Goal: Task Accomplishment & Management: Manage account settings

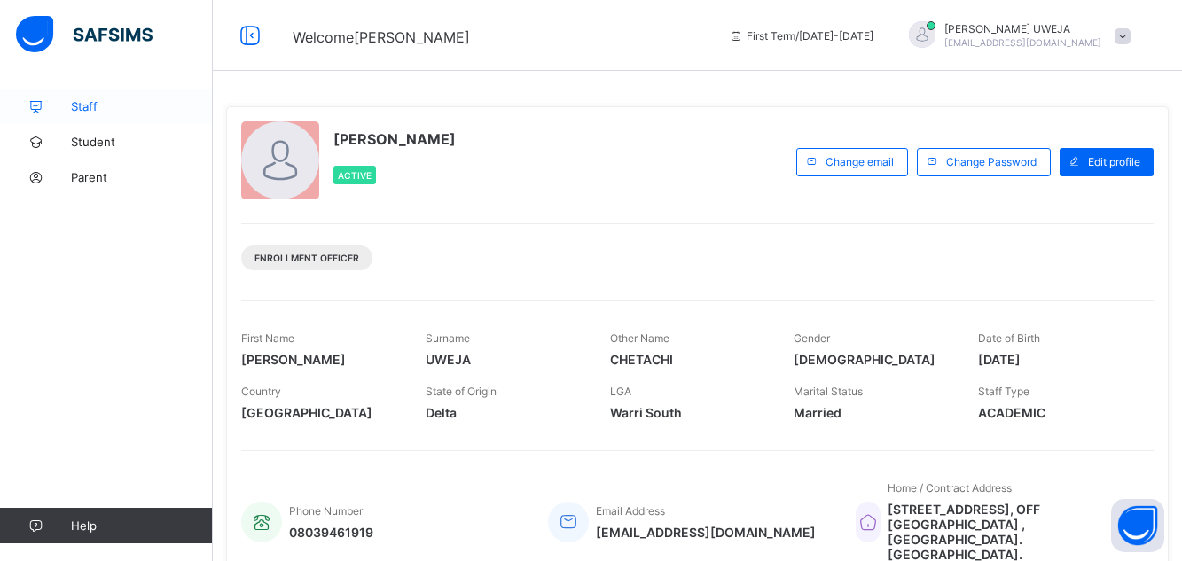
click at [130, 114] on link "Staff" at bounding box center [106, 106] width 213 height 35
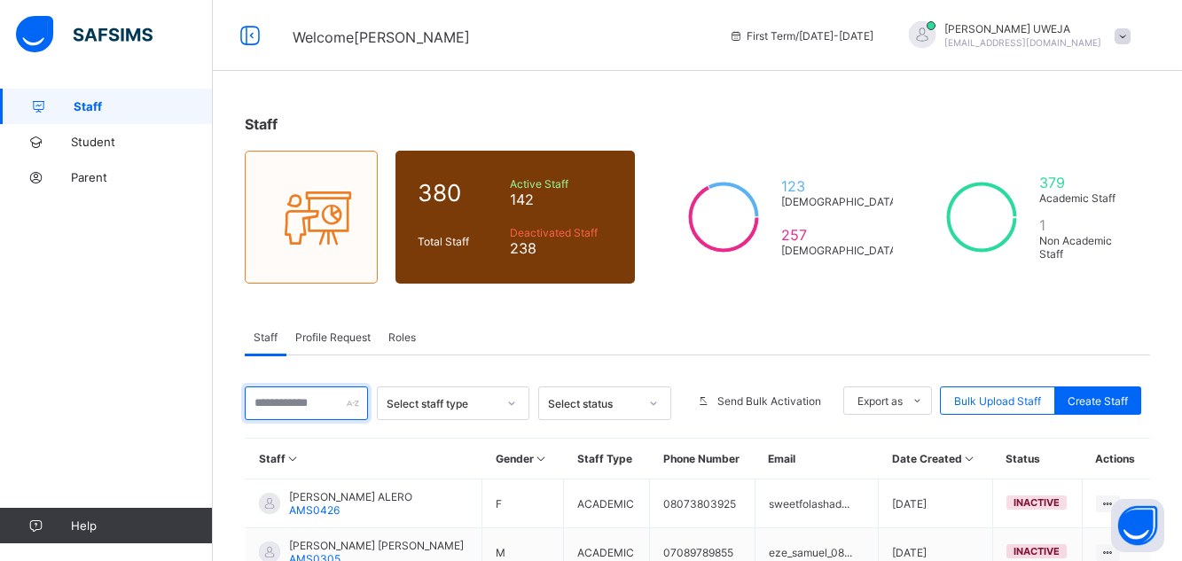
click at [343, 401] on input "text" at bounding box center [306, 404] width 123 height 34
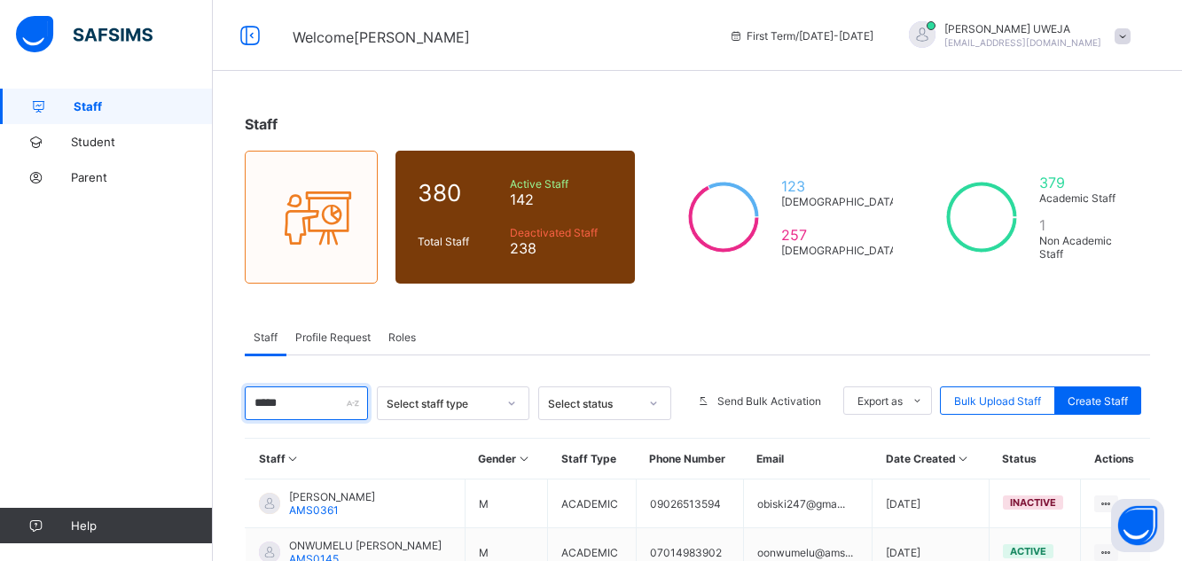
type input "*****"
click at [1181, 532] on div "Staff 380 Total Staff Active Staff 142 Deactivated Staff 238 123 [DEMOGRAPHIC_D…" at bounding box center [697, 411] width 969 height 644
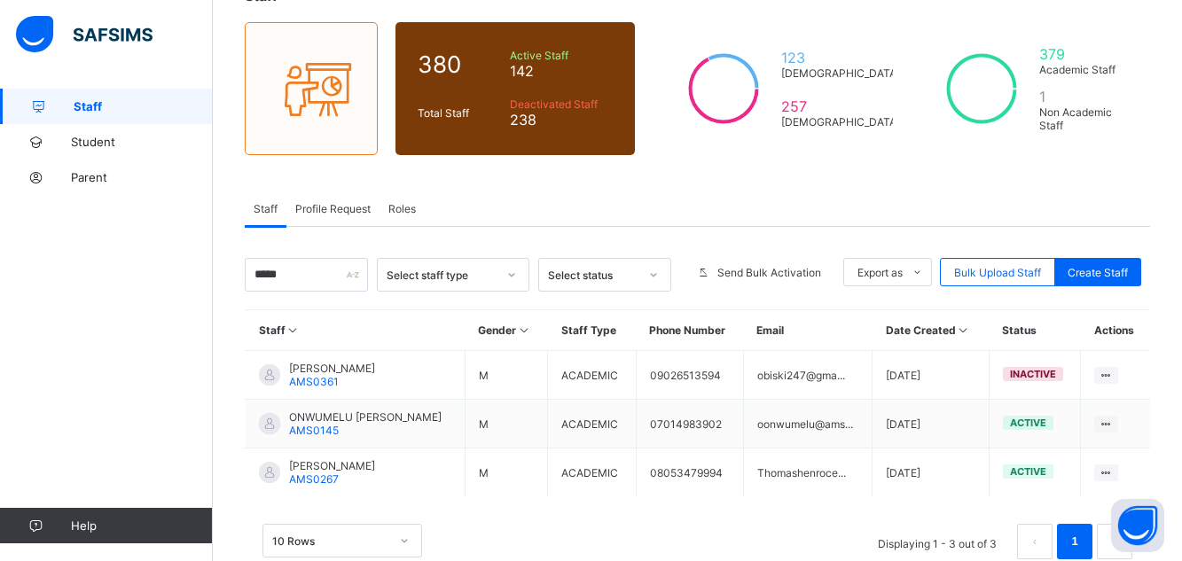
scroll to position [171, 0]
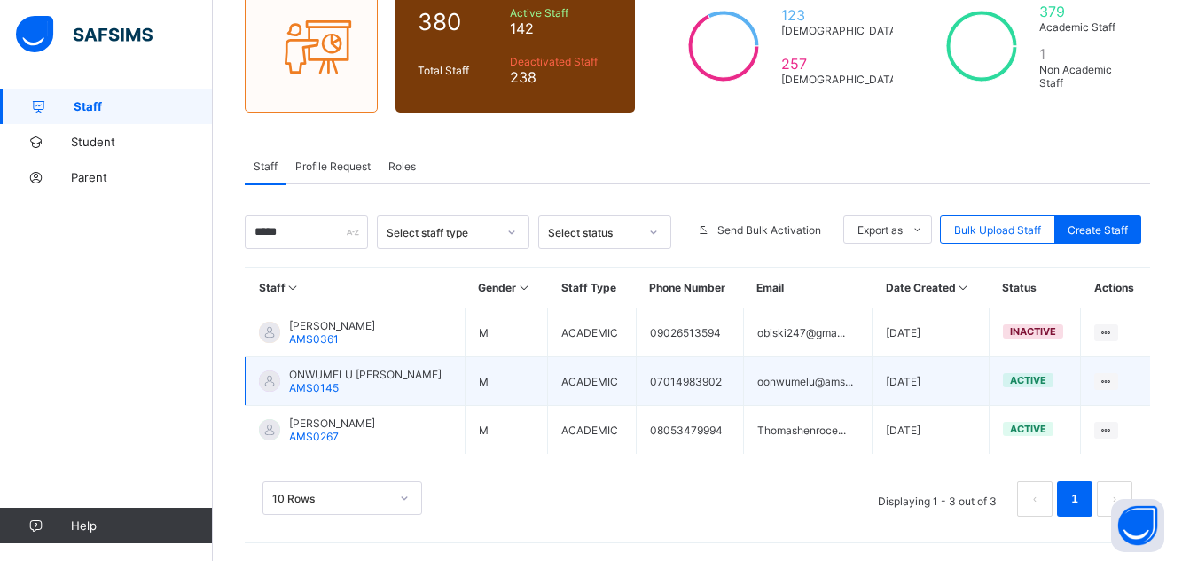
click at [351, 372] on span "ONWUMELU [PERSON_NAME]" at bounding box center [365, 374] width 153 height 13
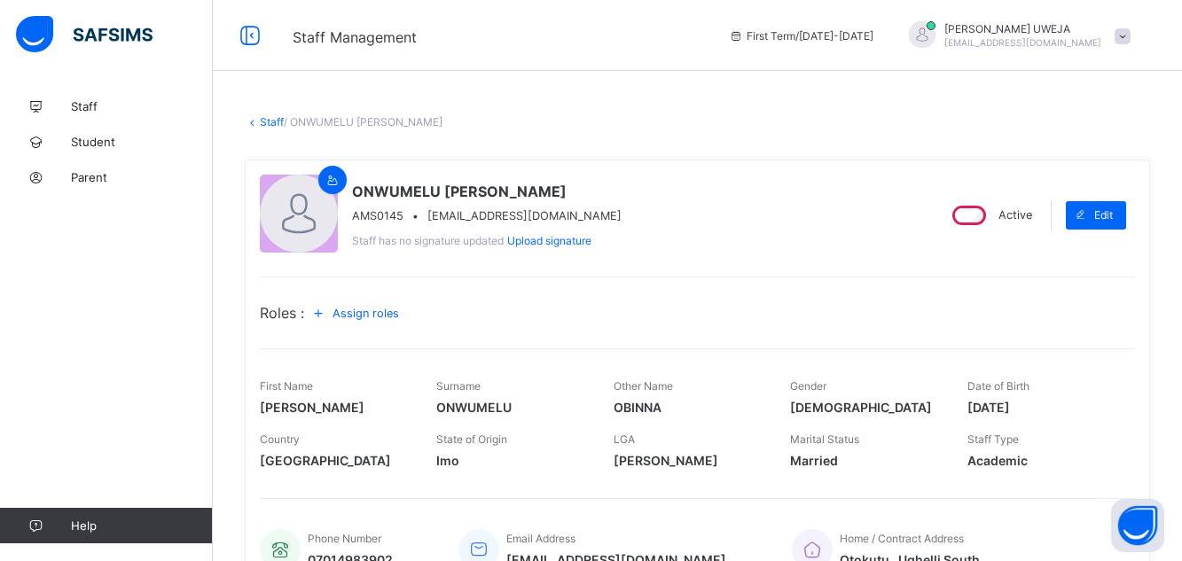
scroll to position [416, 0]
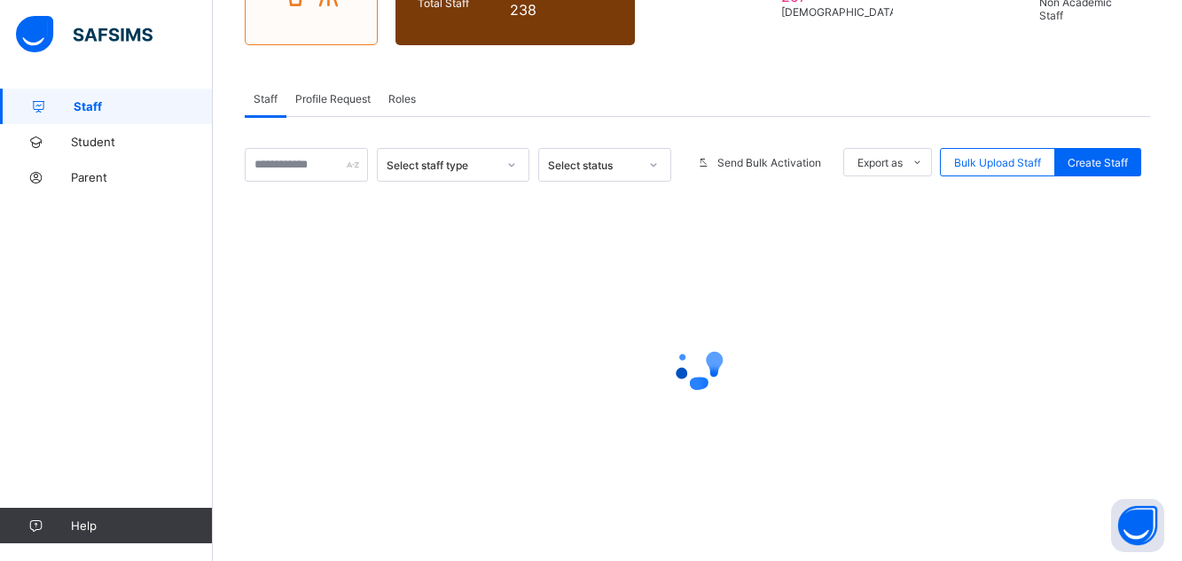
scroll to position [171, 0]
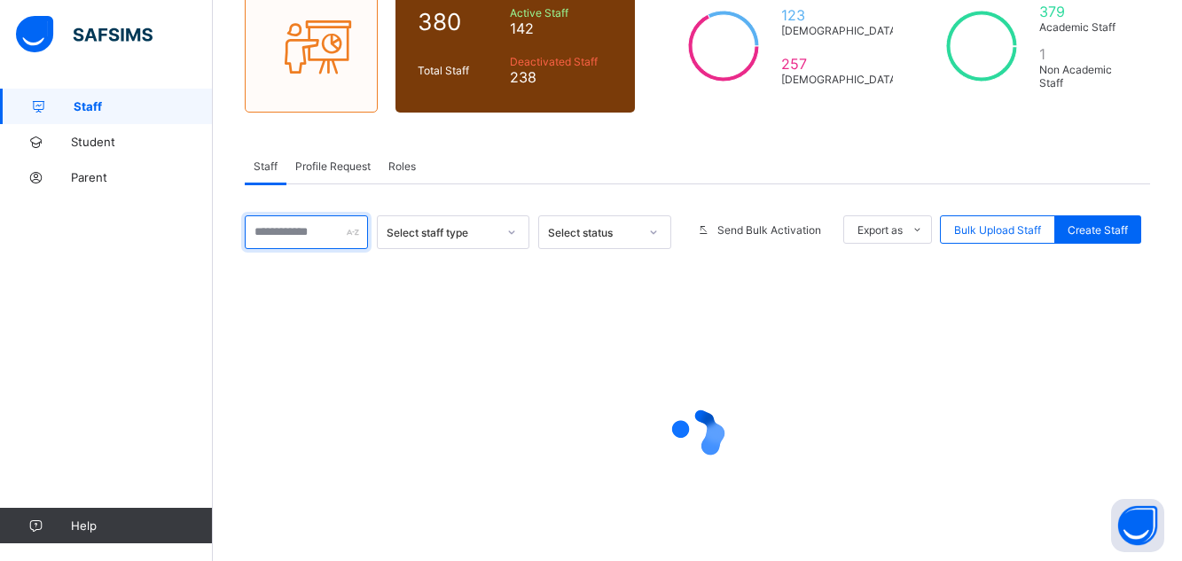
click at [303, 230] on input "text" at bounding box center [306, 233] width 123 height 34
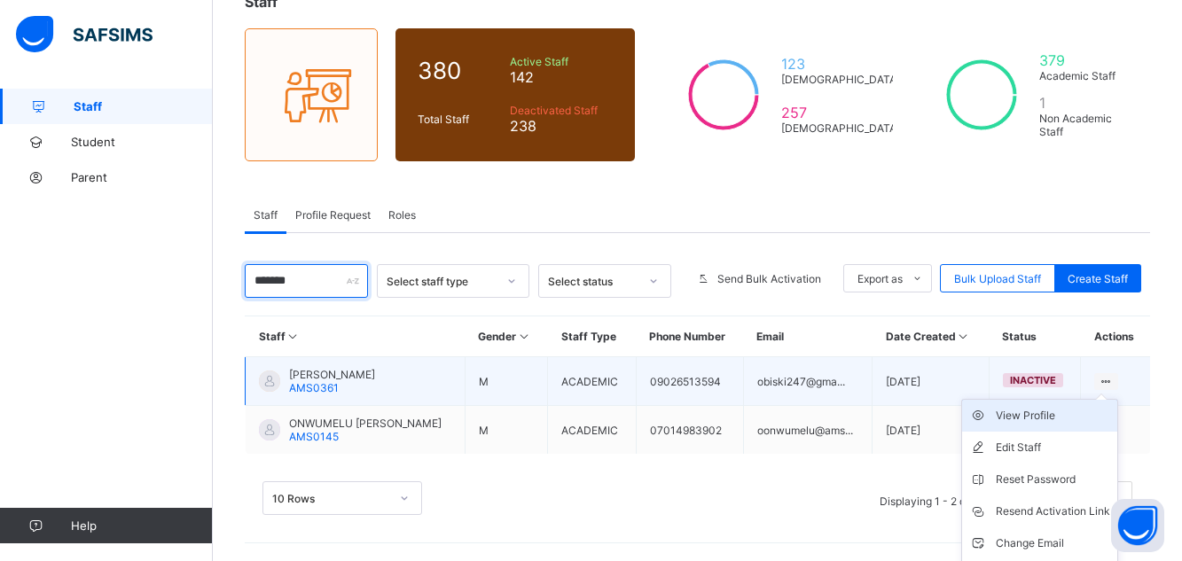
scroll to position [153, 0]
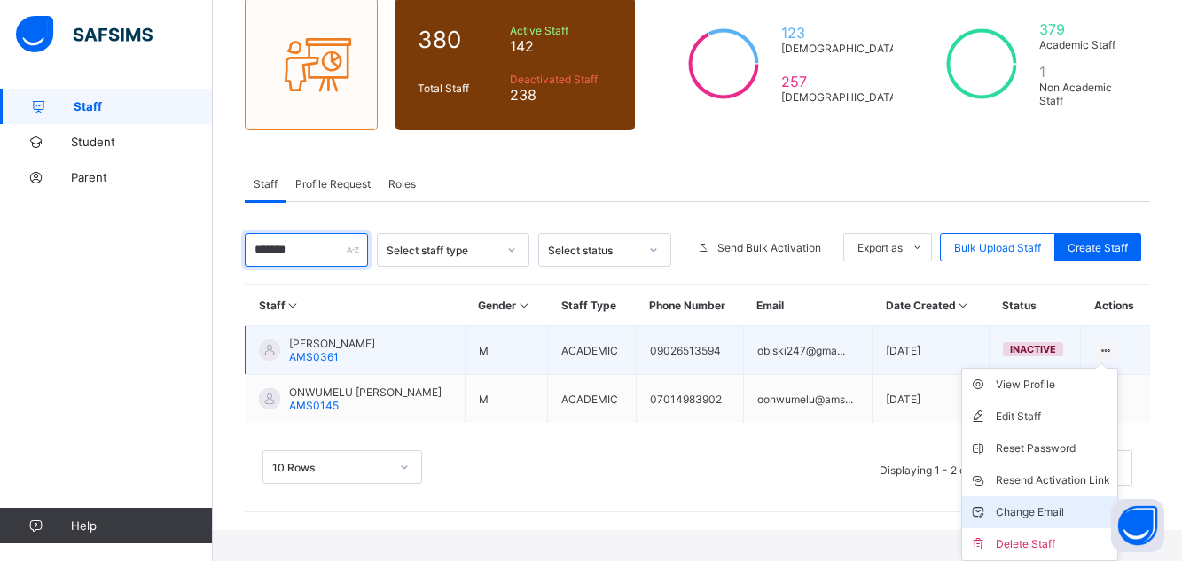
type input "******"
click at [1034, 512] on div "Change Email" at bounding box center [1053, 513] width 114 height 18
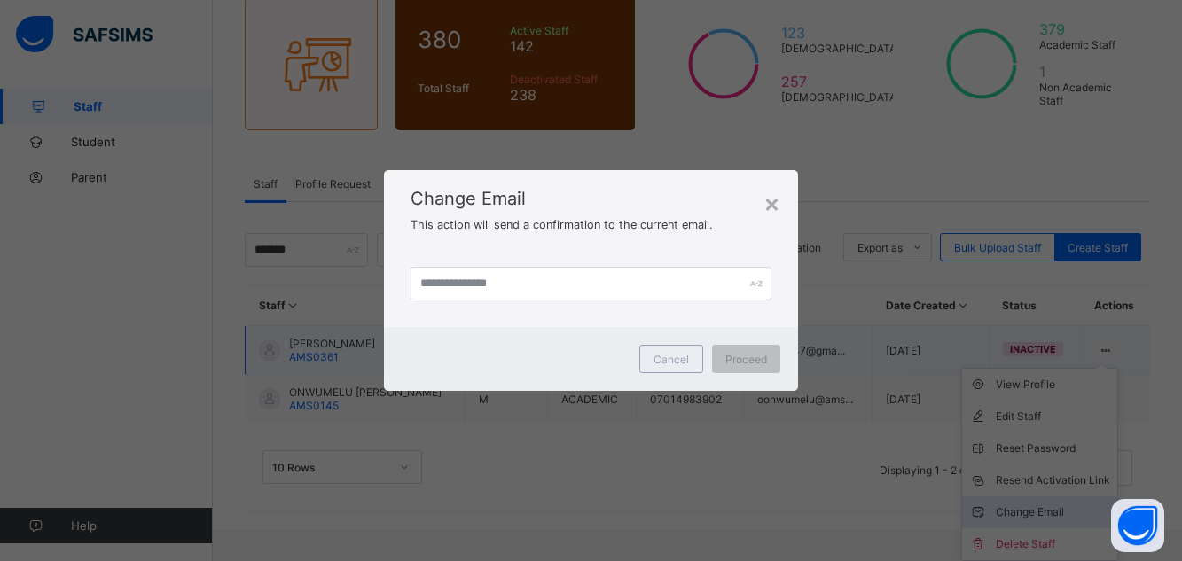
scroll to position [122, 0]
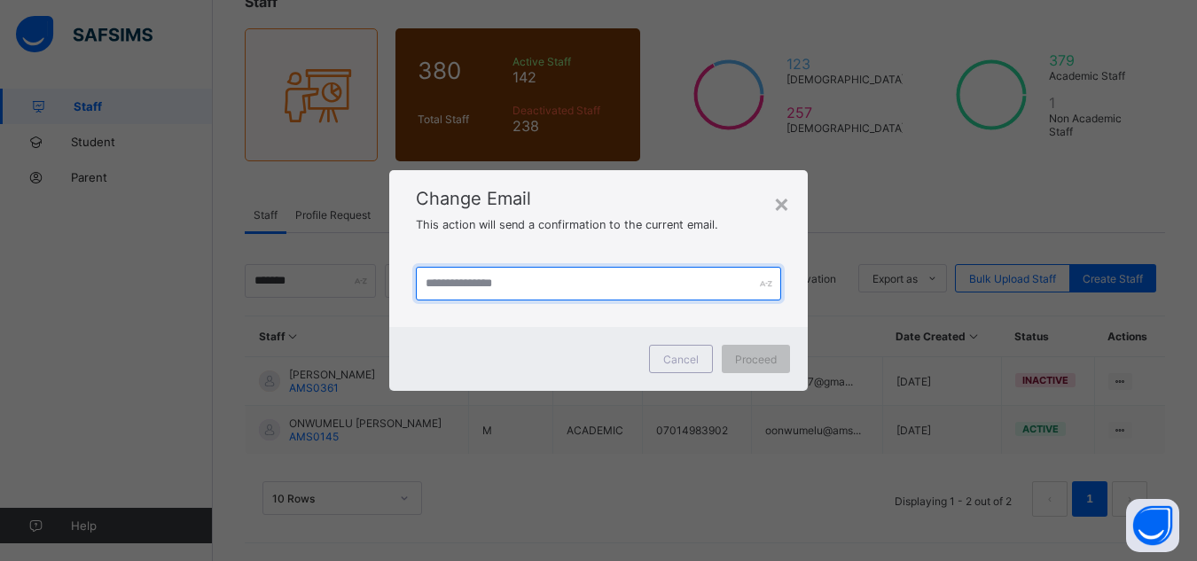
click at [541, 278] on input "text" at bounding box center [599, 284] width 366 height 34
type input "**********"
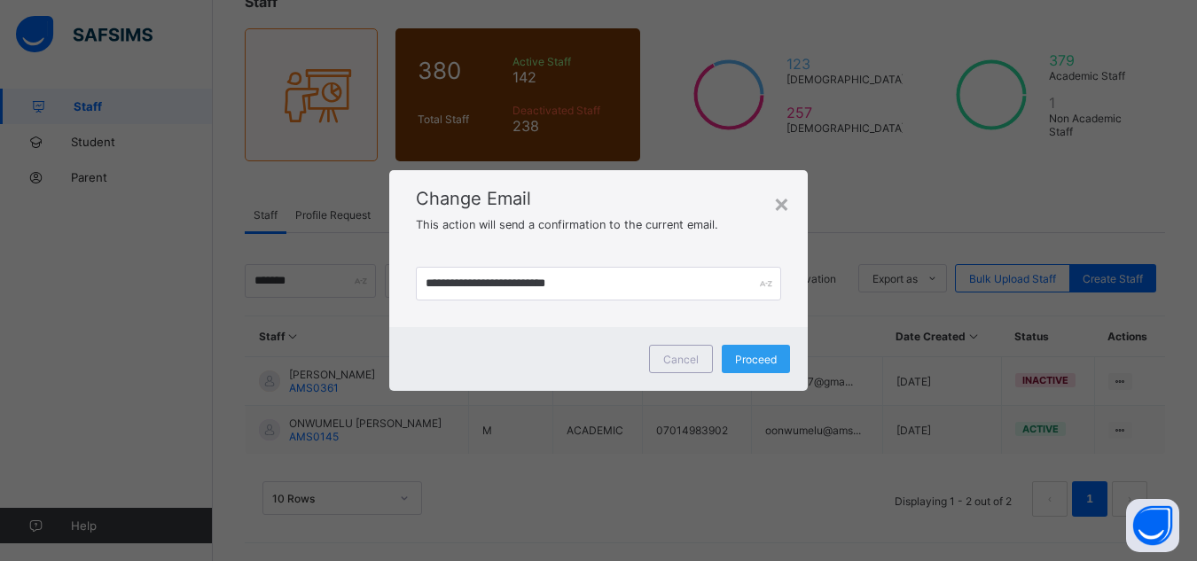
click at [764, 361] on span "Proceed" at bounding box center [756, 359] width 42 height 13
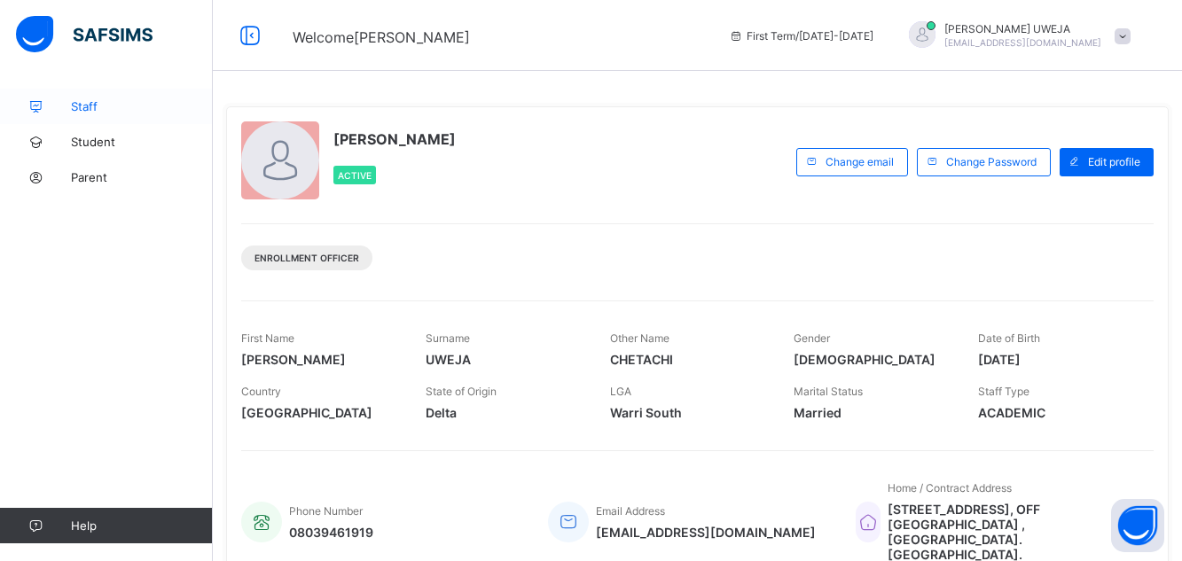
click at [90, 104] on span "Staff" at bounding box center [142, 106] width 142 height 14
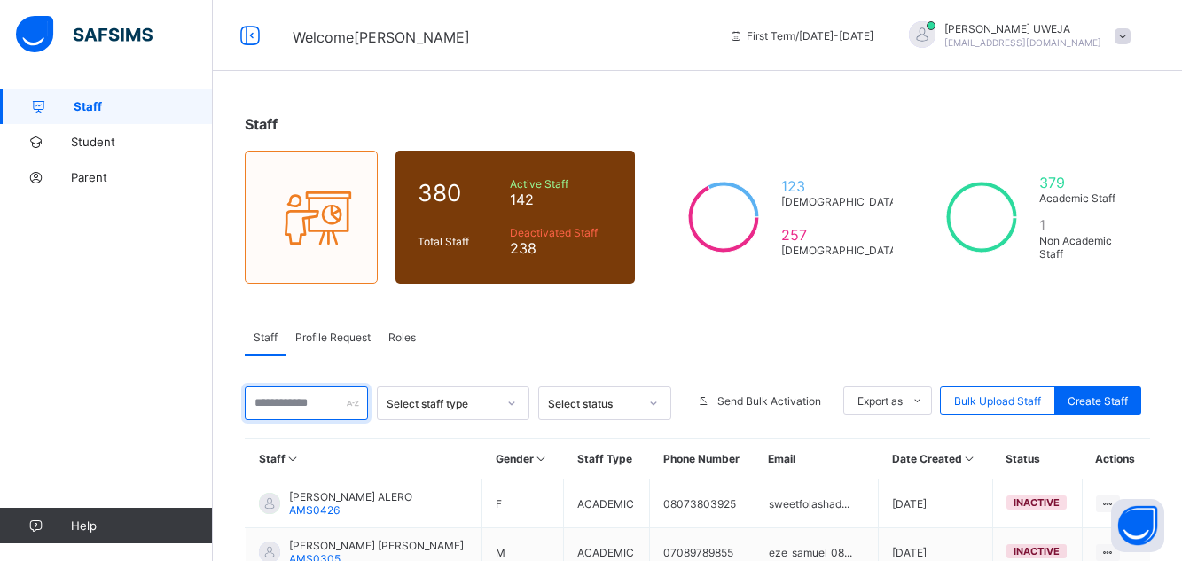
click at [318, 398] on input "text" at bounding box center [306, 404] width 123 height 34
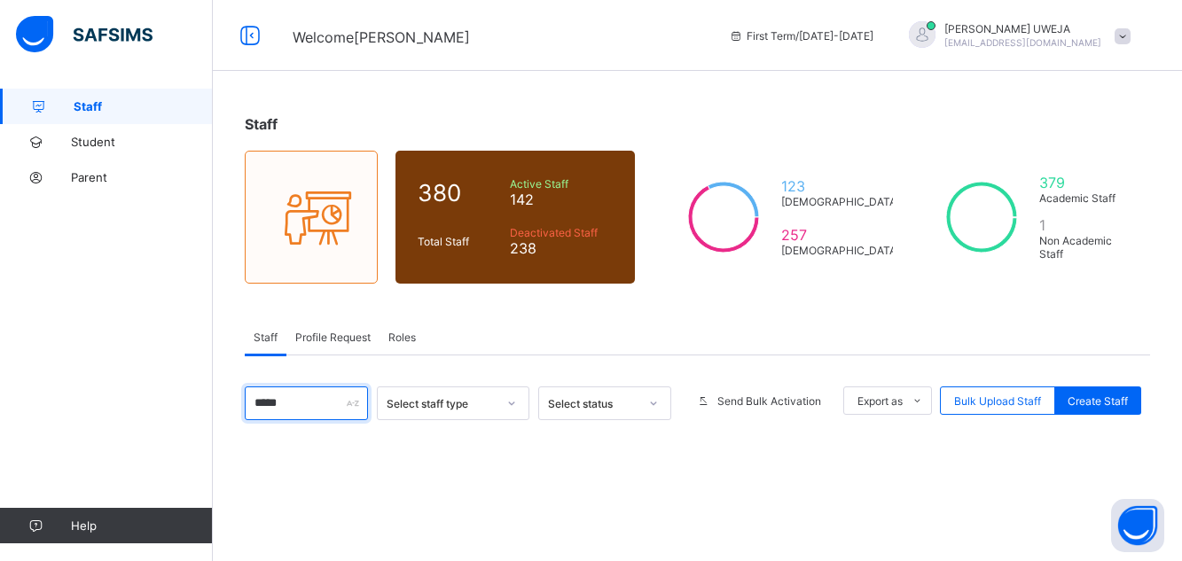
type input "******"
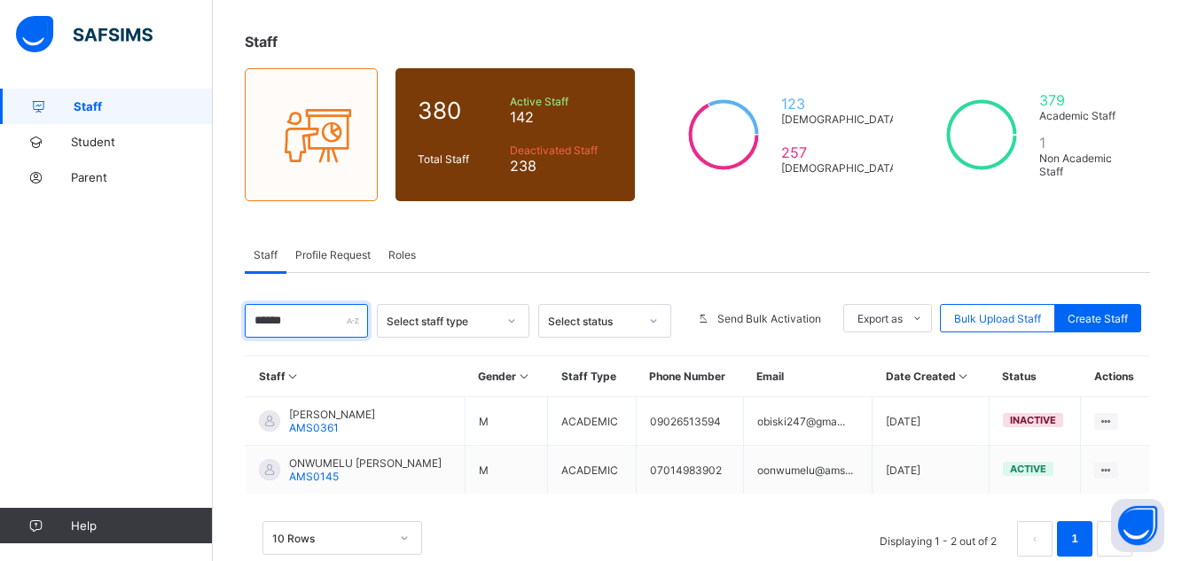
scroll to position [122, 0]
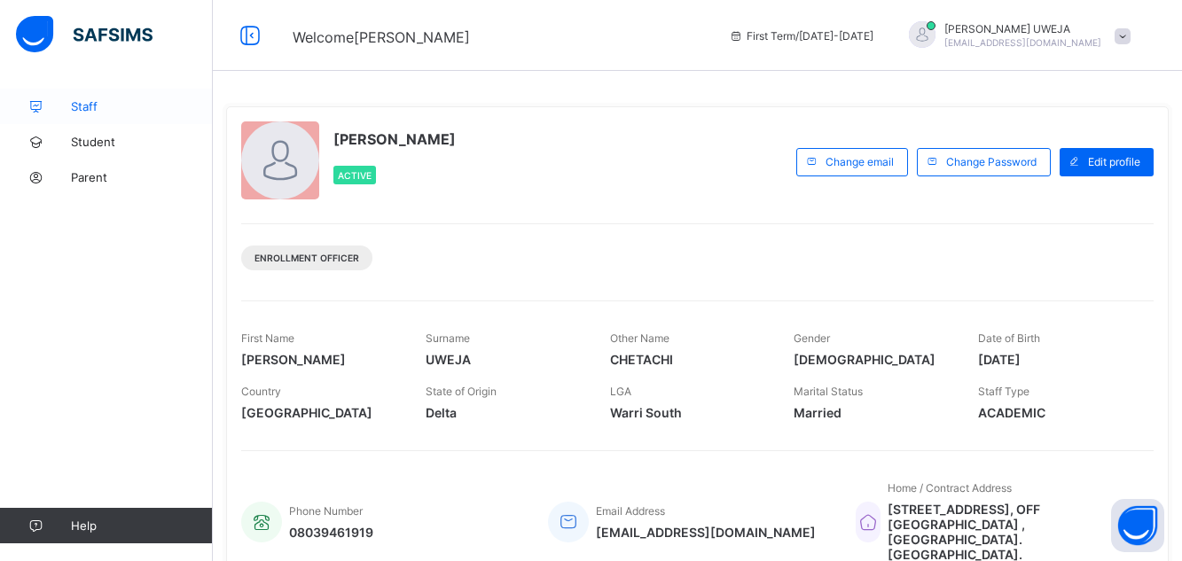
click at [97, 100] on span "Staff" at bounding box center [142, 106] width 142 height 14
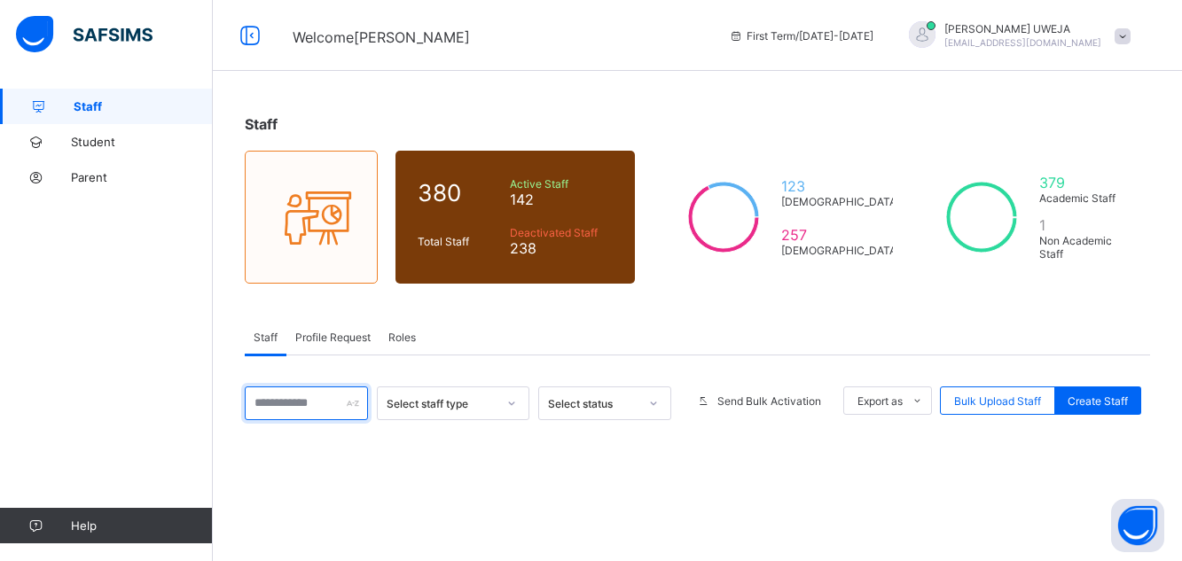
click at [325, 408] on input "text" at bounding box center [306, 404] width 123 height 34
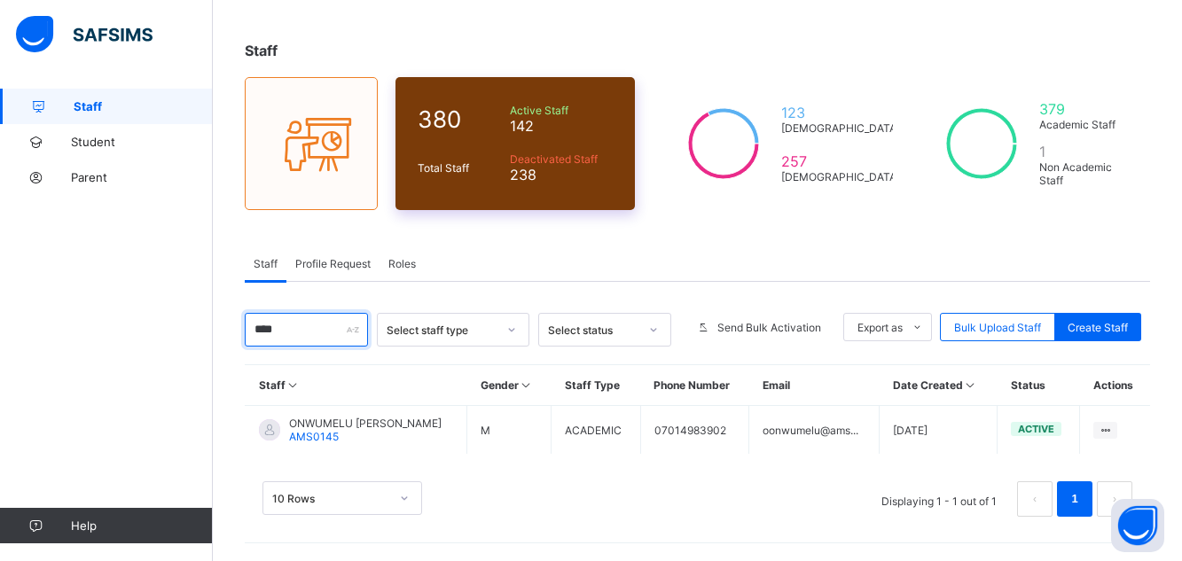
scroll to position [74, 0]
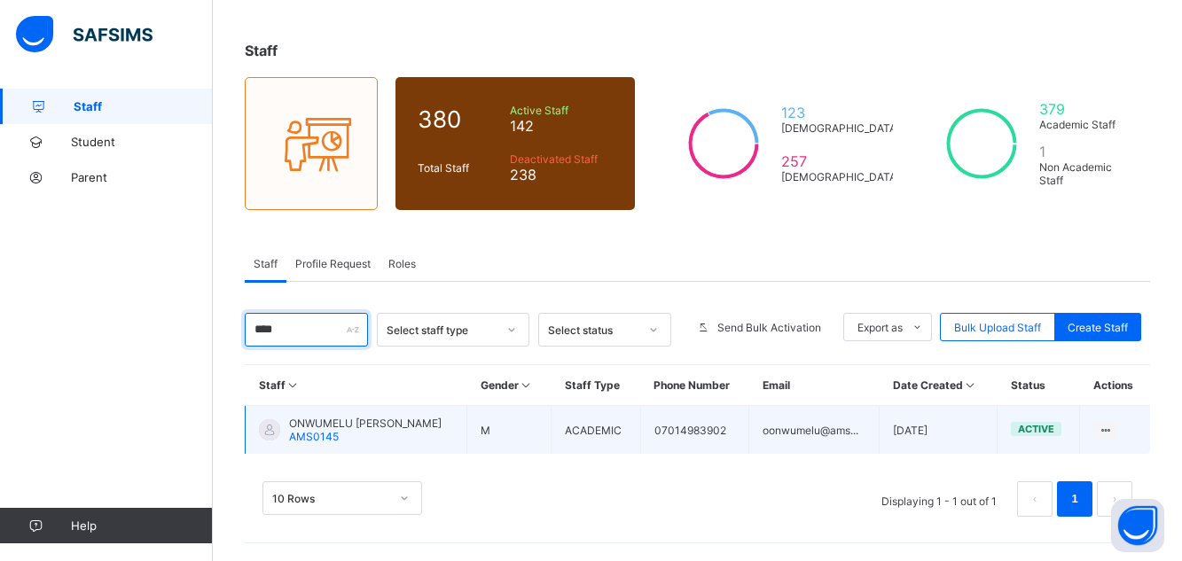
type input "****"
click at [381, 425] on span "ONWUMELU [PERSON_NAME]" at bounding box center [365, 423] width 153 height 13
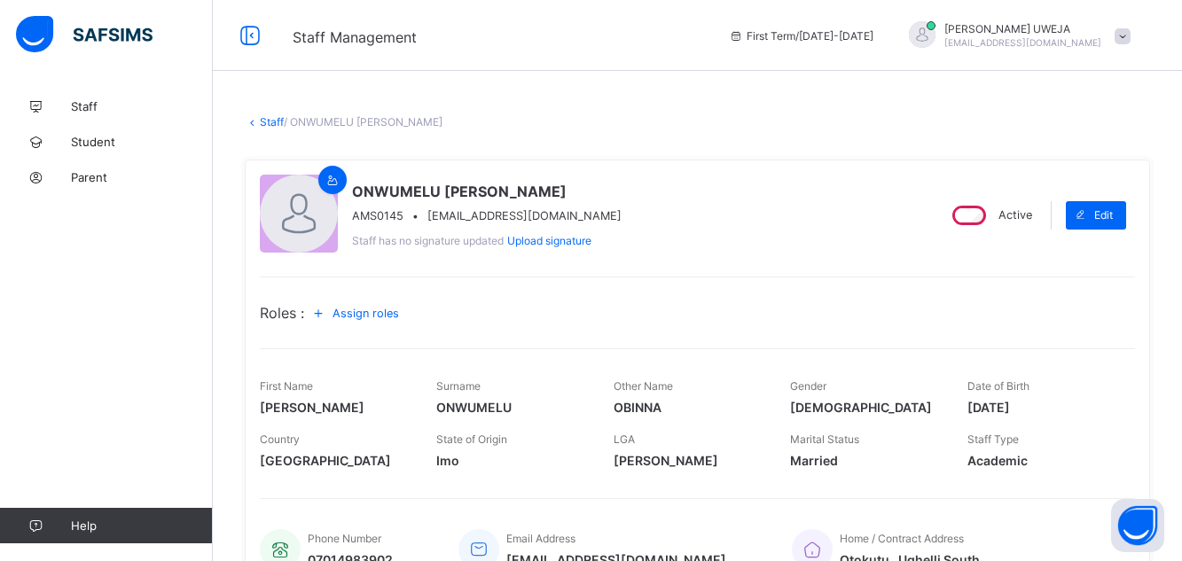
scroll to position [416, 0]
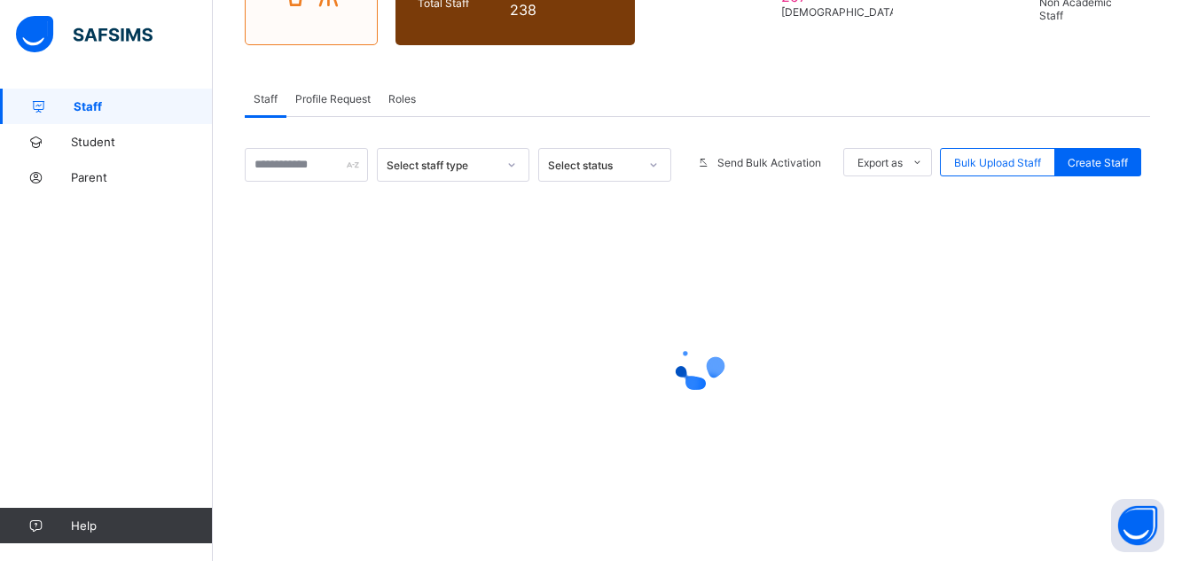
scroll to position [74, 0]
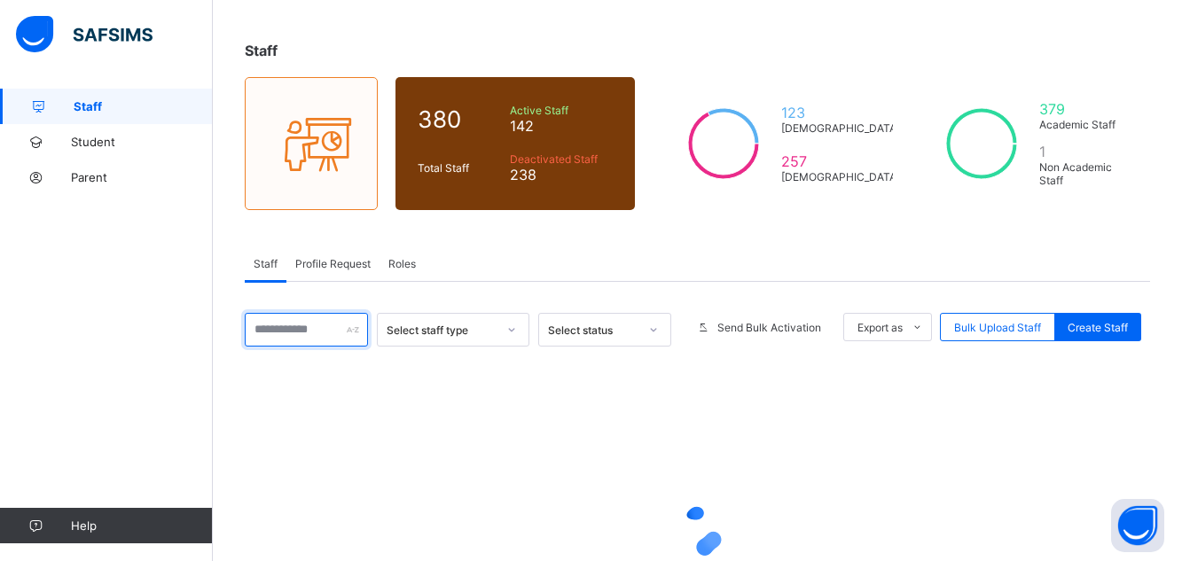
click at [318, 337] on input "text" at bounding box center [306, 330] width 123 height 34
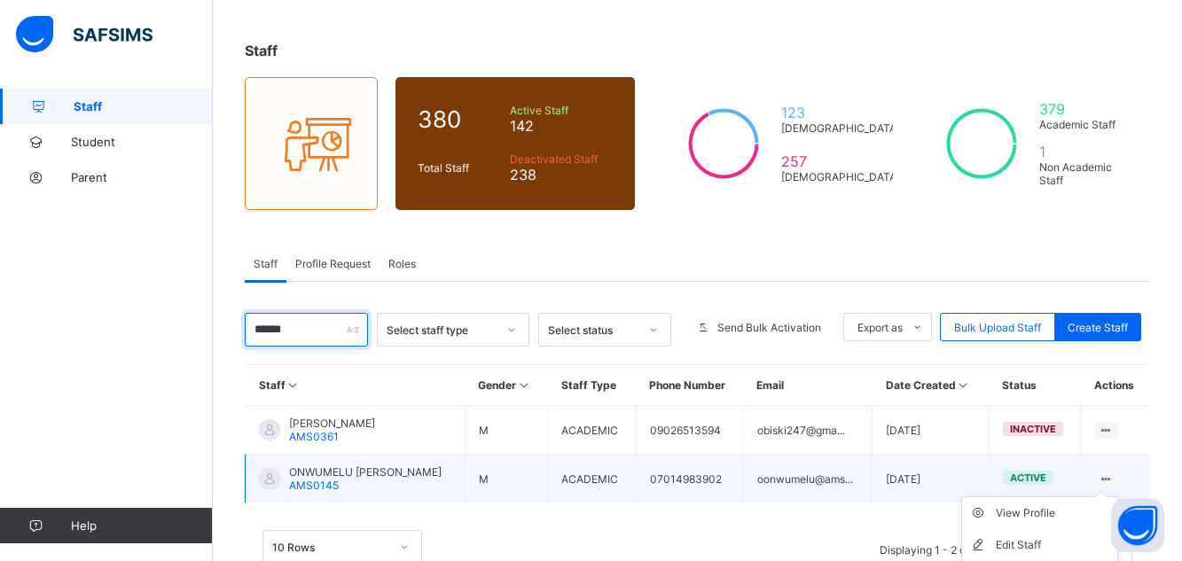
type input "******"
click at [1114, 478] on icon at bounding box center [1106, 479] width 15 height 13
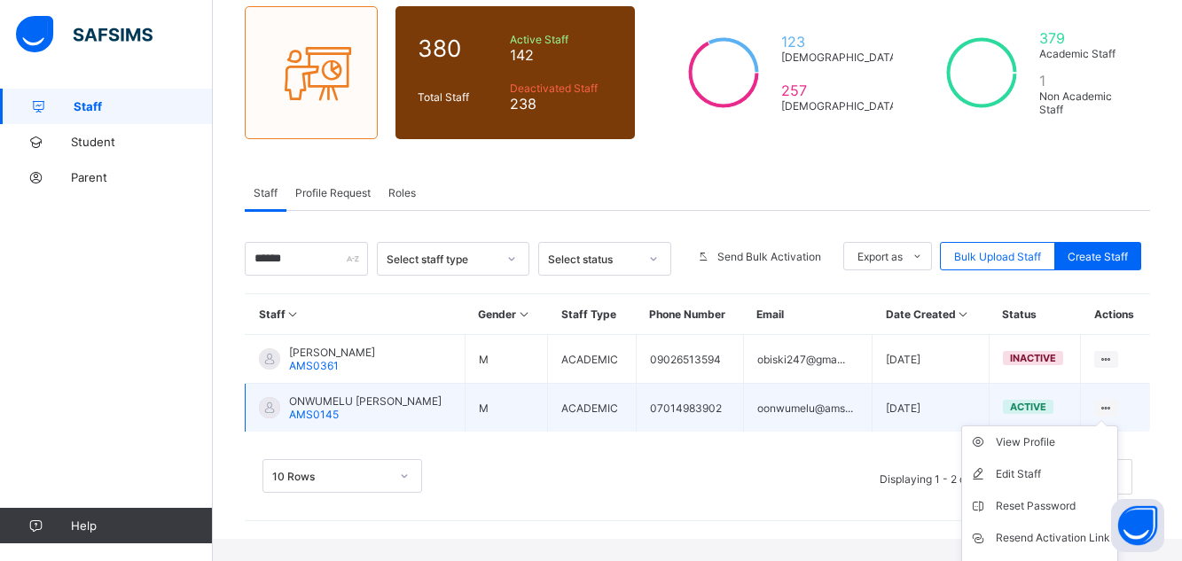
scroll to position [180, 0]
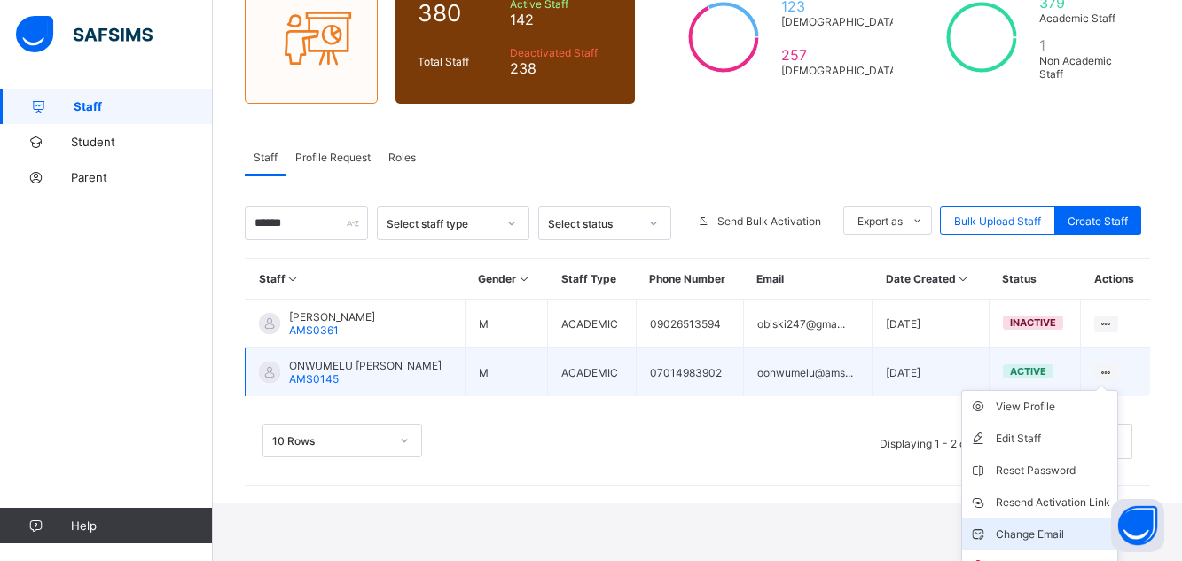
click at [1040, 540] on div "Change Email" at bounding box center [1053, 535] width 114 height 18
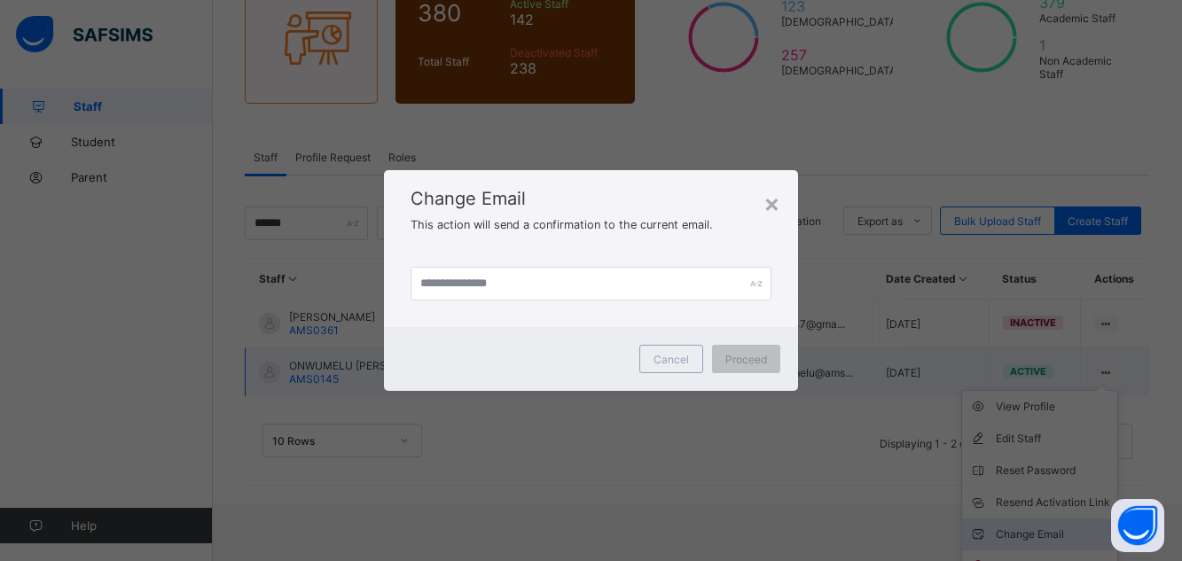
scroll to position [122, 0]
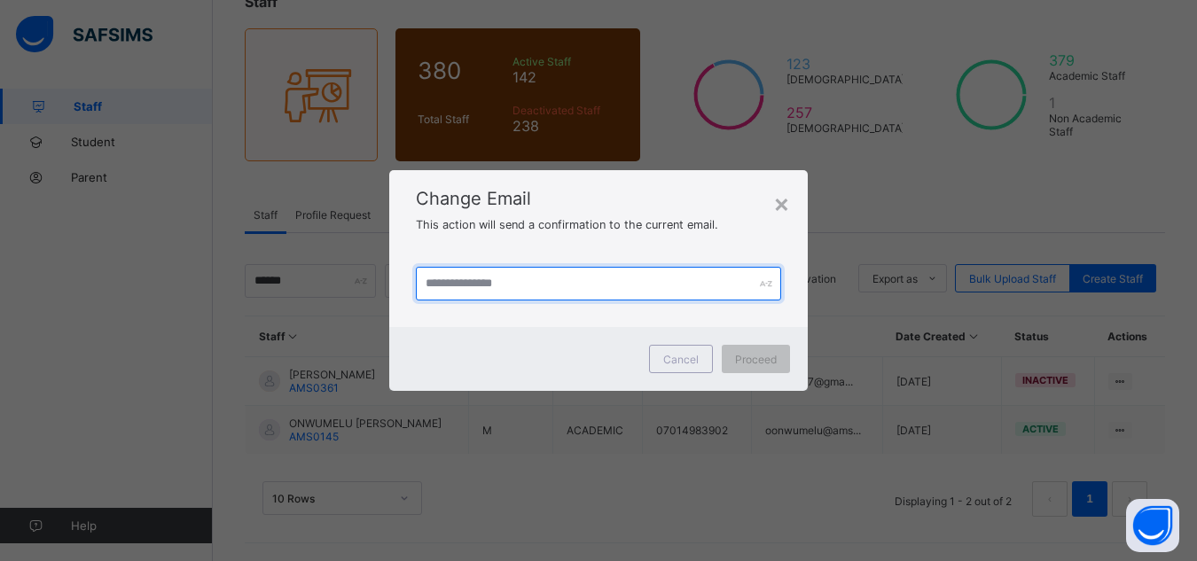
click at [455, 283] on input "text" at bounding box center [599, 284] width 366 height 34
click at [576, 281] on input "**********" at bounding box center [599, 284] width 366 height 34
type input "**********"
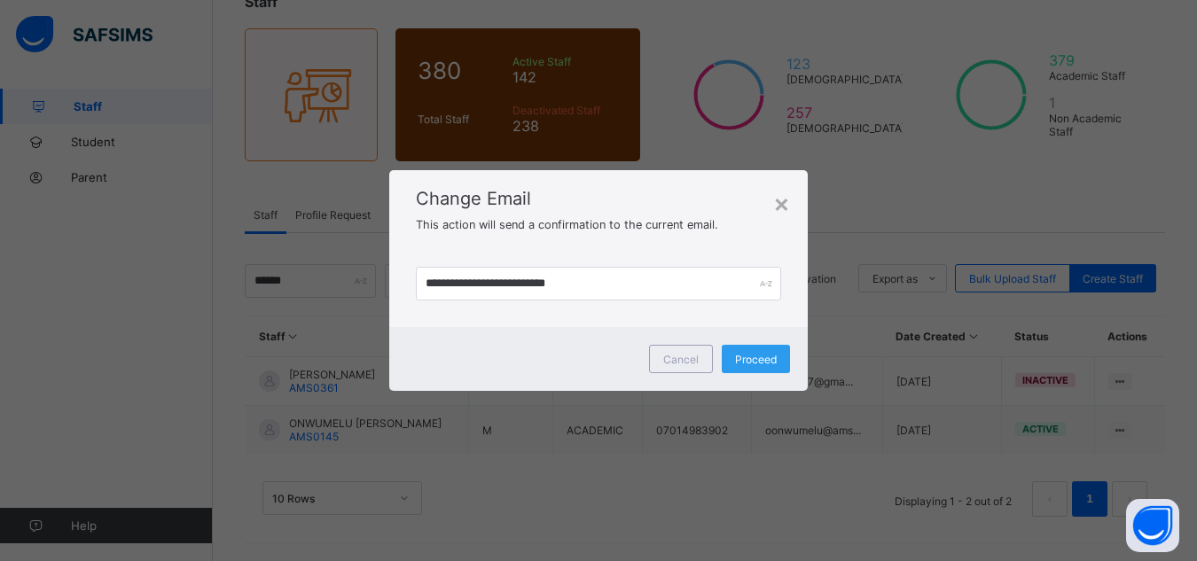
click at [755, 355] on span "Proceed" at bounding box center [756, 359] width 42 height 13
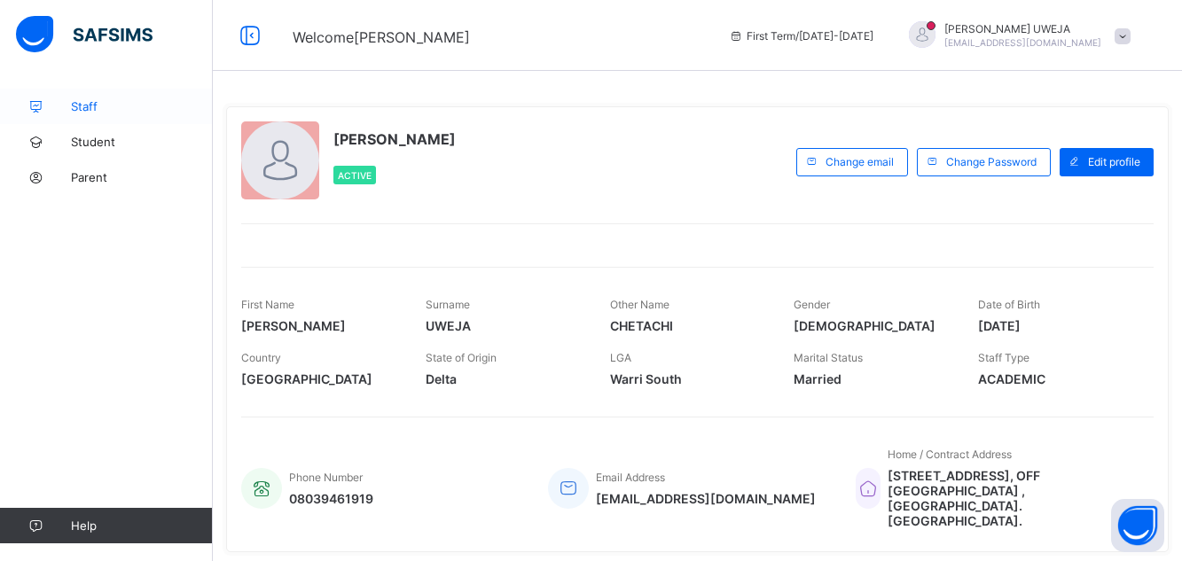
click at [121, 106] on span "Staff" at bounding box center [142, 106] width 142 height 14
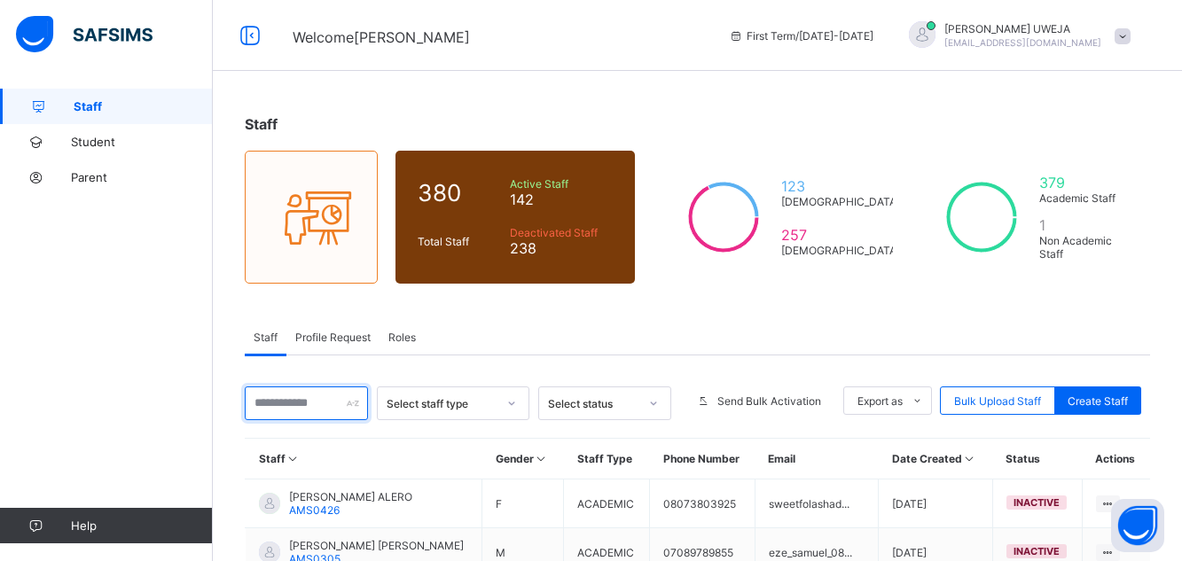
click at [343, 407] on input "text" at bounding box center [306, 404] width 123 height 34
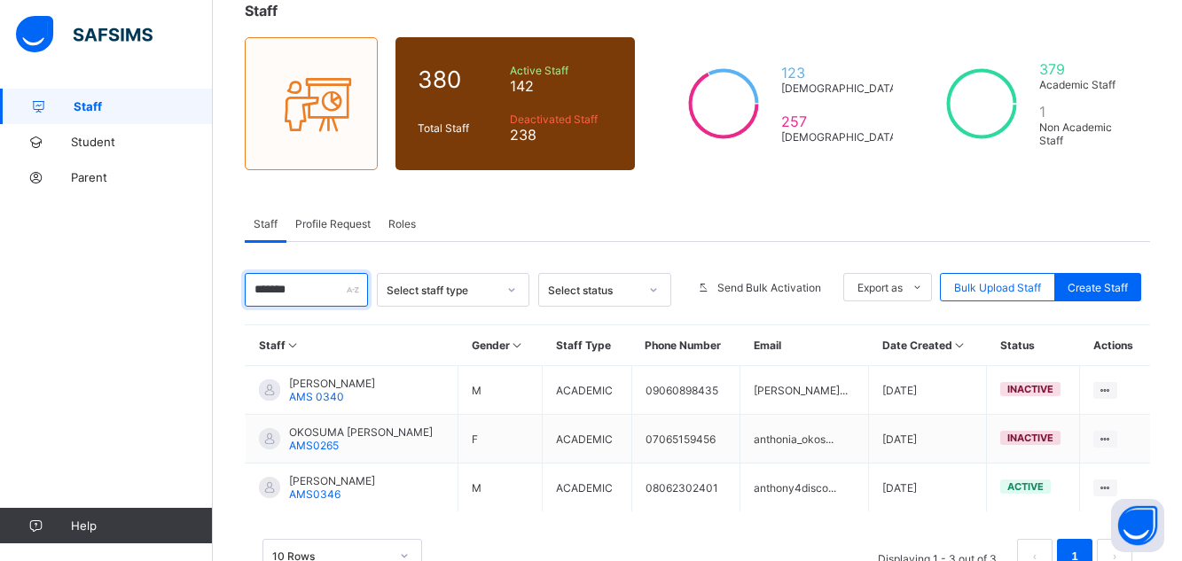
scroll to position [171, 0]
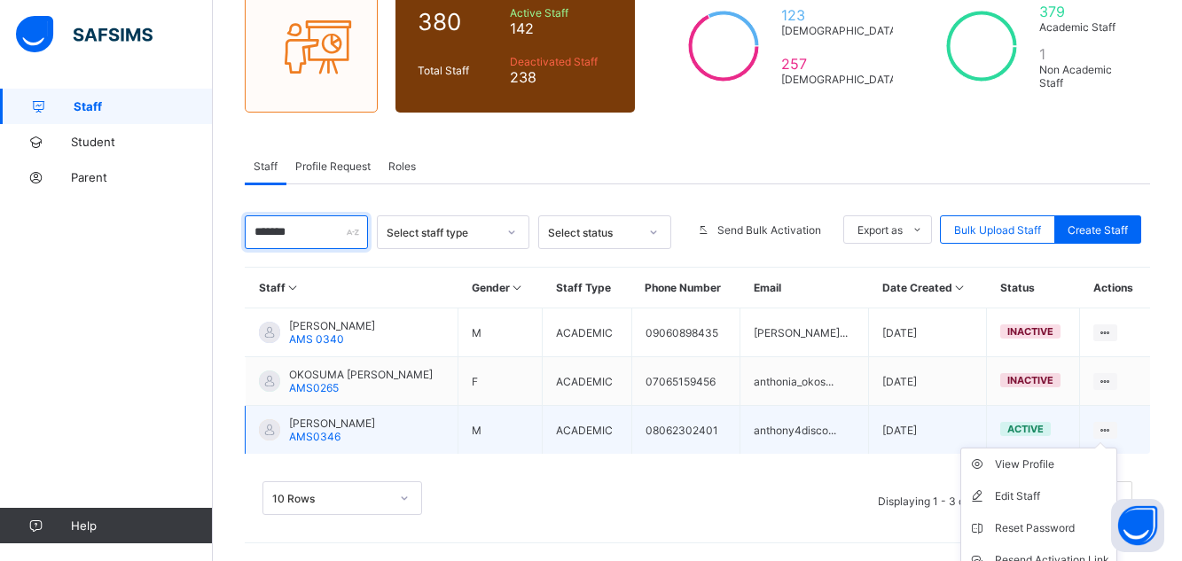
type input "*******"
click at [1118, 448] on ul "View Profile Edit Staff Reset Password Resend Activation Link Change Email Dele…" at bounding box center [1039, 544] width 157 height 193
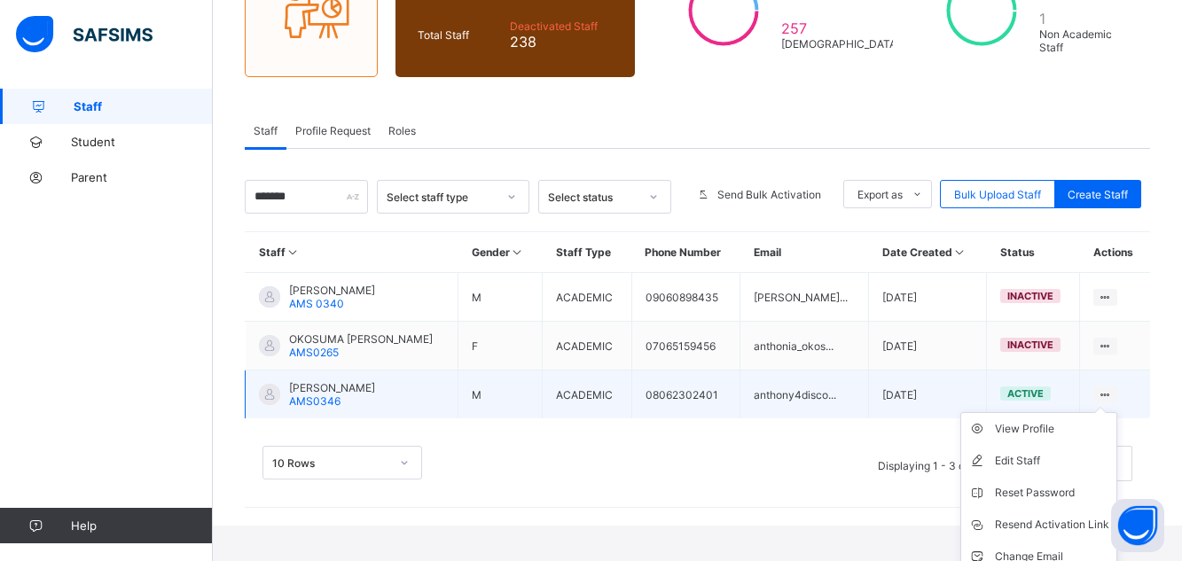
scroll to position [242, 0]
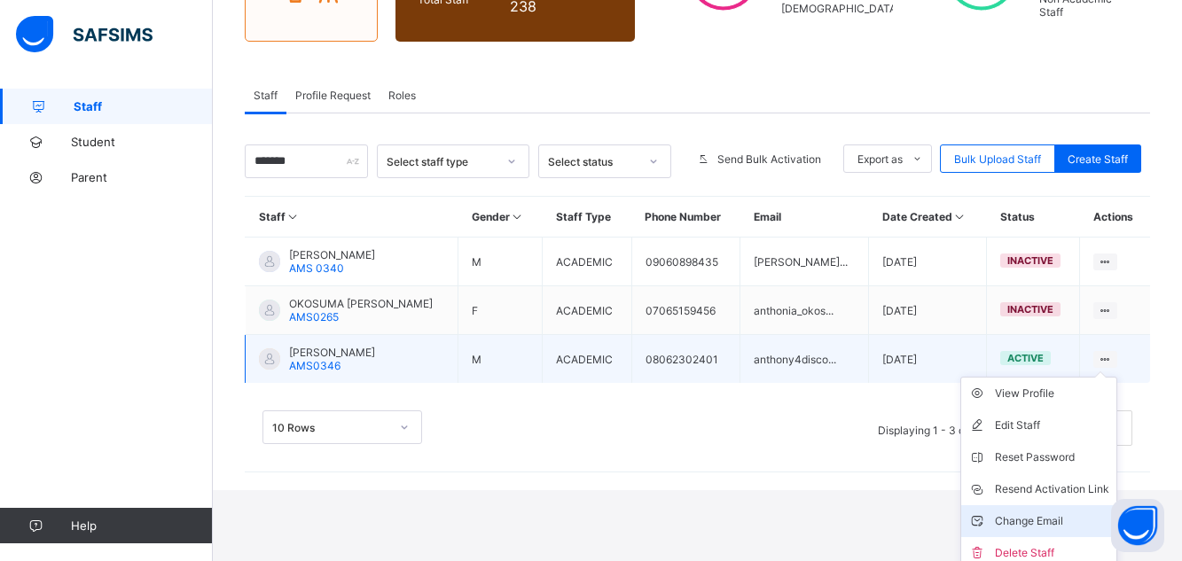
click at [1046, 522] on div "Change Email" at bounding box center [1052, 522] width 114 height 18
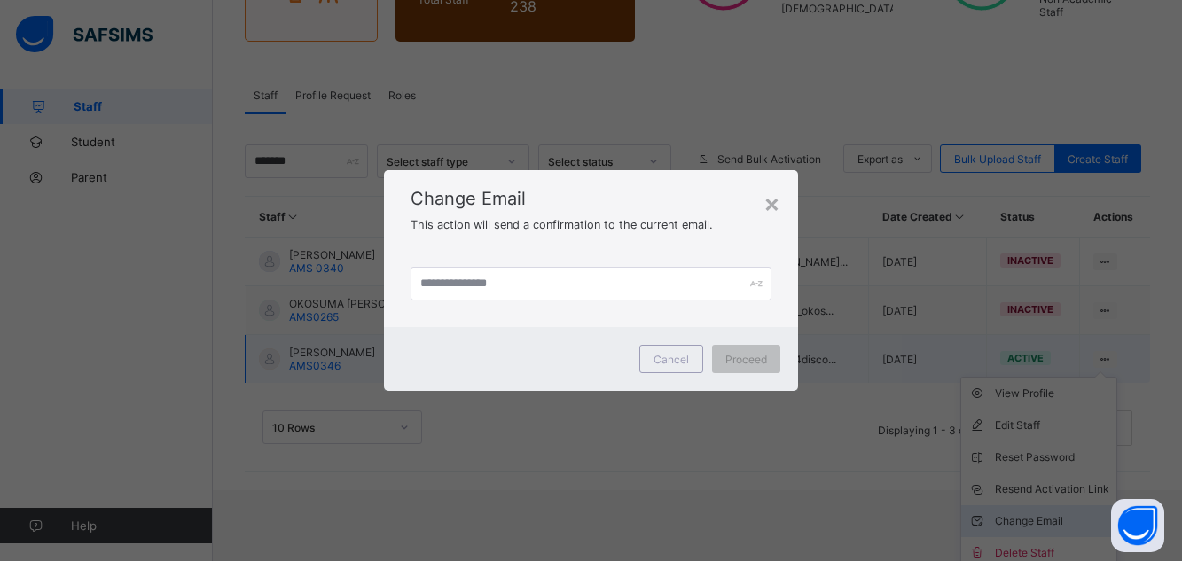
scroll to position [171, 0]
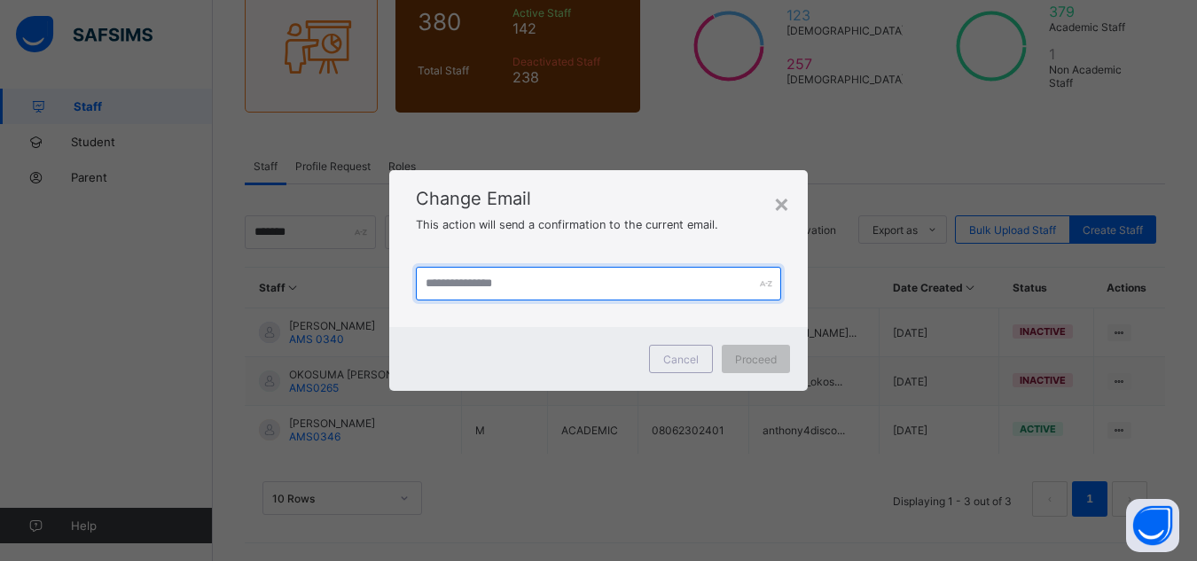
click at [442, 286] on input "text" at bounding box center [599, 284] width 366 height 34
type input "**********"
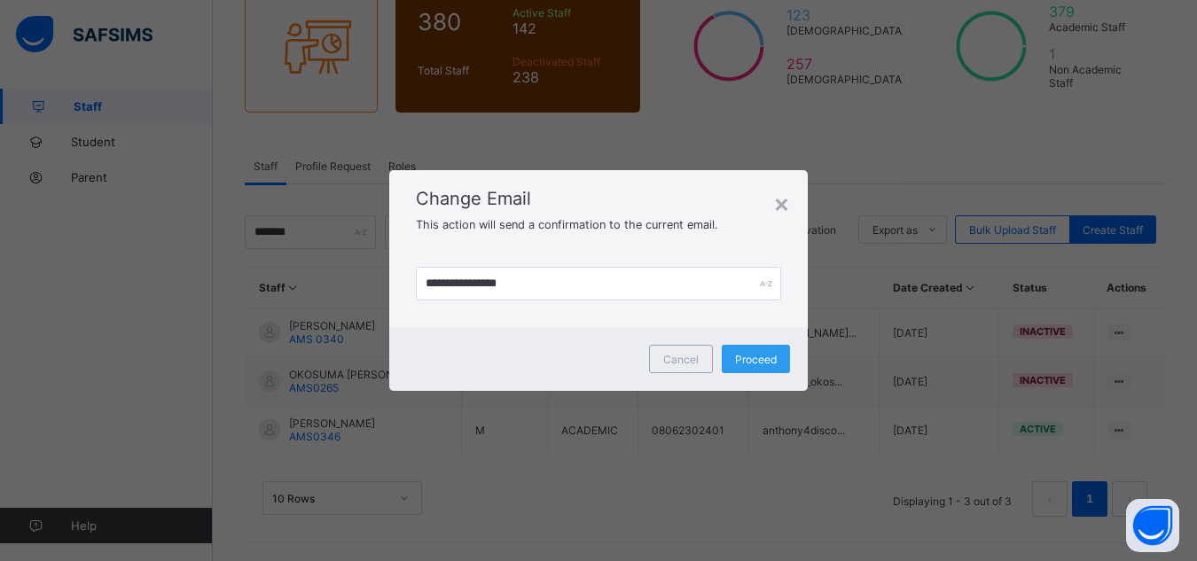
click at [760, 357] on span "Proceed" at bounding box center [756, 359] width 42 height 13
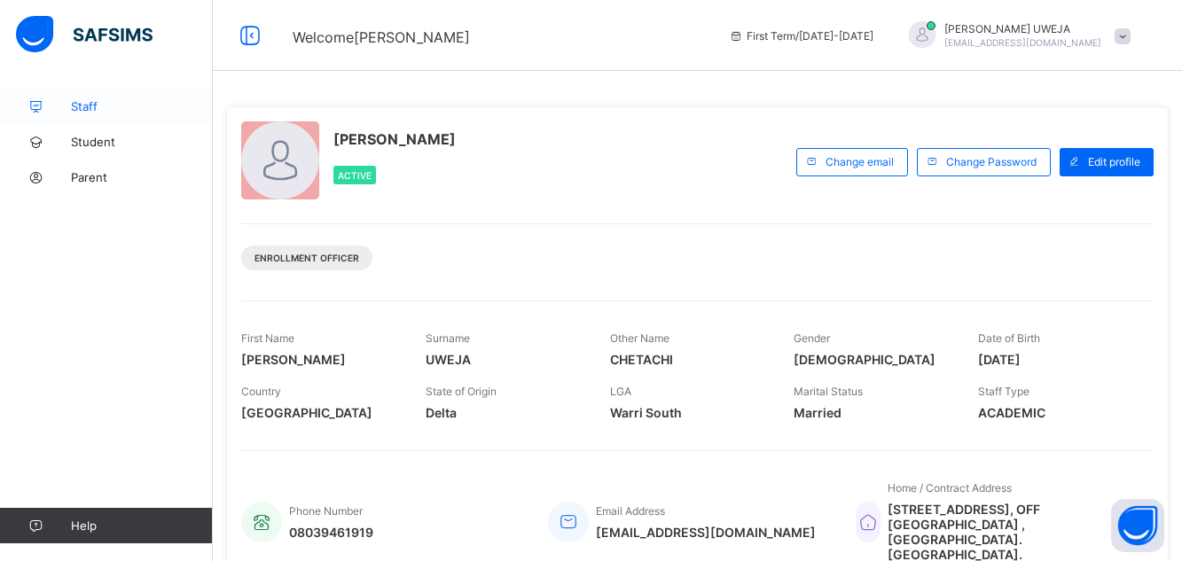
click at [91, 98] on link "Staff" at bounding box center [106, 106] width 213 height 35
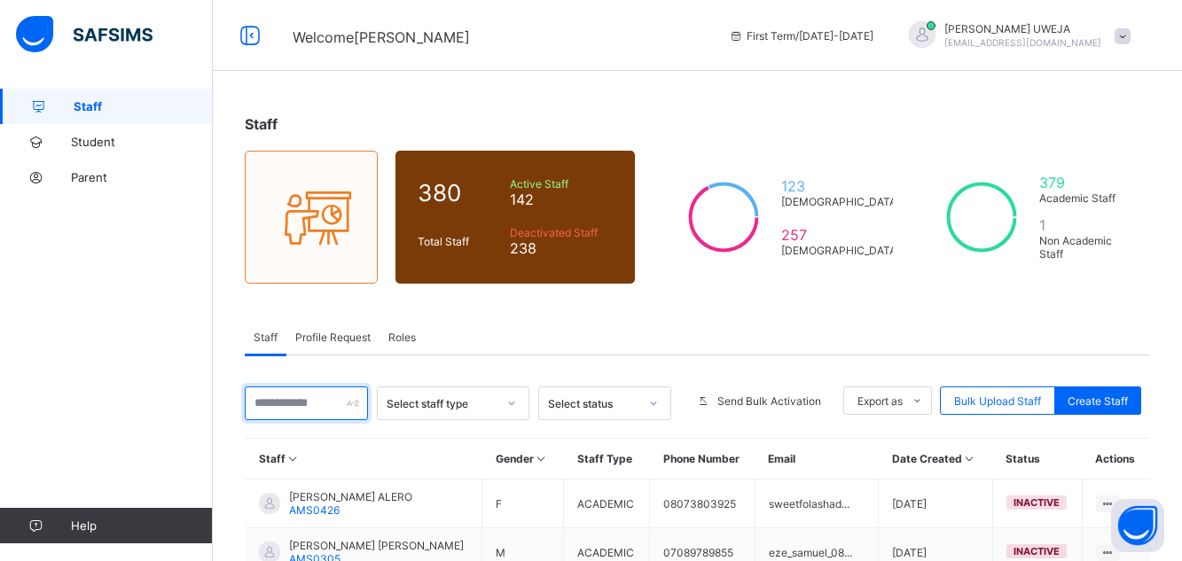
click at [300, 399] on input "text" at bounding box center [306, 404] width 123 height 34
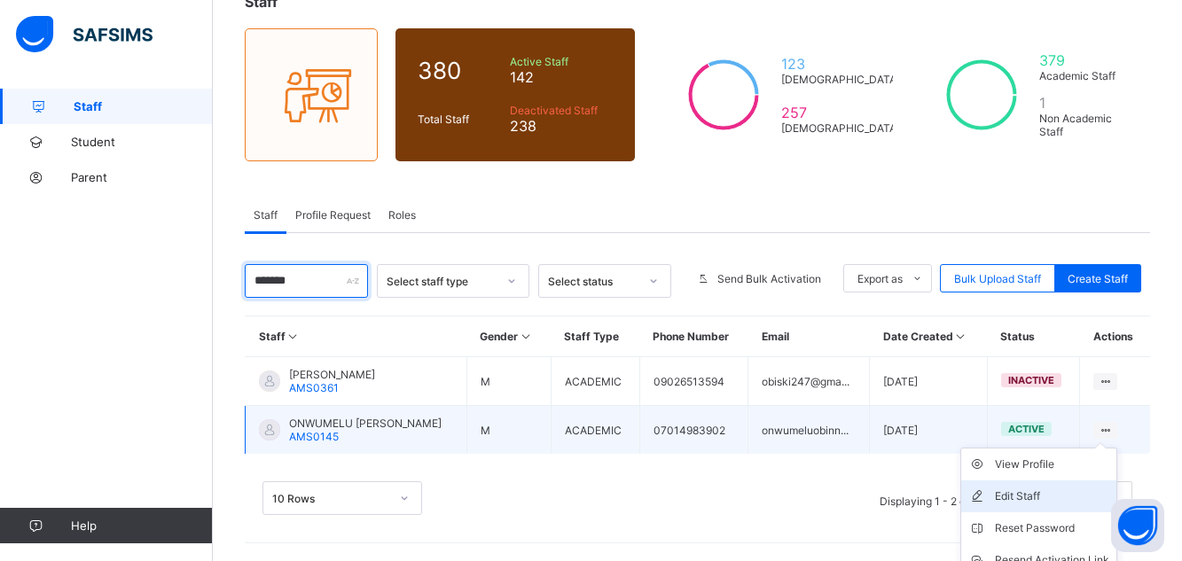
scroll to position [202, 0]
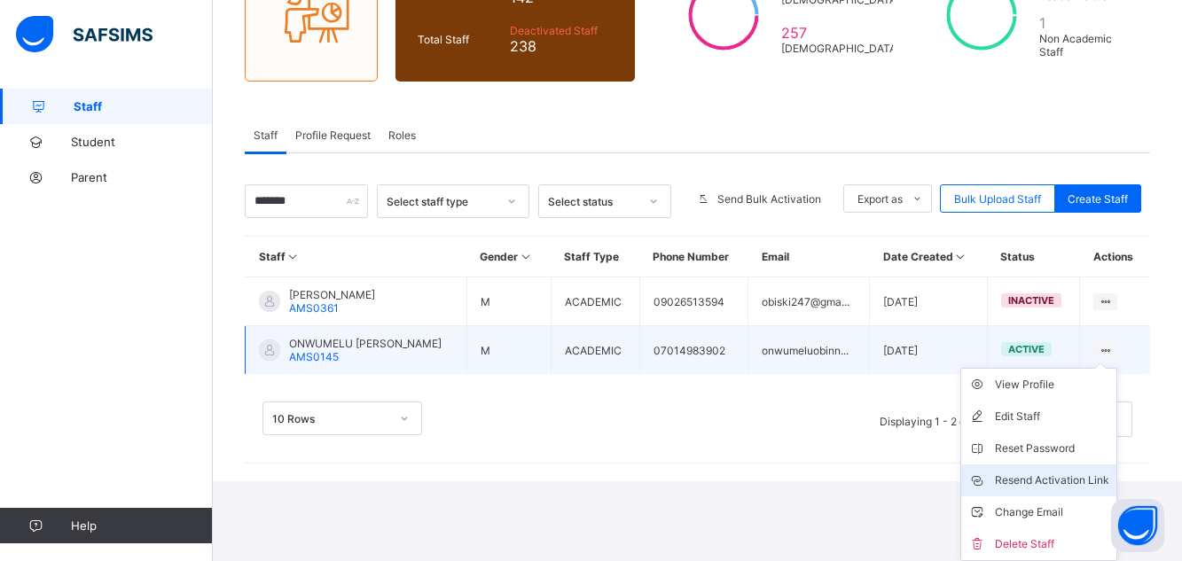
click at [1092, 479] on div "Resend Activation Link" at bounding box center [1052, 481] width 114 height 18
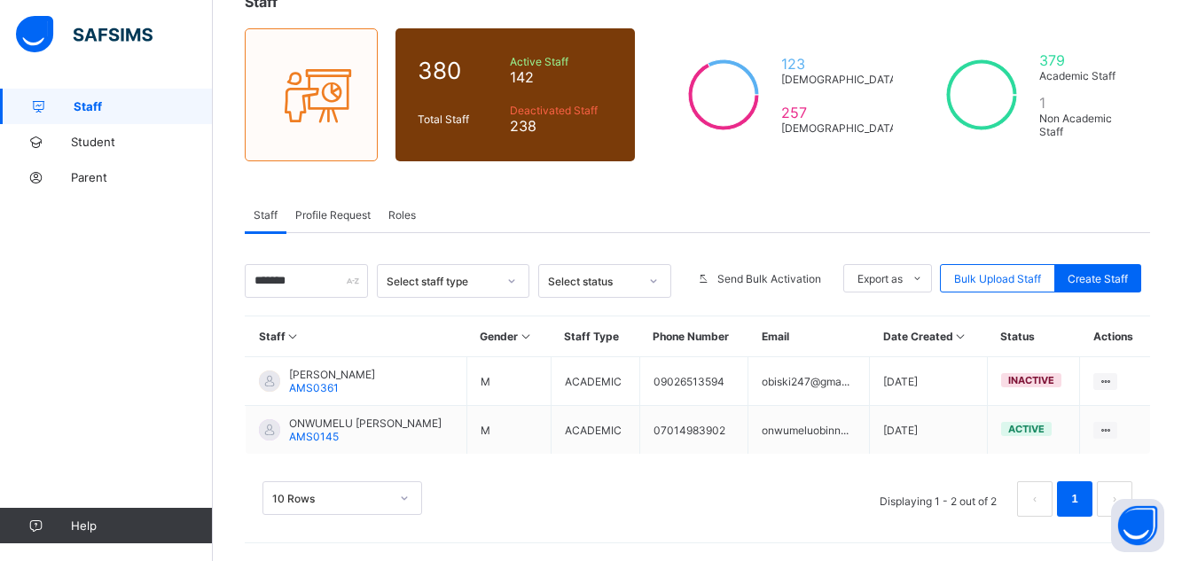
scroll to position [122, 0]
click at [306, 286] on input "******" at bounding box center [306, 281] width 123 height 34
type input "*"
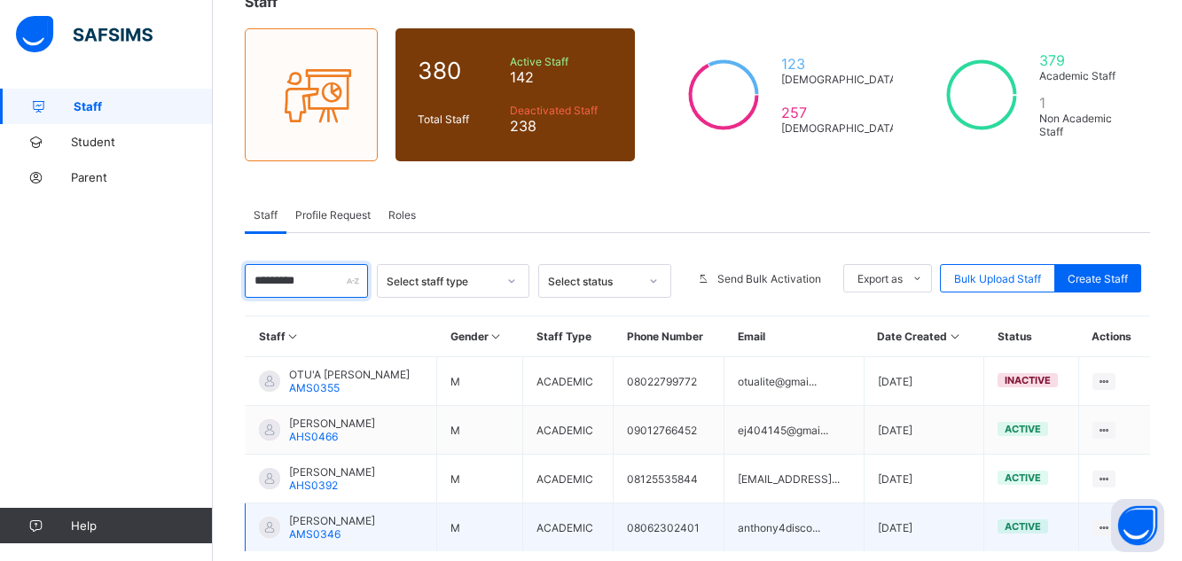
type input "********"
click at [1041, 532] on span "active" at bounding box center [1023, 527] width 36 height 12
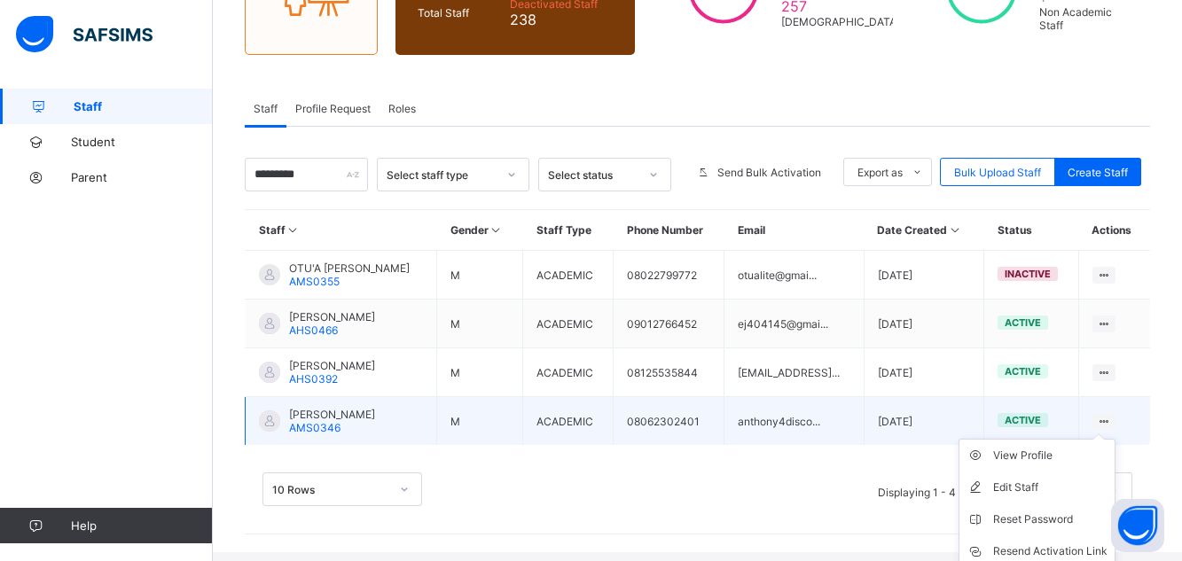
scroll to position [264, 0]
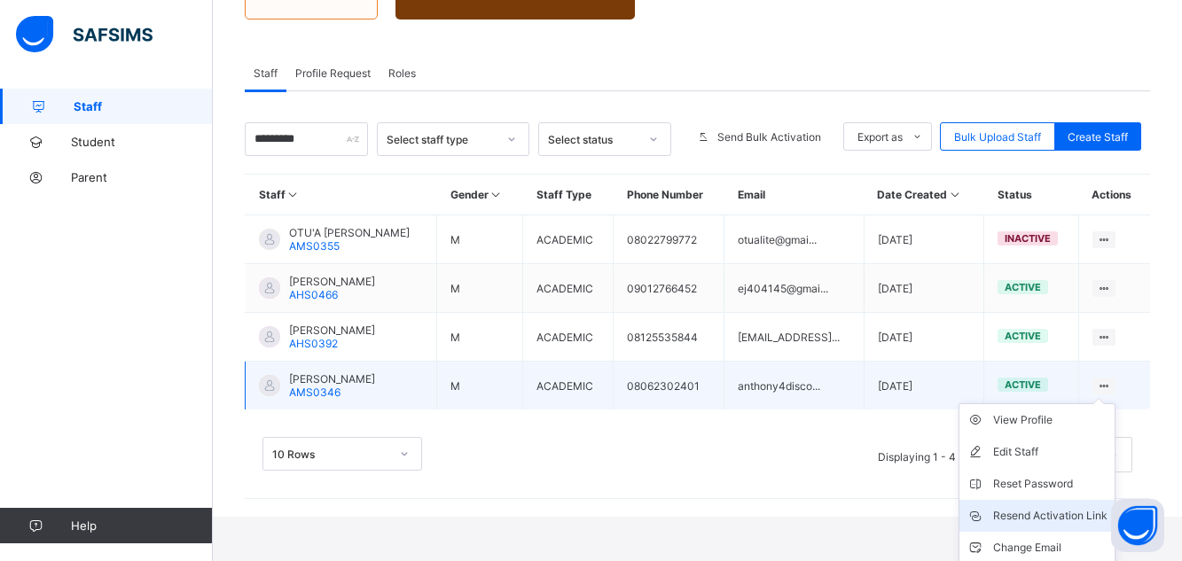
click at [1063, 513] on div "Resend Activation Link" at bounding box center [1050, 516] width 114 height 18
click at [1053, 545] on div "Change Email" at bounding box center [1050, 548] width 114 height 18
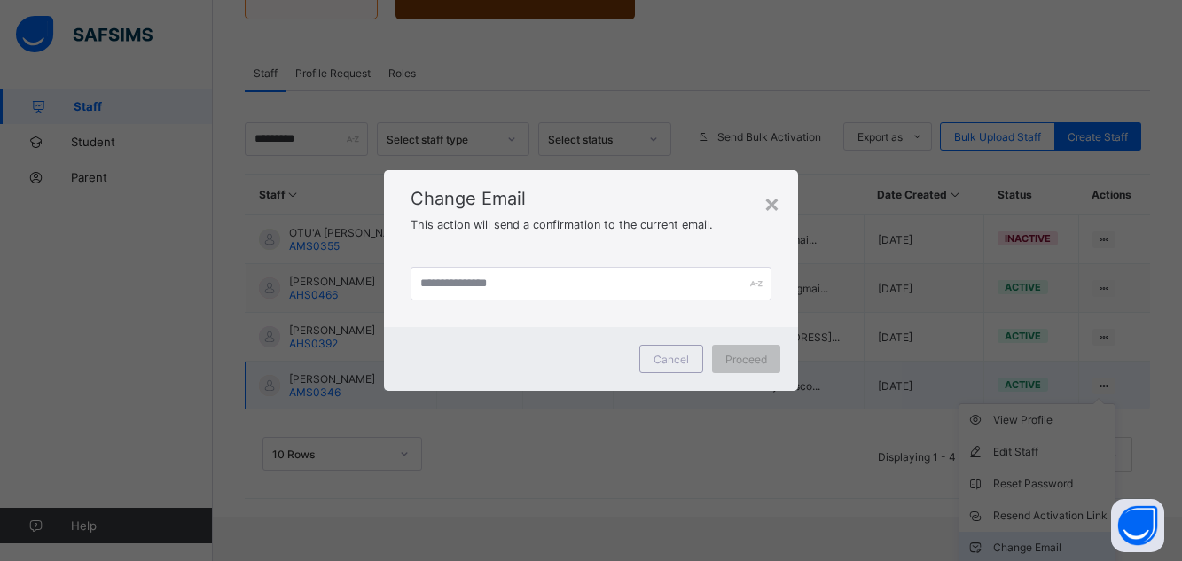
scroll to position [220, 0]
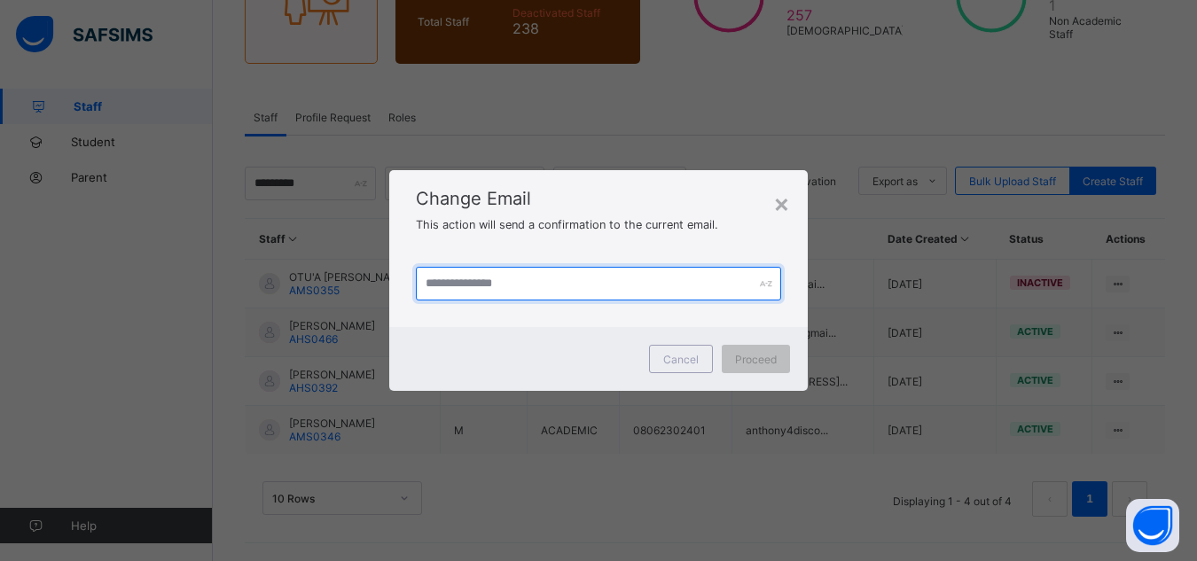
click at [483, 277] on input "text" at bounding box center [599, 284] width 366 height 34
type input "**********"
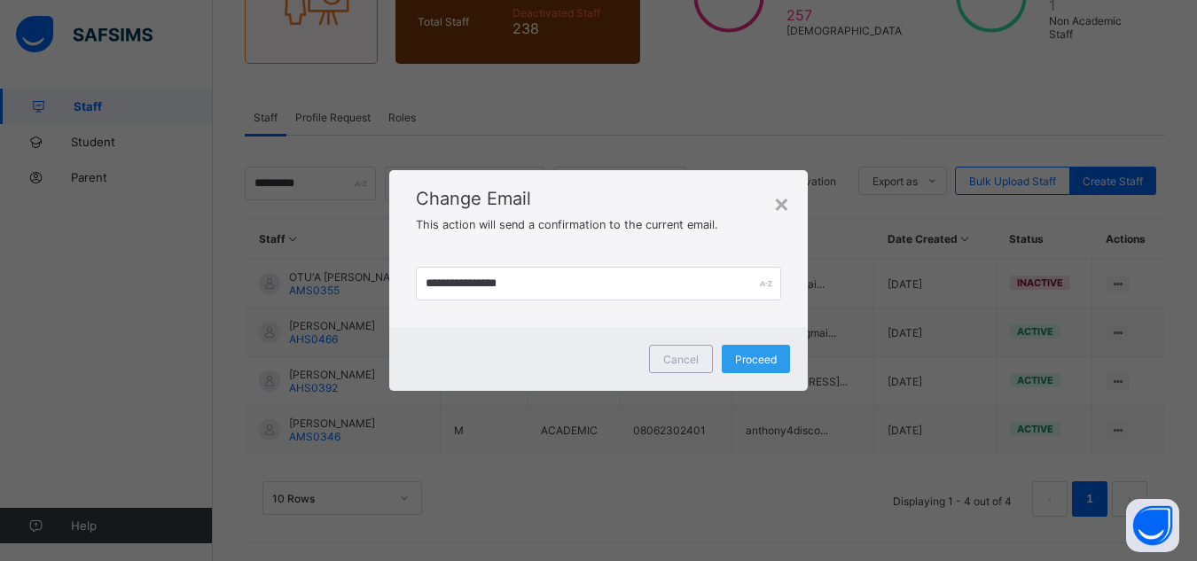
click at [757, 354] on span "Proceed" at bounding box center [756, 359] width 42 height 13
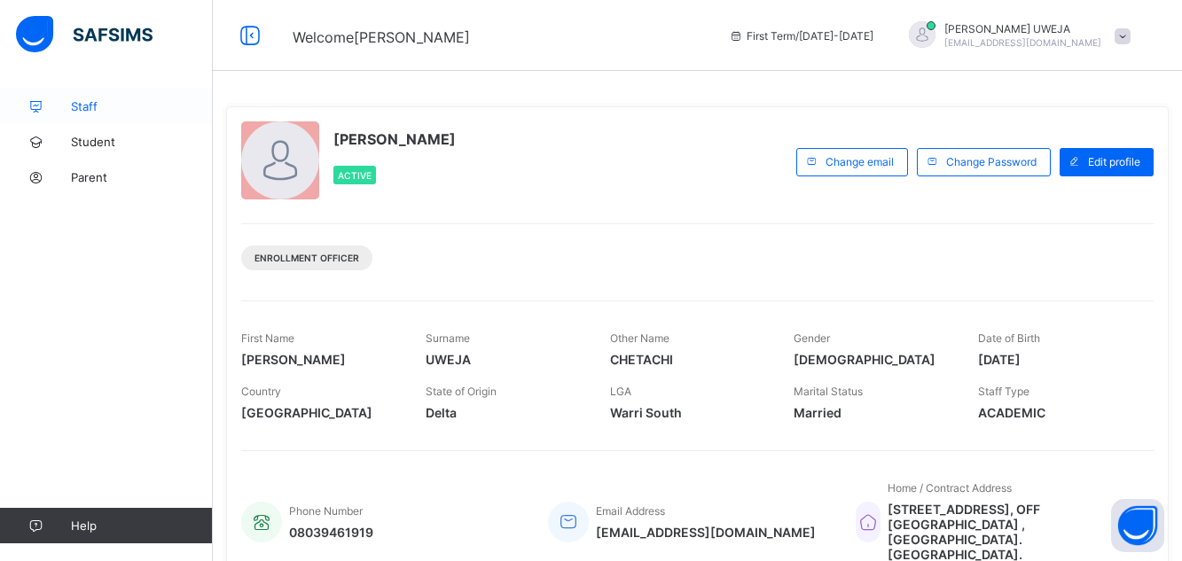
click at [98, 117] on link "Staff" at bounding box center [106, 106] width 213 height 35
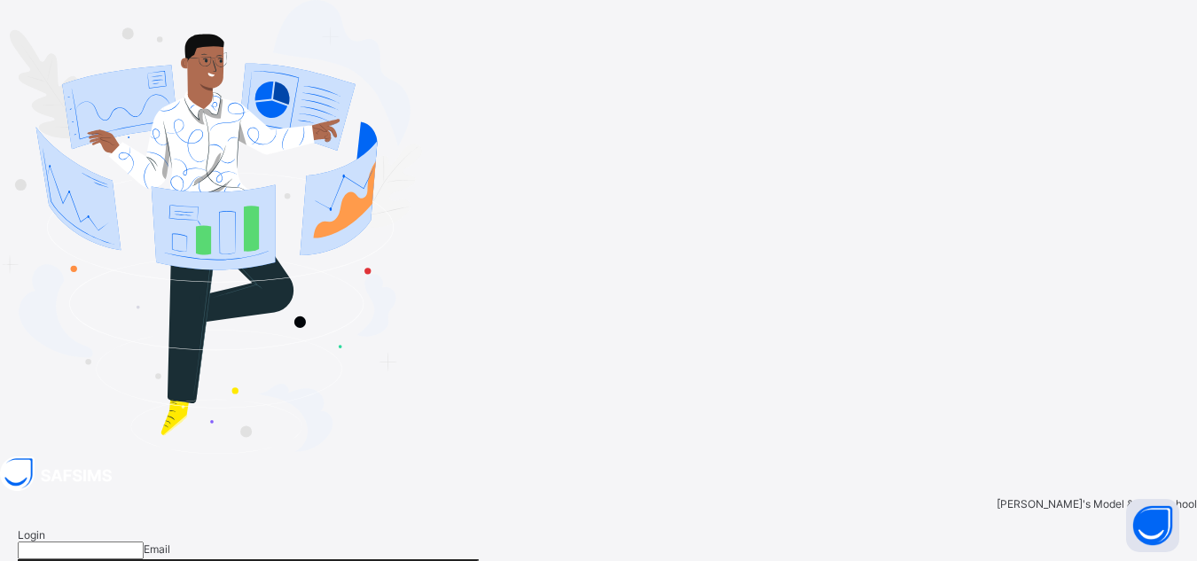
click at [144, 542] on input "email" at bounding box center [81, 551] width 126 height 18
type input "**********"
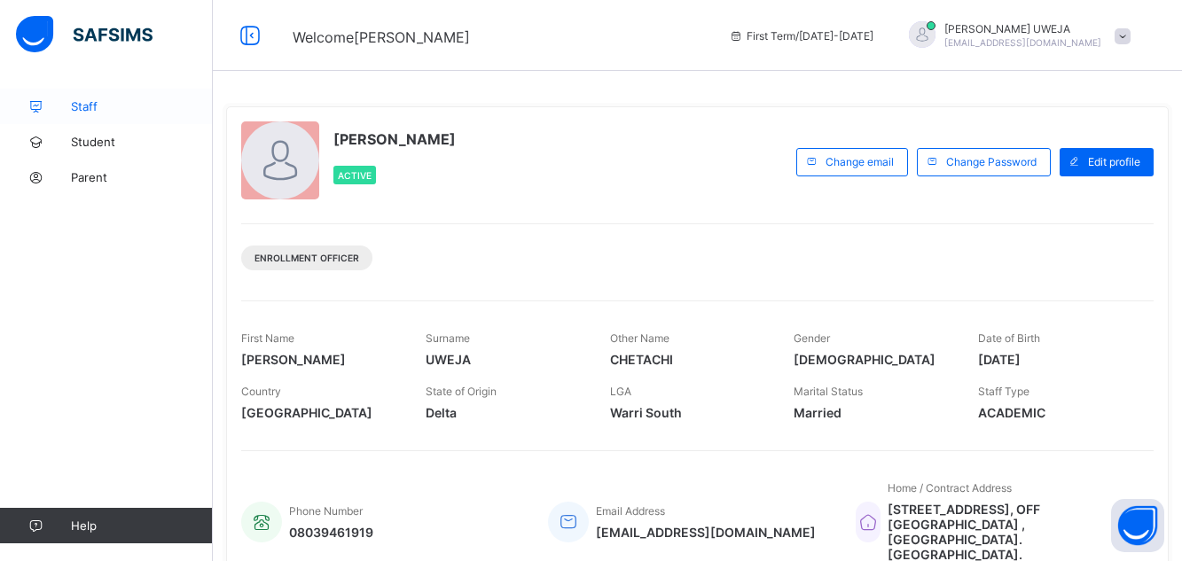
click at [107, 110] on span "Staff" at bounding box center [142, 106] width 142 height 14
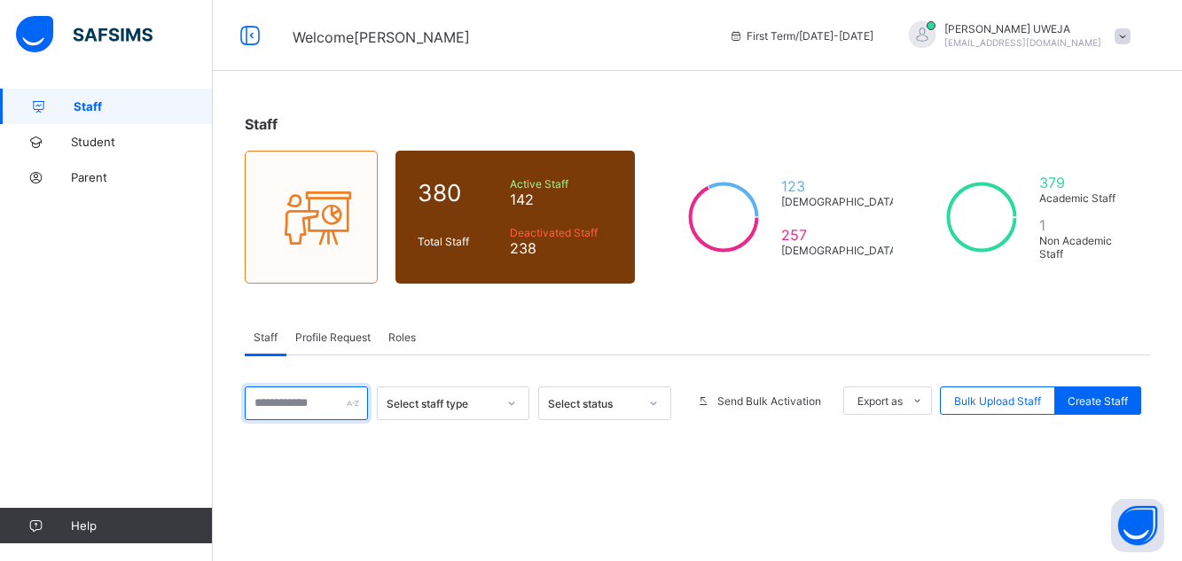
click at [272, 409] on input "text" at bounding box center [306, 404] width 123 height 34
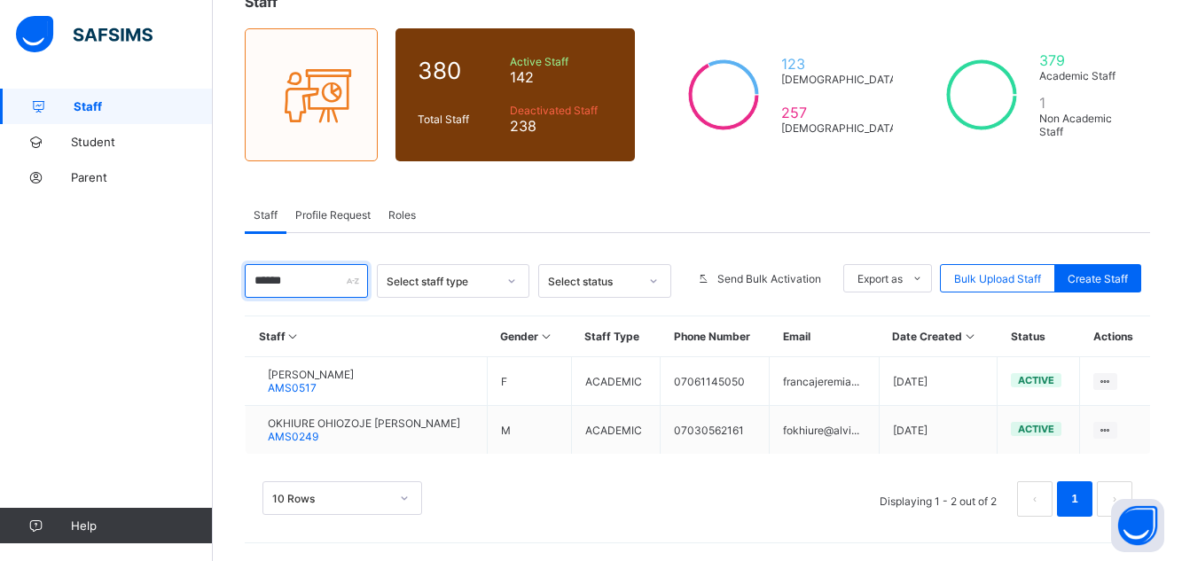
scroll to position [122, 0]
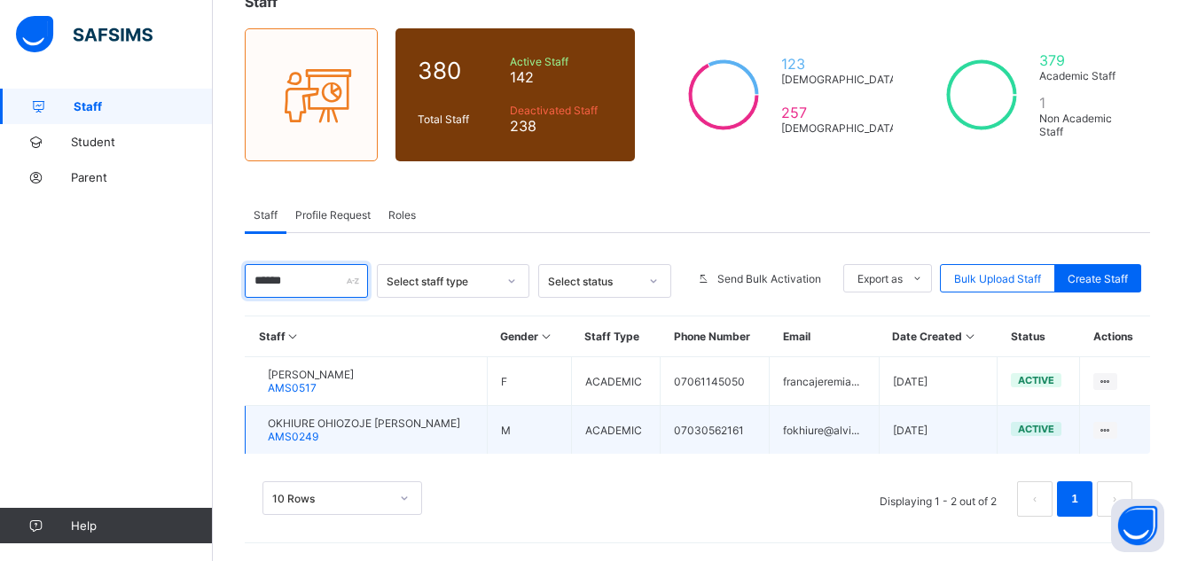
type input "*****"
click at [372, 431] on div "OKHIURE OHIOZOJE [PERSON_NAME] AMS0249" at bounding box center [364, 430] width 192 height 27
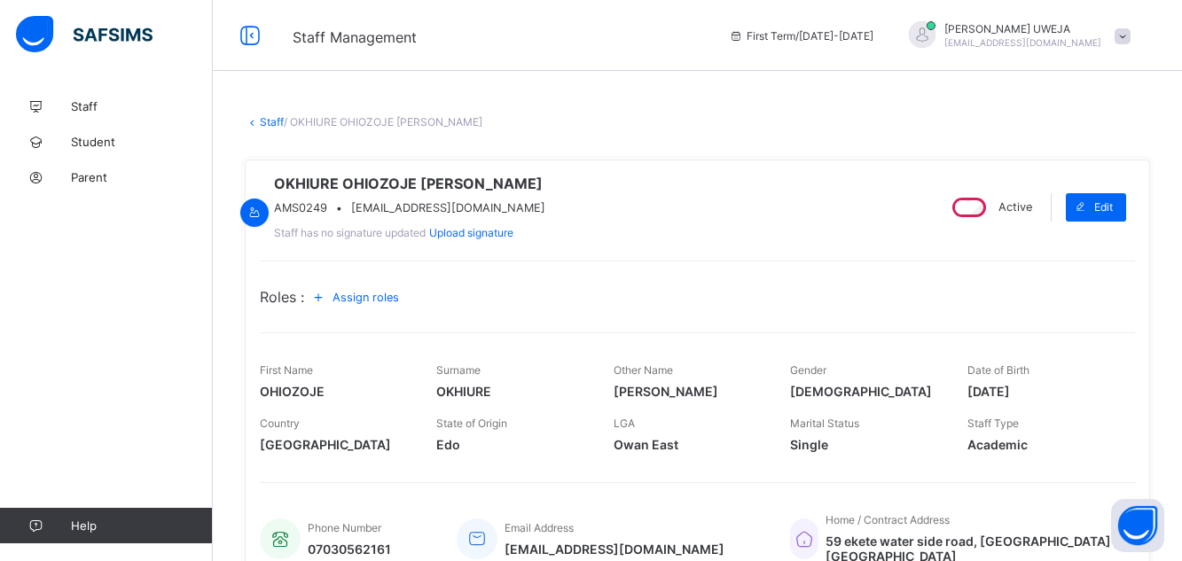
scroll to position [416, 0]
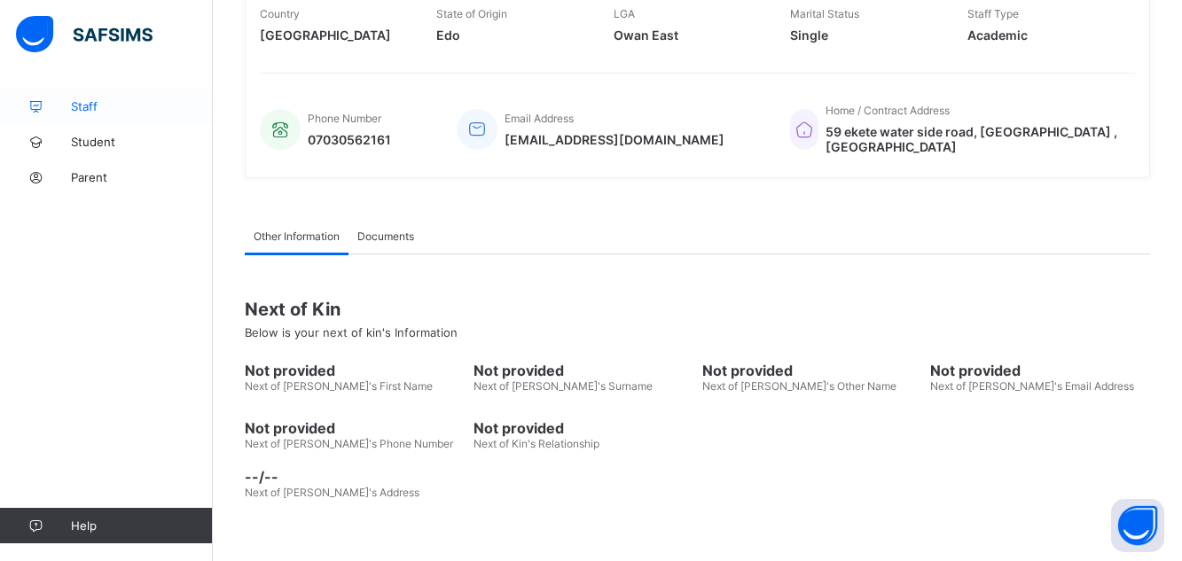
click at [94, 105] on span "Staff" at bounding box center [142, 106] width 142 height 14
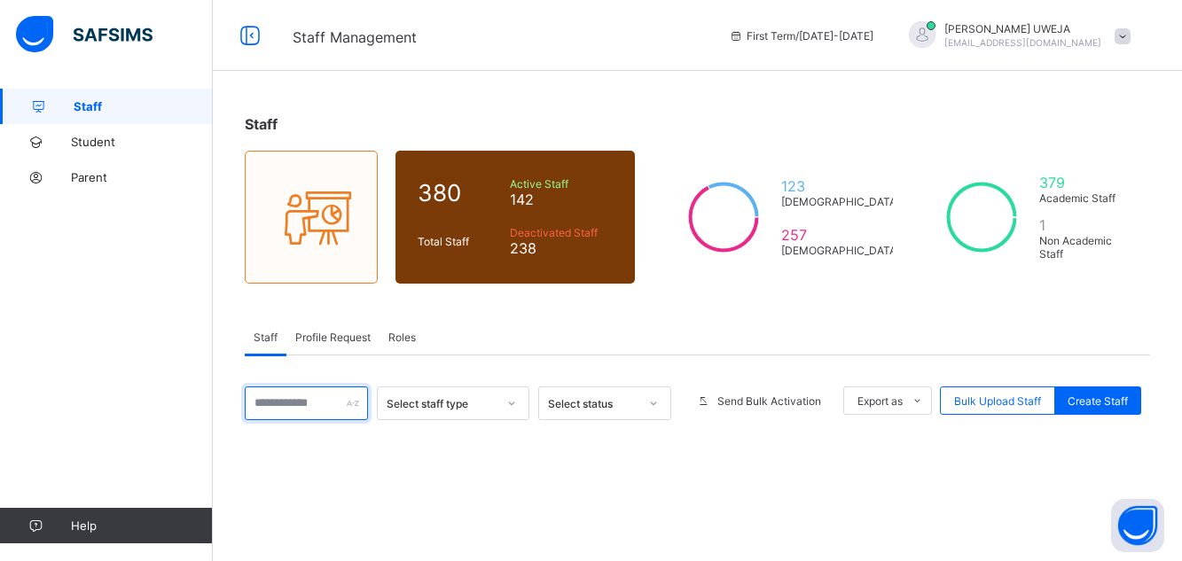
click at [334, 410] on input "text" at bounding box center [306, 404] width 123 height 34
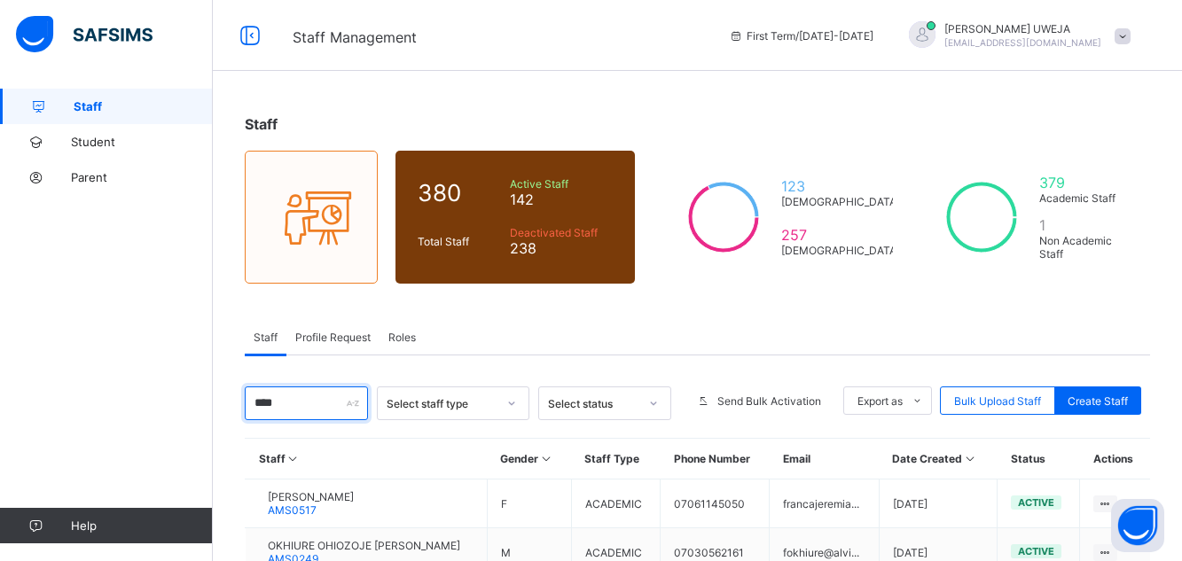
type input "*****"
click at [1181, 498] on div "Staff 380 Total Staff Active Staff 142 Deactivated Staff 238 123 [DEMOGRAPHIC_D…" at bounding box center [697, 386] width 969 height 595
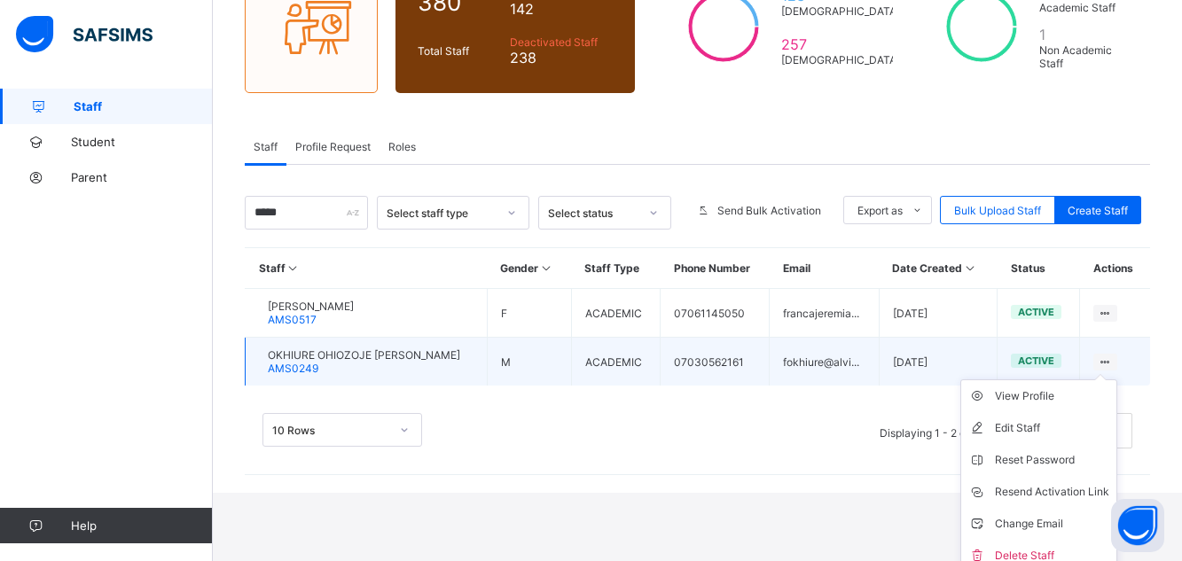
scroll to position [193, 0]
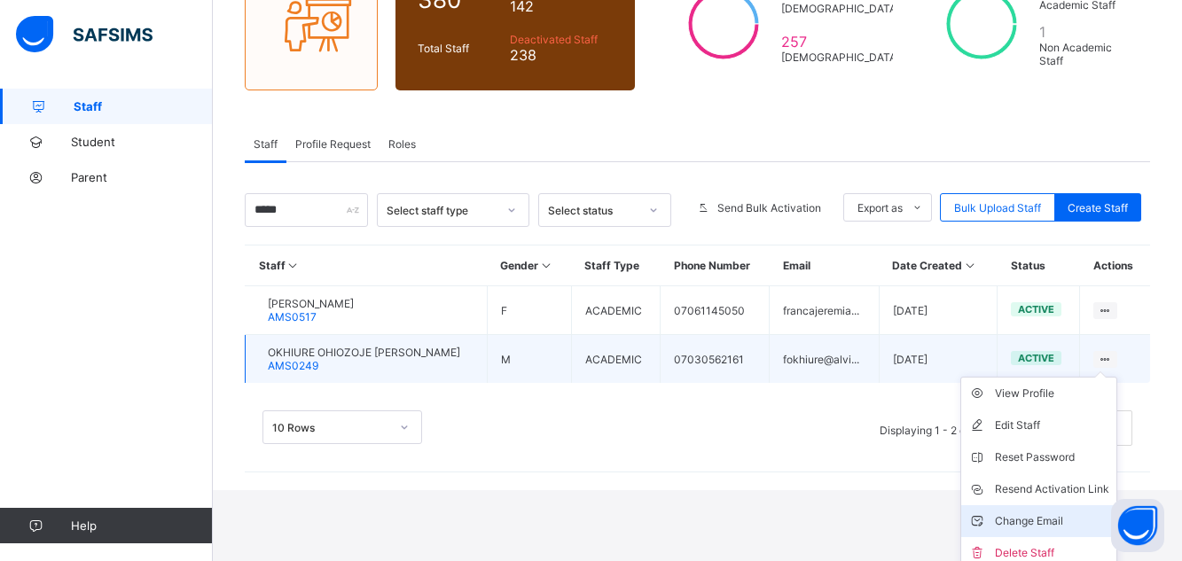
click at [1034, 524] on div "Change Email" at bounding box center [1052, 522] width 114 height 18
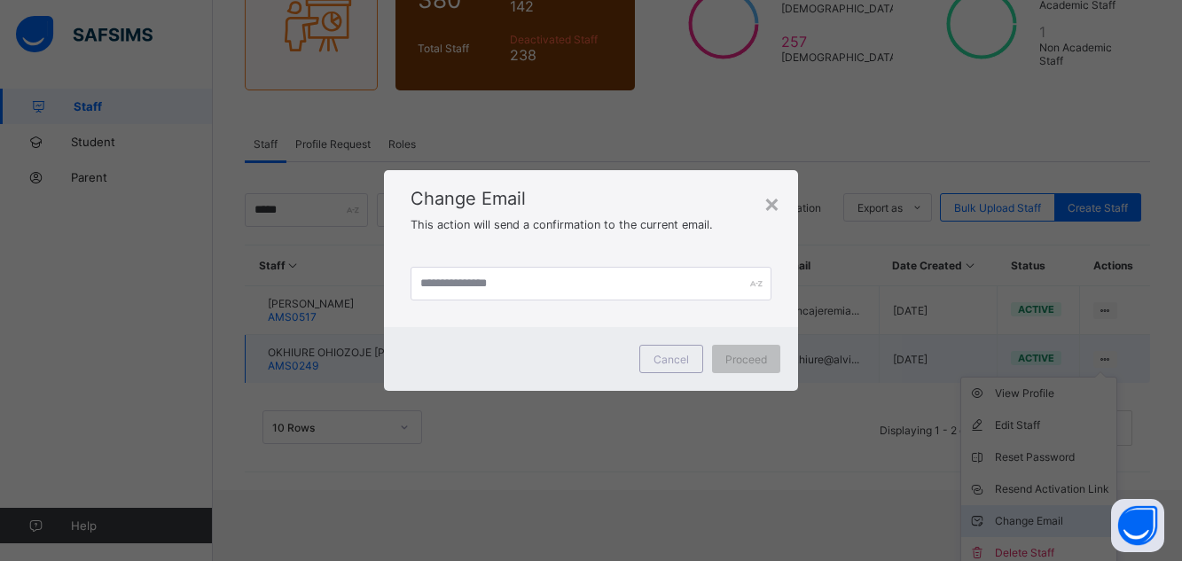
scroll to position [122, 0]
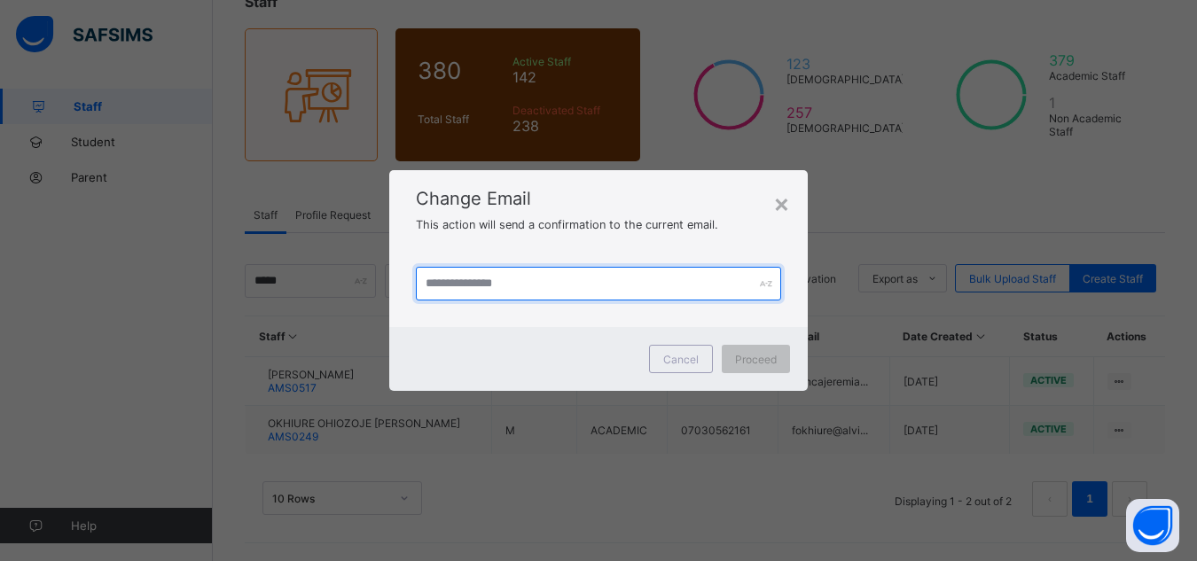
click at [461, 294] on input "text" at bounding box center [599, 284] width 366 height 34
type input "**********"
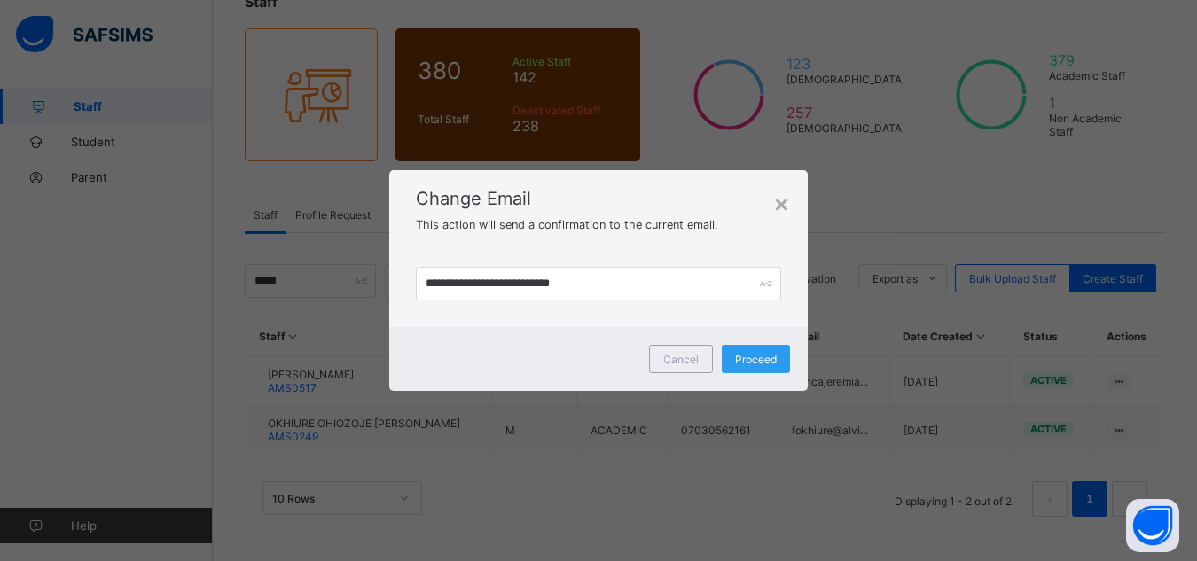
click at [764, 357] on span "Proceed" at bounding box center [756, 359] width 42 height 13
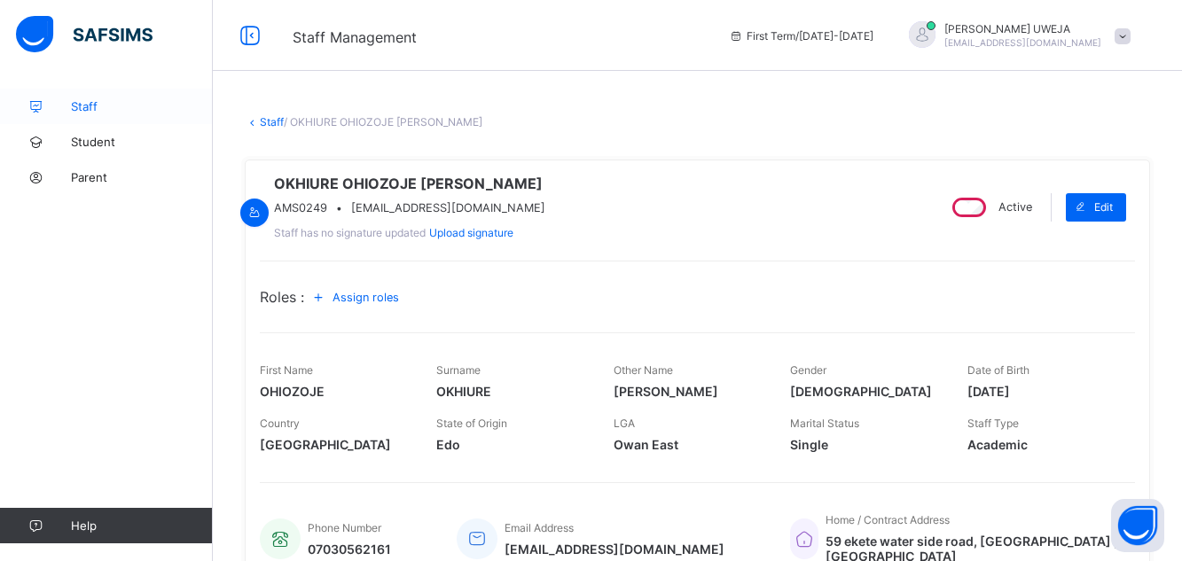
click at [86, 102] on span "Staff" at bounding box center [142, 106] width 142 height 14
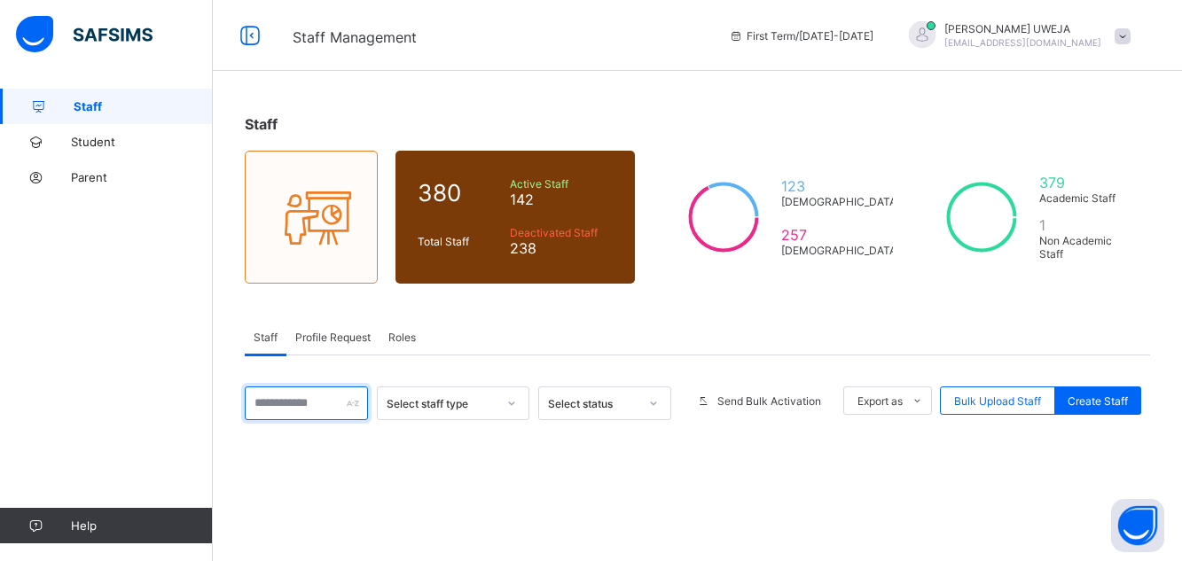
click at [310, 399] on input "text" at bounding box center [306, 404] width 123 height 34
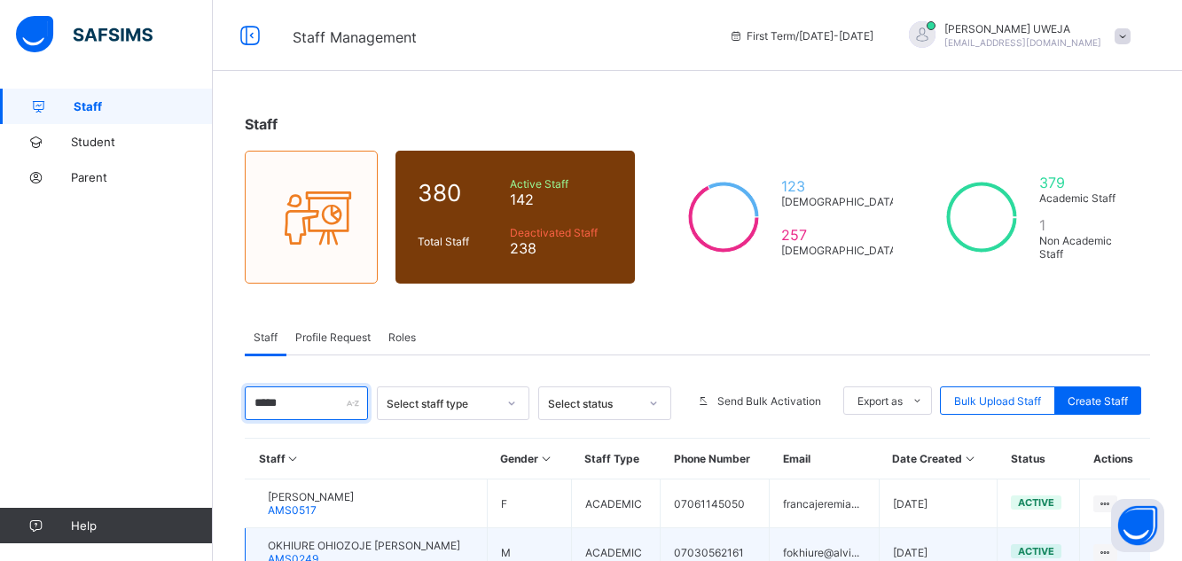
type input "*****"
click at [397, 544] on span "OKHIURE OHIOZOJE [PERSON_NAME]" at bounding box center [364, 545] width 192 height 13
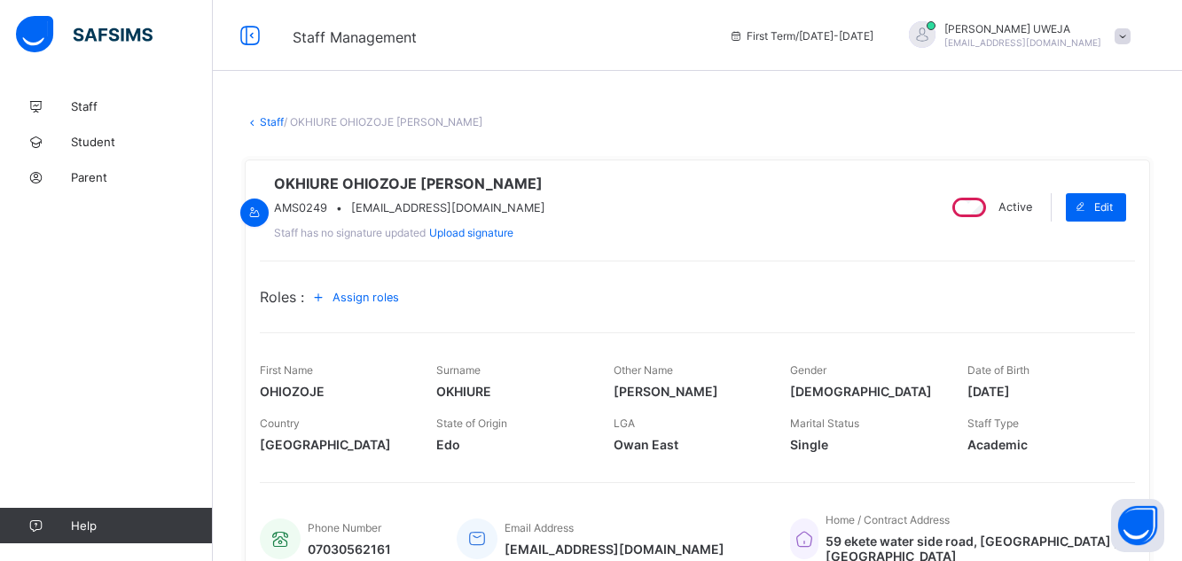
scroll to position [416, 0]
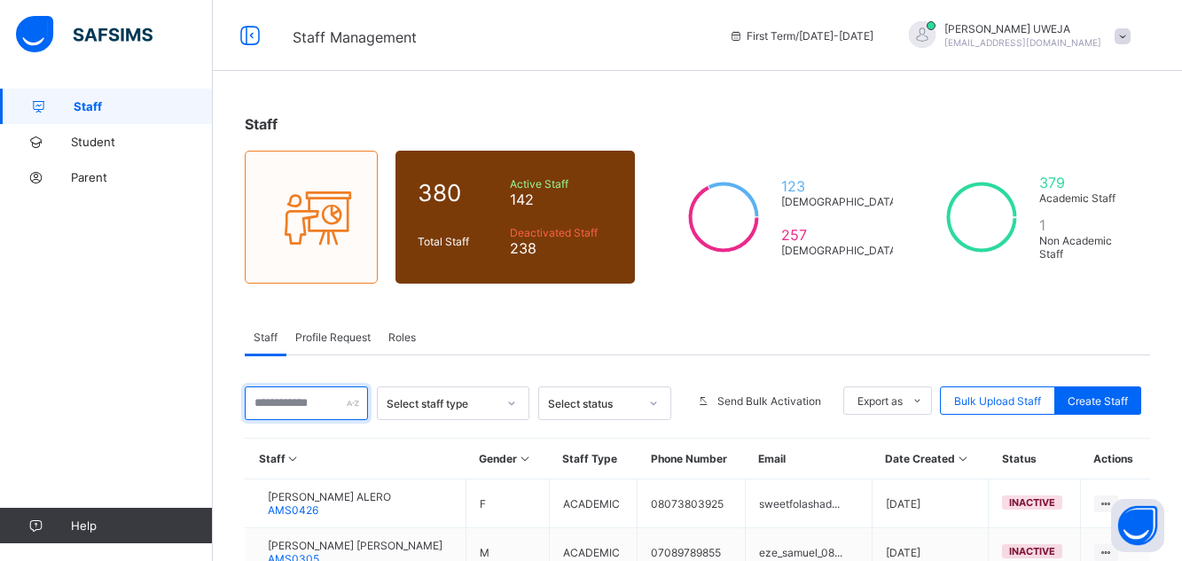
drag, startPoint x: 273, startPoint y: 389, endPoint x: 273, endPoint y: 412, distance: 23.1
click at [273, 412] on input "text" at bounding box center [306, 404] width 123 height 34
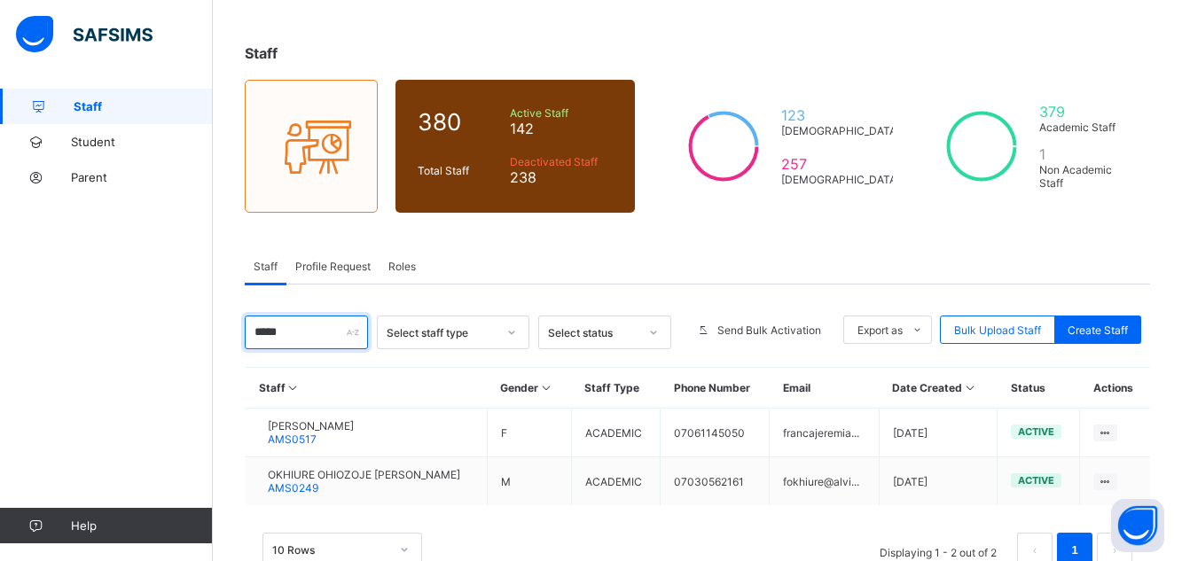
scroll to position [122, 0]
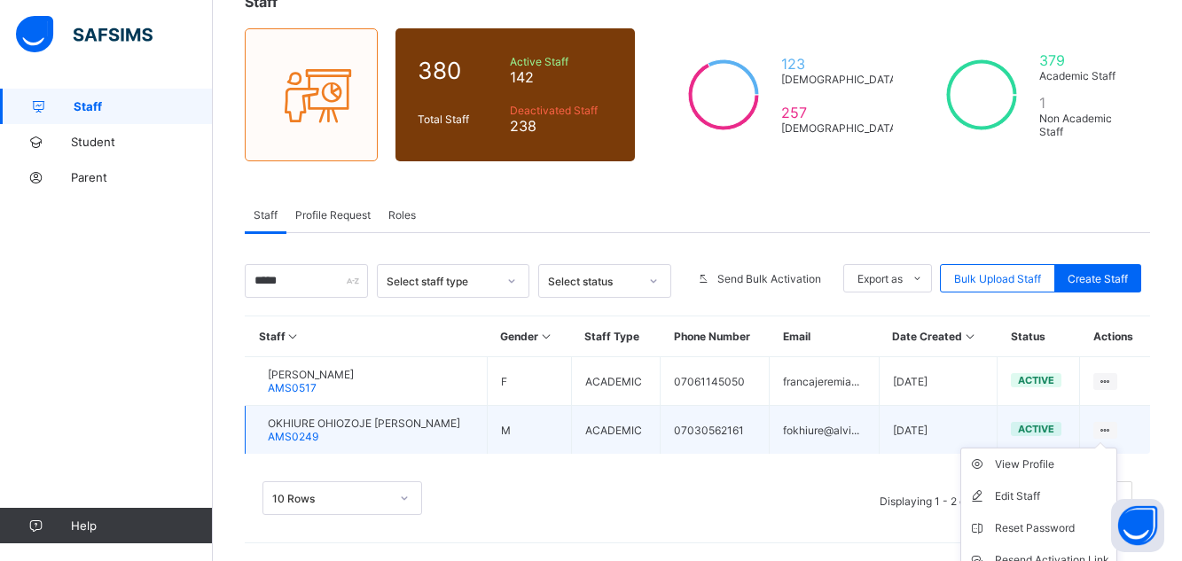
click at [1113, 448] on ul "View Profile Edit Staff Reset Password Resend Activation Link Change Email Dele…" at bounding box center [1039, 544] width 157 height 193
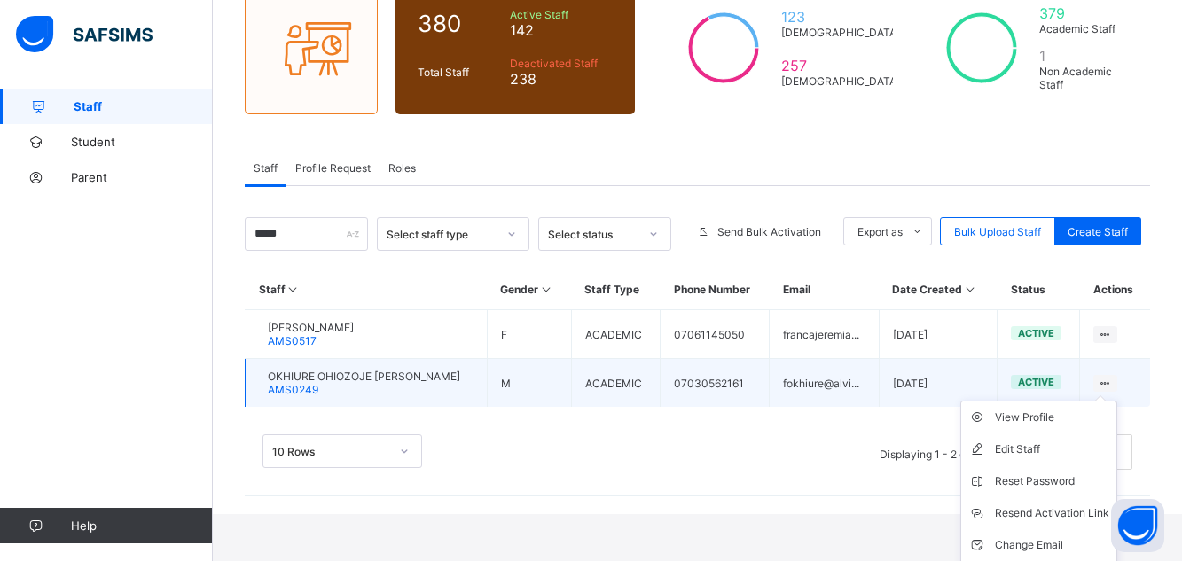
scroll to position [202, 0]
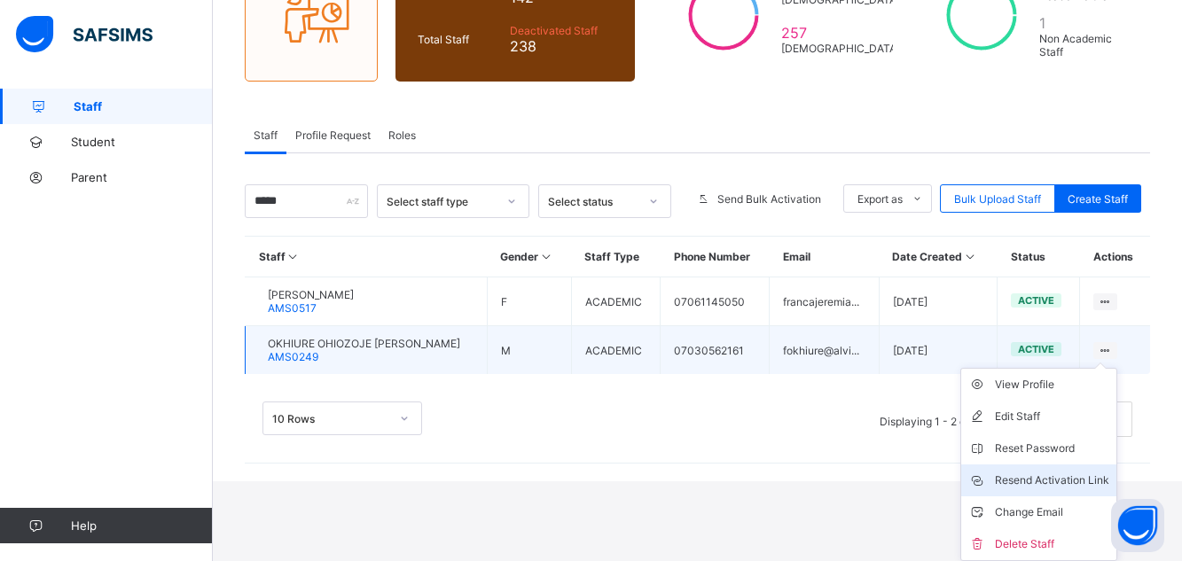
click at [1084, 476] on div "Resend Activation Link" at bounding box center [1052, 481] width 114 height 18
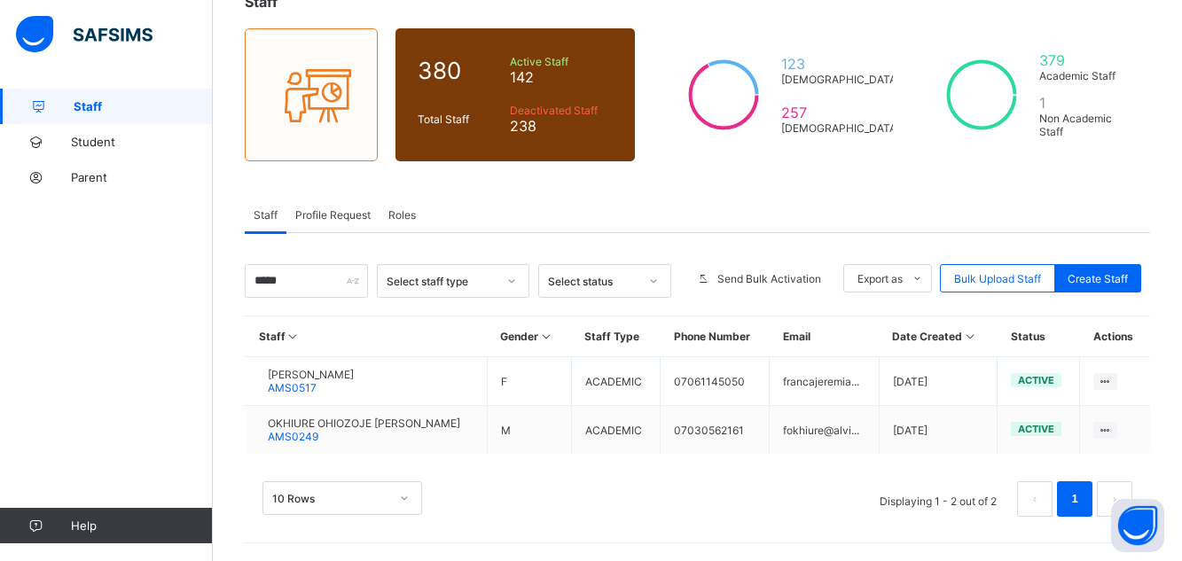
scroll to position [122, 0]
click at [300, 279] on input "****" at bounding box center [306, 281] width 123 height 34
type input "*"
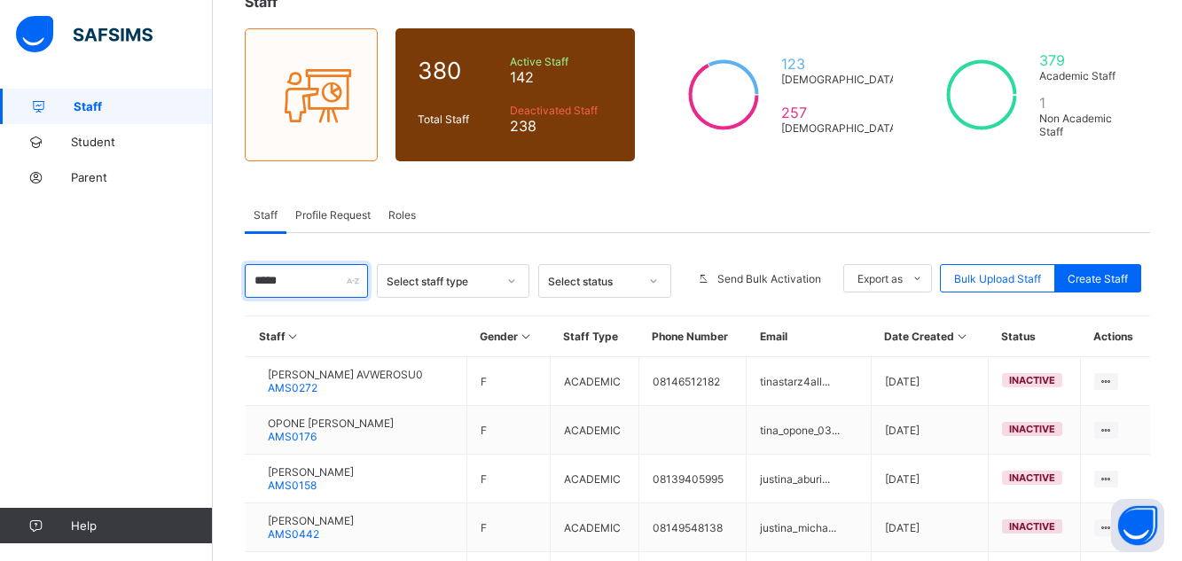
type input "****"
click at [1180, 543] on div "Staff 380 Total Staff Active Staff 142 Deactivated Staff 238 123 [DEMOGRAPHIC_D…" at bounding box center [697, 361] width 969 height 790
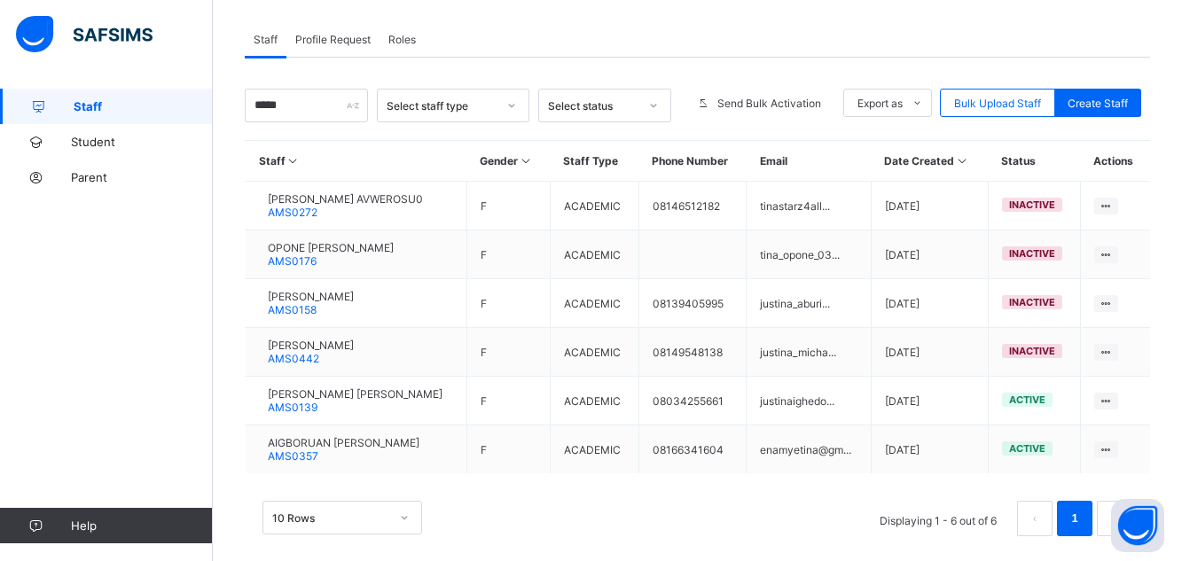
scroll to position [318, 0]
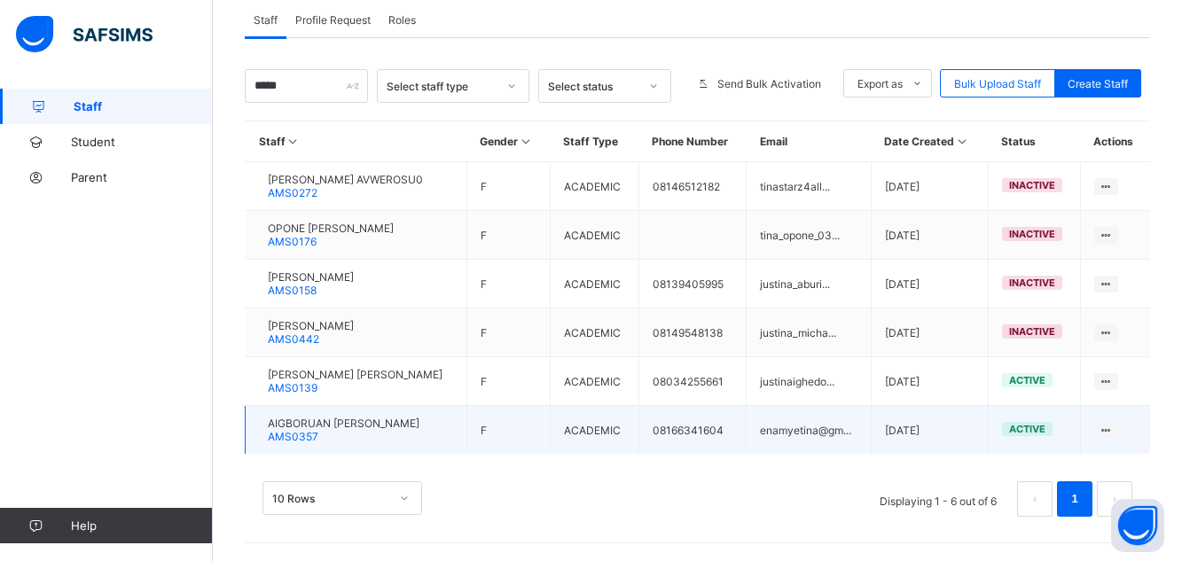
click at [400, 422] on span "AIGBORUAN [PERSON_NAME]" at bounding box center [344, 423] width 152 height 13
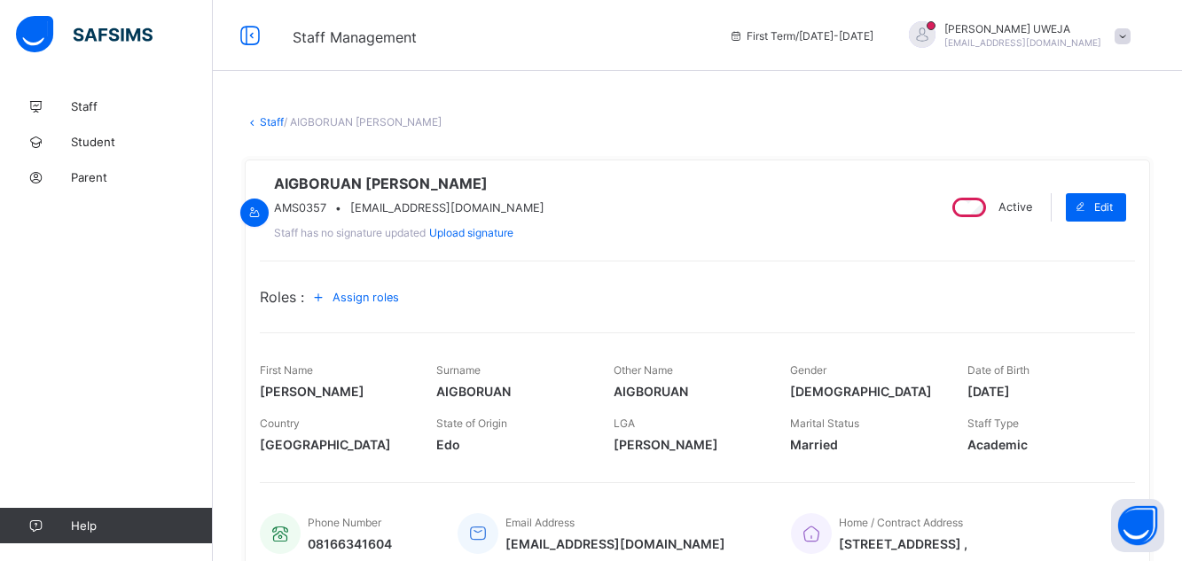
scroll to position [416, 0]
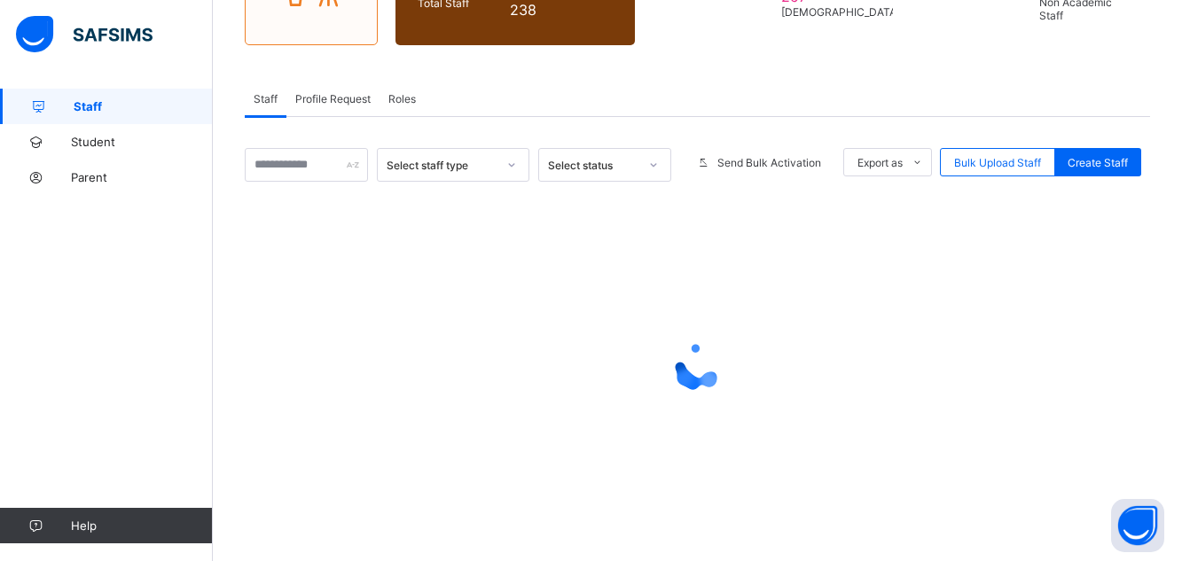
scroll to position [239, 0]
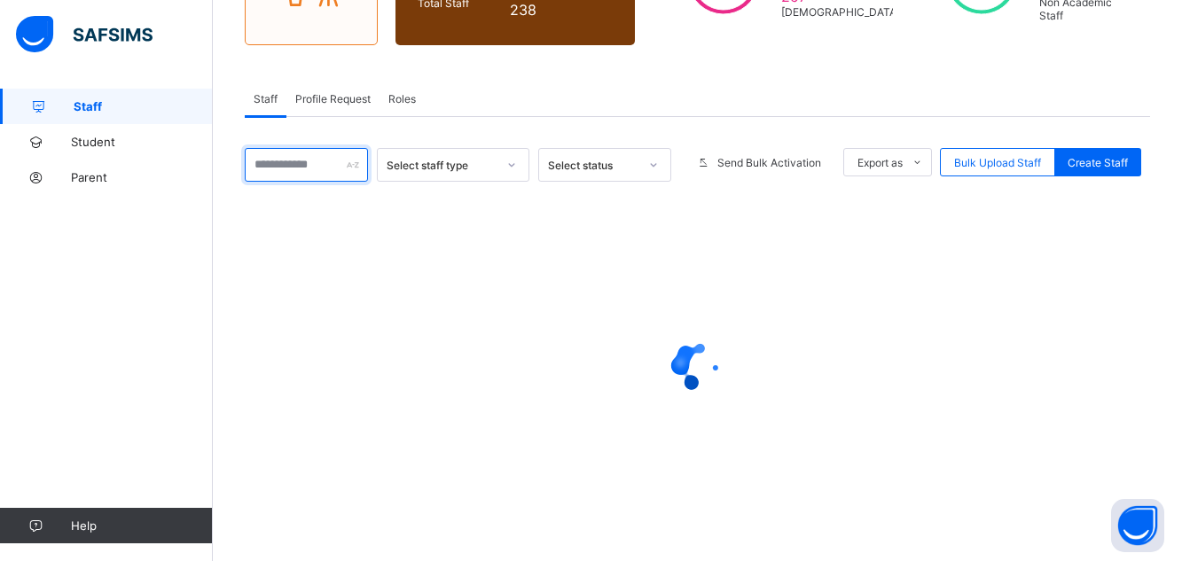
click at [294, 157] on input "text" at bounding box center [306, 165] width 123 height 34
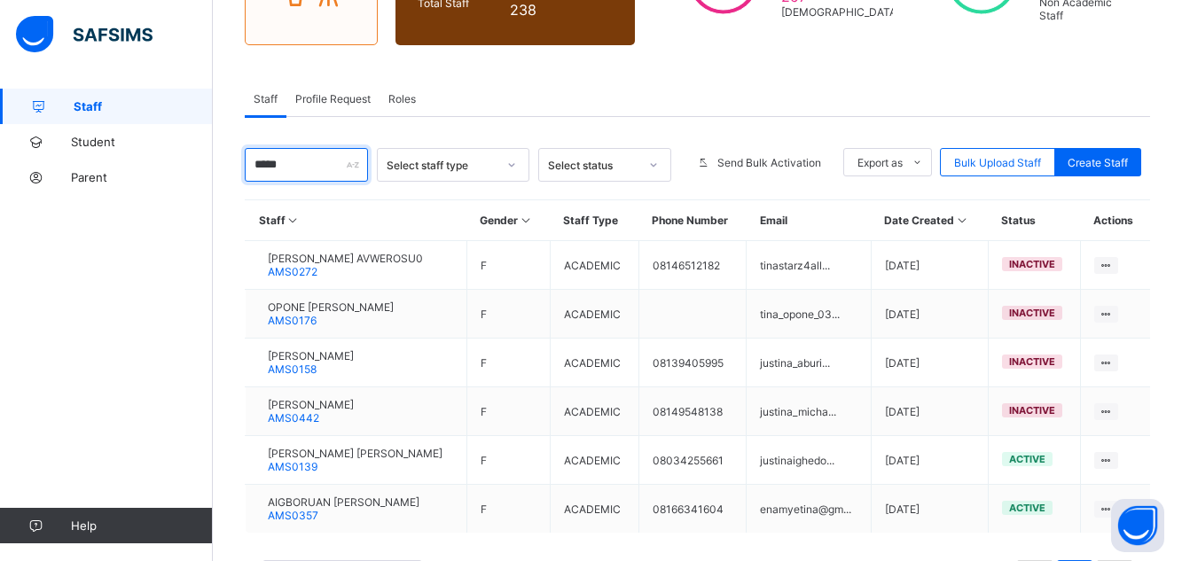
type input "****"
click at [1180, 499] on div "Staff 380 Total Staff Active Staff 142 Deactivated Staff 238 123 [DEMOGRAPHIC_D…" at bounding box center [697, 245] width 969 height 790
click at [1172, 502] on div "Staff 380 Total Staff Active Staff 142 Deactivated Staff 238 123 [DEMOGRAPHIC_D…" at bounding box center [697, 245] width 969 height 790
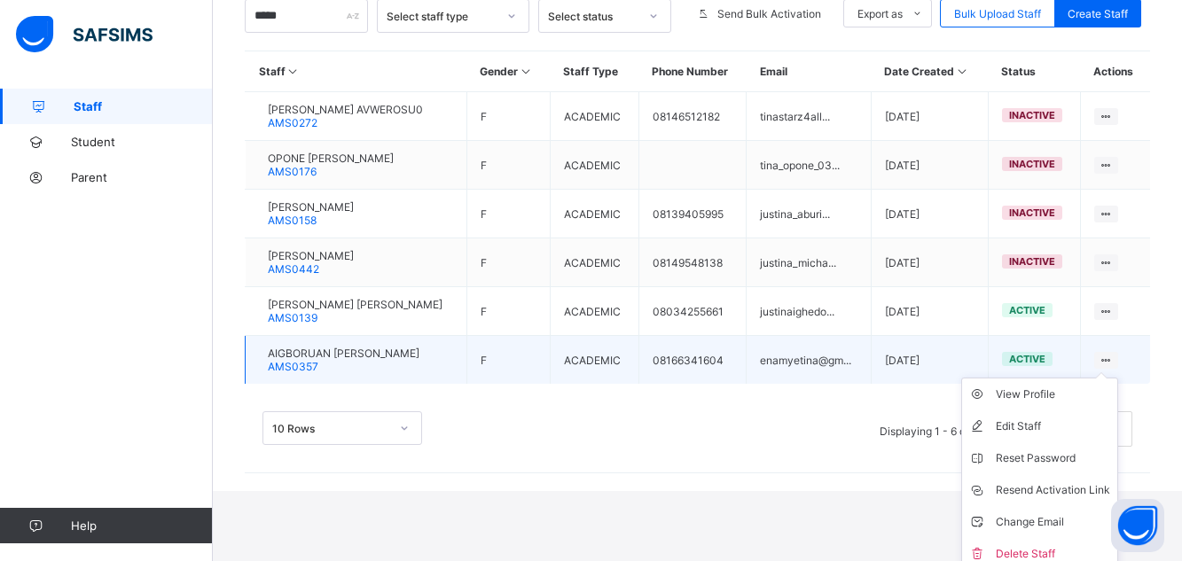
scroll to position [397, 0]
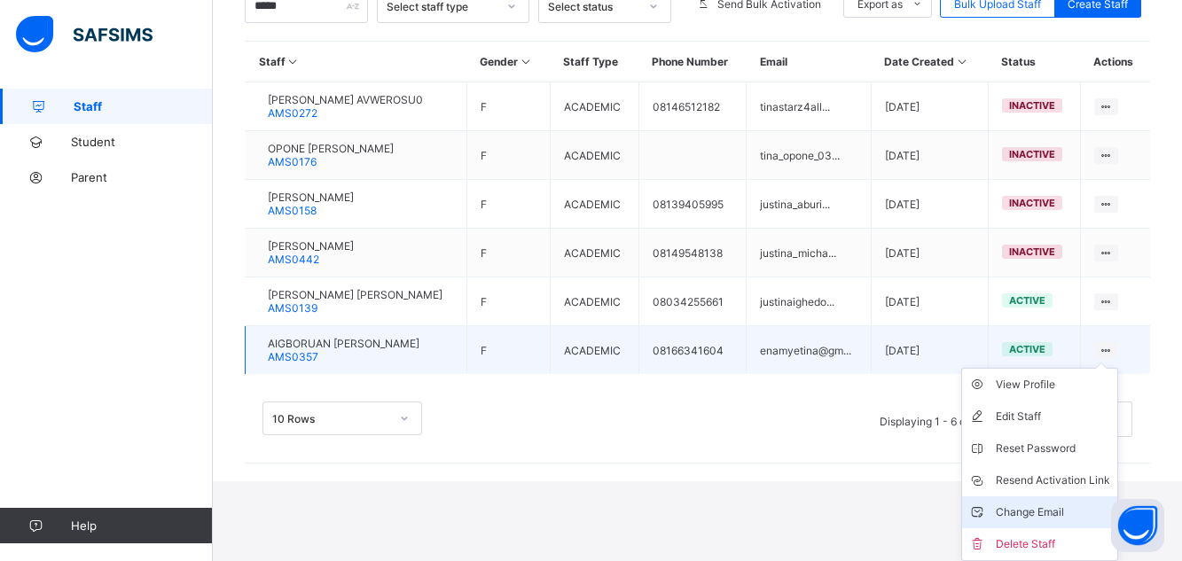
click at [1066, 514] on div "Change Email" at bounding box center [1053, 513] width 114 height 18
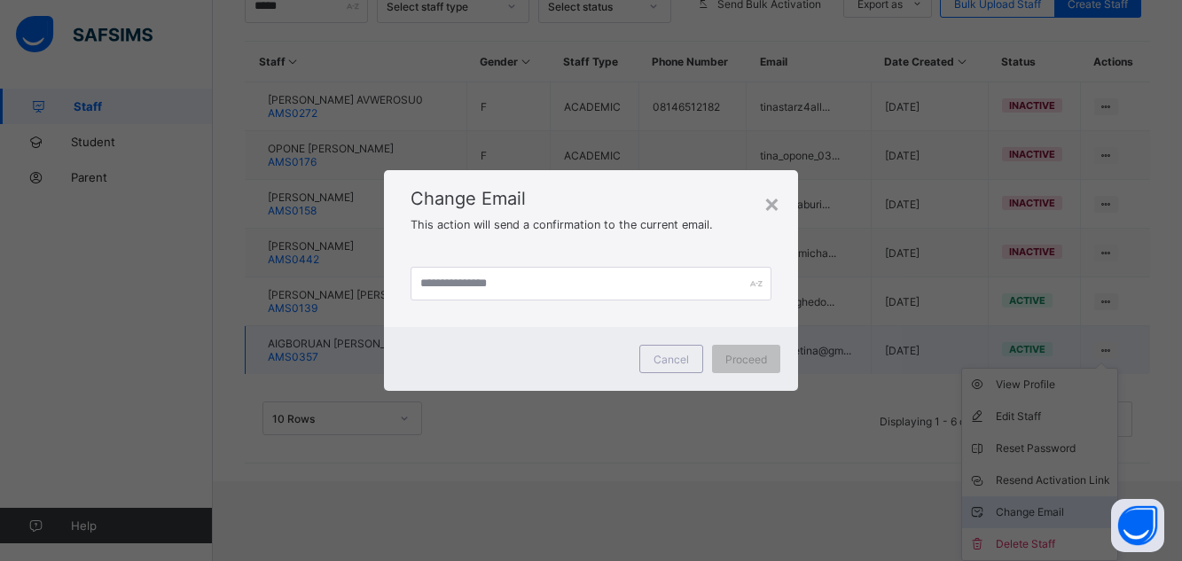
scroll to position [318, 0]
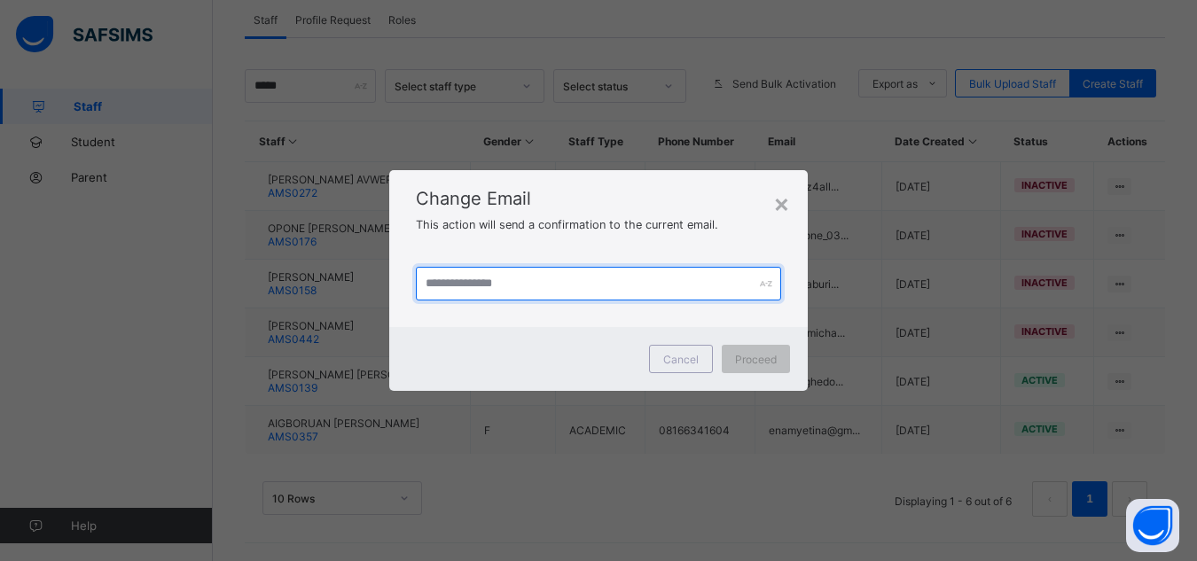
click at [447, 285] on input "text" at bounding box center [599, 284] width 366 height 34
type input "**********"
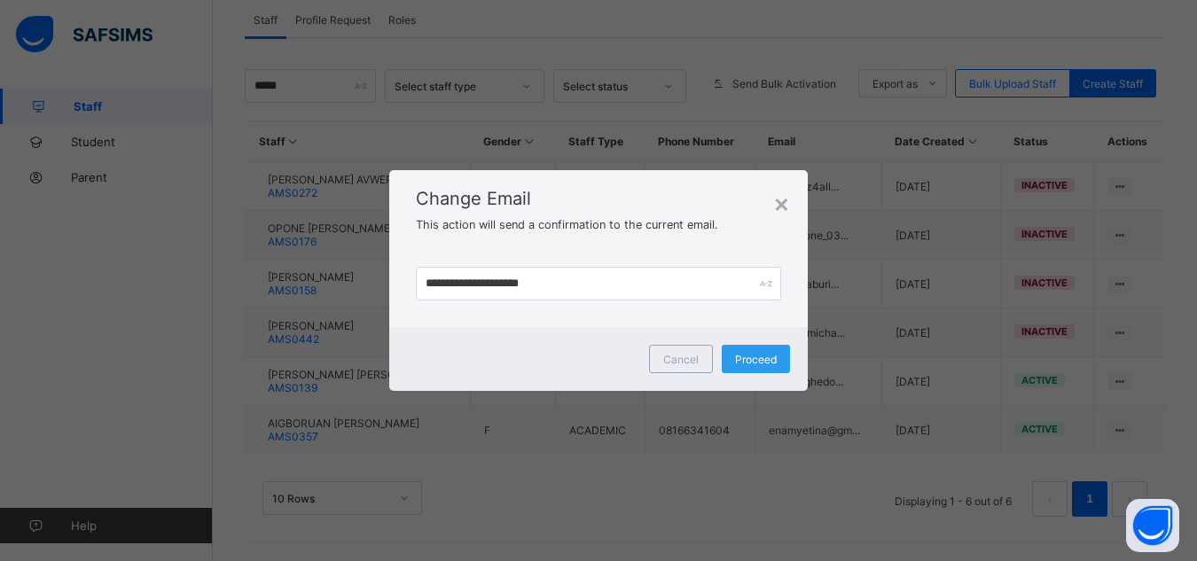
click at [750, 360] on span "Proceed" at bounding box center [756, 359] width 42 height 13
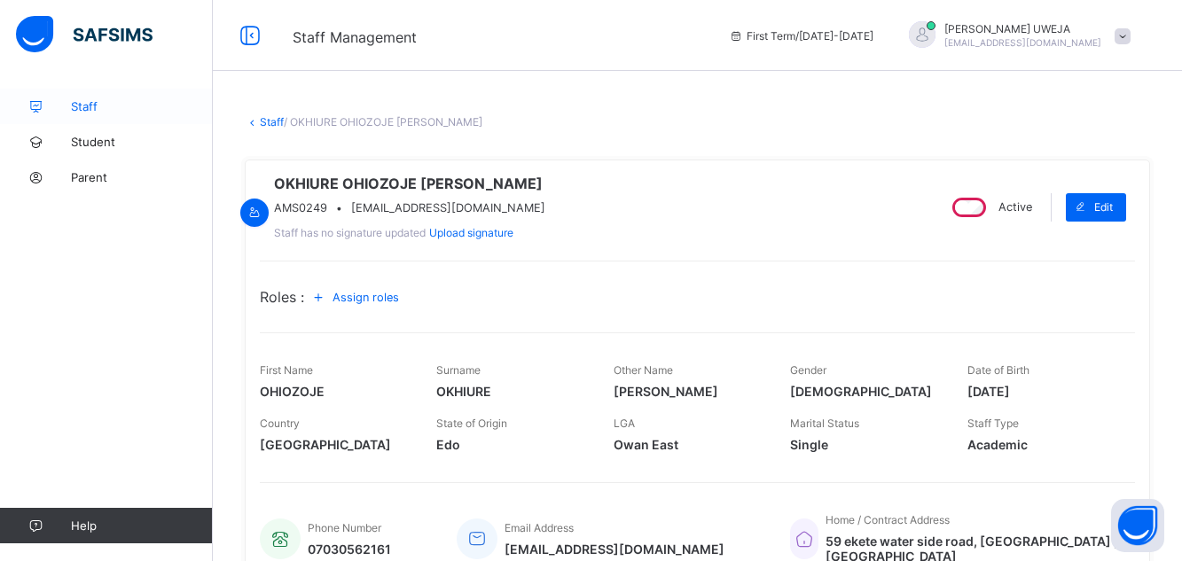
click at [90, 102] on span "Staff" at bounding box center [142, 106] width 142 height 14
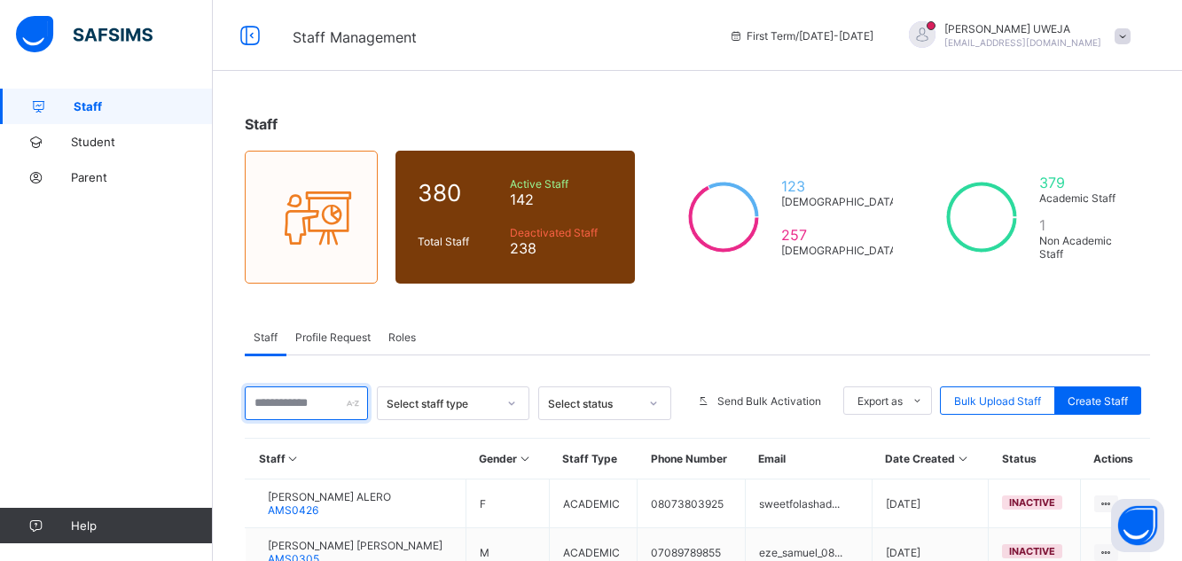
click at [301, 398] on input "text" at bounding box center [306, 404] width 123 height 34
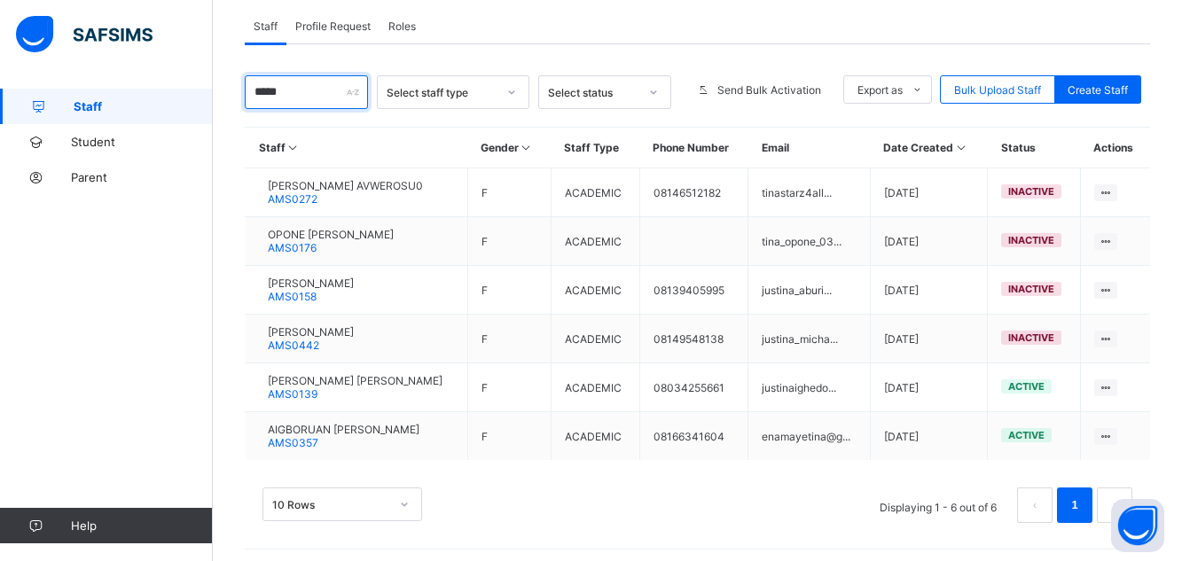
scroll to position [318, 0]
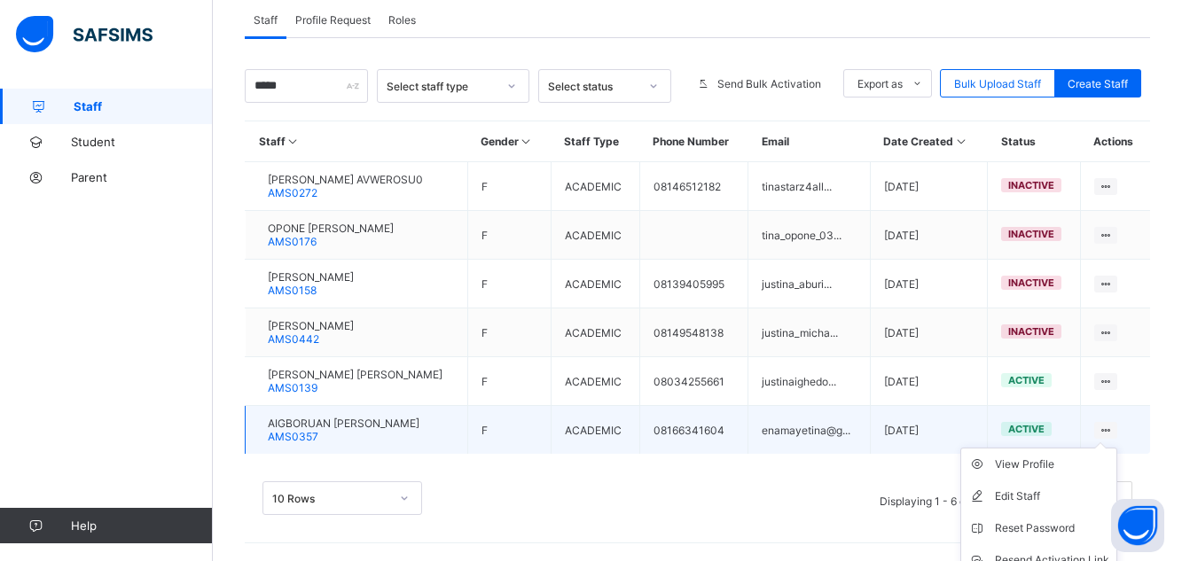
click at [1114, 428] on icon at bounding box center [1106, 430] width 15 height 13
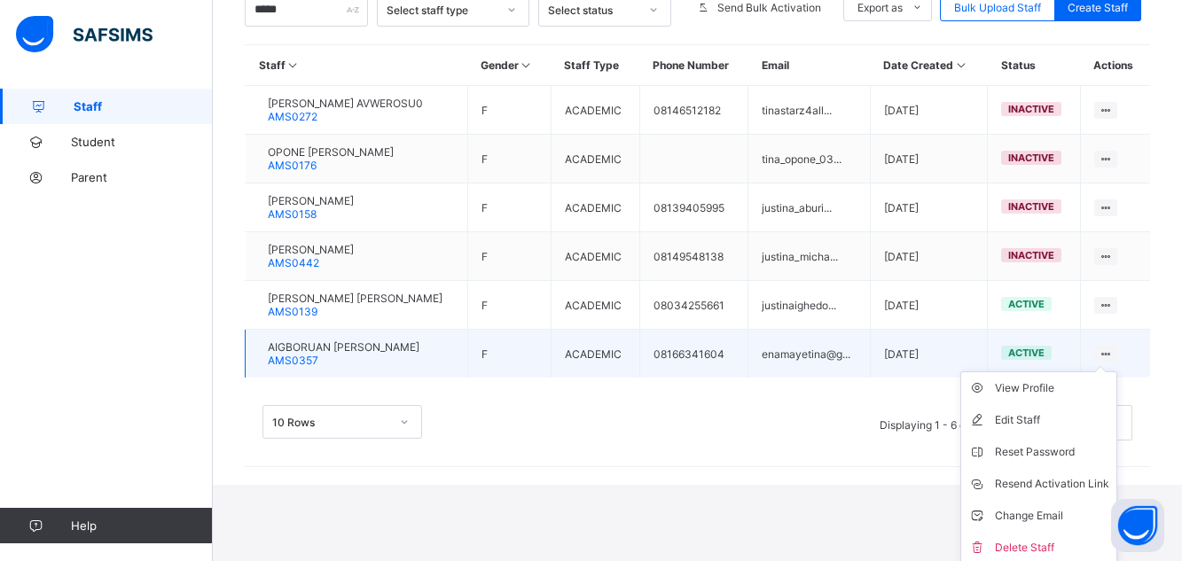
scroll to position [397, 0]
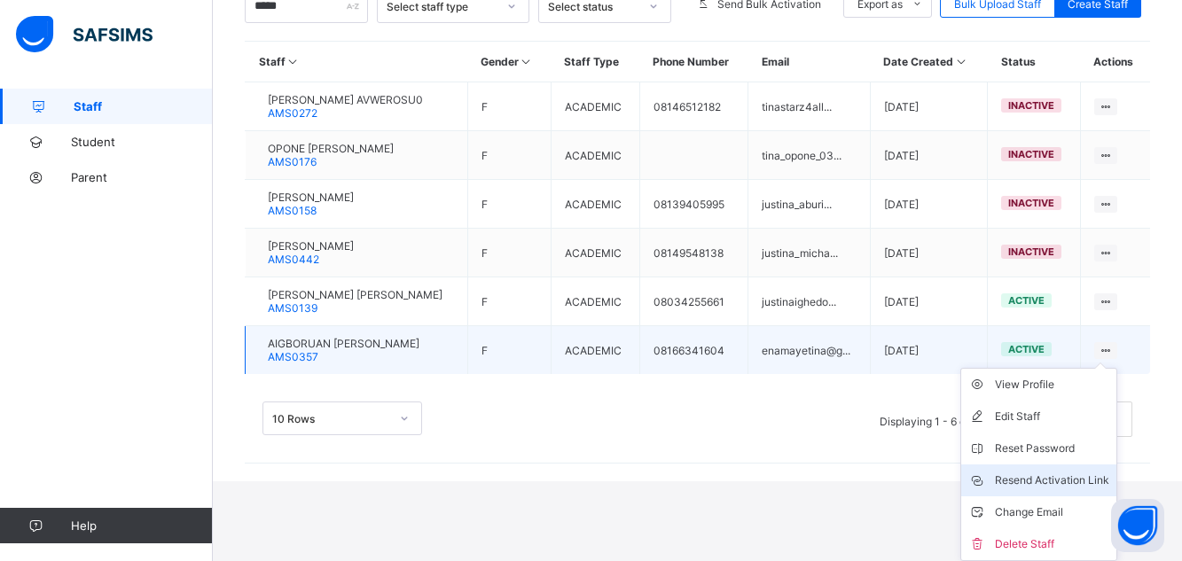
click at [1045, 482] on div "Resend Activation Link" at bounding box center [1052, 481] width 114 height 18
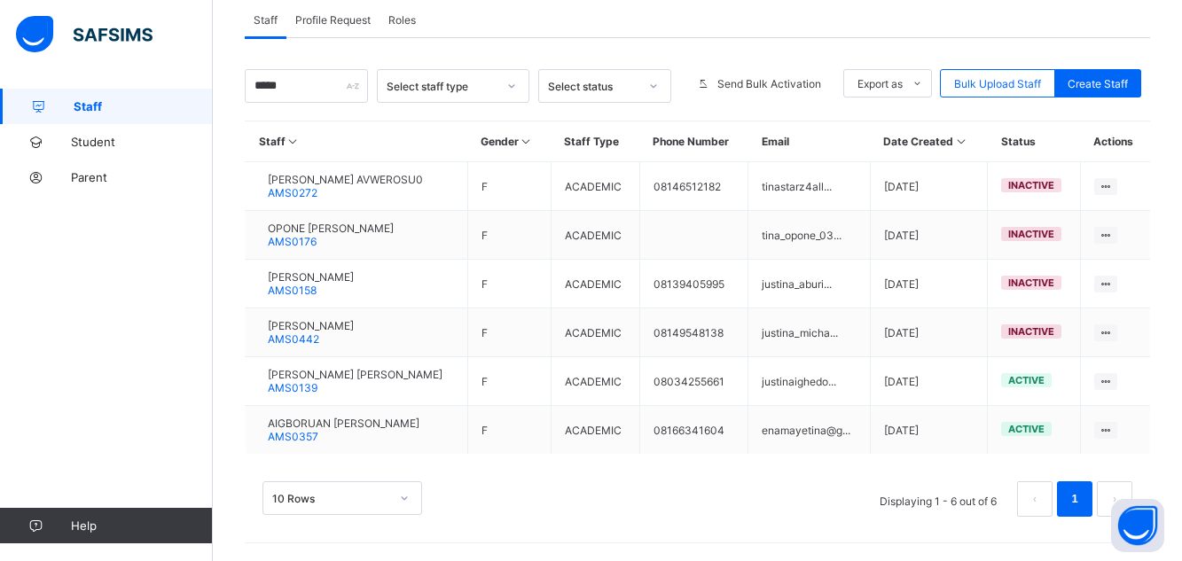
scroll to position [318, 0]
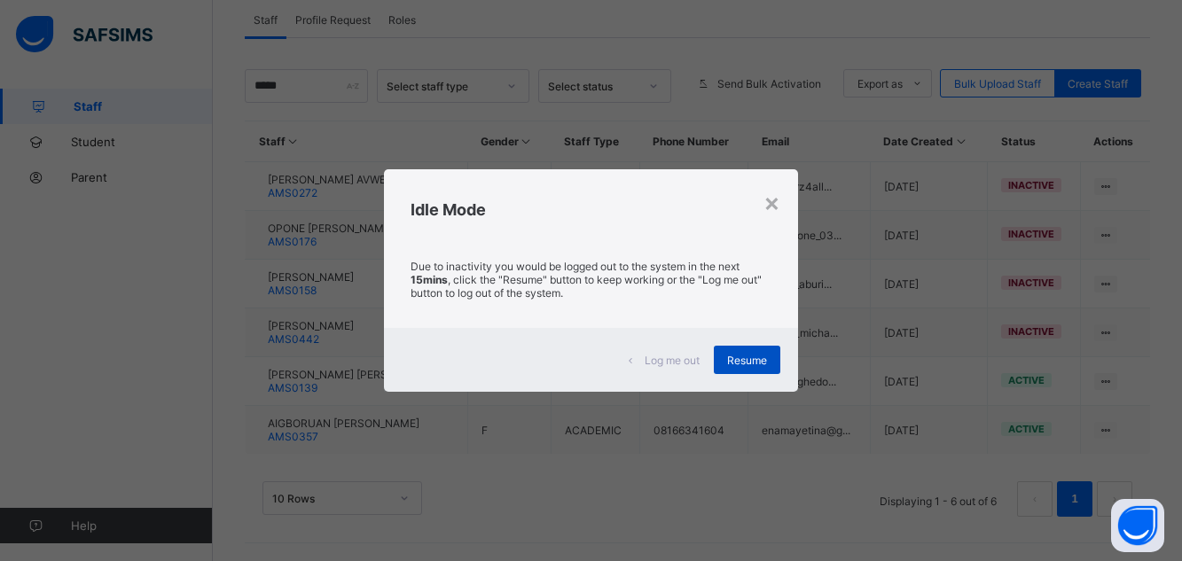
click at [747, 349] on div "Resume" at bounding box center [747, 360] width 67 height 28
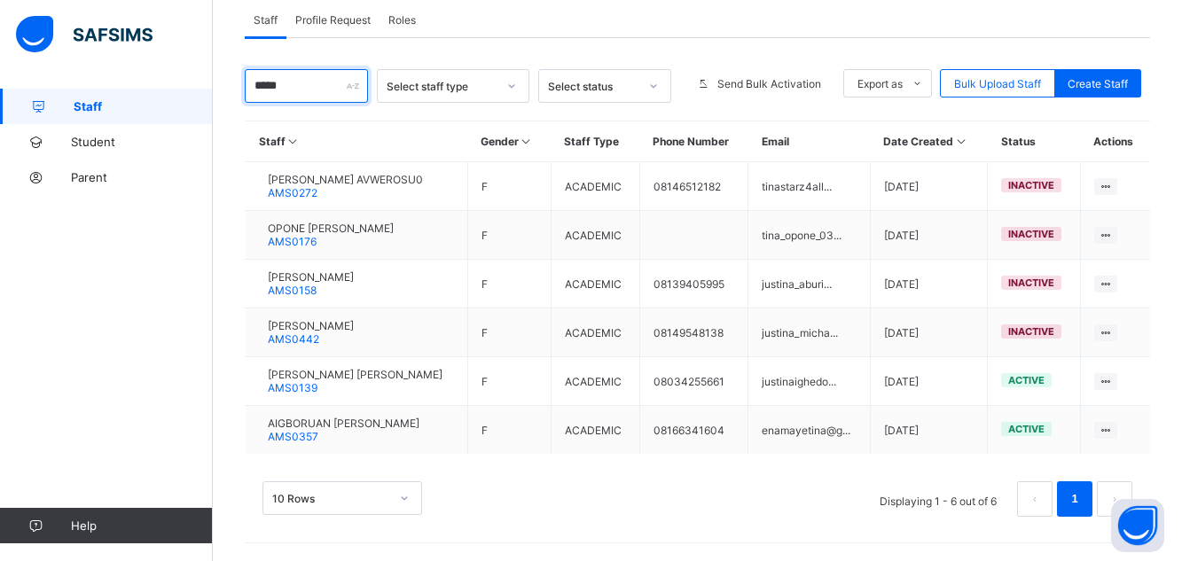
click at [294, 82] on input "****" at bounding box center [306, 86] width 123 height 34
type input "*"
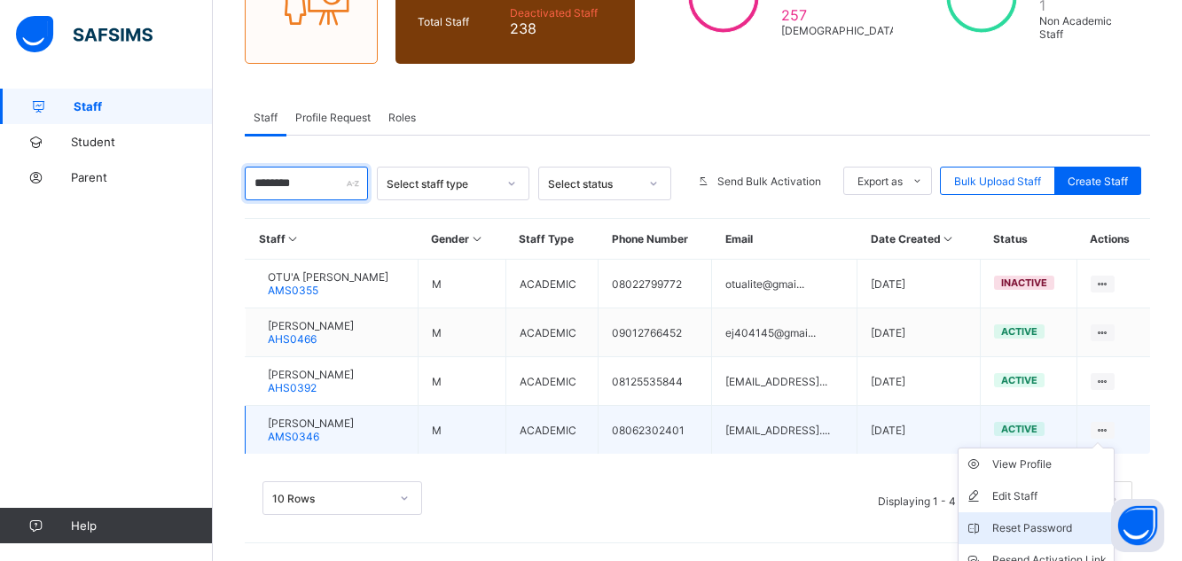
scroll to position [300, 0]
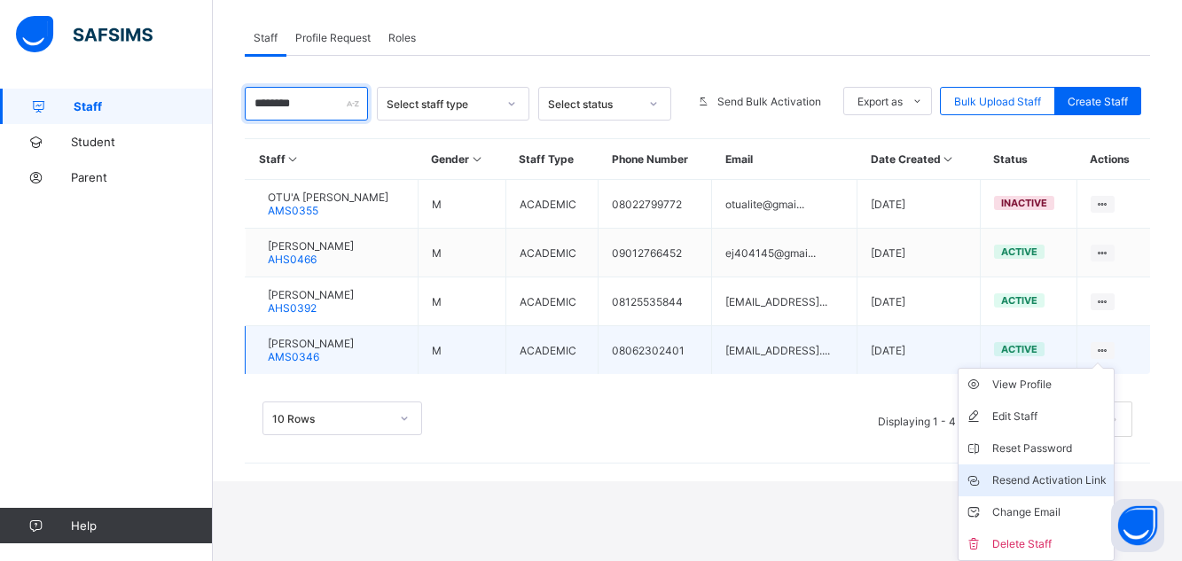
type input "********"
click at [1060, 475] on div "Resend Activation Link" at bounding box center [1050, 481] width 114 height 18
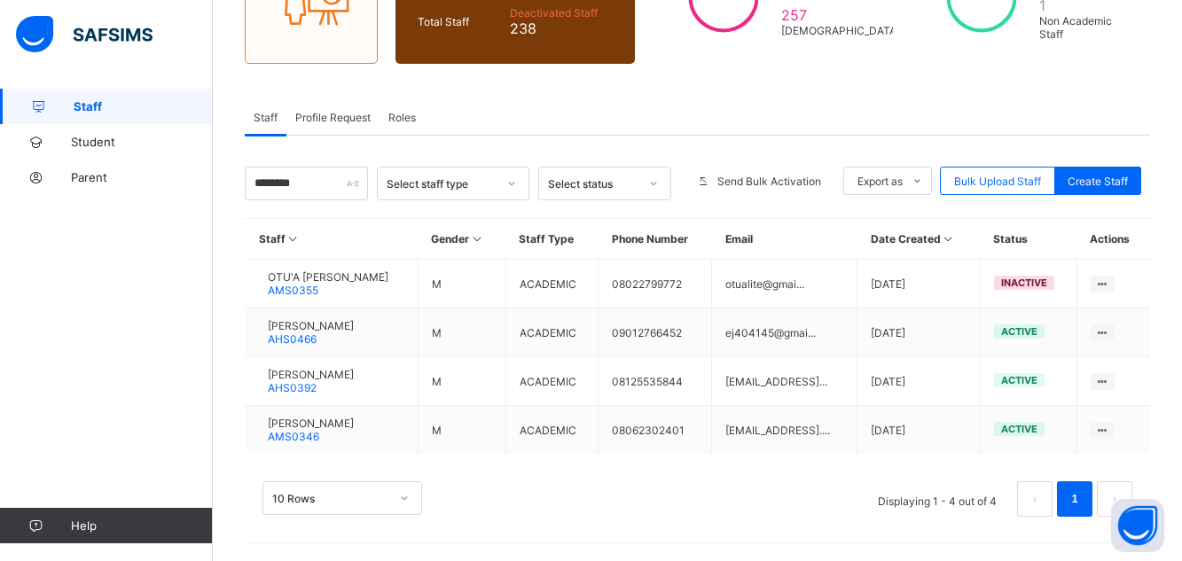
scroll to position [220, 0]
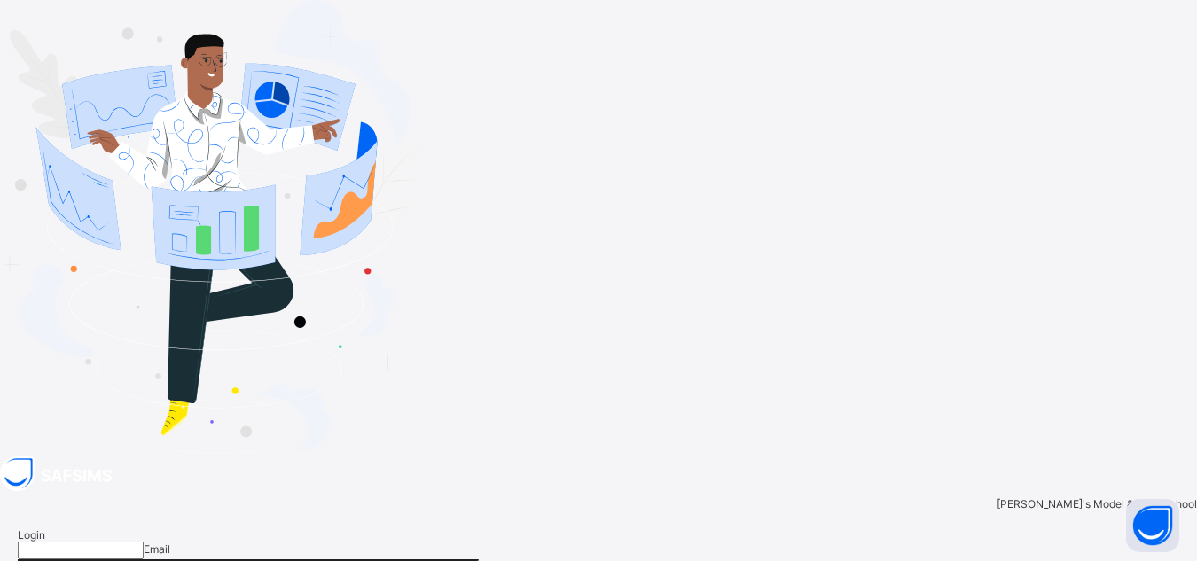
click at [144, 542] on input "email" at bounding box center [81, 551] width 126 height 18
type input "**********"
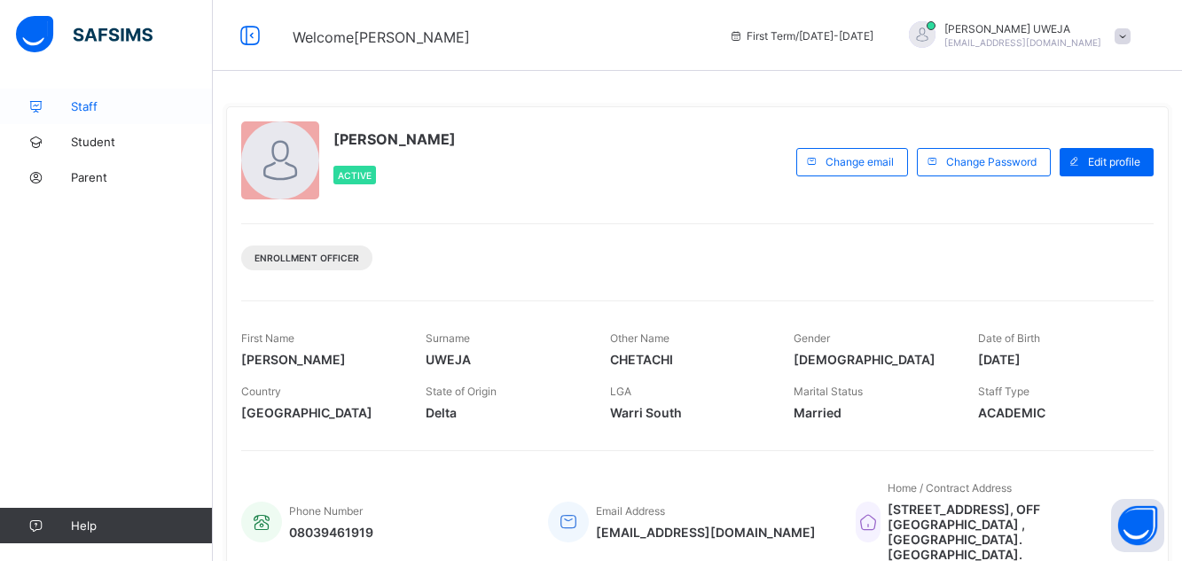
click at [89, 117] on link "Staff" at bounding box center [106, 106] width 213 height 35
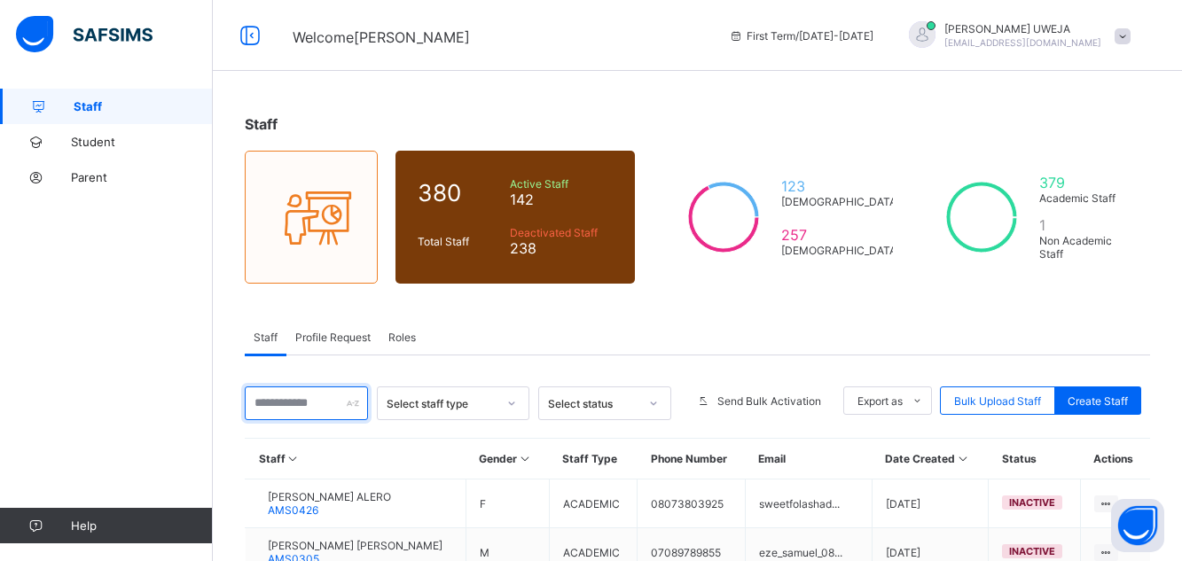
click at [319, 411] on input "text" at bounding box center [306, 404] width 123 height 34
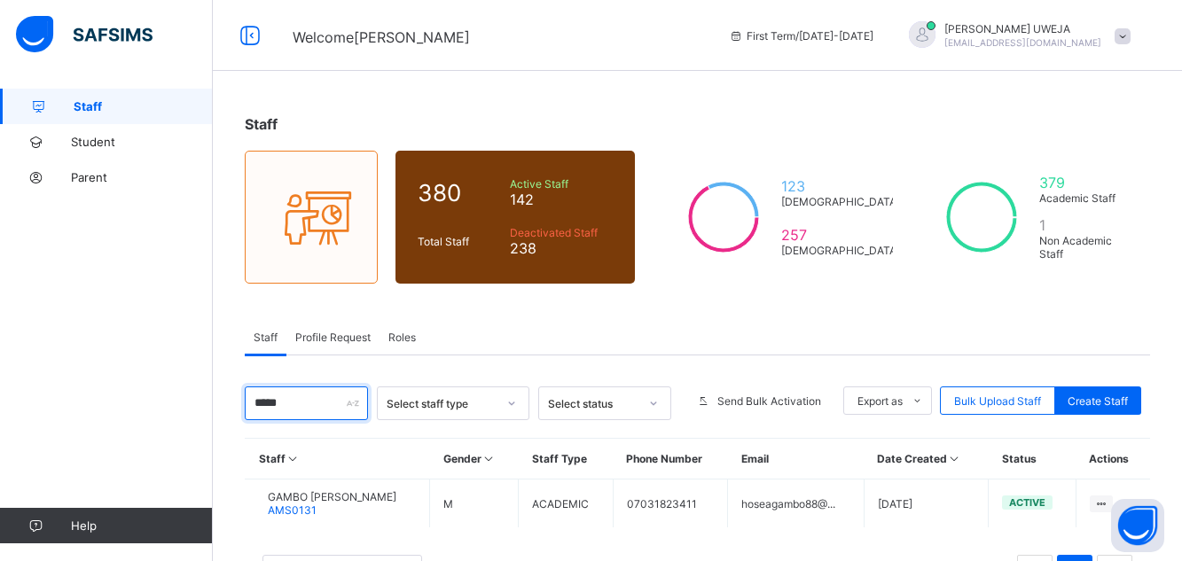
type input "*****"
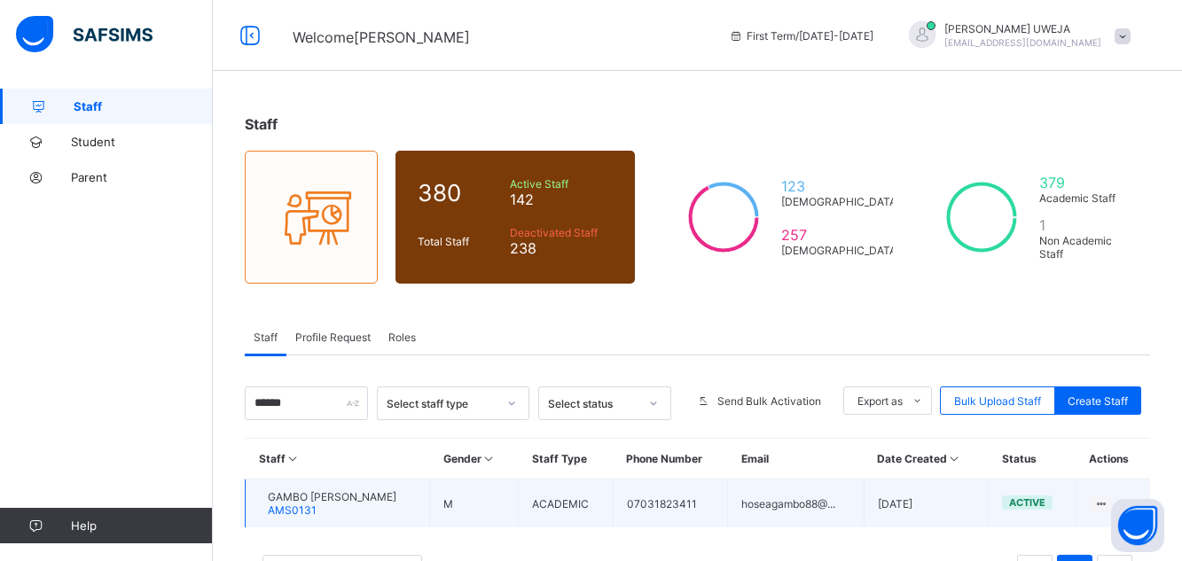
click at [317, 505] on span "AMS0131" at bounding box center [292, 510] width 49 height 13
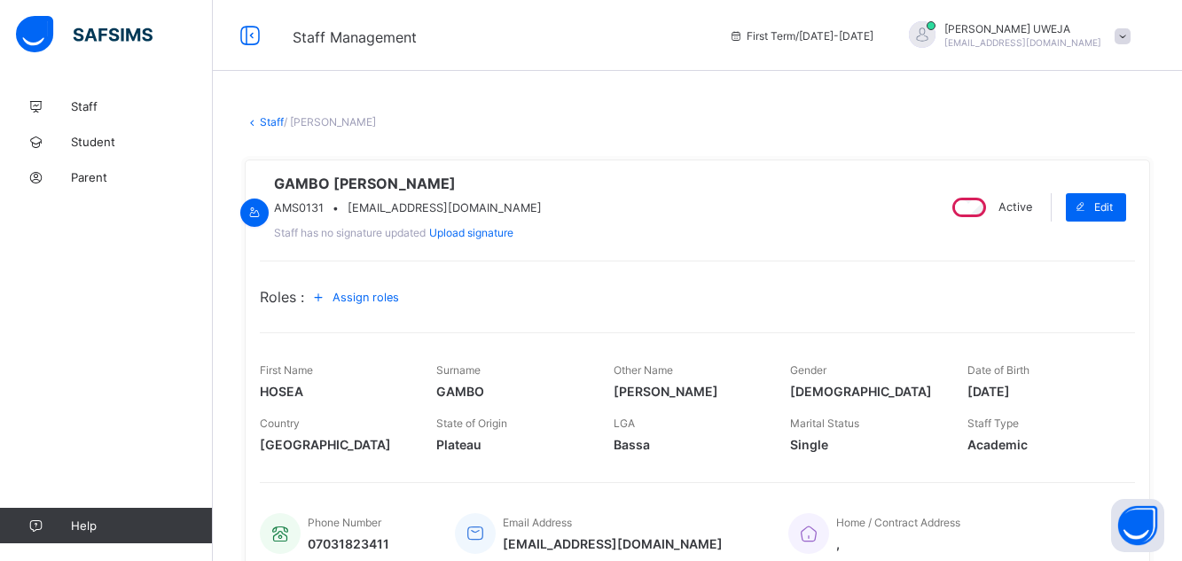
scroll to position [416, 0]
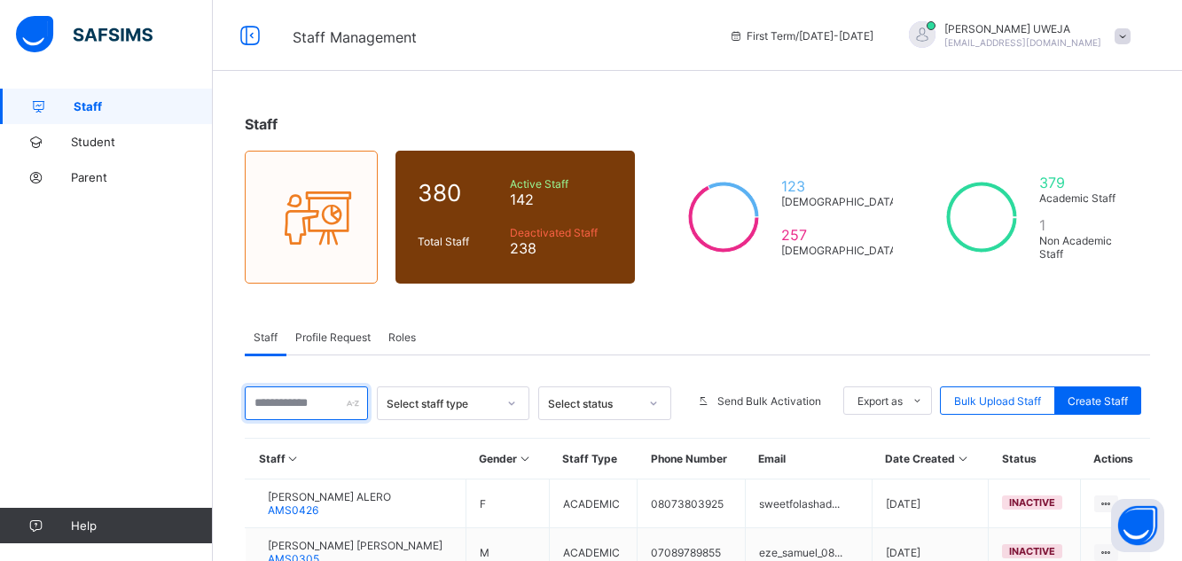
click at [283, 404] on input "text" at bounding box center [306, 404] width 123 height 34
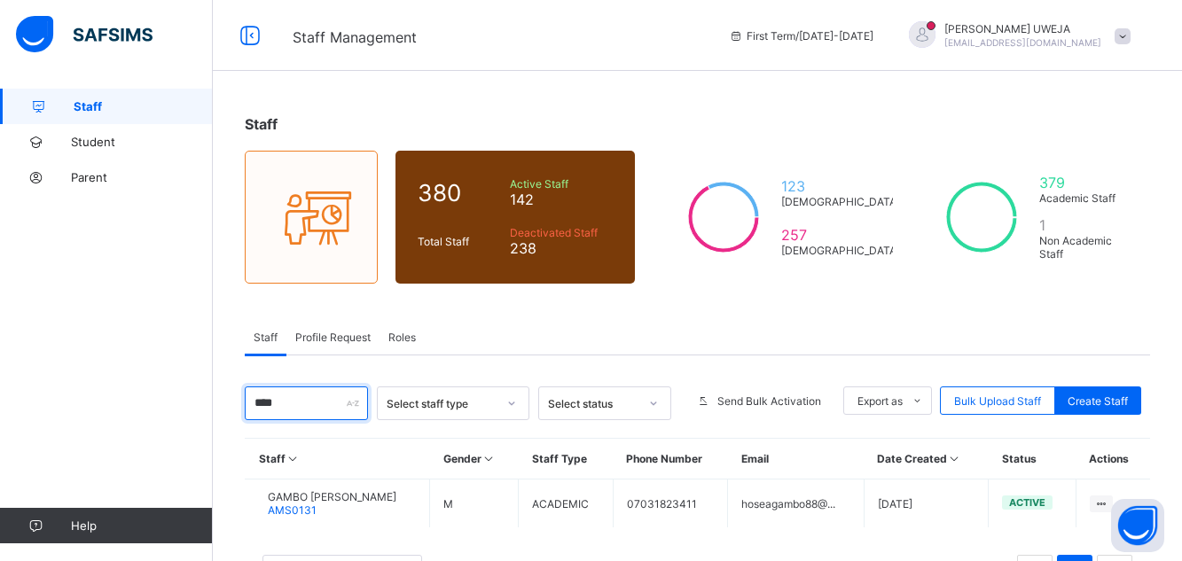
scroll to position [74, 0]
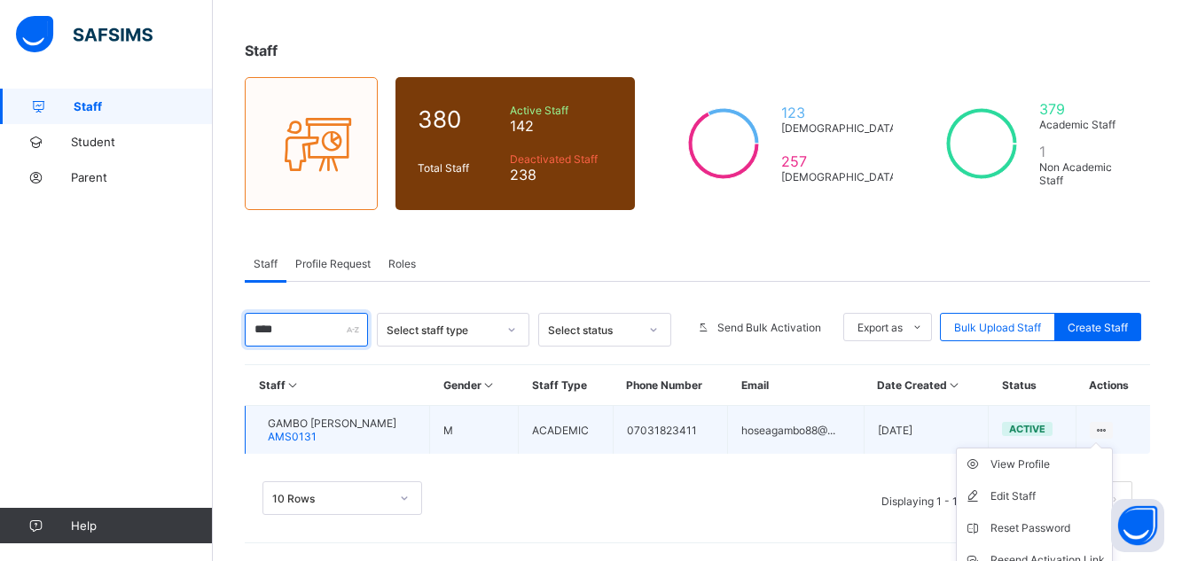
type input "****"
click at [1110, 429] on icon at bounding box center [1102, 430] width 15 height 13
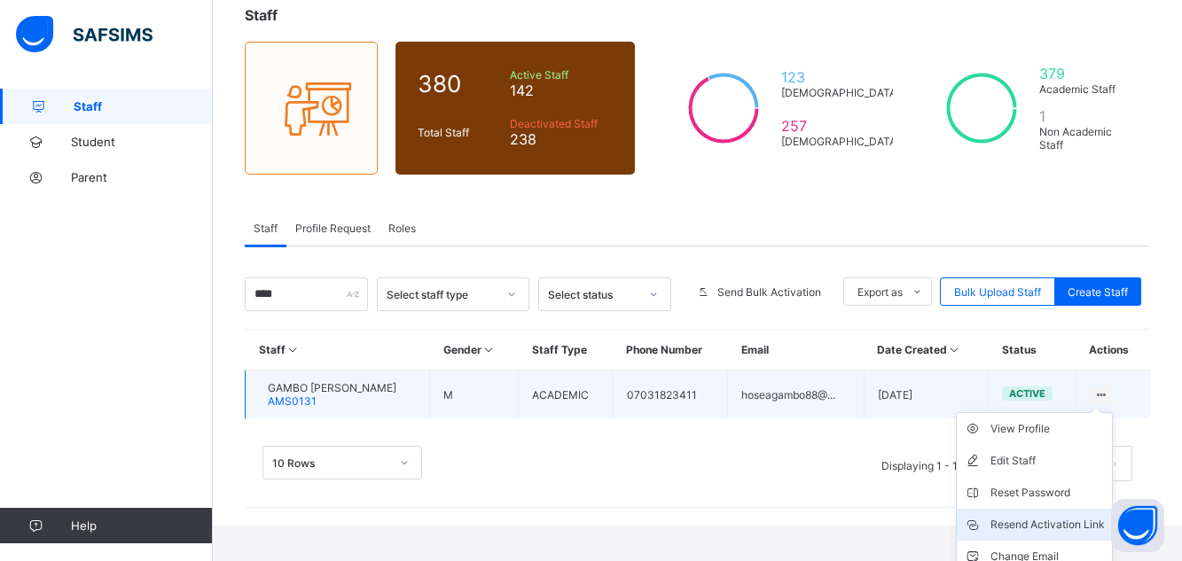
click at [1066, 525] on div "Resend Activation Link" at bounding box center [1048, 525] width 114 height 18
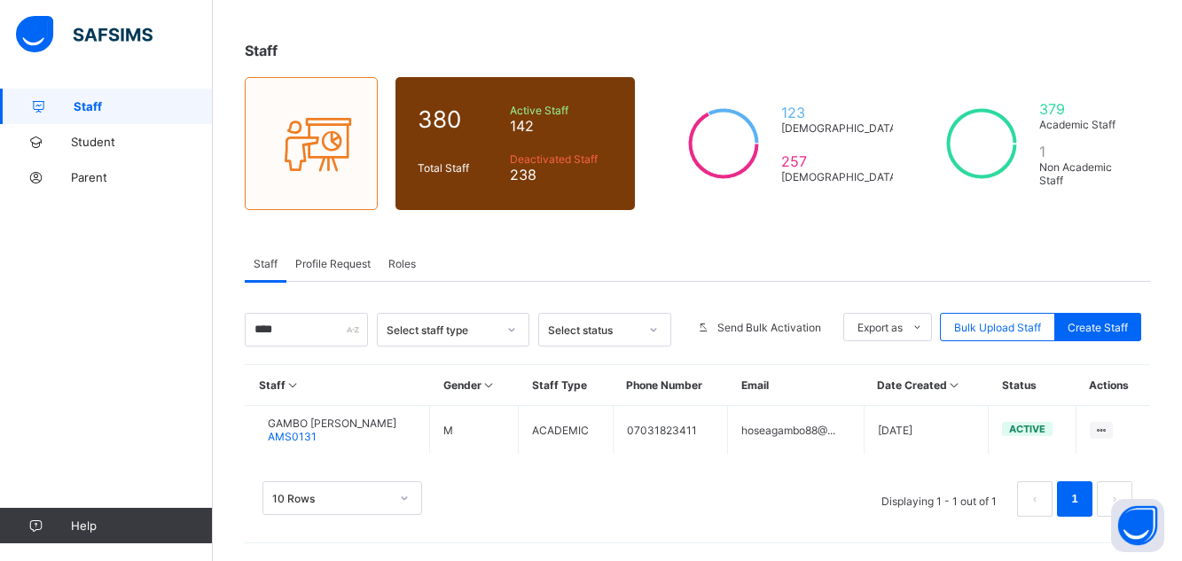
scroll to position [74, 0]
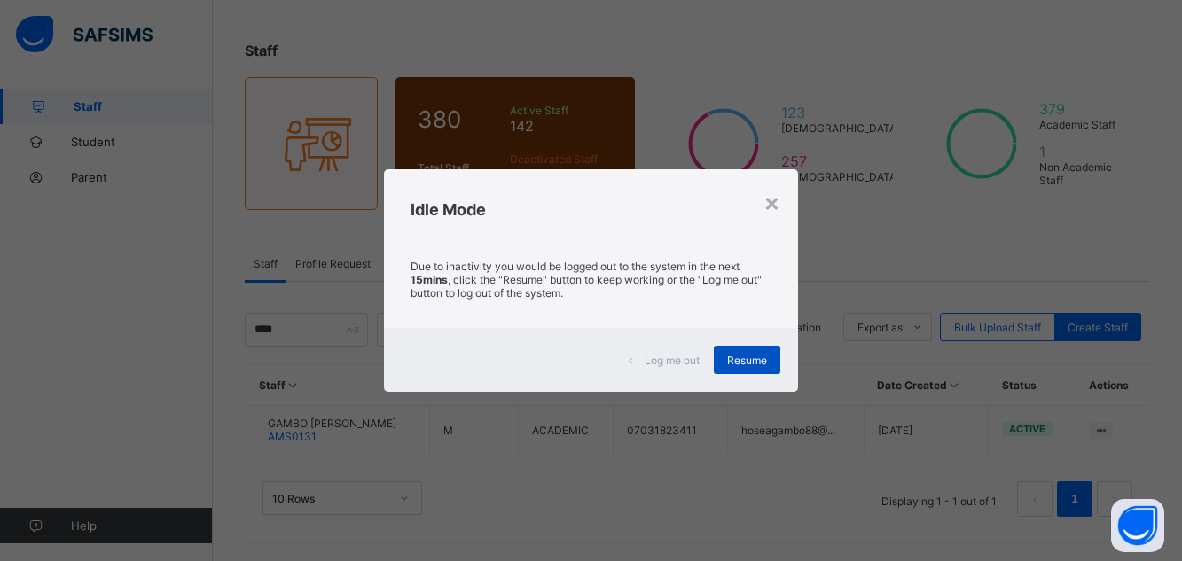
click at [737, 355] on span "Resume" at bounding box center [747, 360] width 40 height 13
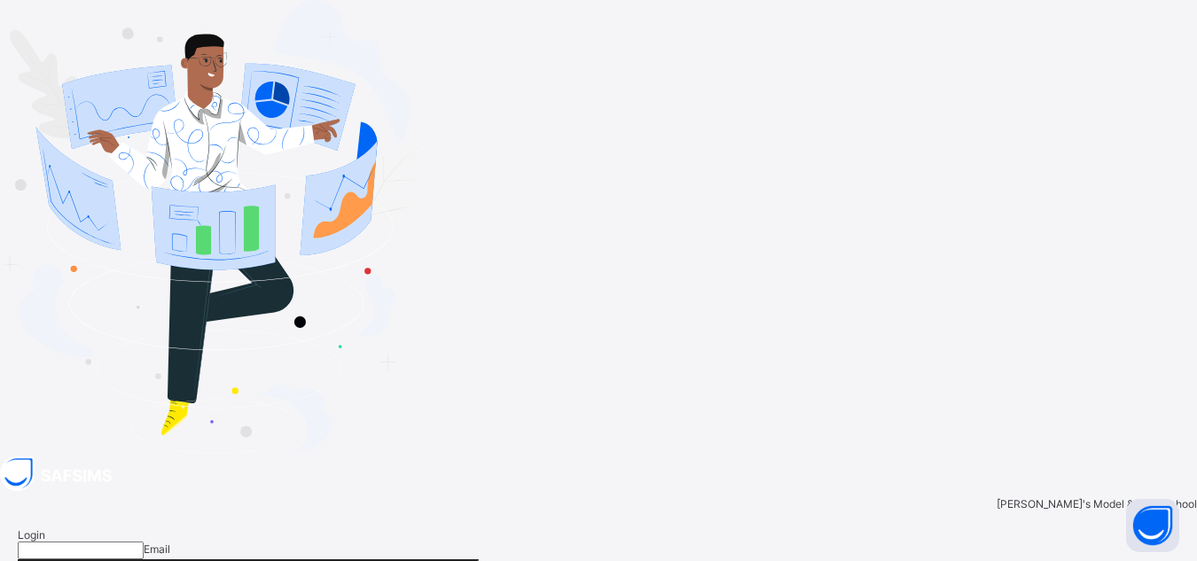
click at [144, 542] on input "email" at bounding box center [81, 551] width 126 height 18
type input "**********"
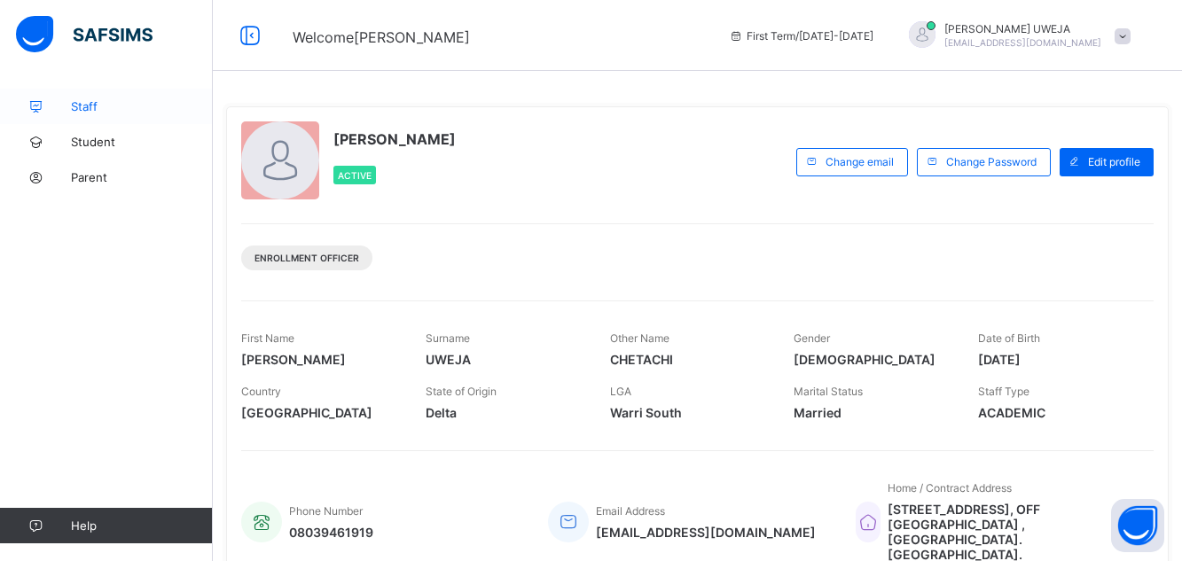
click at [141, 106] on span "Staff" at bounding box center [142, 106] width 142 height 14
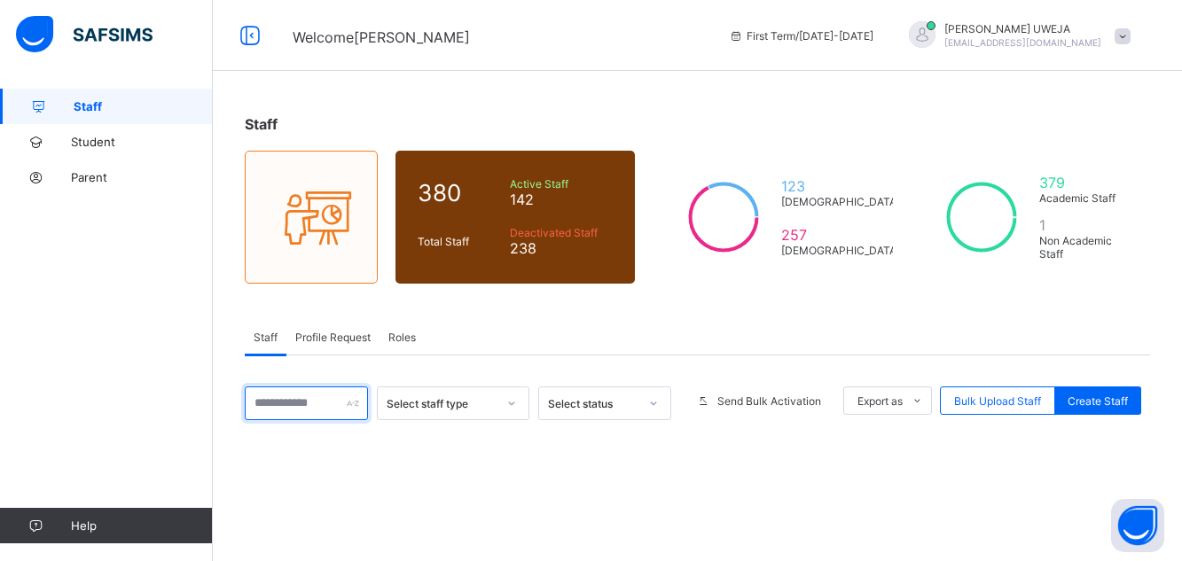
click at [284, 409] on input "text" at bounding box center [306, 404] width 123 height 34
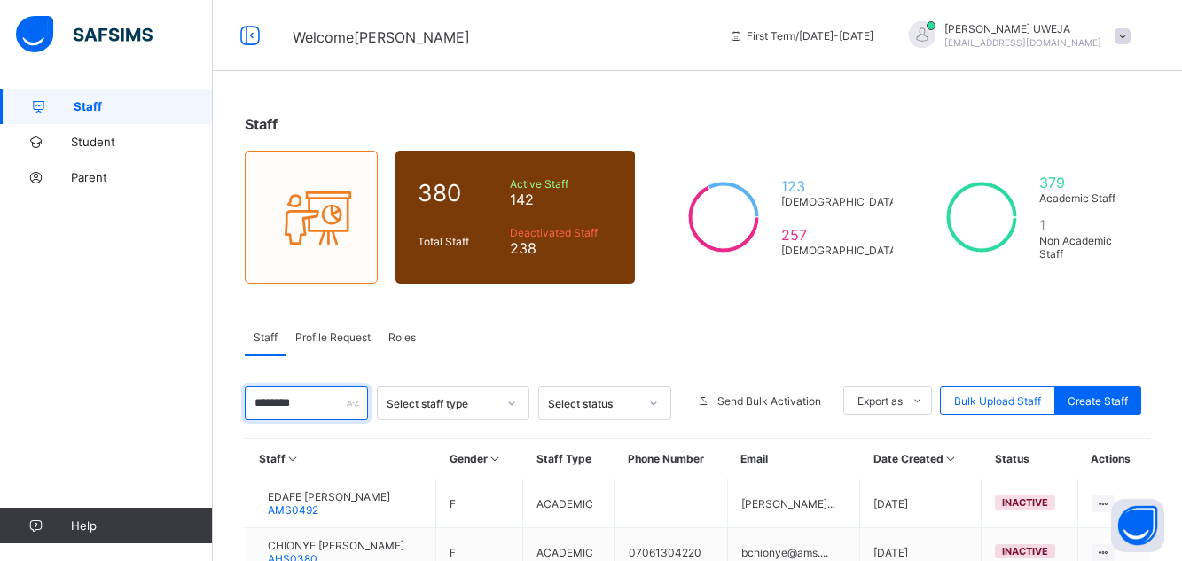
scroll to position [171, 0]
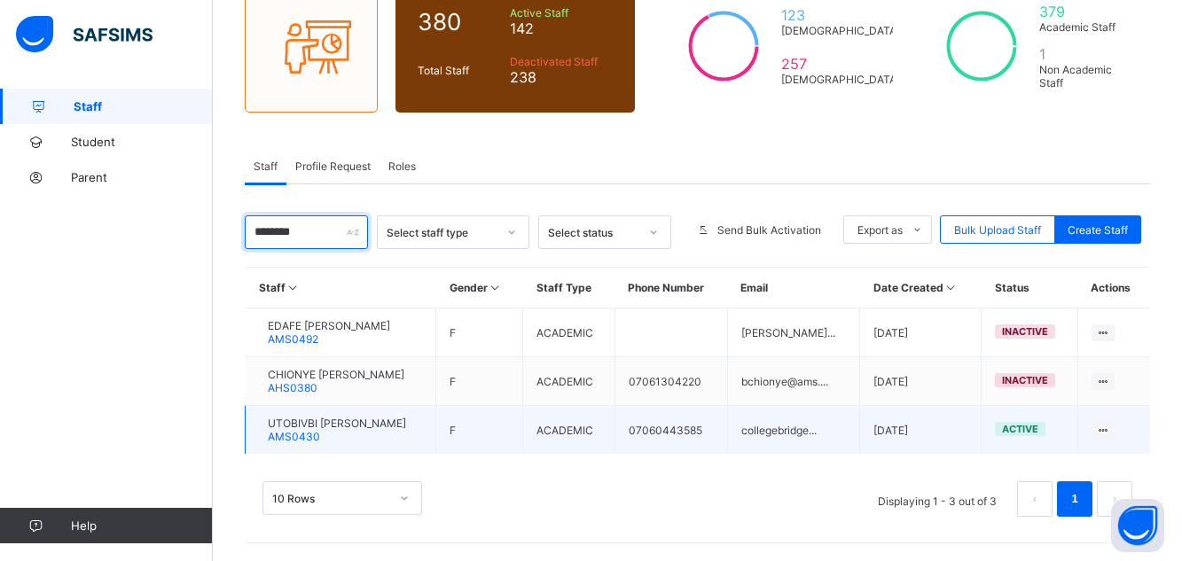
type input "*******"
click at [305, 426] on span "UTOBIVBI [PERSON_NAME]" at bounding box center [337, 423] width 138 height 13
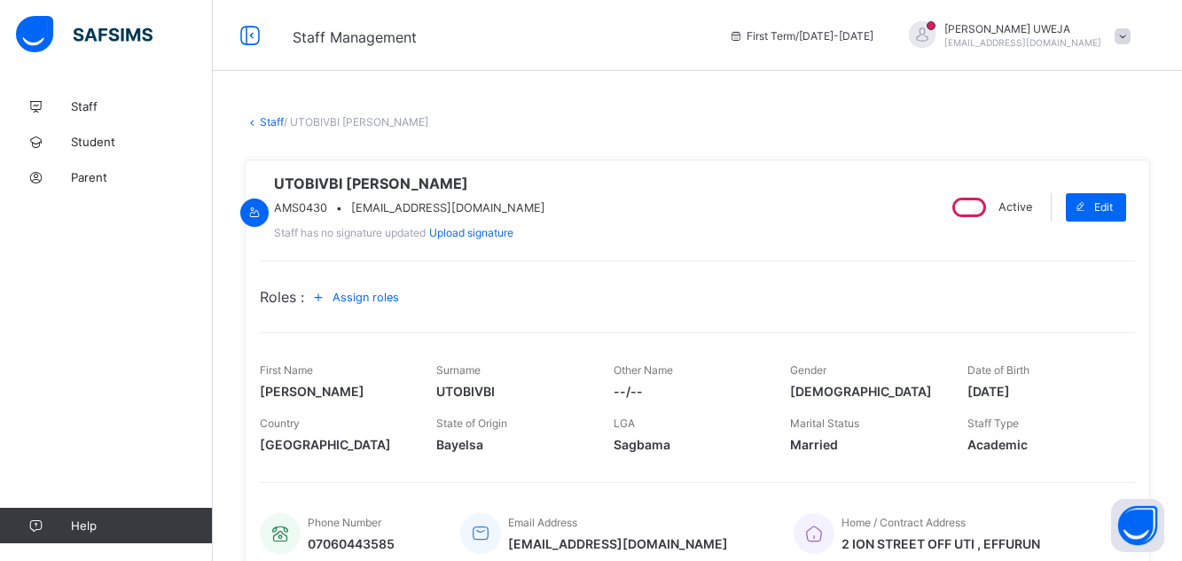
scroll to position [416, 0]
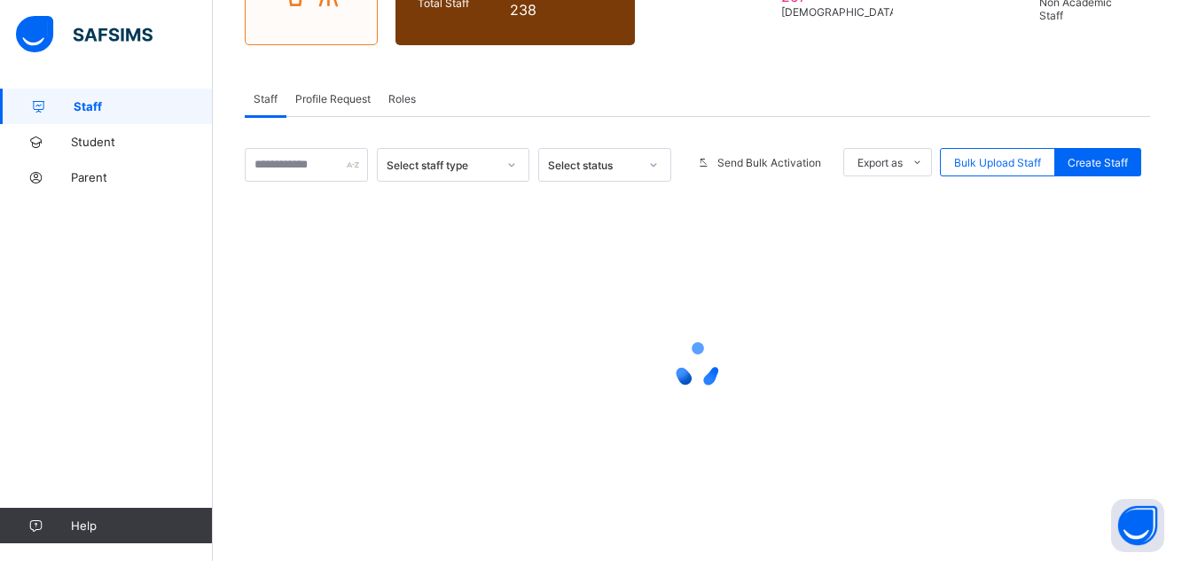
scroll to position [171, 0]
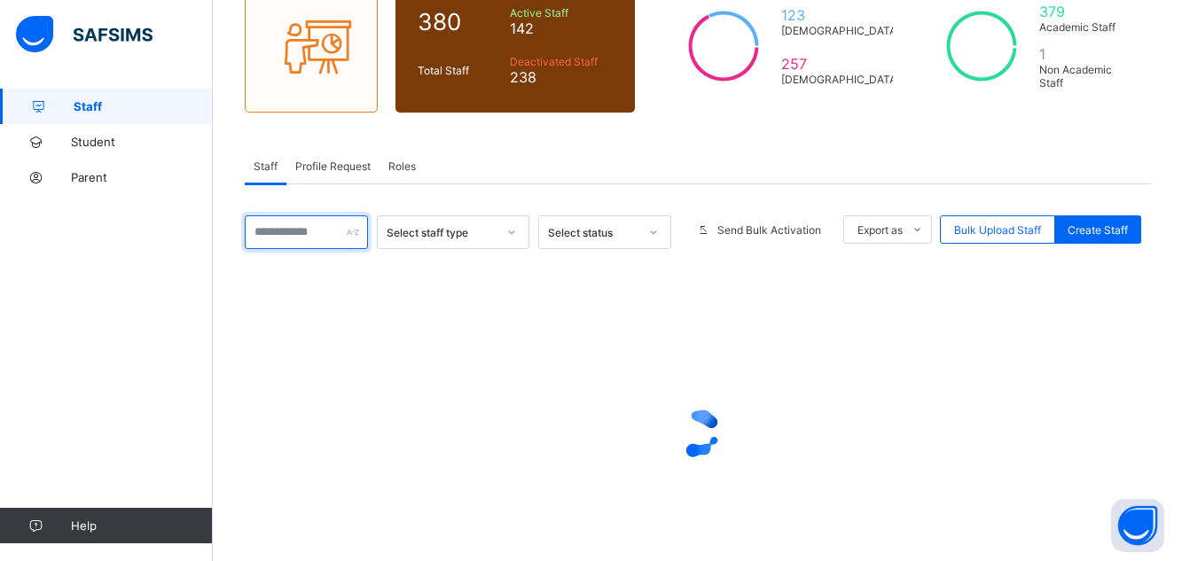
click at [297, 233] on input "text" at bounding box center [306, 233] width 123 height 34
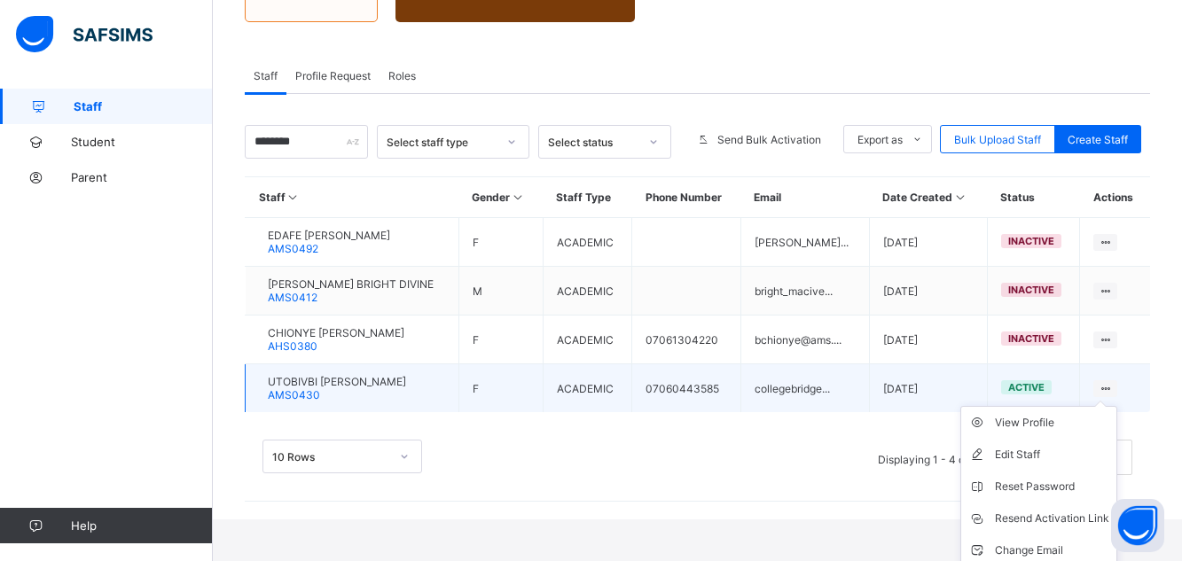
scroll to position [278, 0]
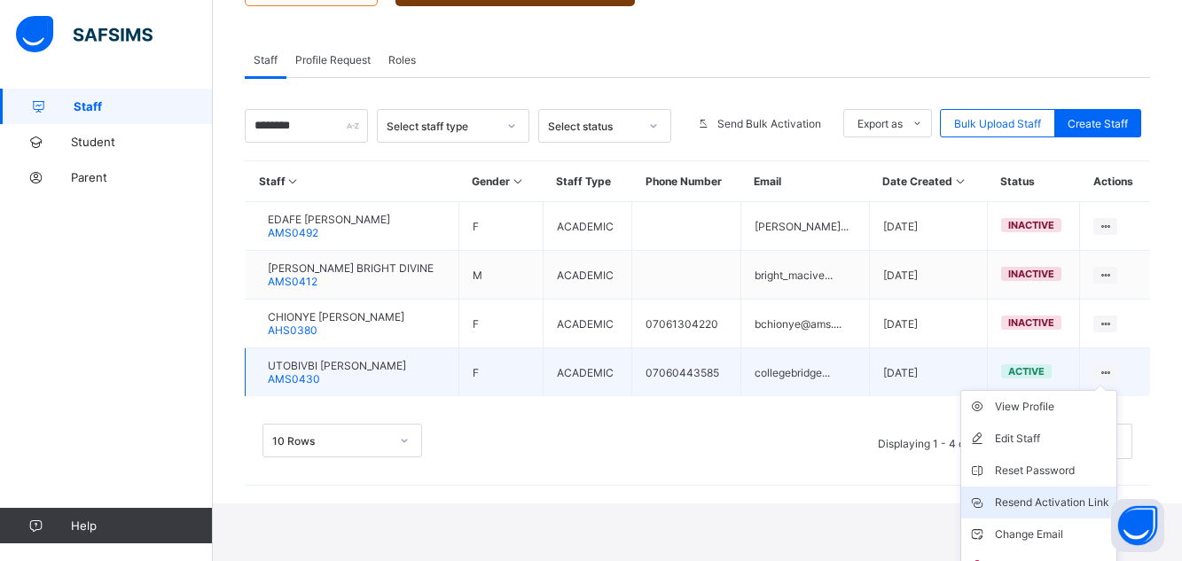
click at [1071, 504] on div "Resend Activation Link" at bounding box center [1052, 503] width 114 height 18
click at [1064, 504] on div "Resend Activation Link" at bounding box center [1052, 503] width 114 height 18
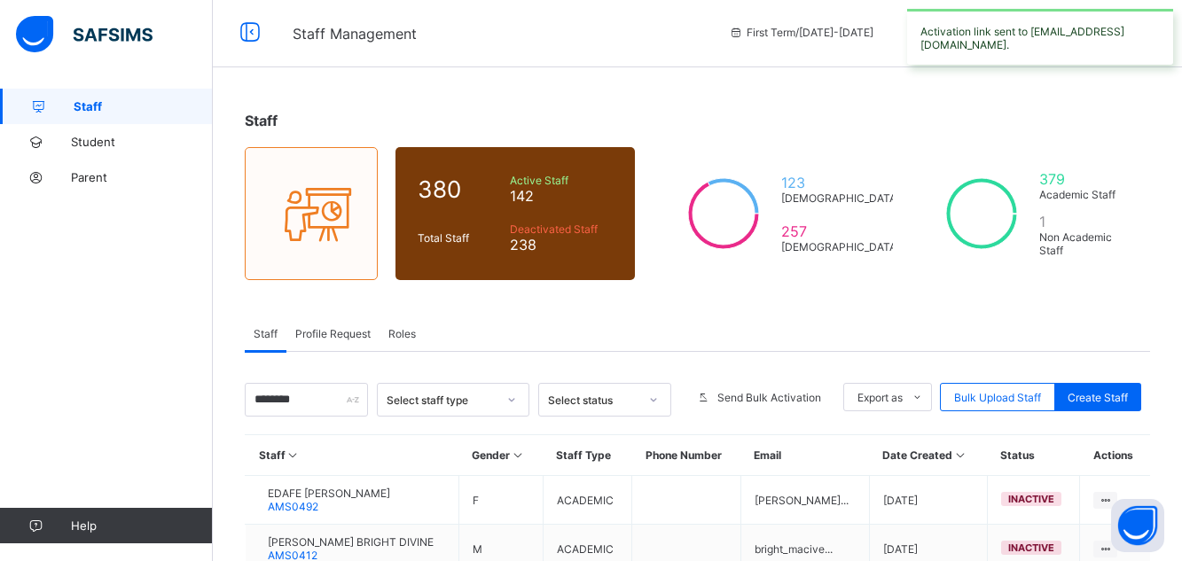
scroll to position [0, 0]
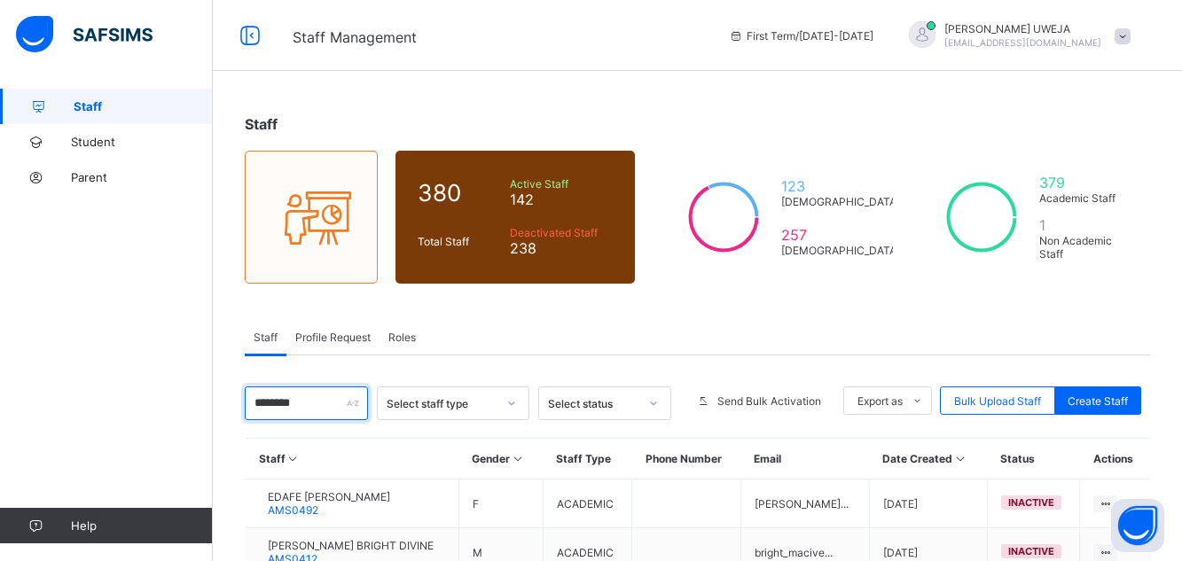
click at [306, 406] on input "*******" at bounding box center [306, 404] width 123 height 34
type input "*"
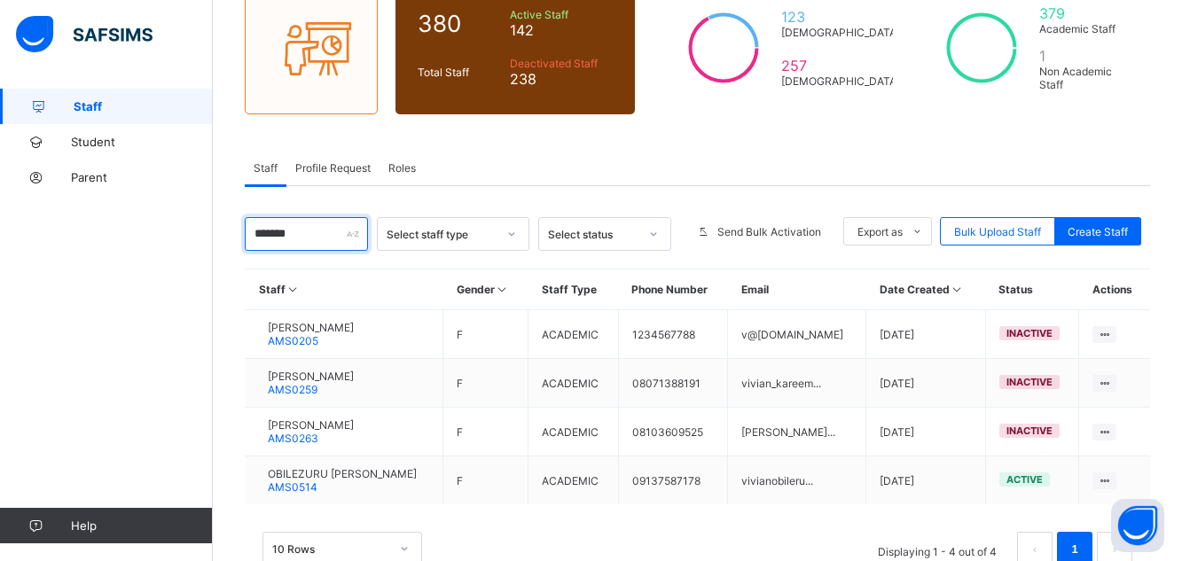
scroll to position [220, 0]
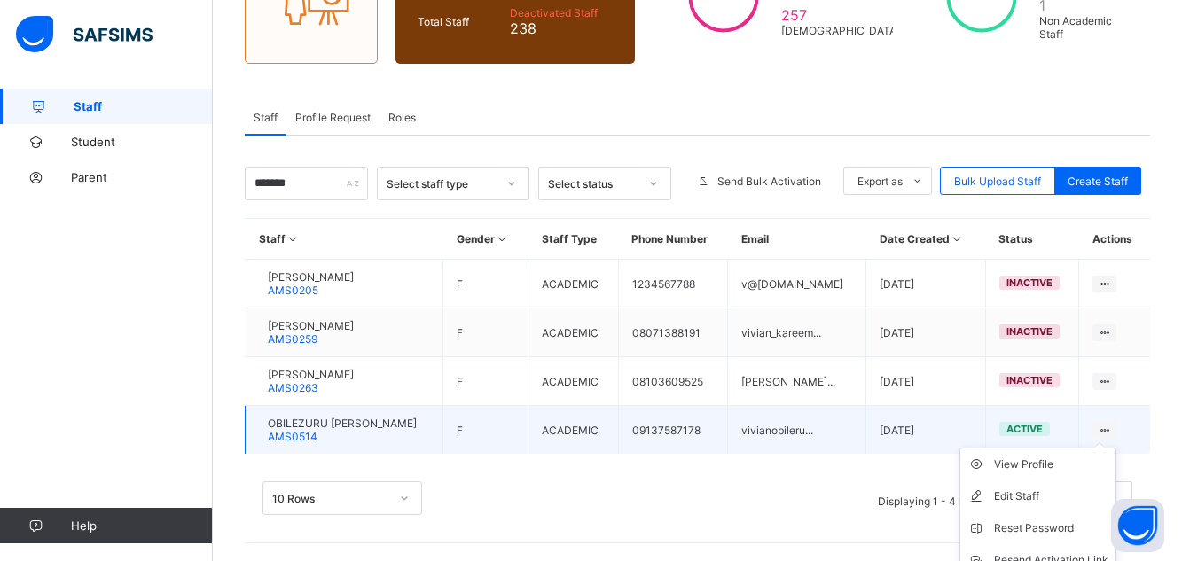
click at [1117, 448] on ul "View Profile Edit Staff Reset Password Resend Activation Link Change Email Dele…" at bounding box center [1038, 544] width 157 height 193
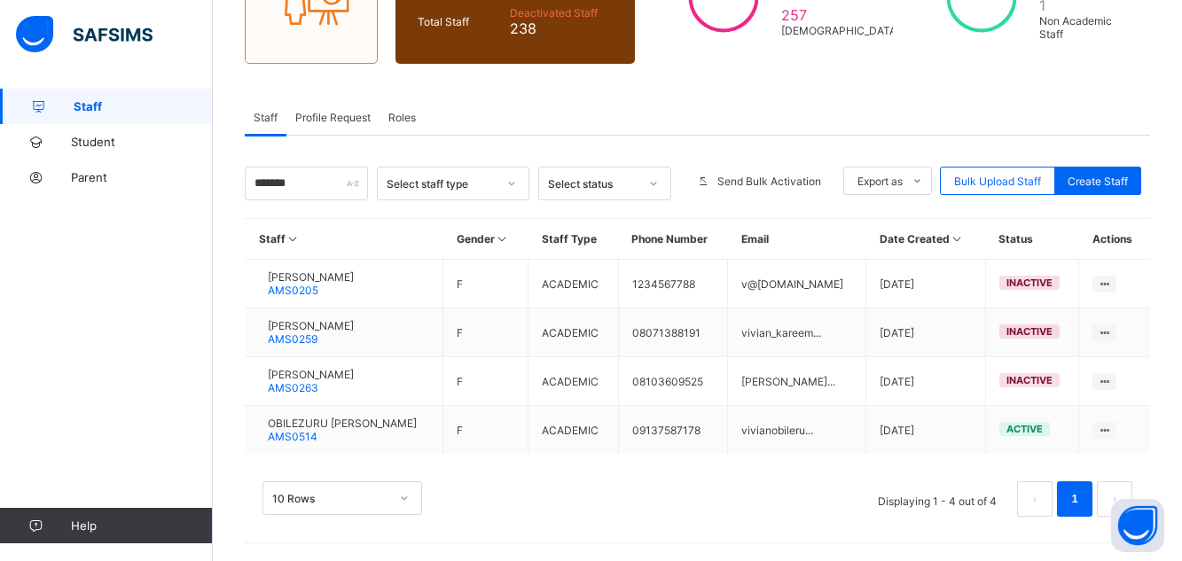
click at [1181, 425] on div "Staff 380 Total Staff Active Staff 142 Deactivated Staff 238 123 [DEMOGRAPHIC_D…" at bounding box center [697, 215] width 969 height 693
click at [1174, 421] on div "Staff 380 Total Staff Active Staff 142 Deactivated Staff 238 123 [DEMOGRAPHIC_D…" at bounding box center [697, 215] width 969 height 693
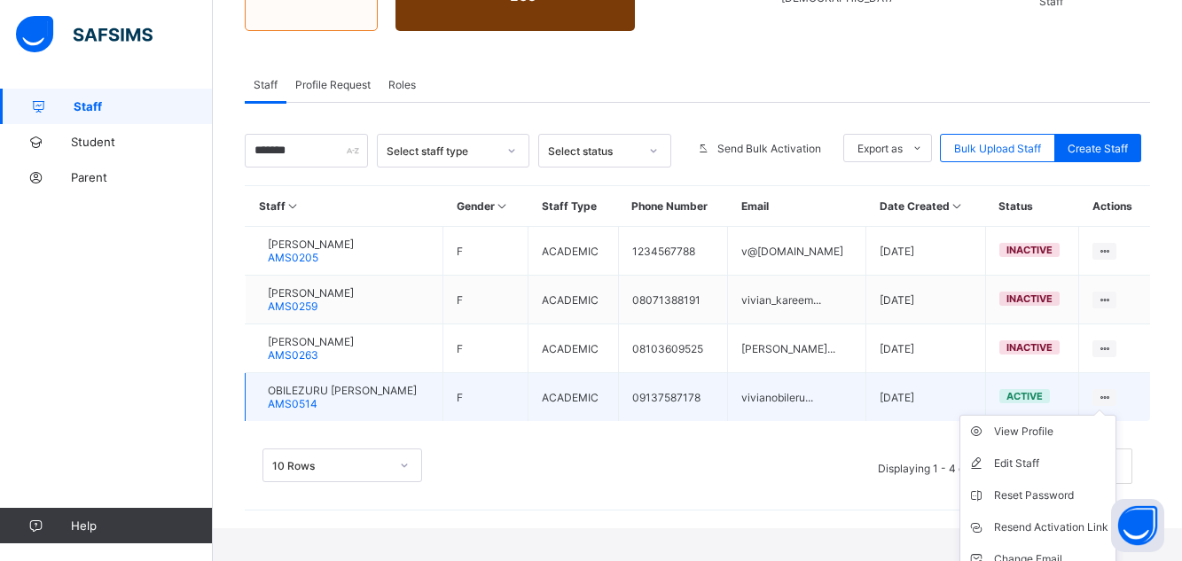
scroll to position [255, 0]
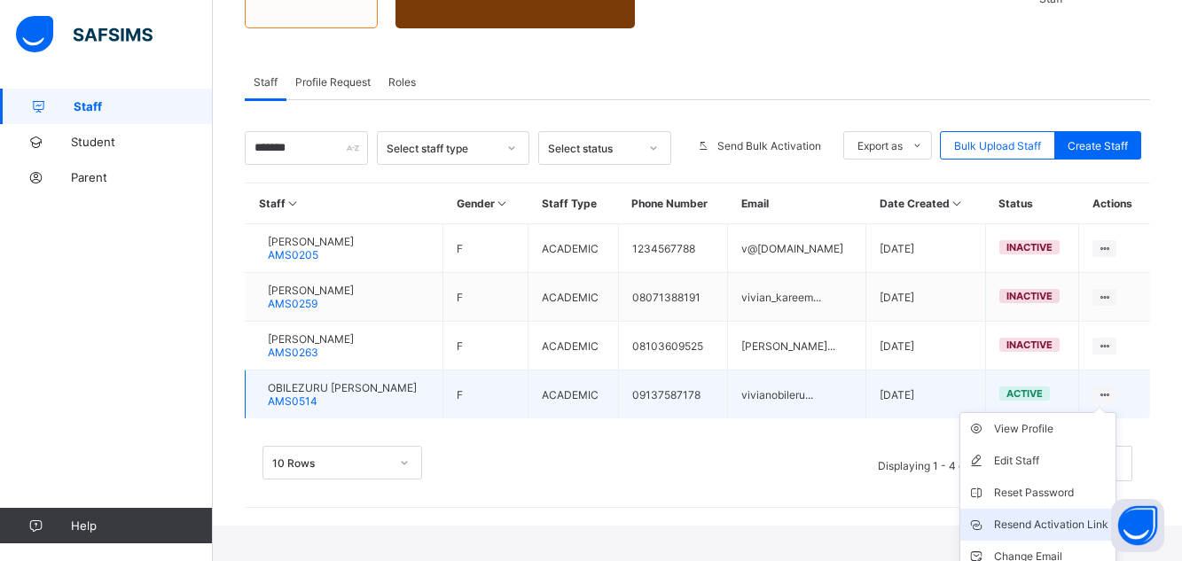
click at [1048, 528] on div "Resend Activation Link" at bounding box center [1051, 525] width 114 height 18
click at [1048, 522] on div "Resend Activation Link" at bounding box center [1051, 525] width 114 height 18
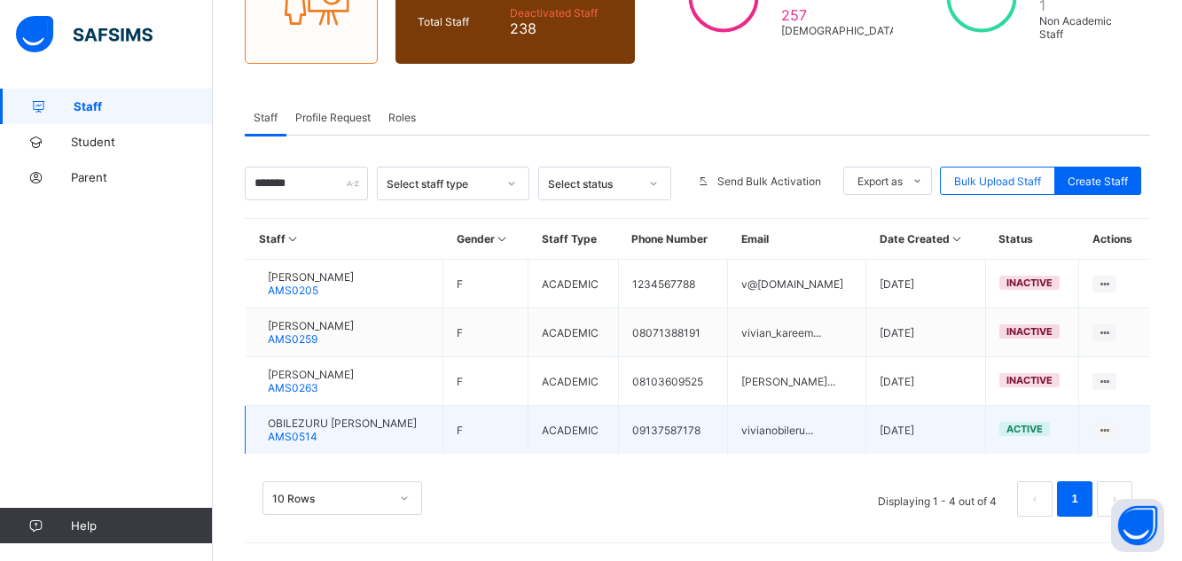
scroll to position [0, 0]
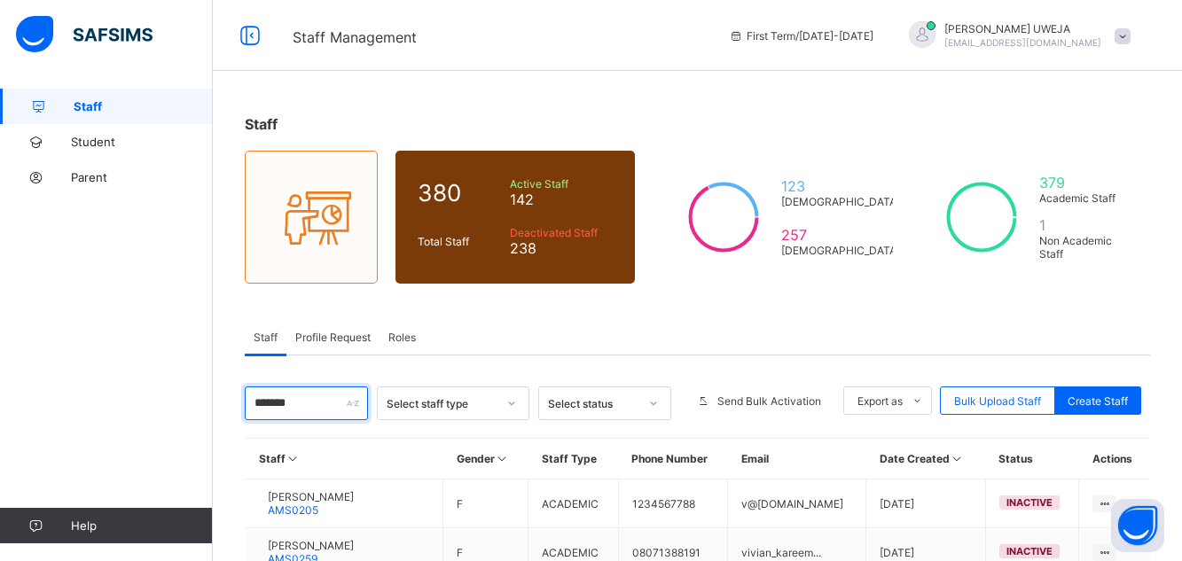
click at [310, 399] on input "******" at bounding box center [306, 404] width 123 height 34
type input "*"
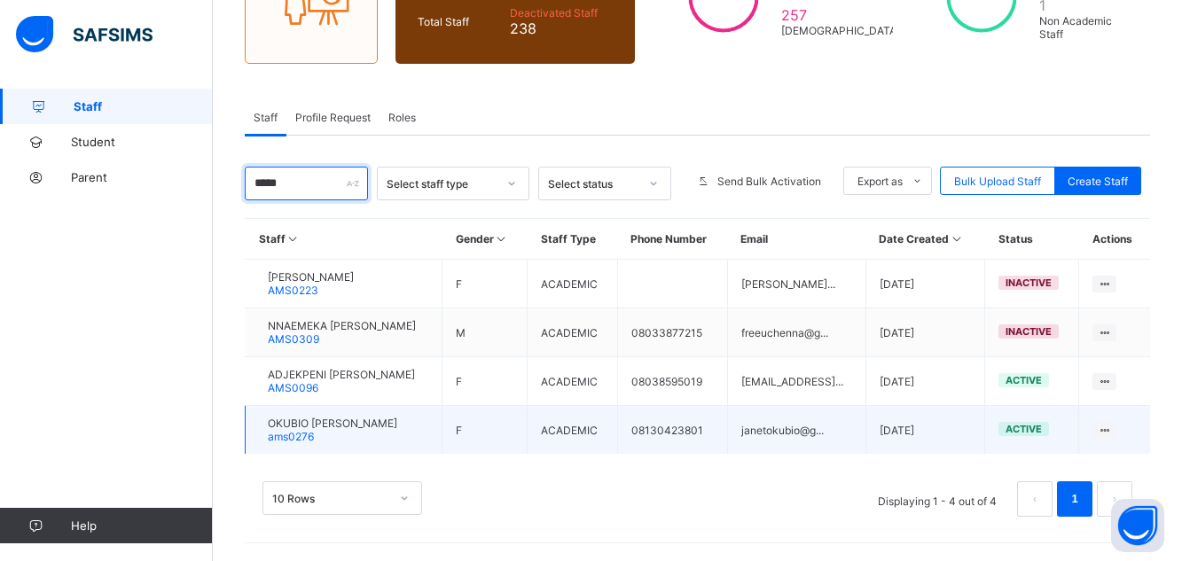
type input "****"
click at [344, 429] on span "OKUBIO [PERSON_NAME]" at bounding box center [333, 423] width 130 height 13
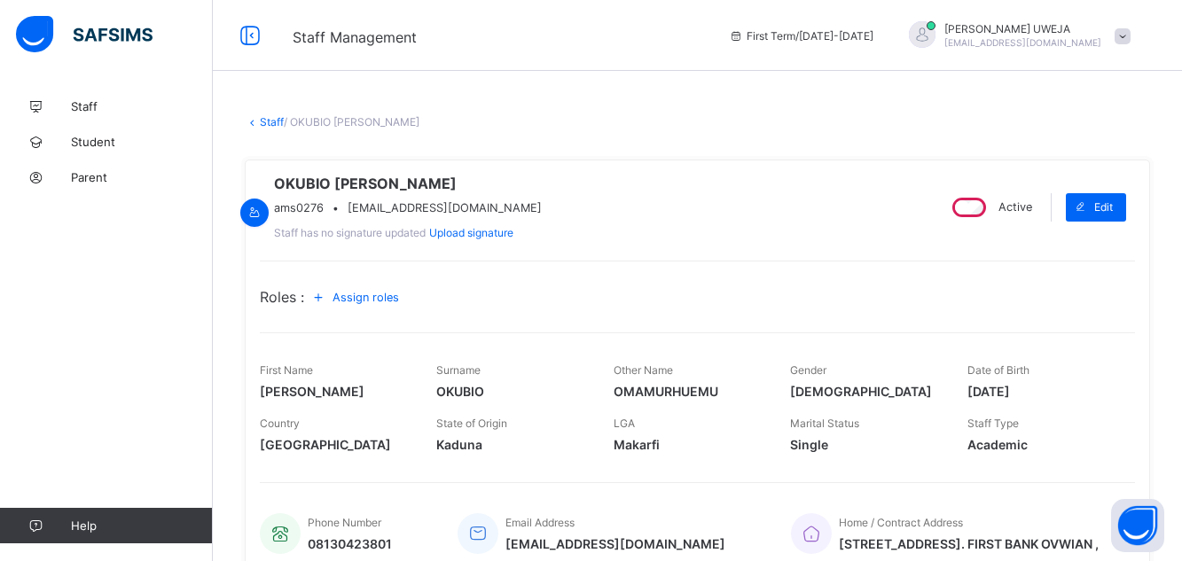
scroll to position [416, 0]
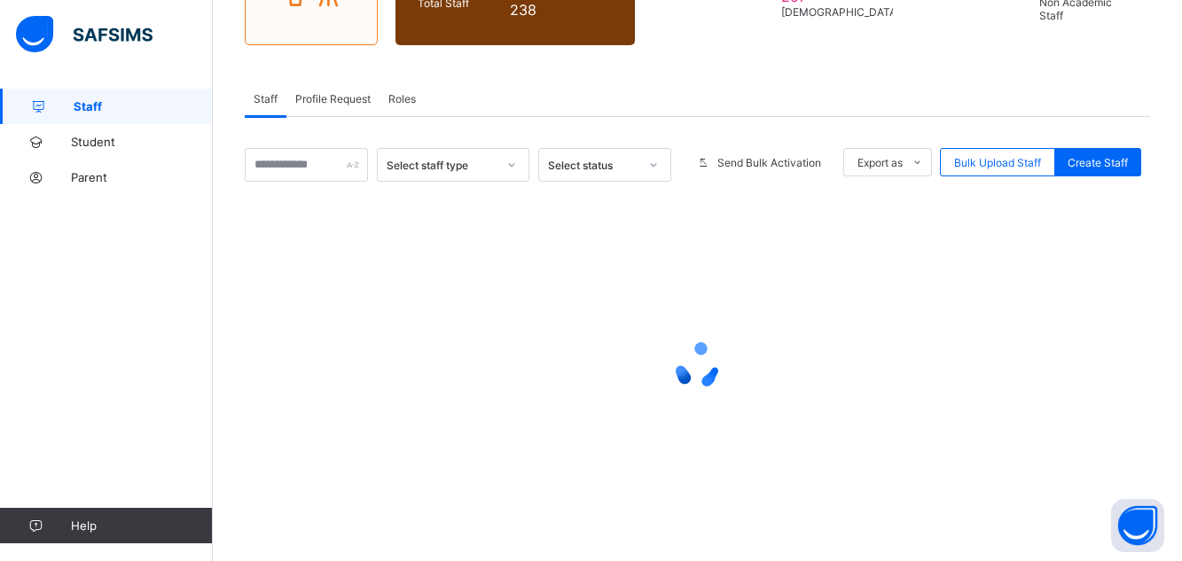
scroll to position [220, 0]
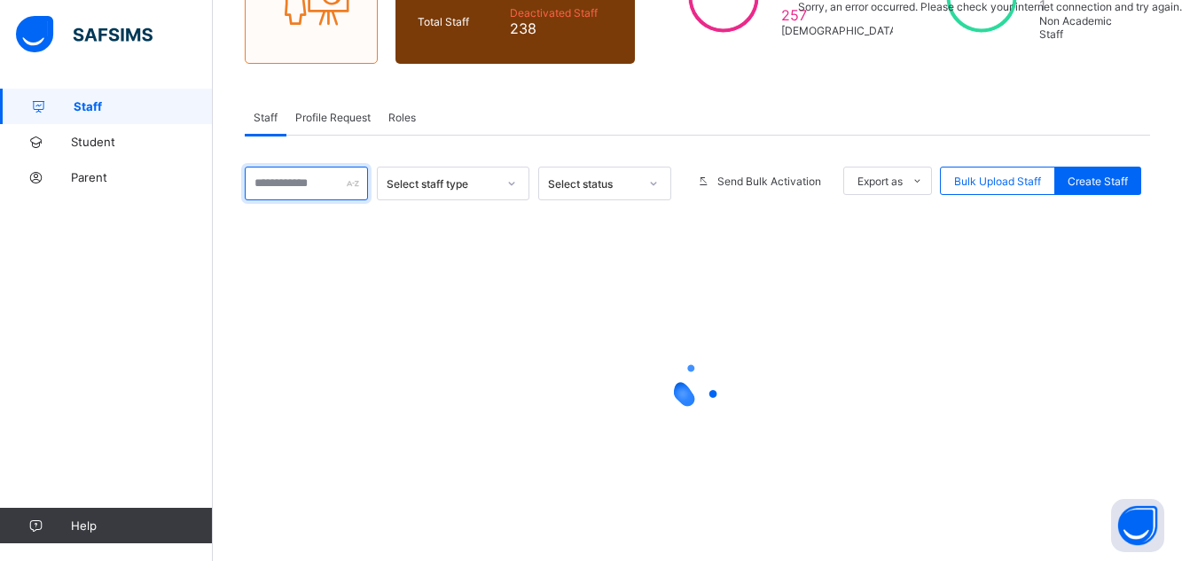
click at [318, 185] on input "text" at bounding box center [306, 184] width 123 height 34
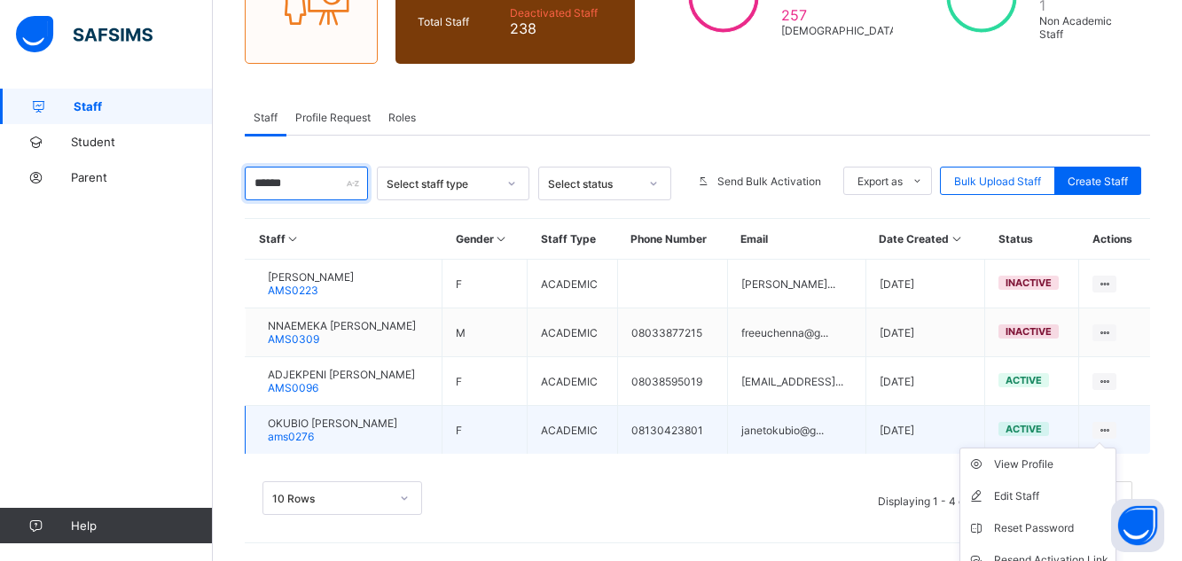
type input "*****"
click at [1117, 448] on ul "View Profile Edit Staff Reset Password Resend Activation Link Change Email Dele…" at bounding box center [1038, 544] width 157 height 193
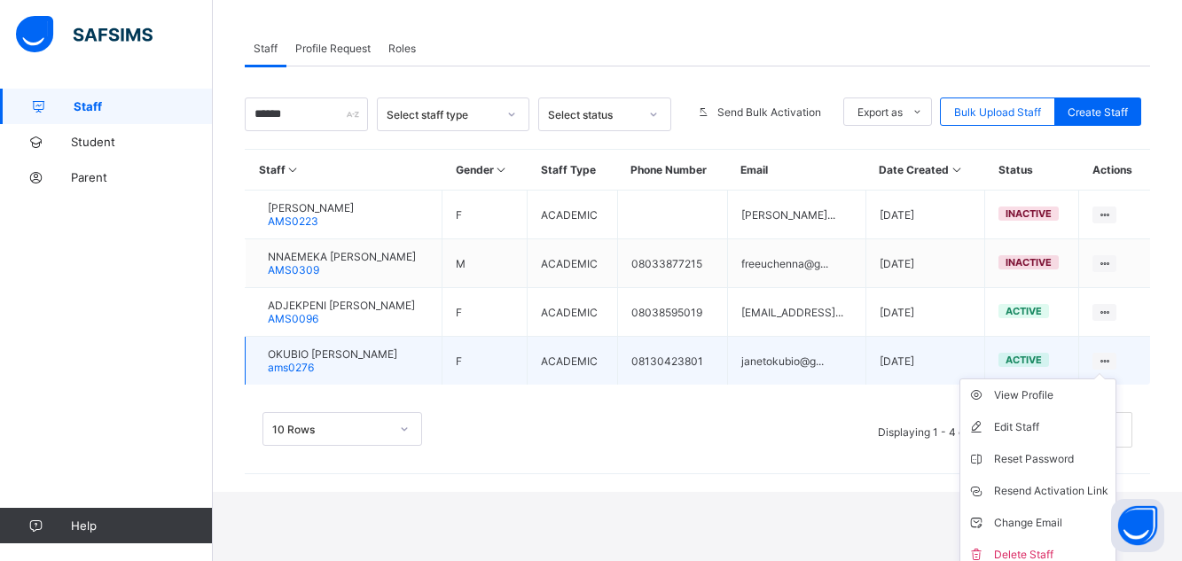
scroll to position [291, 0]
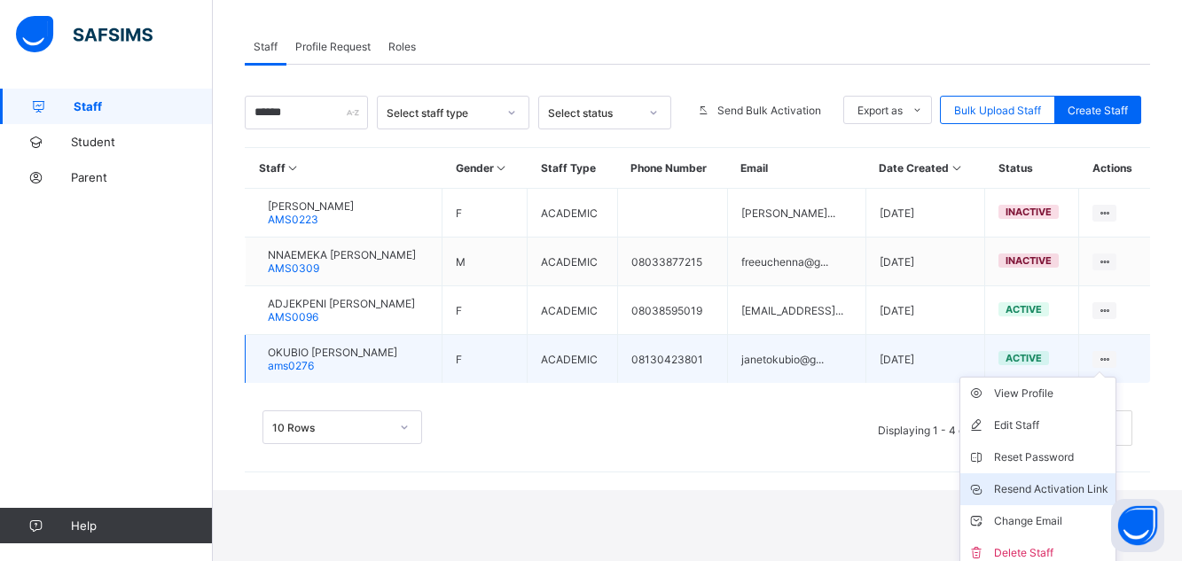
click at [1050, 492] on div "Resend Activation Link" at bounding box center [1051, 490] width 114 height 18
click at [1045, 489] on div "Resend Activation Link" at bounding box center [1051, 490] width 114 height 18
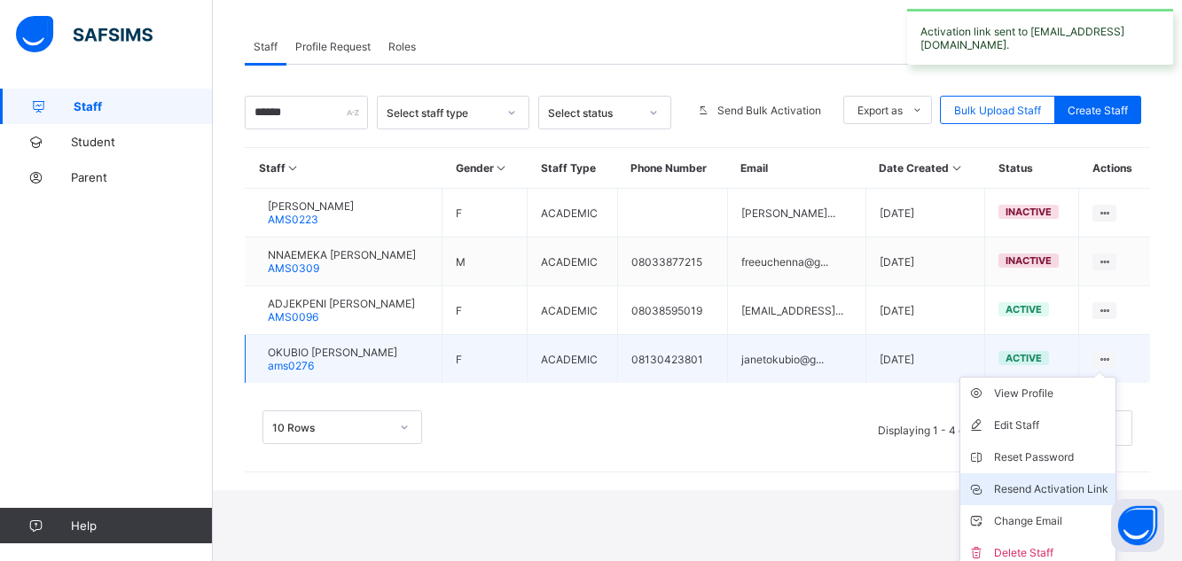
click at [1045, 489] on div "Resend Activation Link" at bounding box center [1051, 490] width 114 height 18
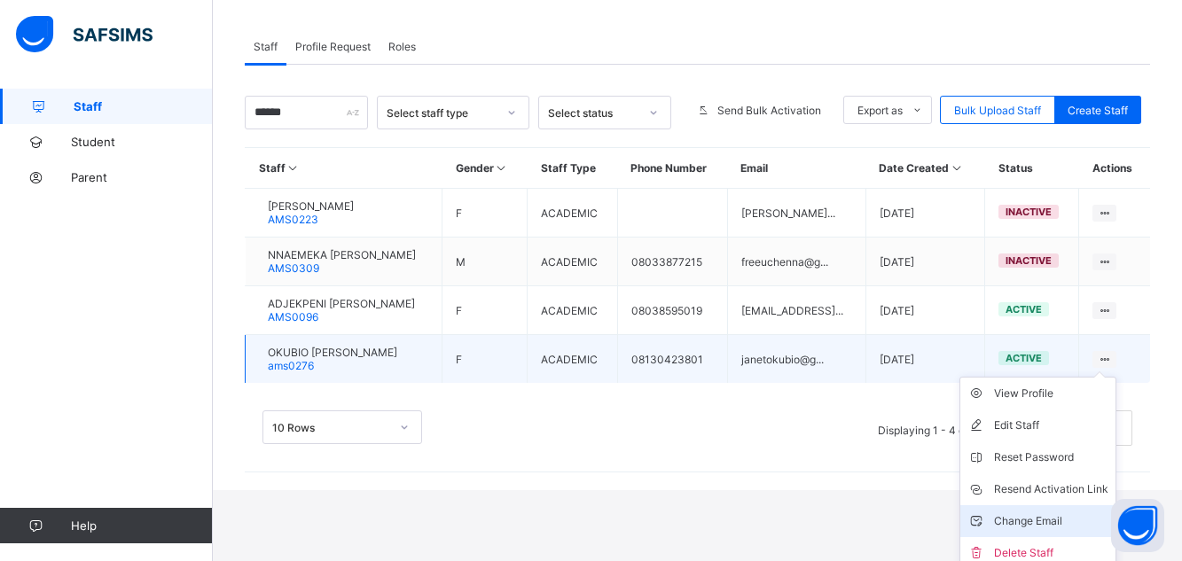
scroll to position [220, 0]
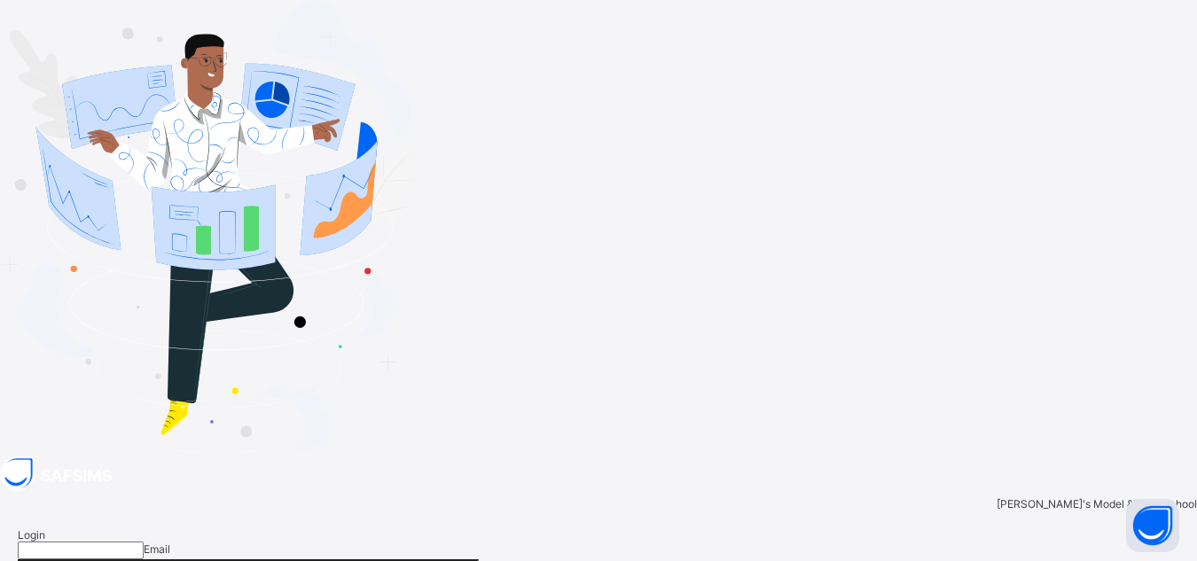
click at [144, 542] on input "email" at bounding box center [81, 551] width 126 height 18
type input "**********"
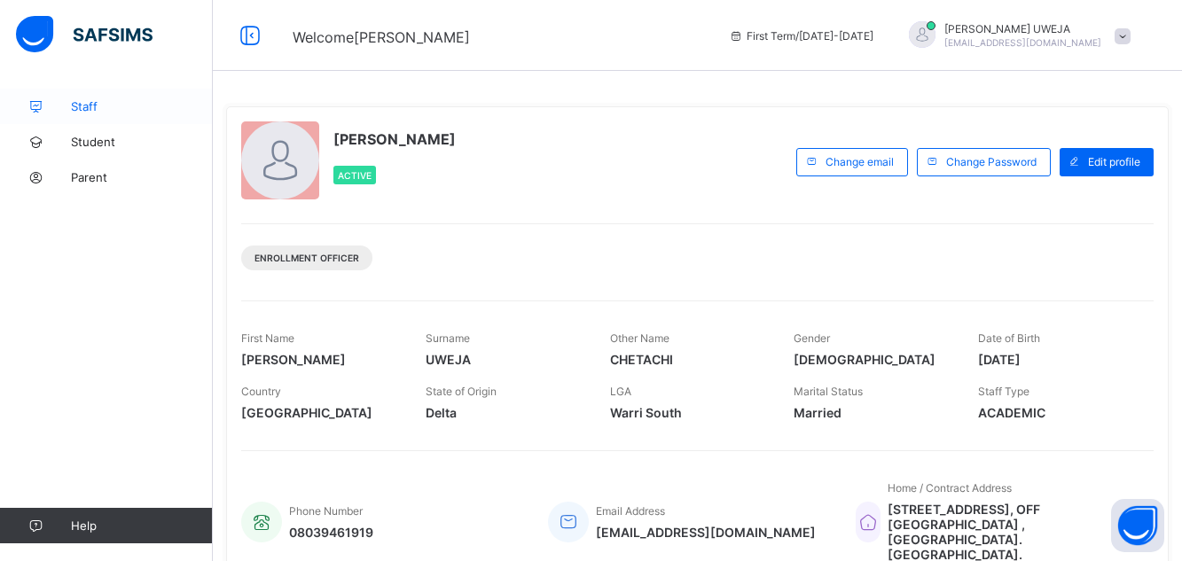
click at [124, 112] on span "Staff" at bounding box center [142, 106] width 142 height 14
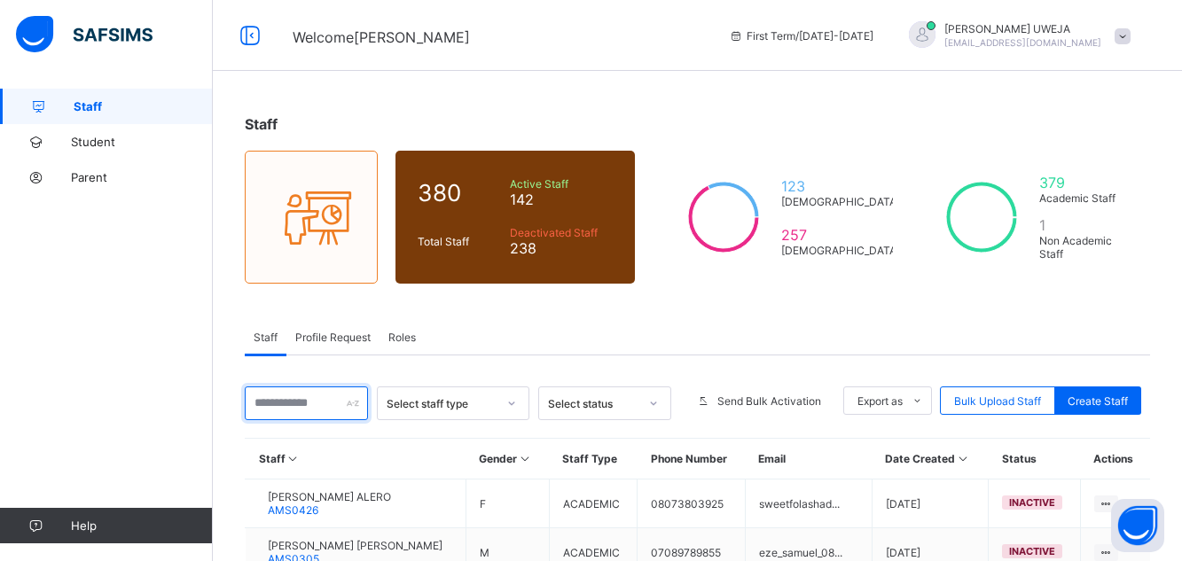
click at [328, 403] on input "text" at bounding box center [306, 404] width 123 height 34
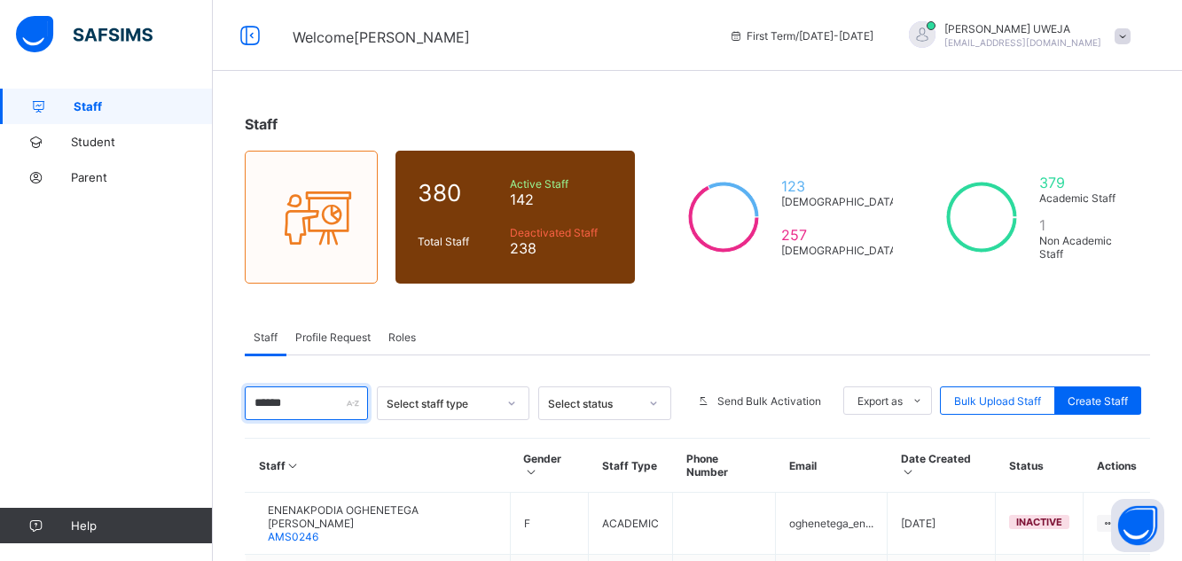
scroll to position [220, 0]
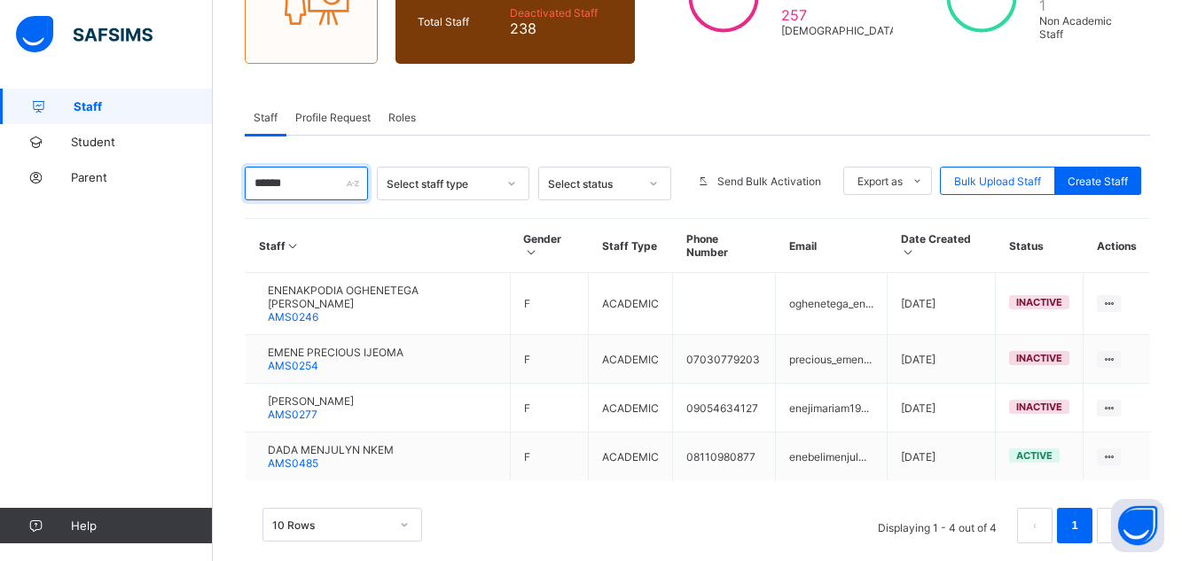
click at [317, 184] on input "******" at bounding box center [306, 184] width 123 height 34
type input "*"
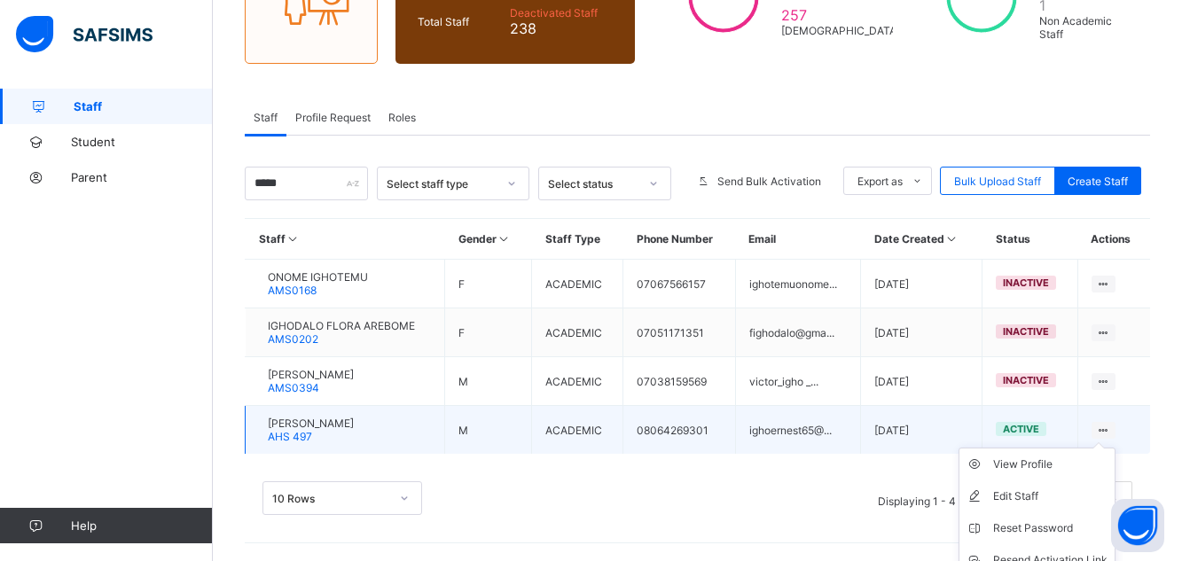
click at [1116, 448] on ul "View Profile Edit Staff Reset Password Resend Activation Link Change Email Dele…" at bounding box center [1037, 544] width 157 height 193
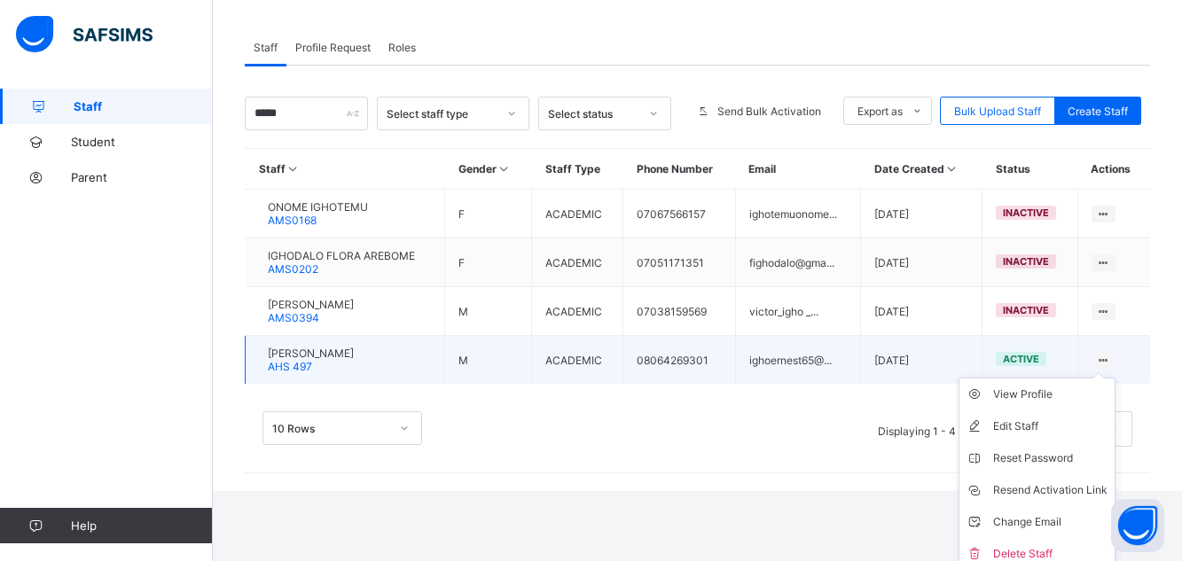
scroll to position [291, 0]
click at [1059, 490] on div "Resend Activation Link" at bounding box center [1050, 490] width 114 height 18
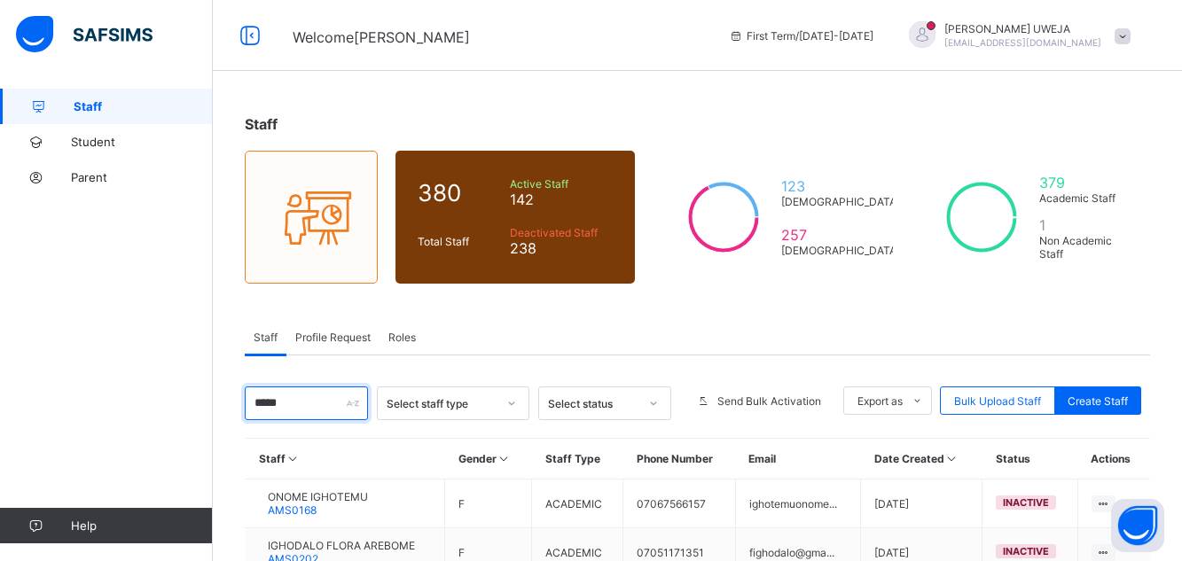
click at [290, 410] on input "****" at bounding box center [306, 404] width 123 height 34
type input "*"
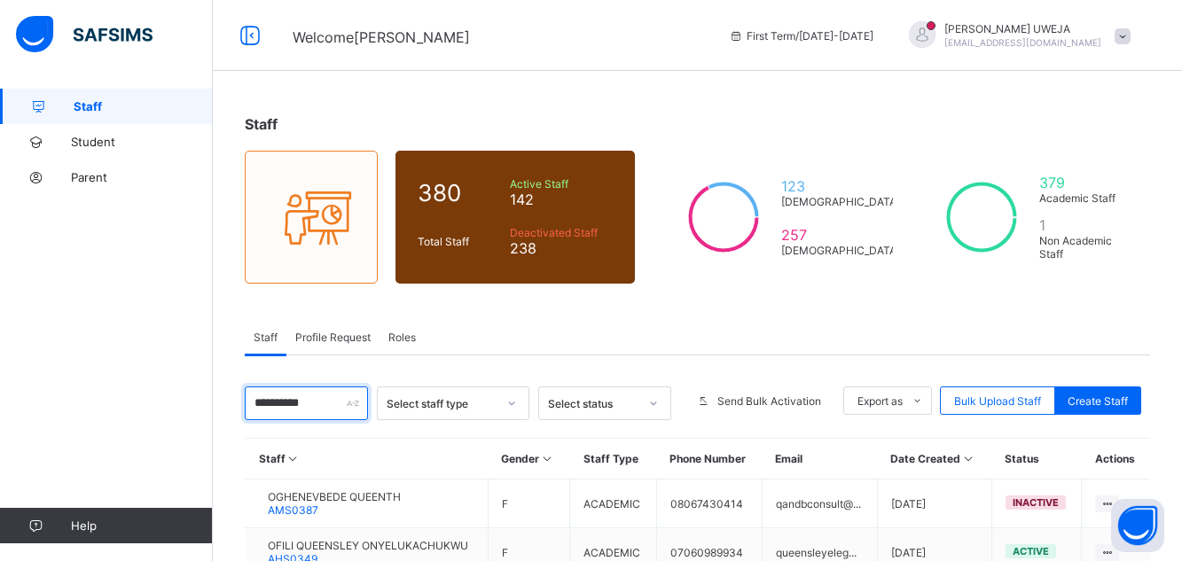
scroll to position [122, 0]
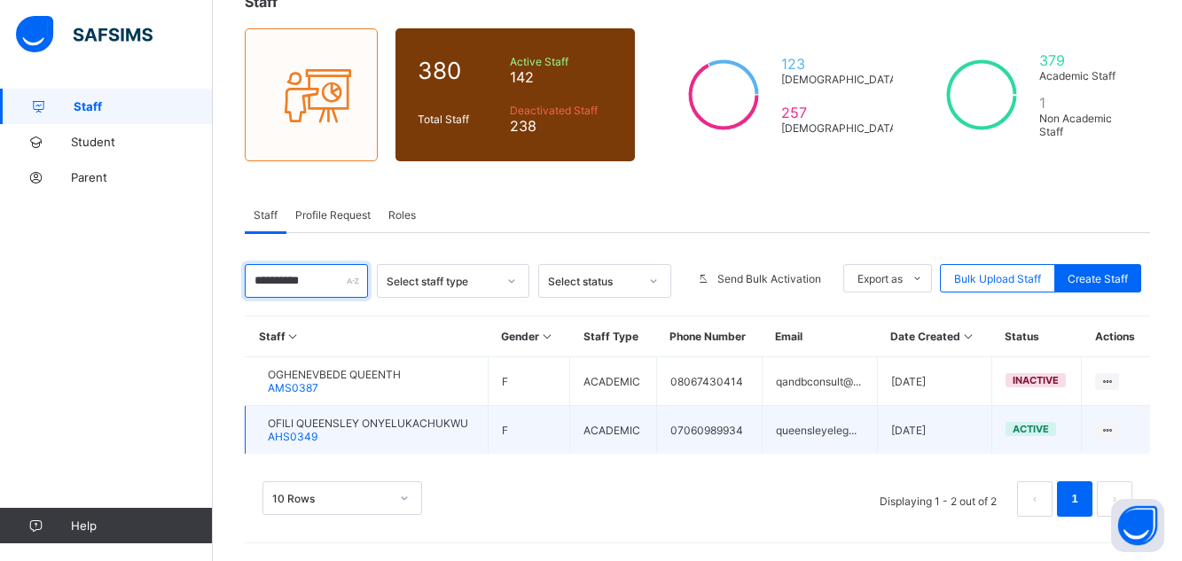
type input "*********"
click at [392, 425] on span "OFILI QUEENSLEY ONYELUKACHUKWU" at bounding box center [368, 423] width 200 height 13
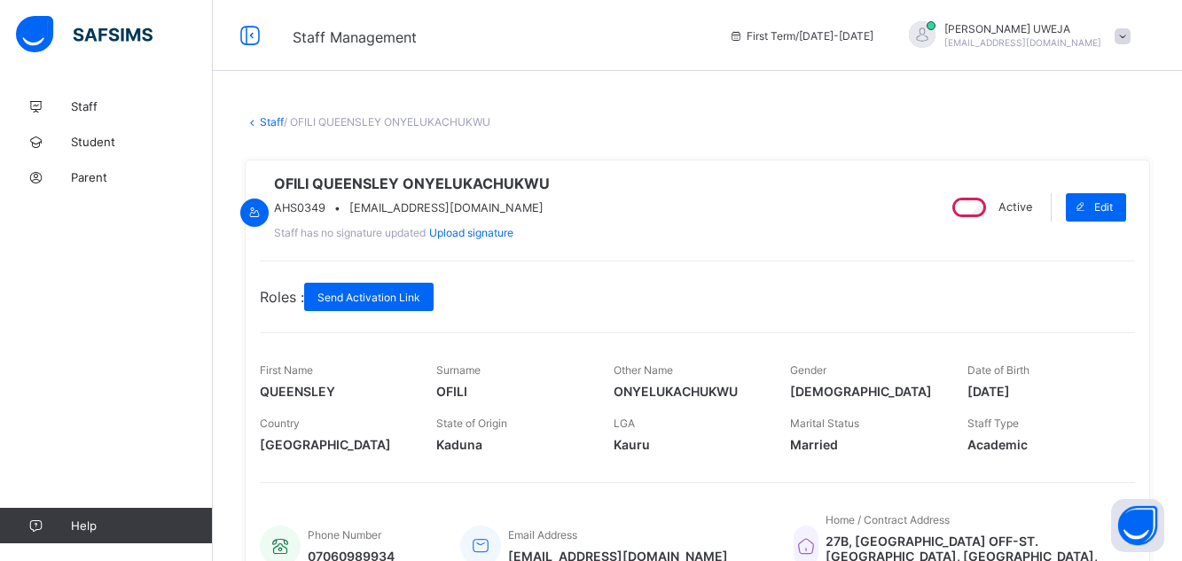
scroll to position [426, 0]
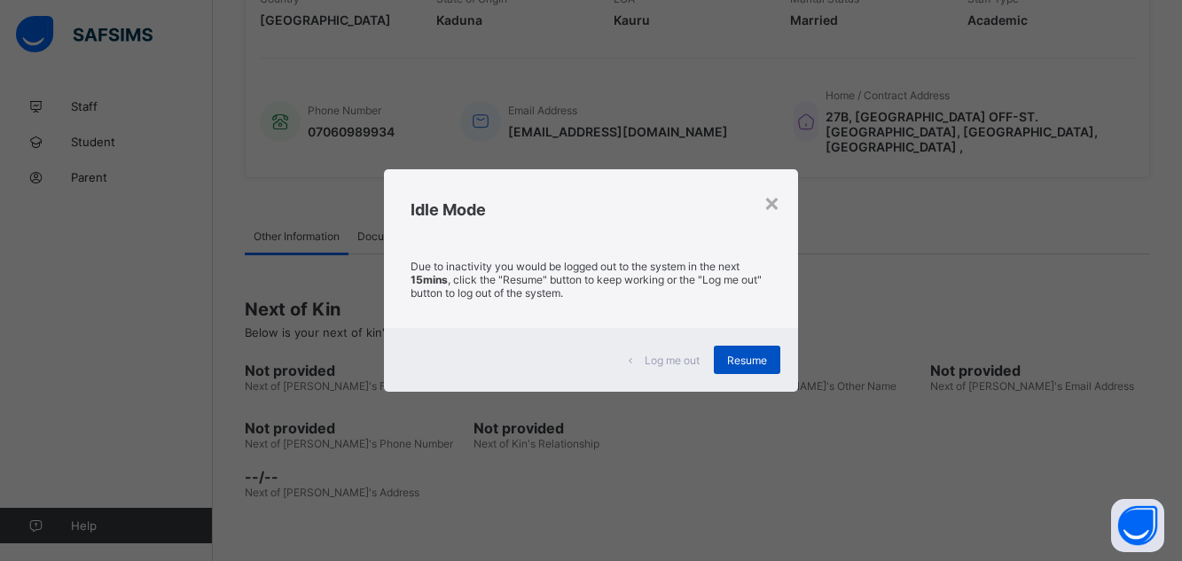
click at [737, 366] on span "Resume" at bounding box center [747, 360] width 40 height 13
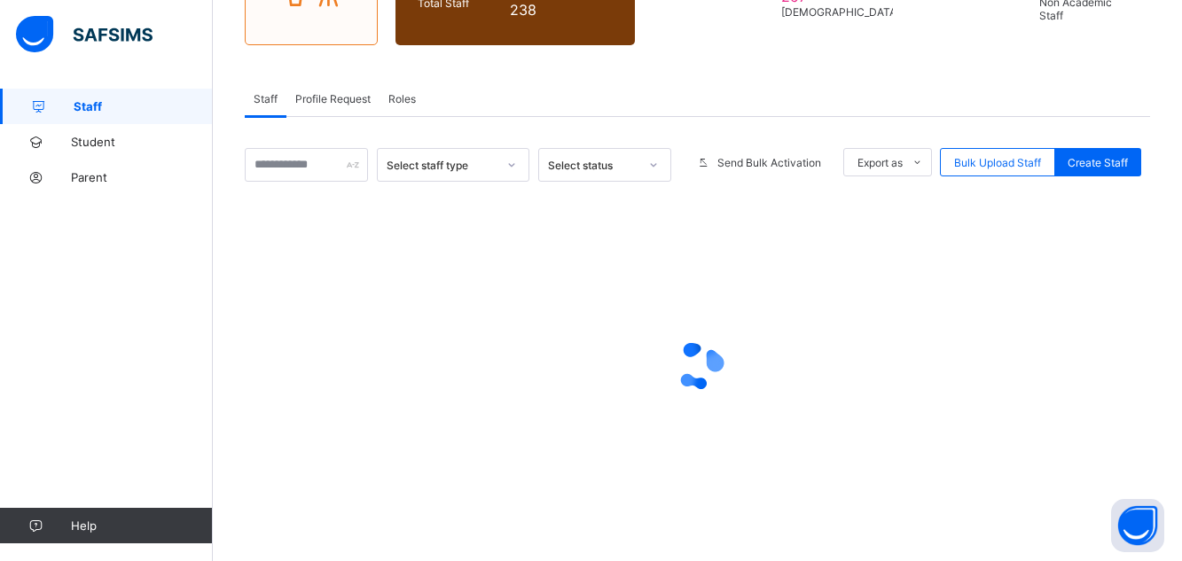
scroll to position [122, 0]
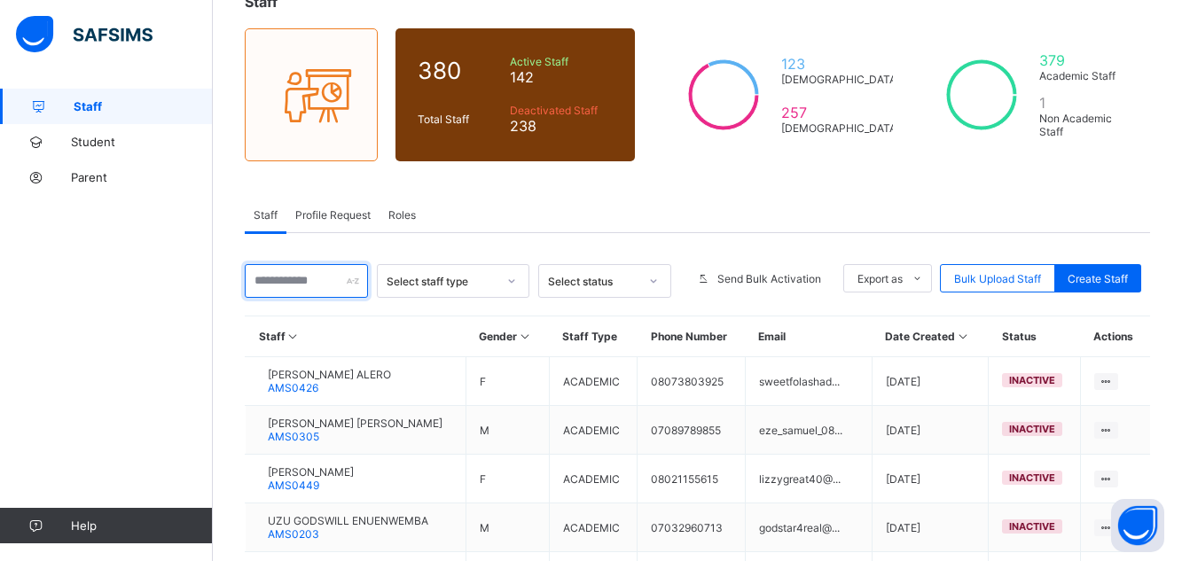
click at [288, 280] on input "text" at bounding box center [306, 281] width 123 height 34
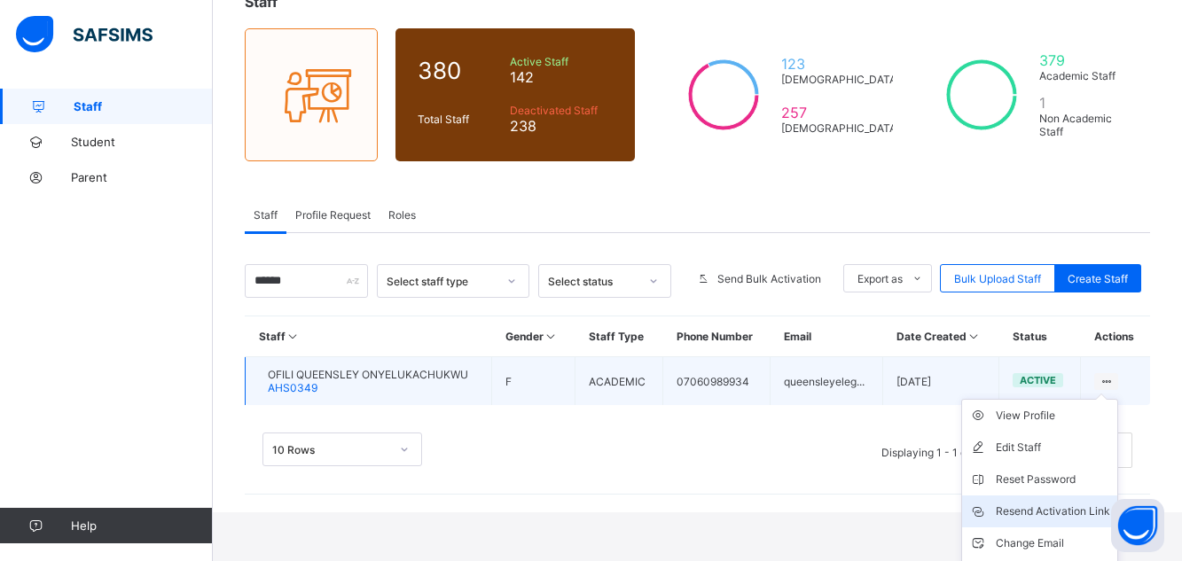
click at [1072, 513] on div "Resend Activation Link" at bounding box center [1053, 512] width 114 height 18
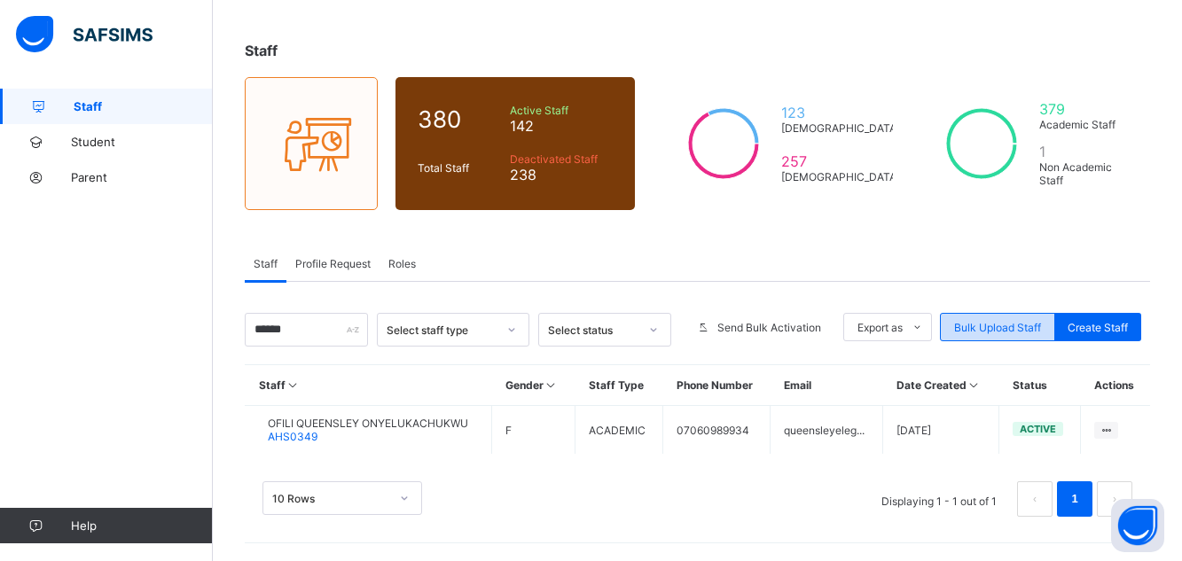
scroll to position [74, 0]
click at [310, 320] on input "*****" at bounding box center [306, 330] width 123 height 34
type input "*"
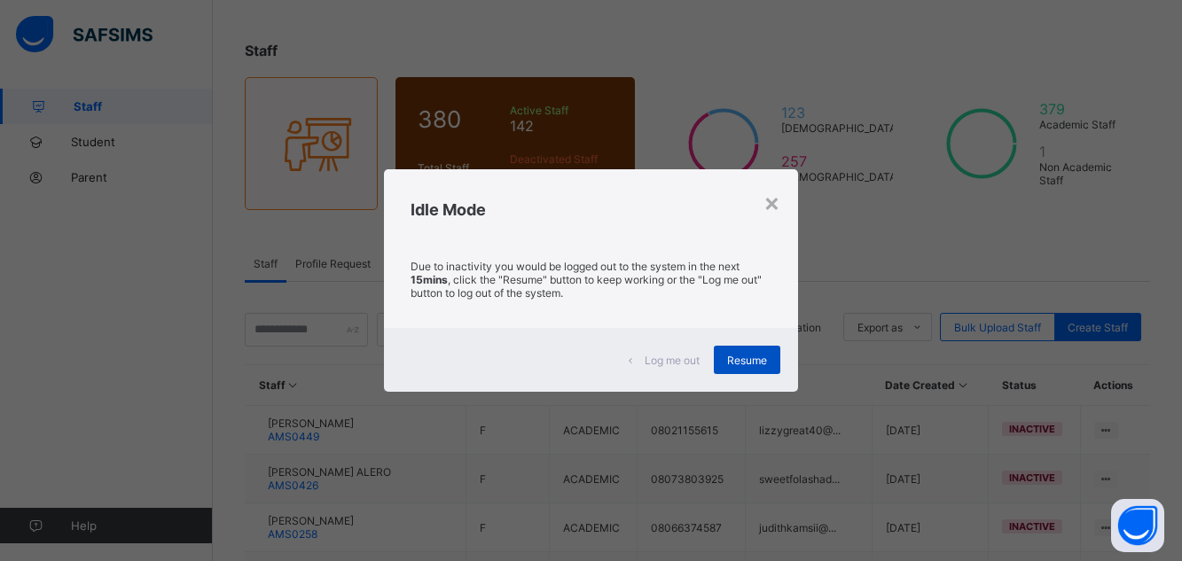
click at [734, 357] on span "Resume" at bounding box center [747, 360] width 40 height 13
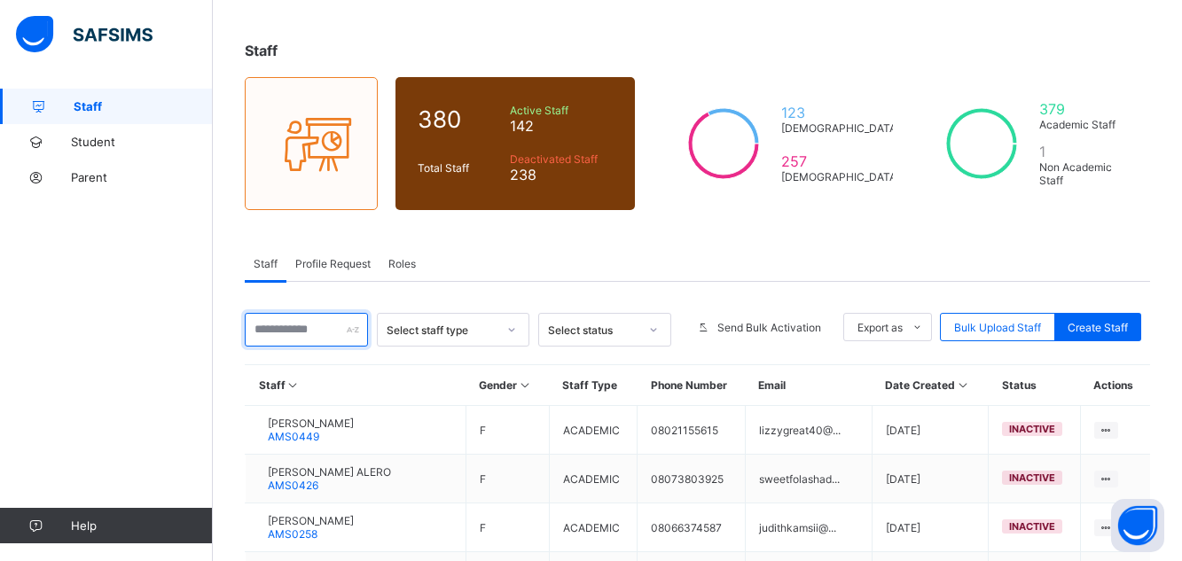
click at [313, 334] on input "text" at bounding box center [306, 330] width 123 height 34
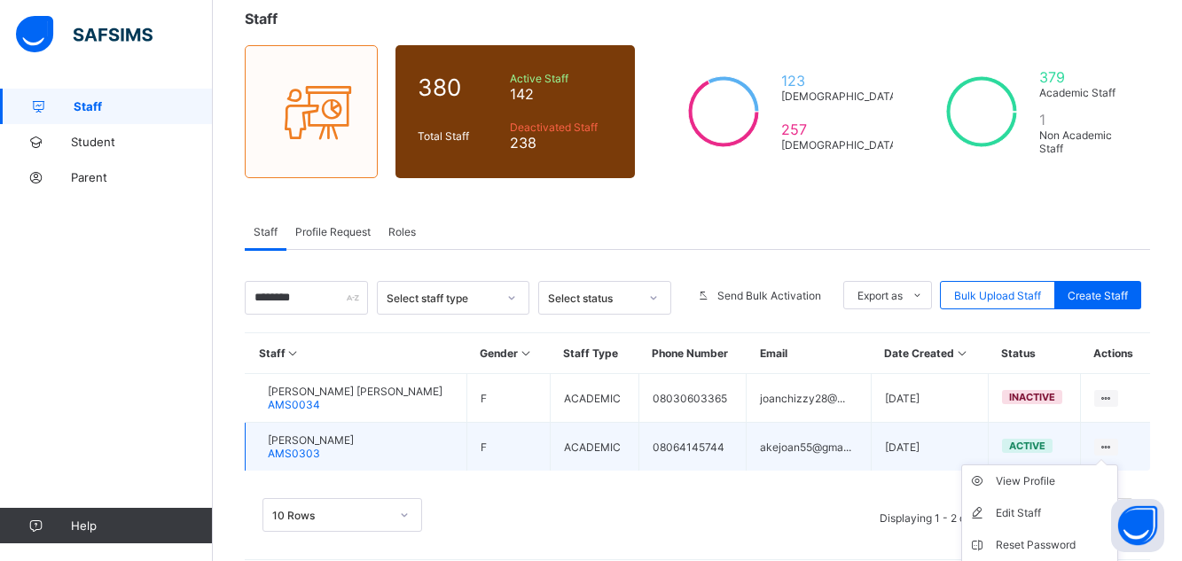
scroll to position [109, 0]
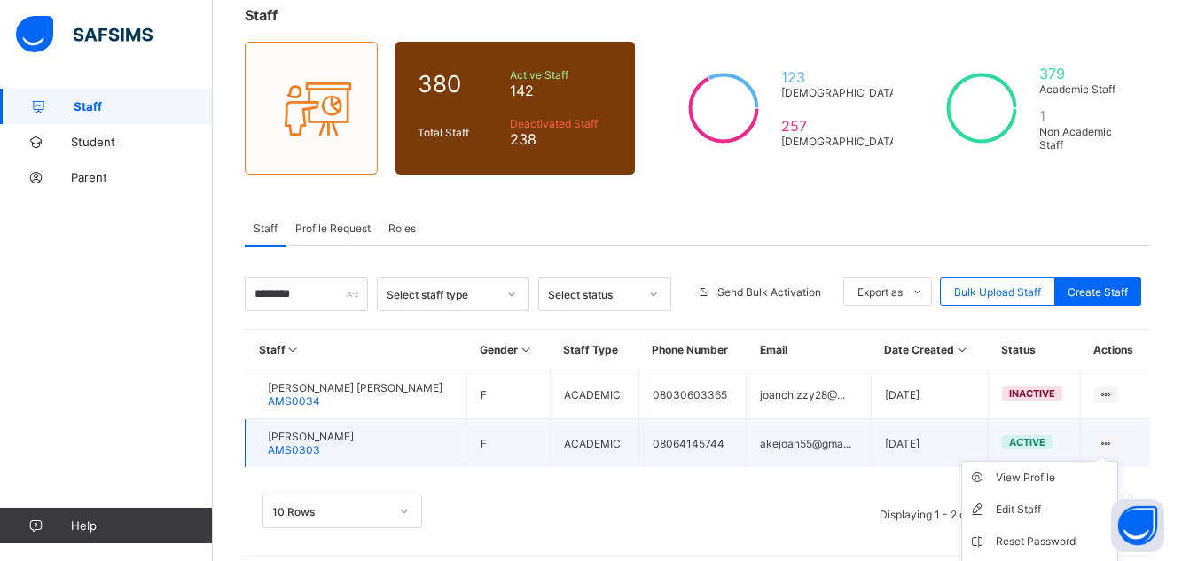
click at [1118, 461] on ul "View Profile Edit Staff Reset Password Resend Activation Link Change Email Dele…" at bounding box center [1039, 557] width 157 height 193
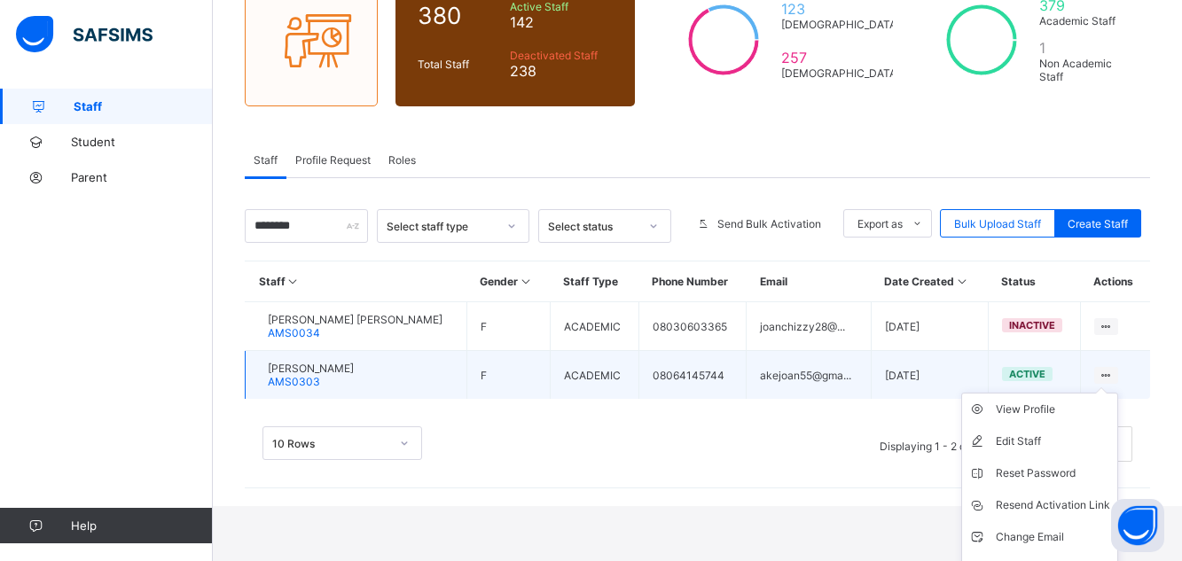
scroll to position [180, 0]
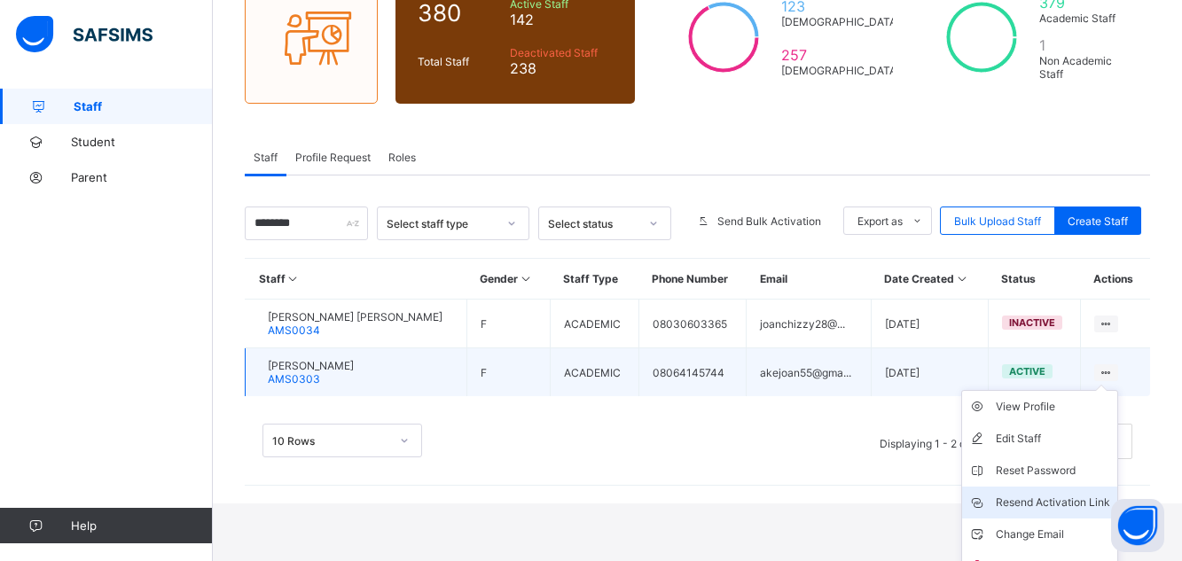
click at [1064, 505] on div "Resend Activation Link" at bounding box center [1053, 503] width 114 height 18
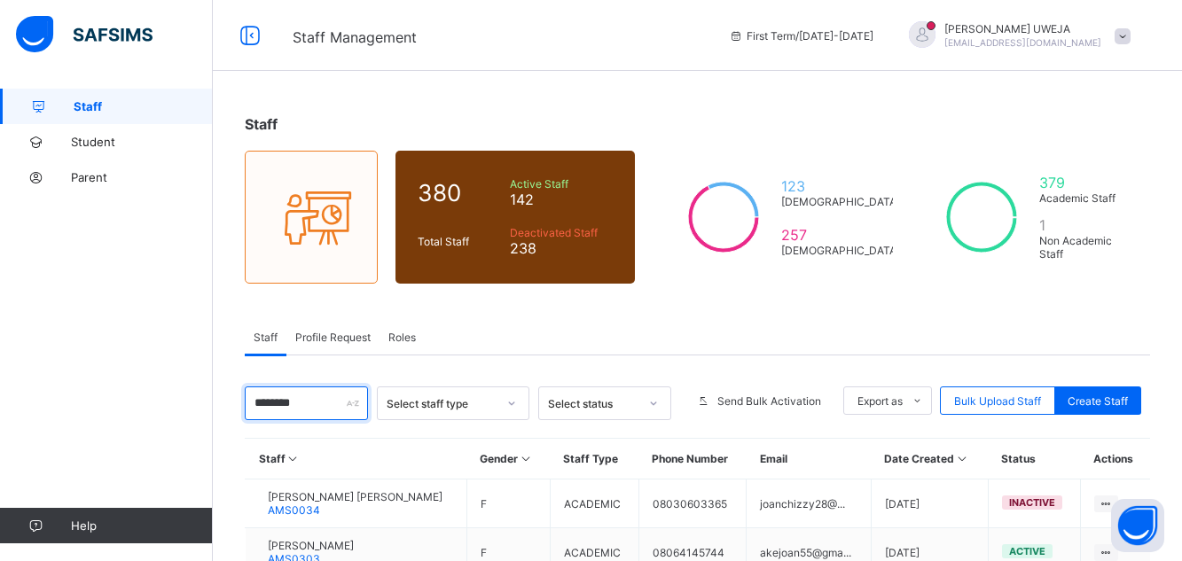
click at [307, 412] on input "********" at bounding box center [306, 404] width 123 height 34
type input "*"
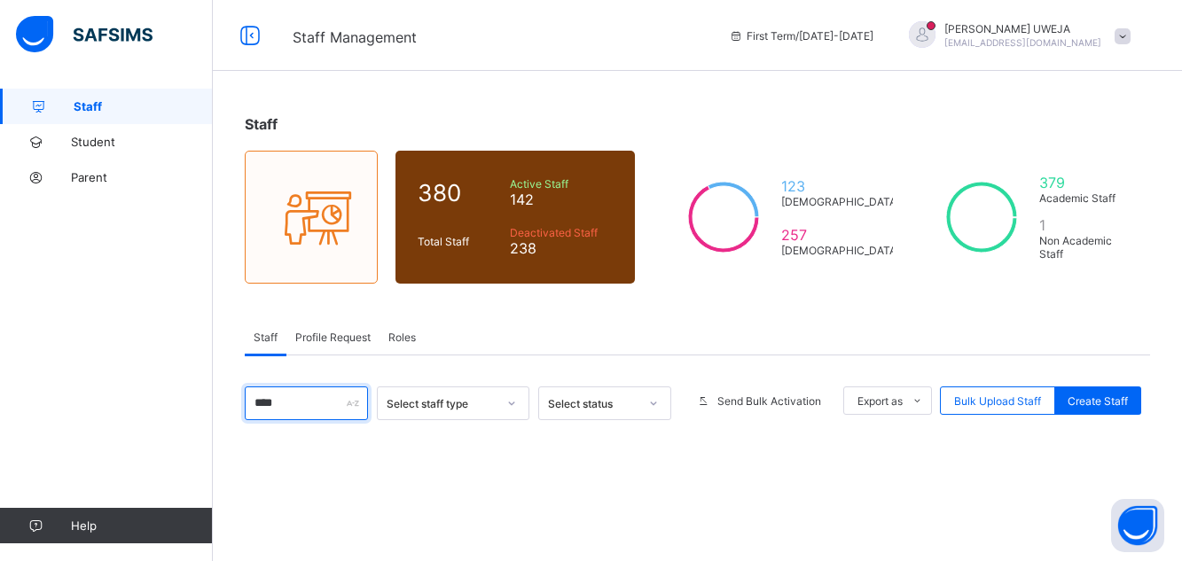
type input "*****"
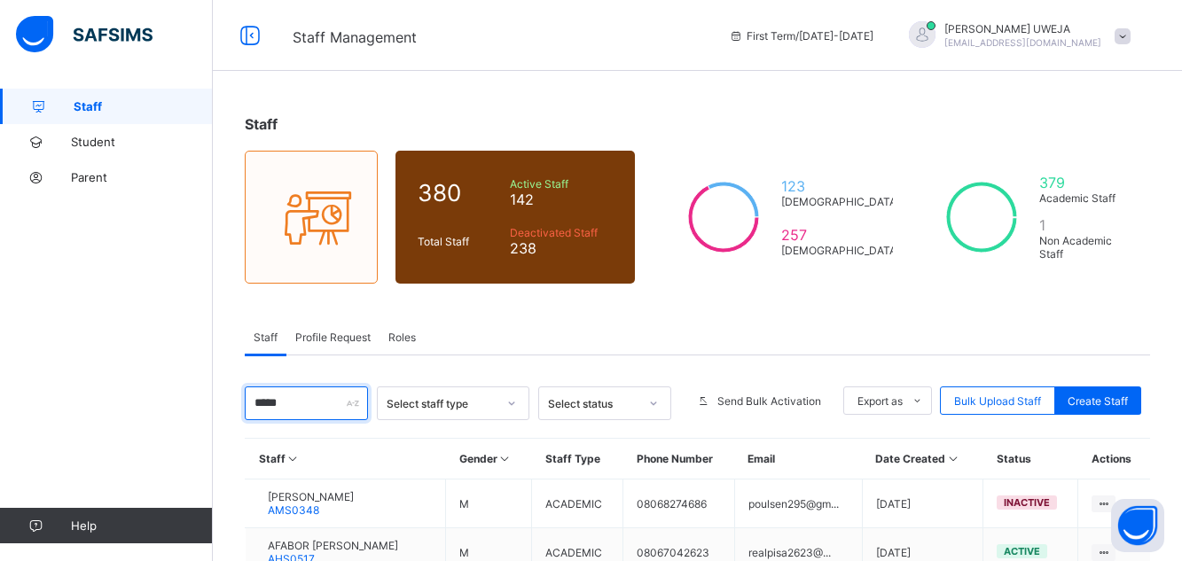
scroll to position [220, 0]
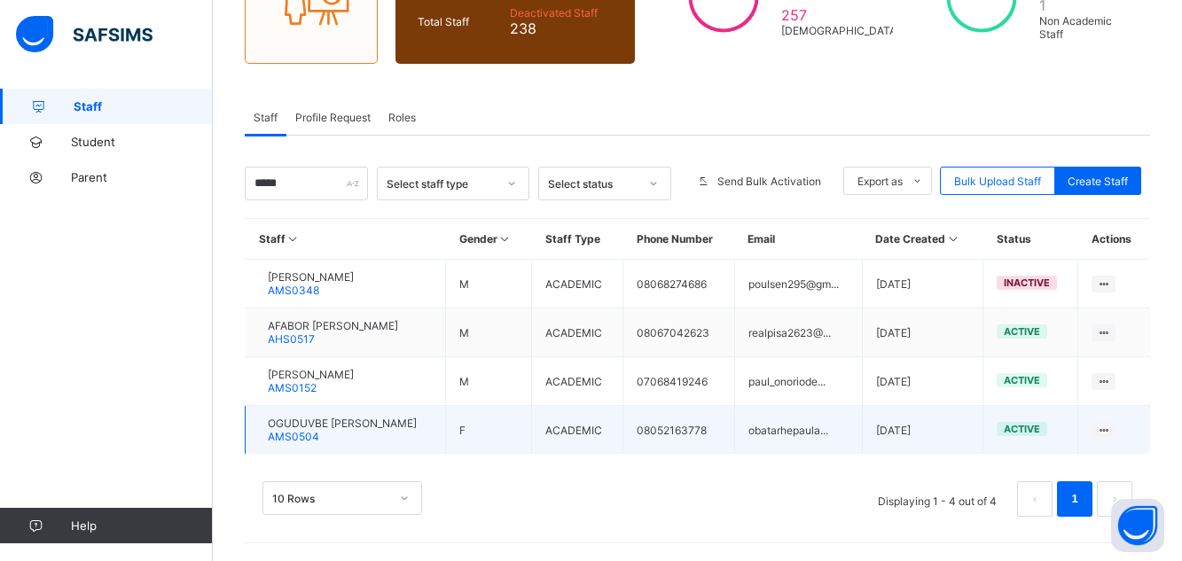
click at [310, 422] on span "OGUDUVBE [PERSON_NAME]" at bounding box center [342, 423] width 149 height 13
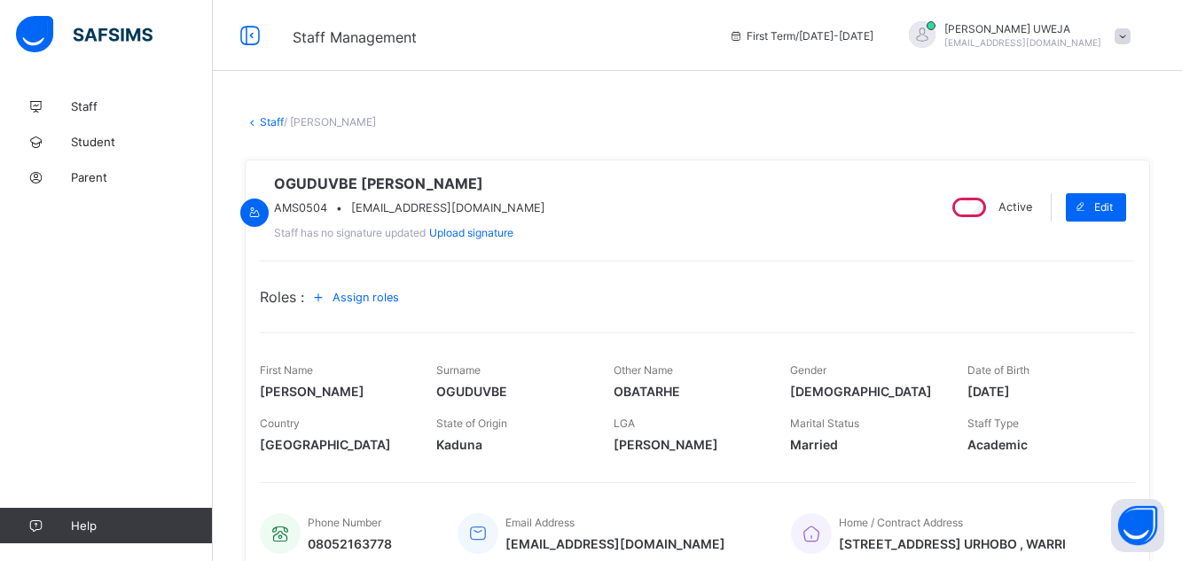
scroll to position [416, 0]
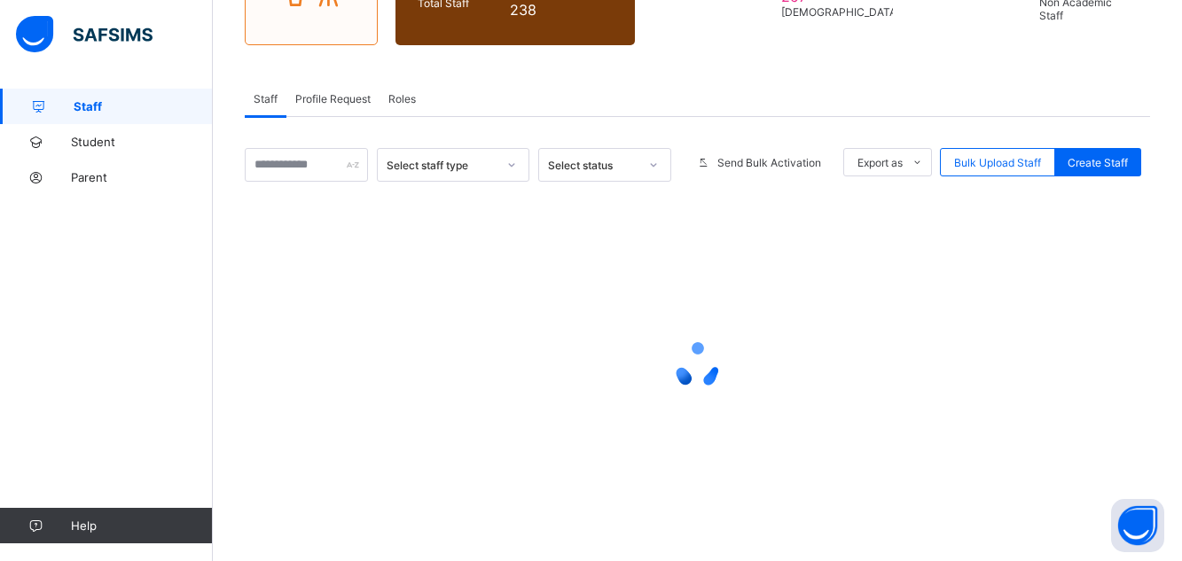
scroll to position [220, 0]
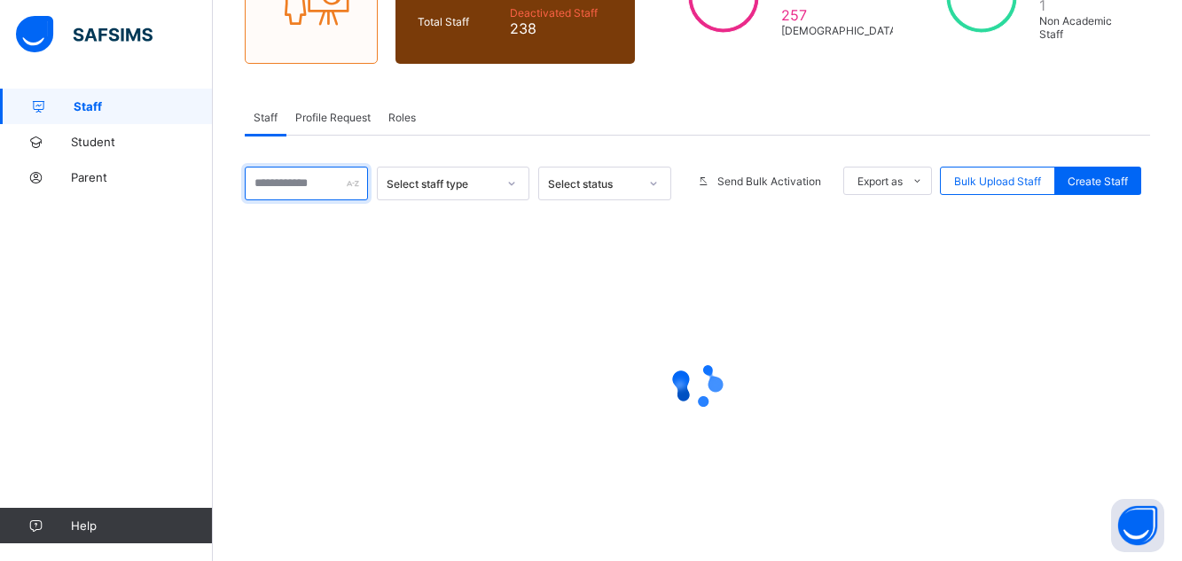
click at [302, 185] on input "text" at bounding box center [306, 184] width 123 height 34
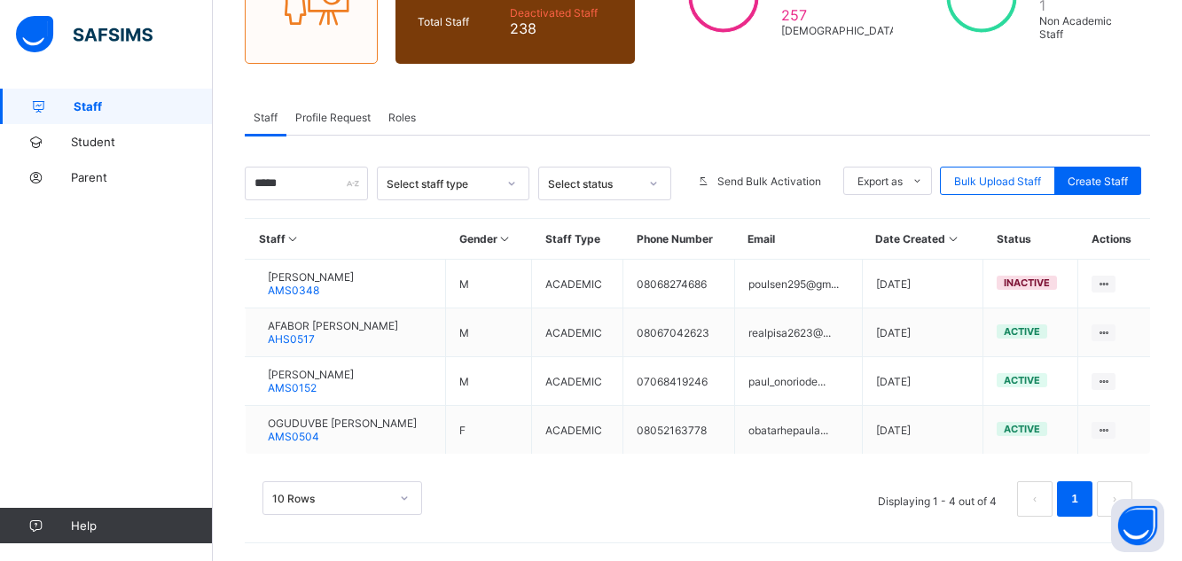
click at [885, 450] on div "10 Rows Displaying 1 - 4 out of 4 1" at bounding box center [698, 490] width 906 height 89
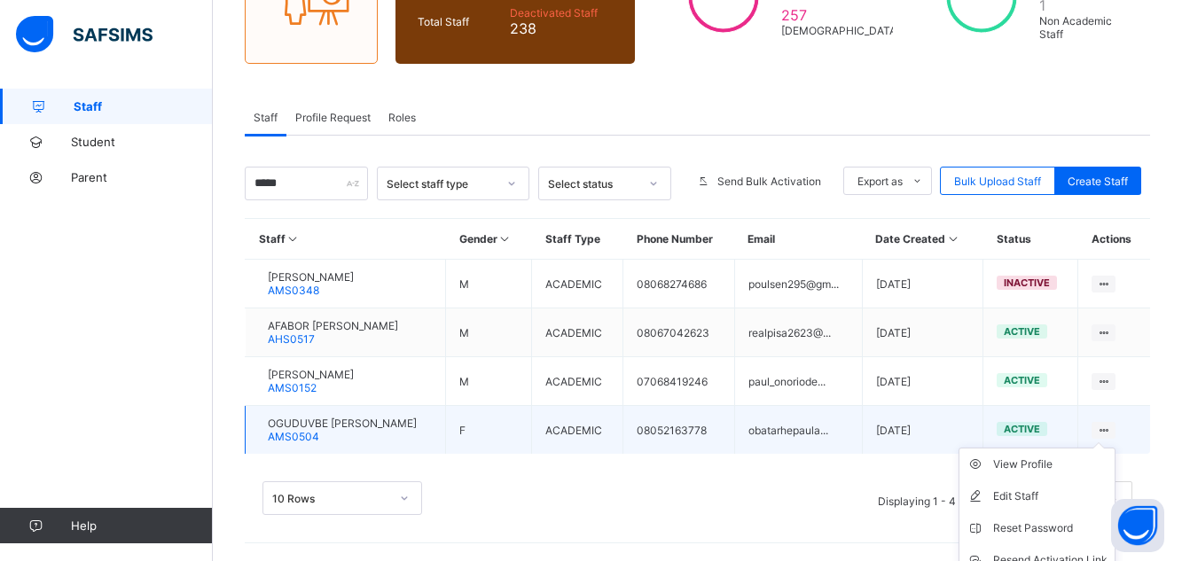
click at [1116, 448] on ul "View Profile Edit Staff Reset Password Resend Activation Link Change Email Dele…" at bounding box center [1037, 544] width 157 height 193
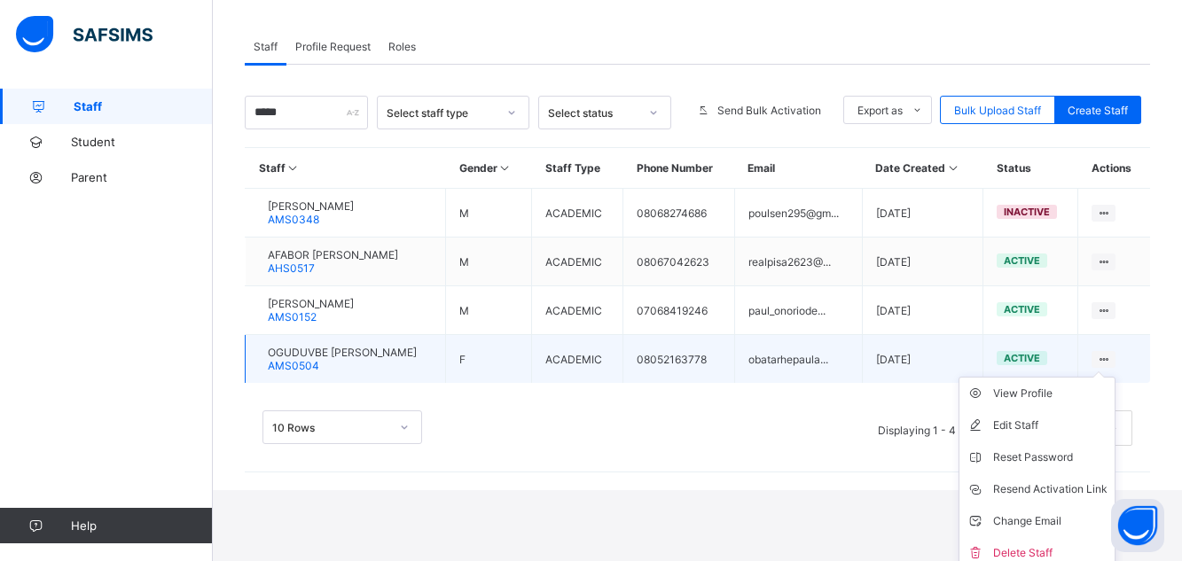
scroll to position [300, 0]
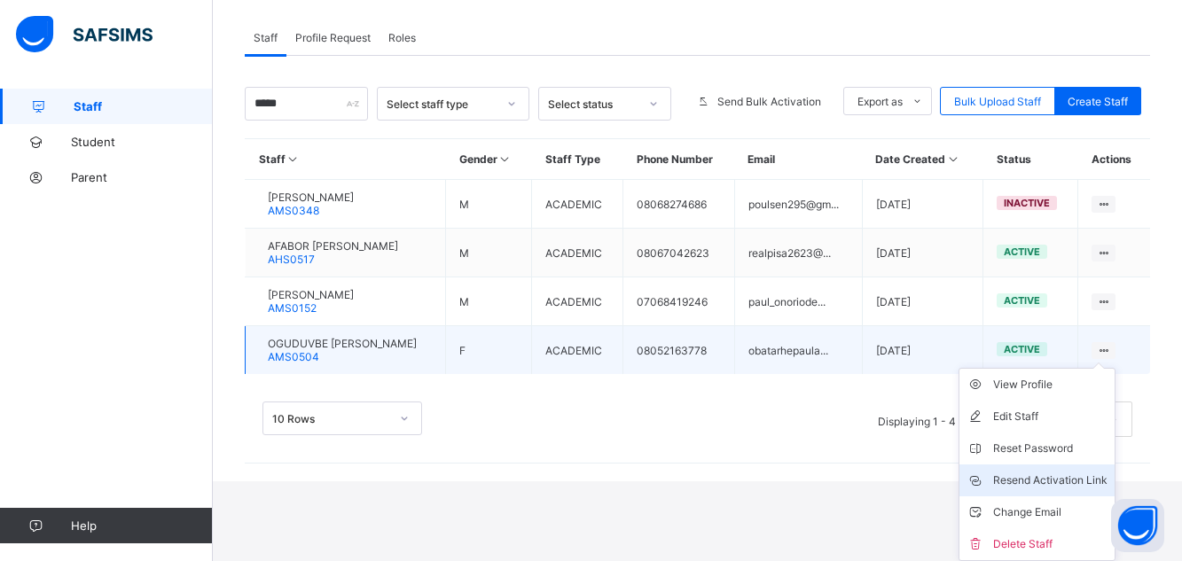
click at [1075, 482] on div "Resend Activation Link" at bounding box center [1050, 481] width 114 height 18
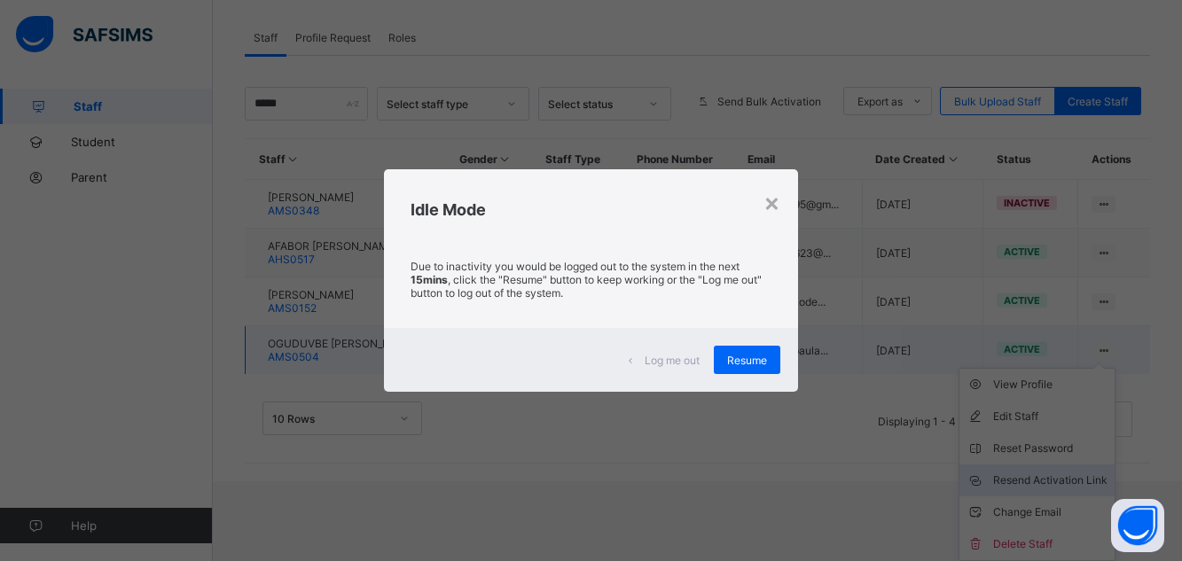
scroll to position [220, 0]
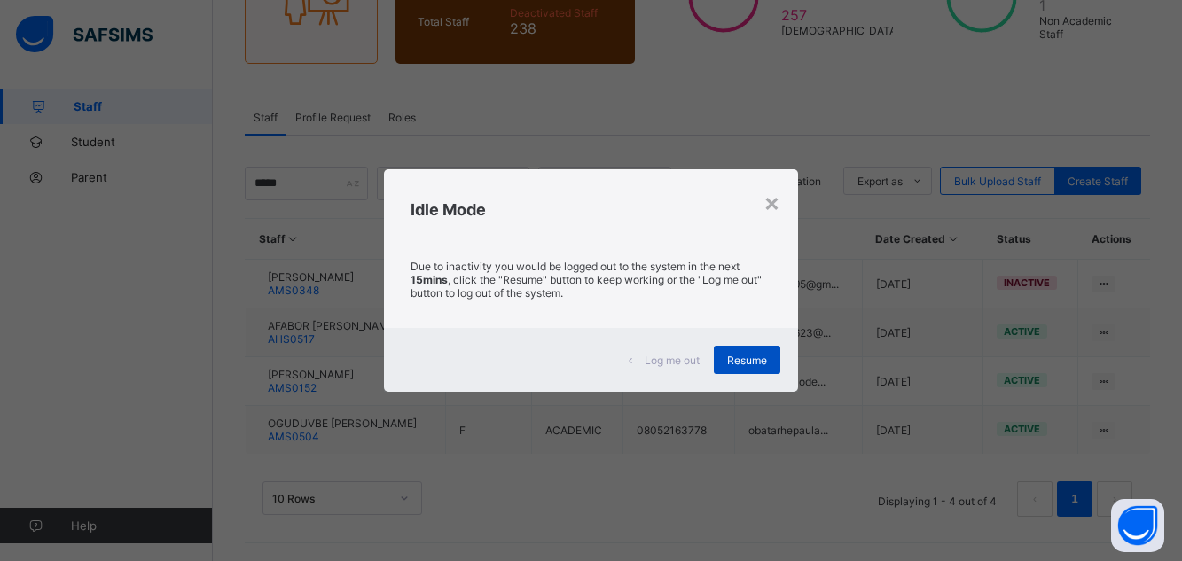
click at [756, 357] on span "Resume" at bounding box center [747, 360] width 40 height 13
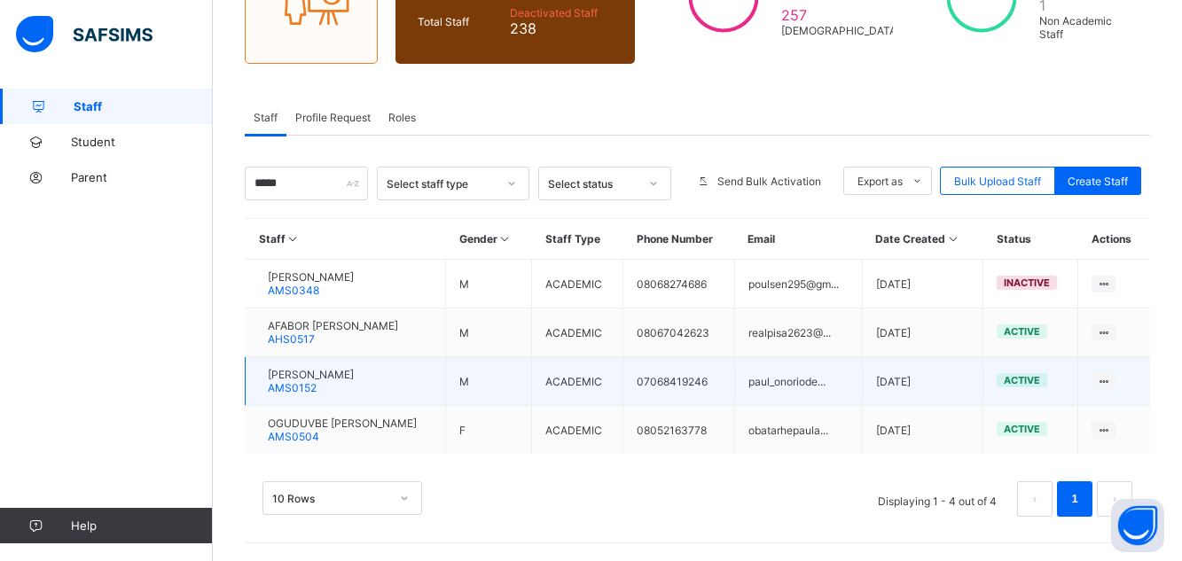
click at [757, 357] on td "paul_onoriode..." at bounding box center [798, 381] width 128 height 49
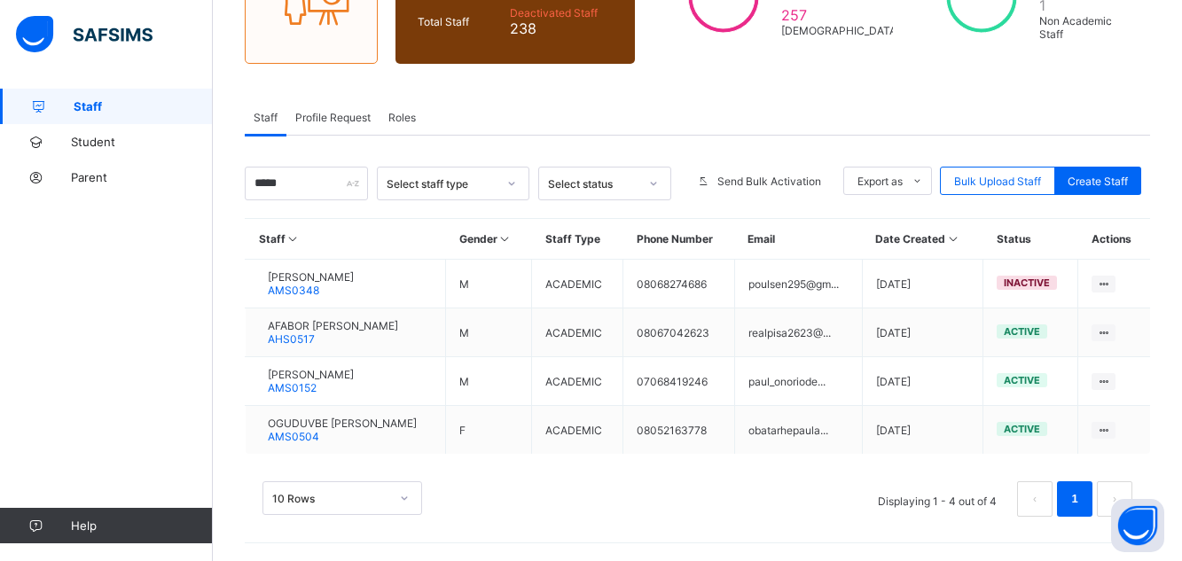
scroll to position [0, 0]
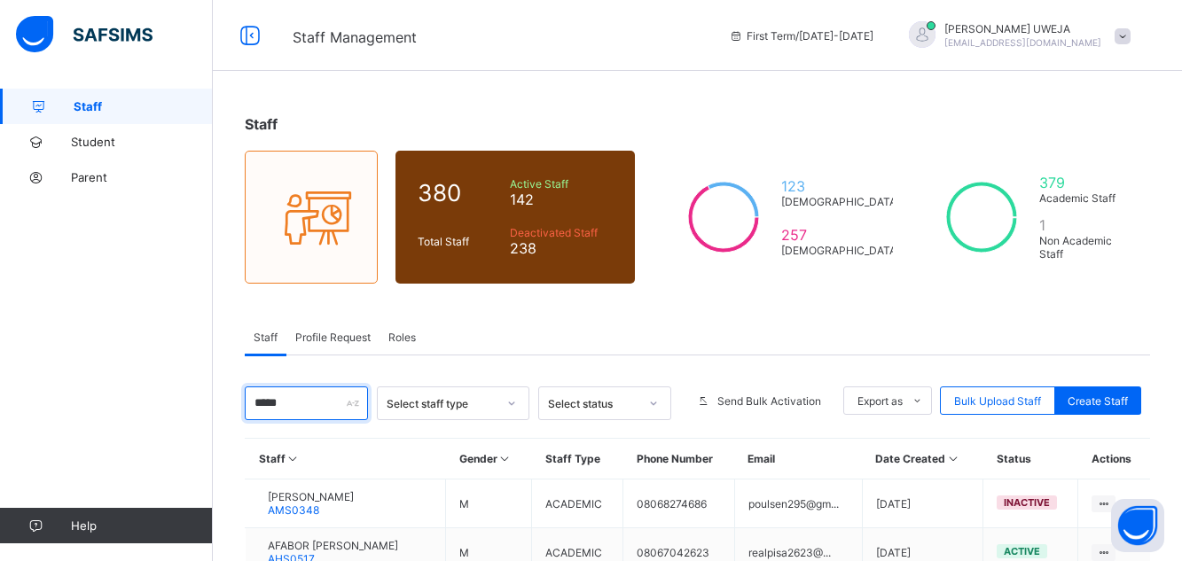
click at [318, 404] on input "*****" at bounding box center [306, 404] width 123 height 34
type input "*"
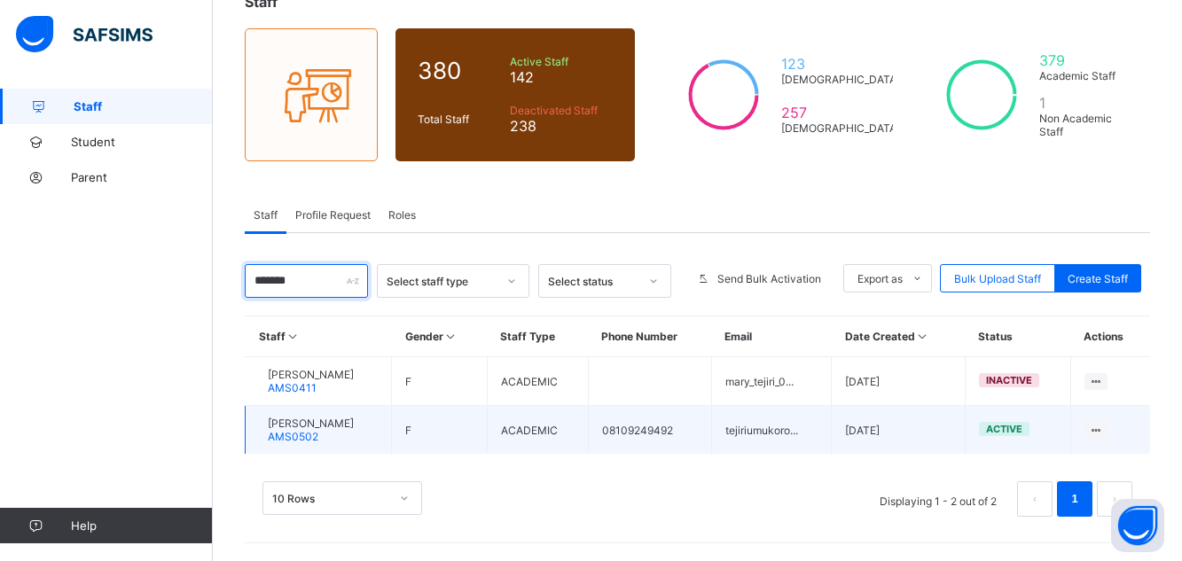
scroll to position [122, 0]
type input "******"
click at [351, 426] on span "[PERSON_NAME]" at bounding box center [311, 423] width 86 height 13
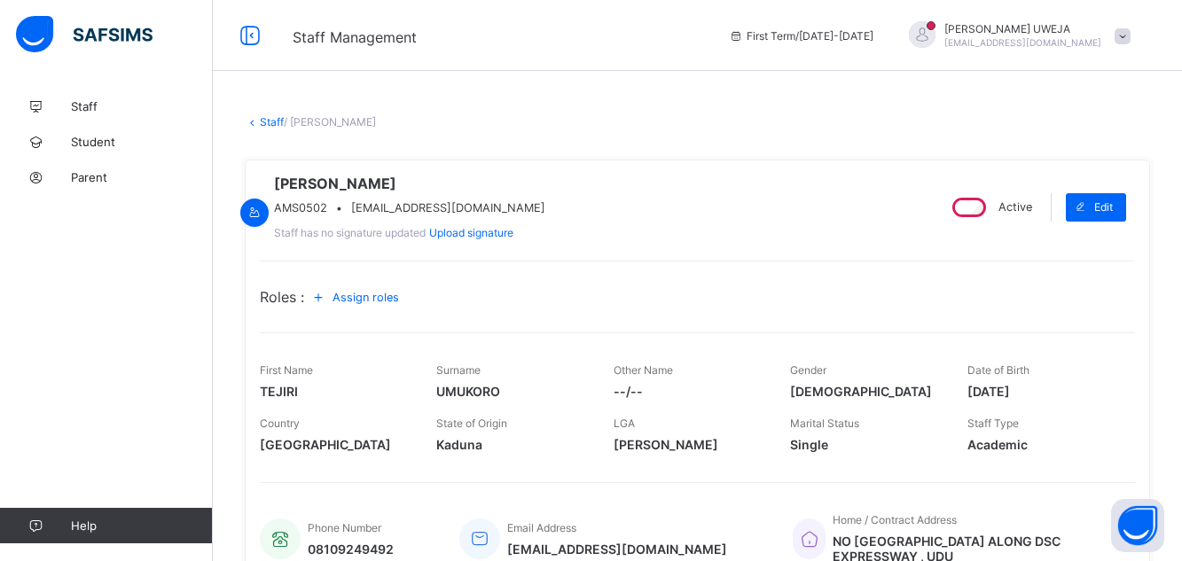
scroll to position [416, 0]
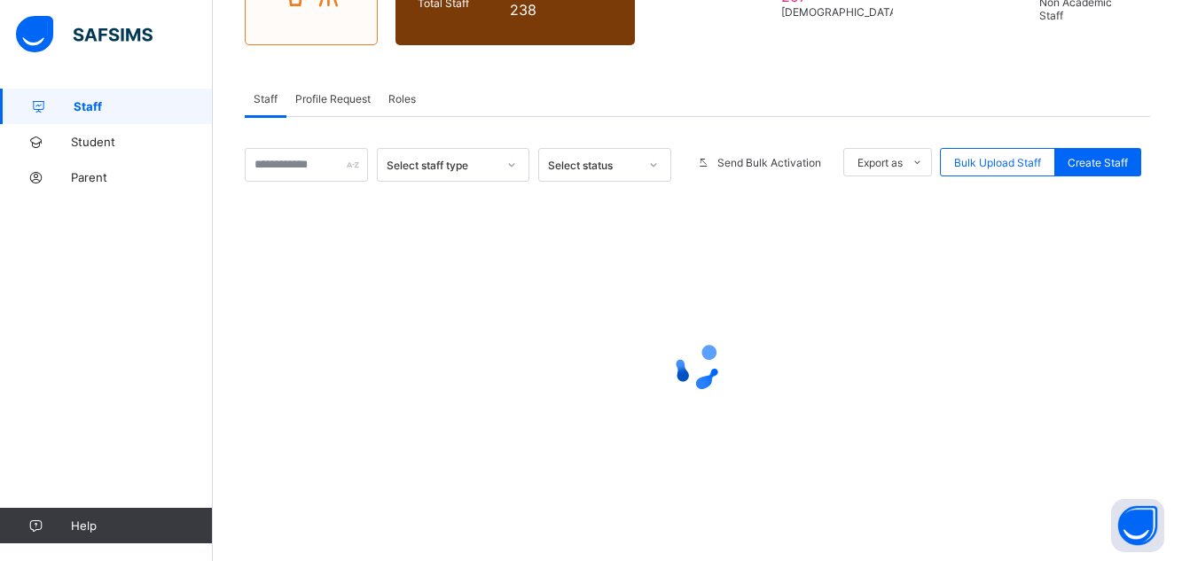
scroll to position [122, 0]
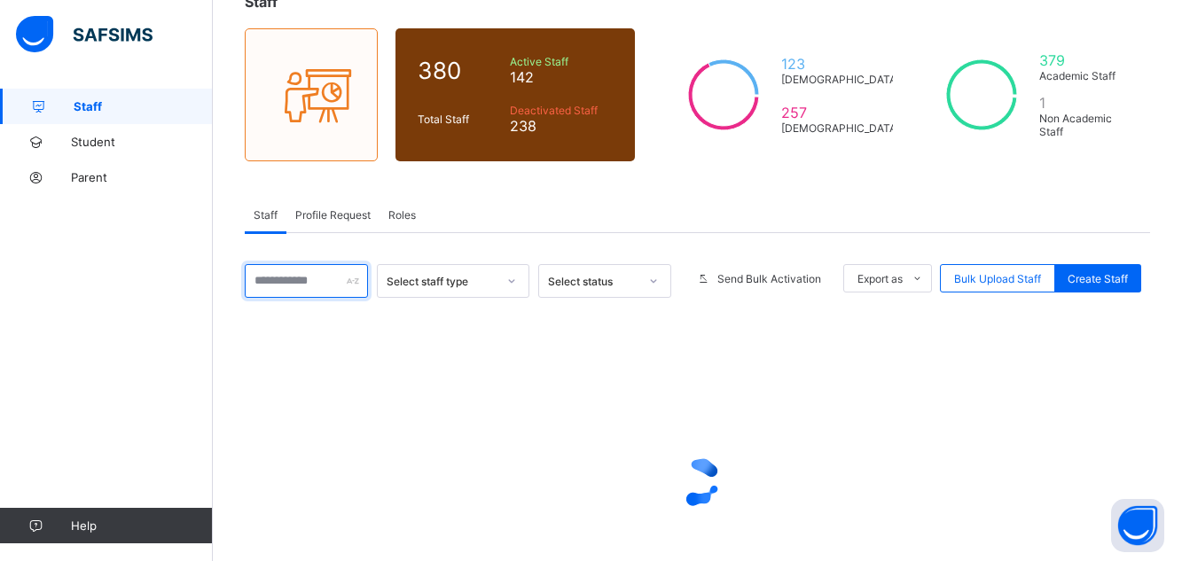
click at [292, 278] on input "text" at bounding box center [306, 281] width 123 height 34
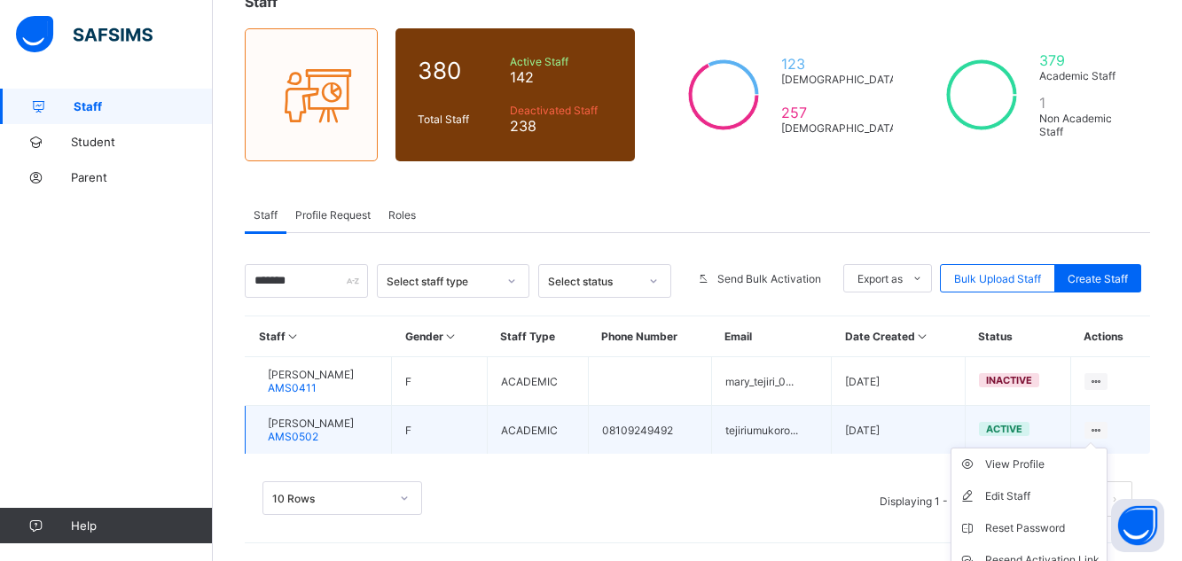
click at [1108, 448] on ul "View Profile Edit Staff Reset Password Resend Activation Link Change Email Dele…" at bounding box center [1029, 544] width 157 height 193
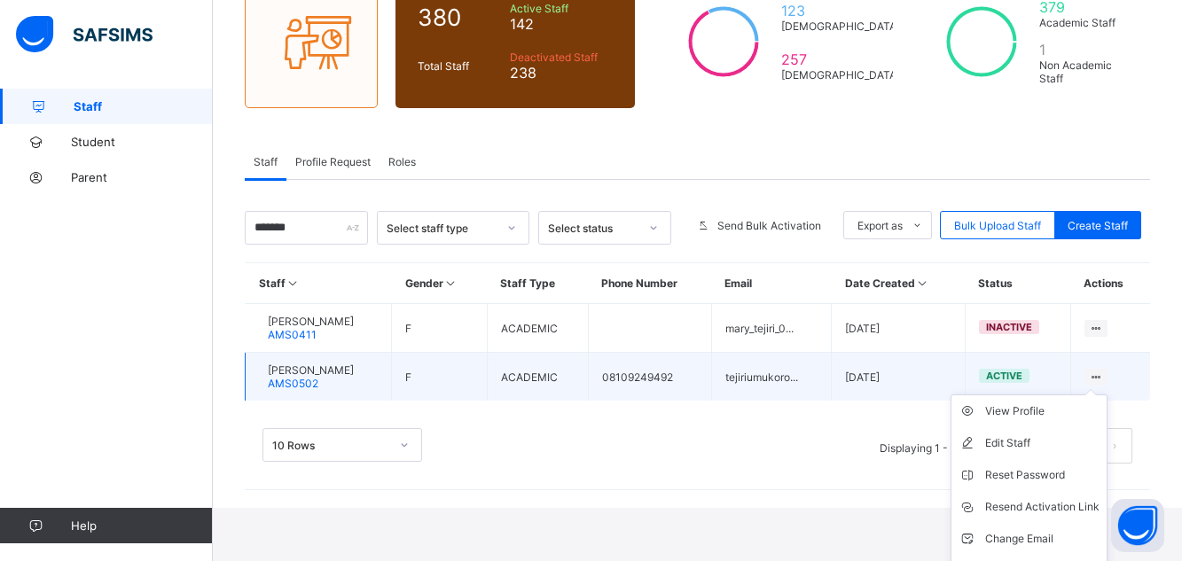
scroll to position [193, 0]
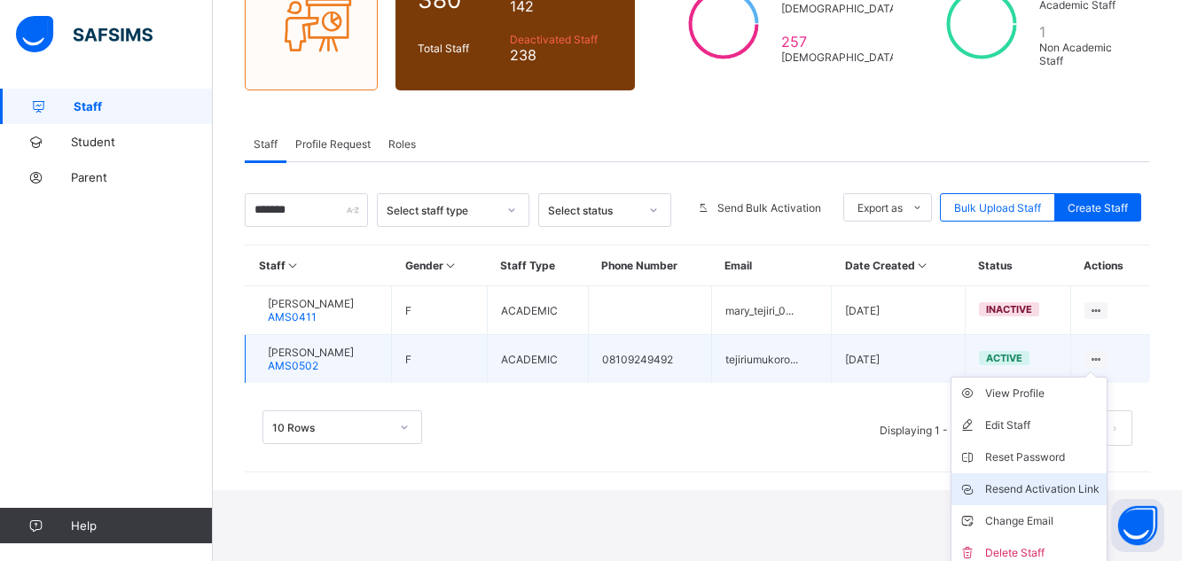
click at [1056, 487] on div "Resend Activation Link" at bounding box center [1042, 490] width 114 height 18
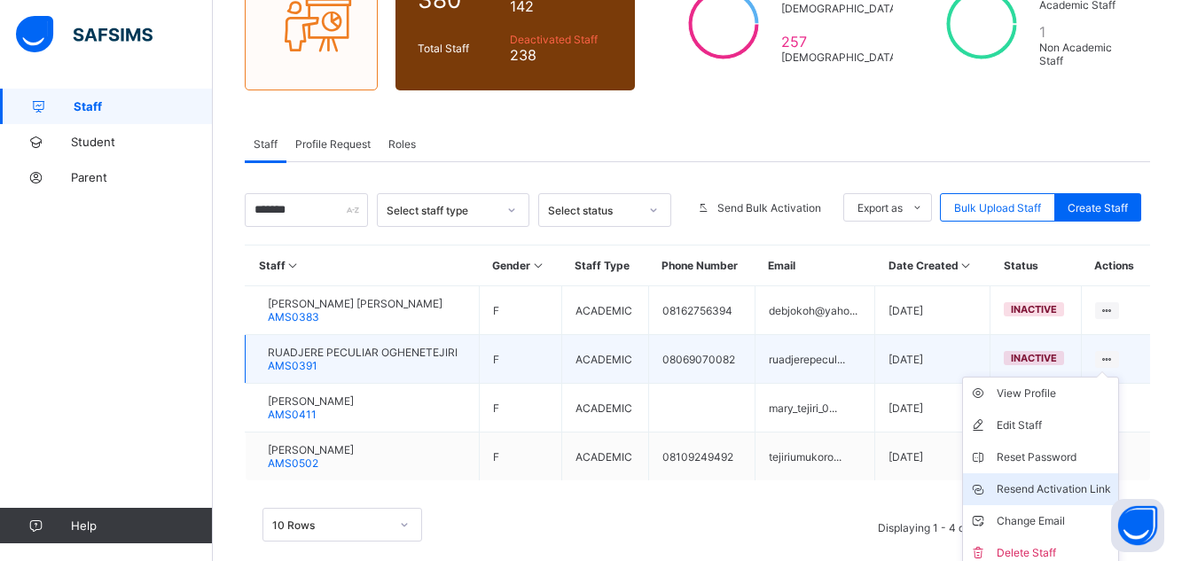
click at [1056, 487] on div "Resend Activation Link" at bounding box center [1054, 490] width 114 height 18
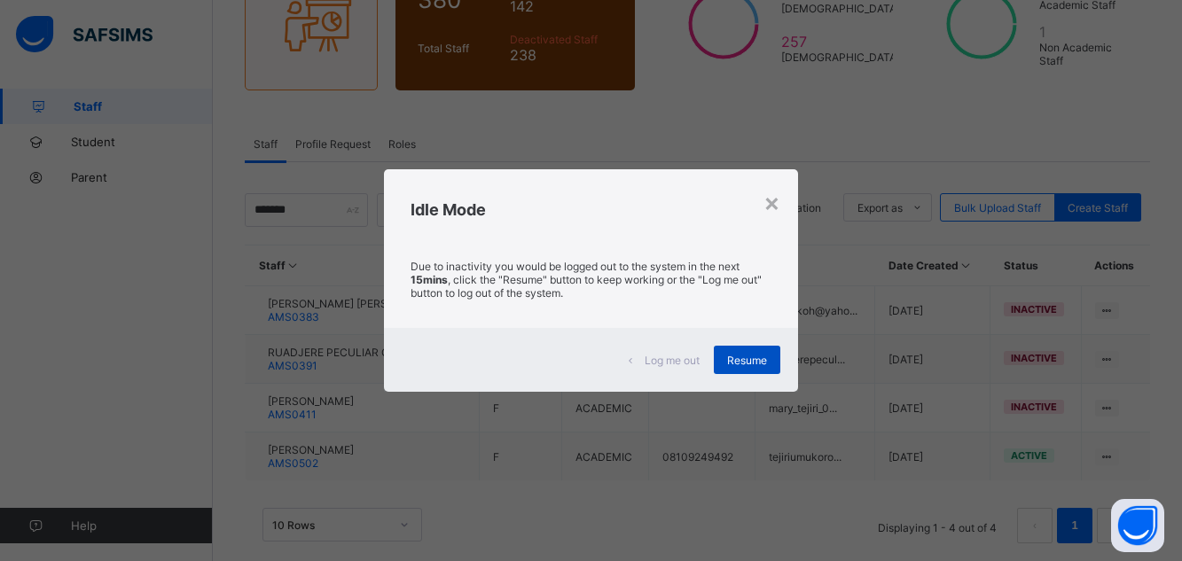
click at [753, 360] on span "Resume" at bounding box center [747, 360] width 40 height 13
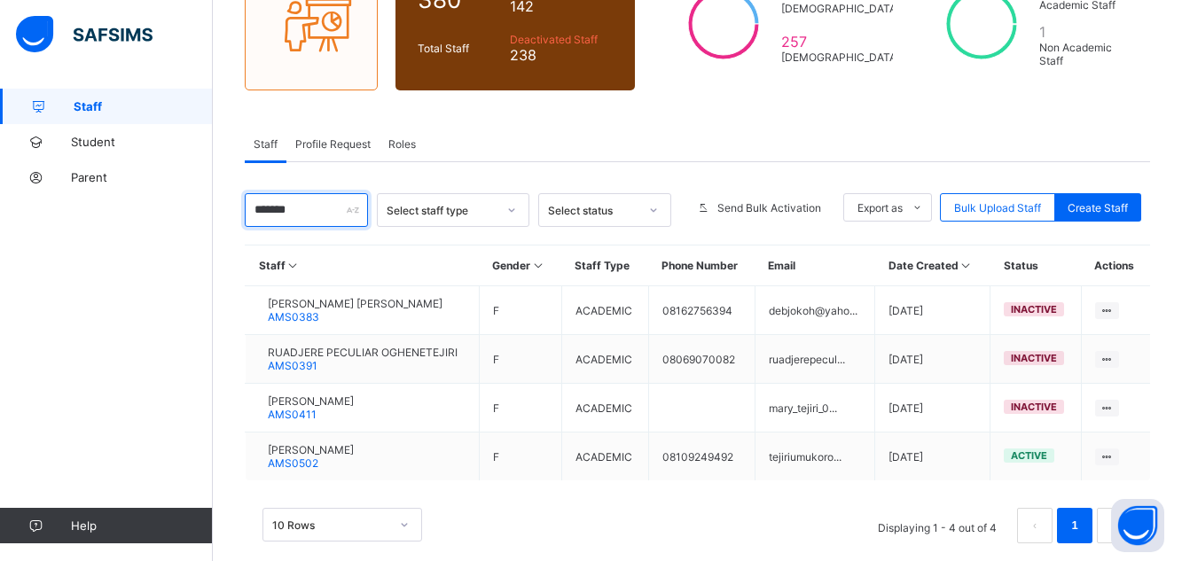
click at [284, 209] on input "******" at bounding box center [306, 210] width 123 height 34
type input "*"
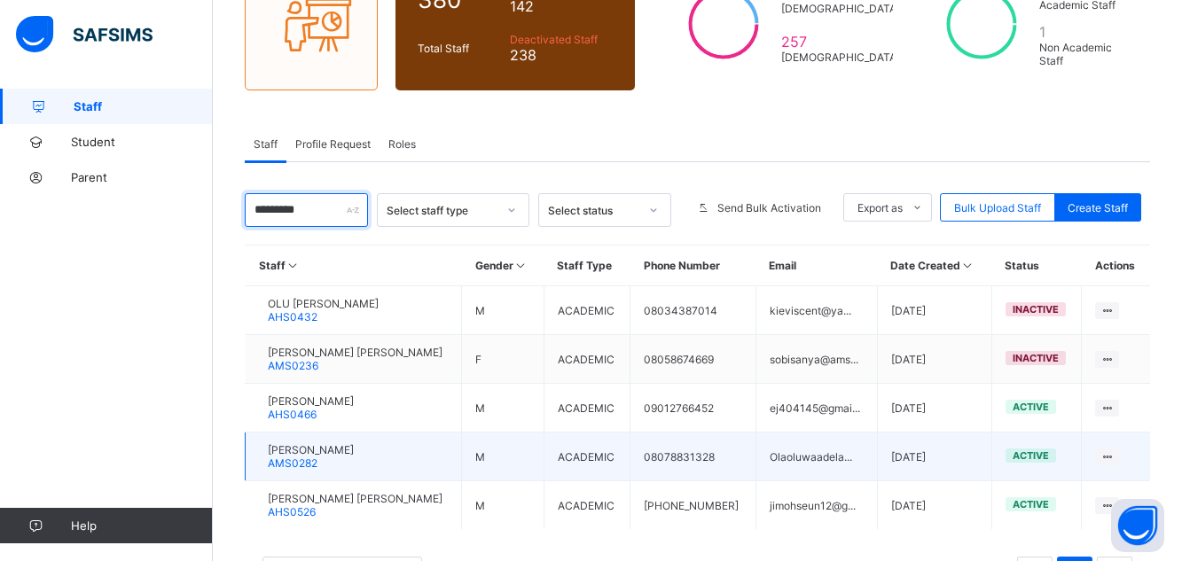
type input "********"
click at [354, 457] on div "[PERSON_NAME] ADELABU AMS0282" at bounding box center [311, 456] width 86 height 27
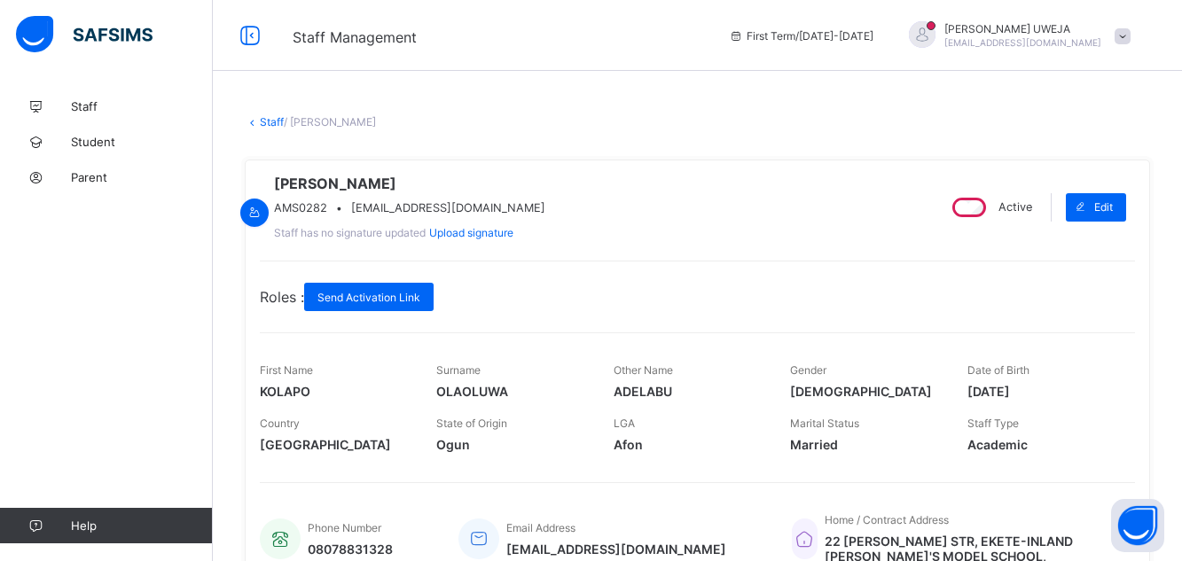
scroll to position [426, 0]
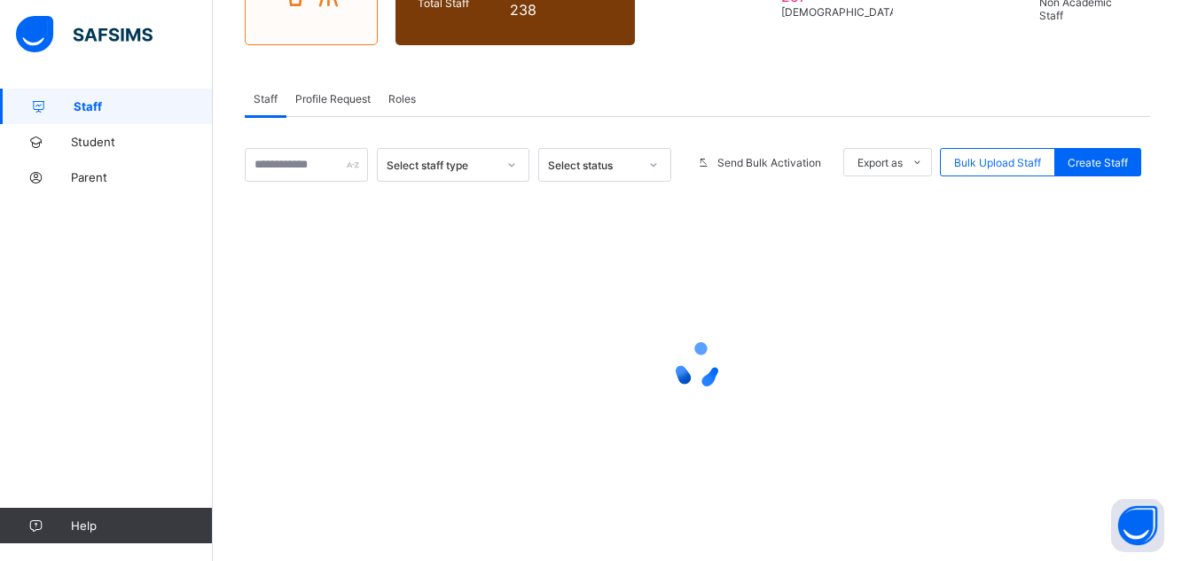
scroll to position [193, 0]
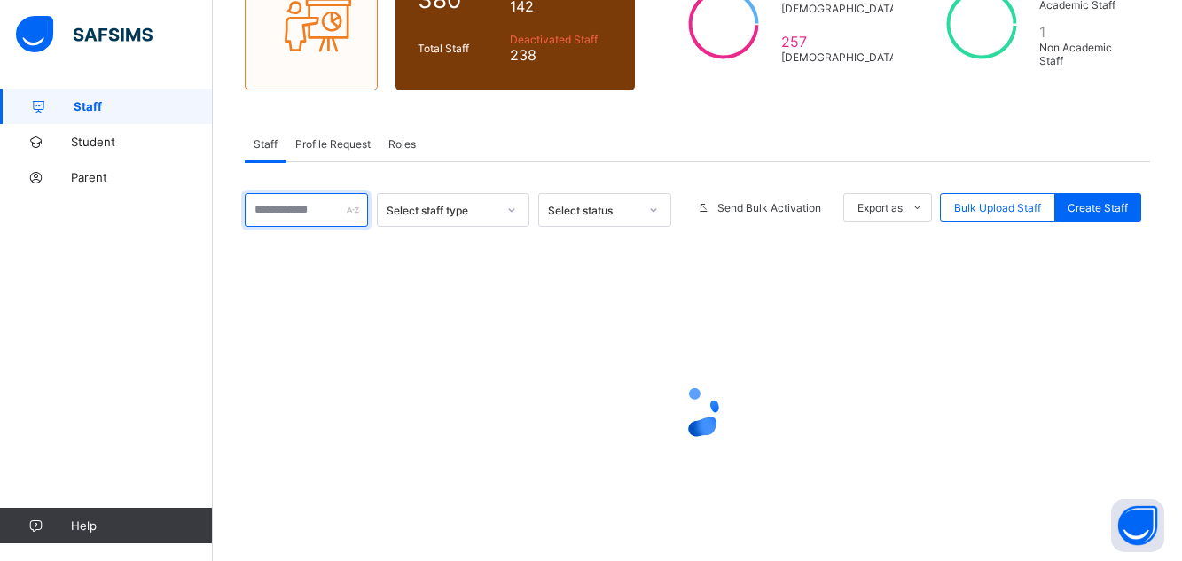
click at [300, 210] on input "text" at bounding box center [306, 210] width 123 height 34
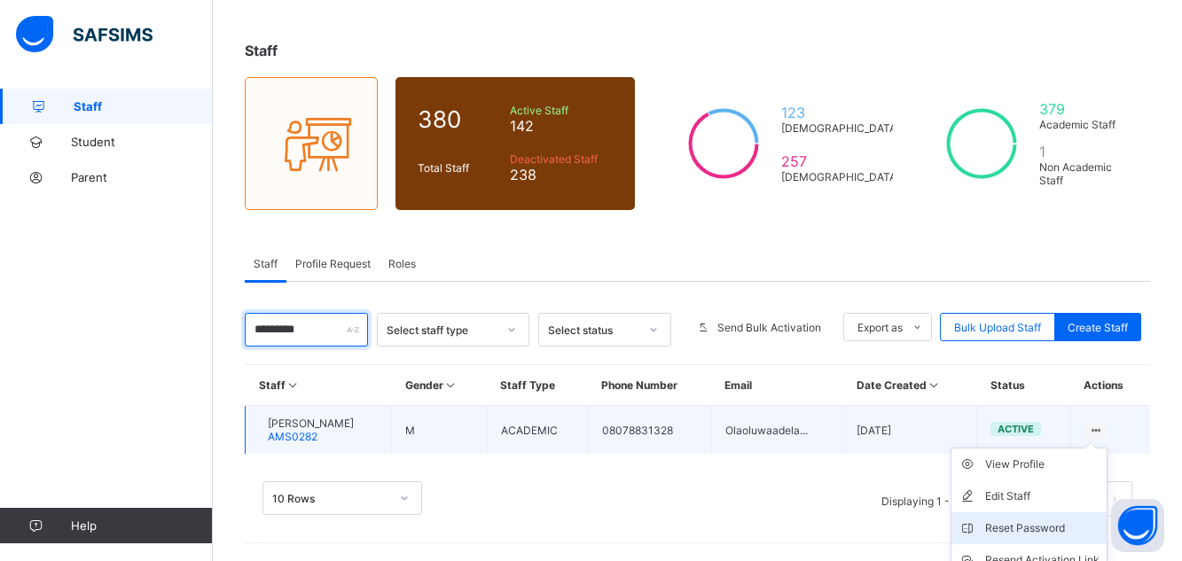
scroll to position [153, 0]
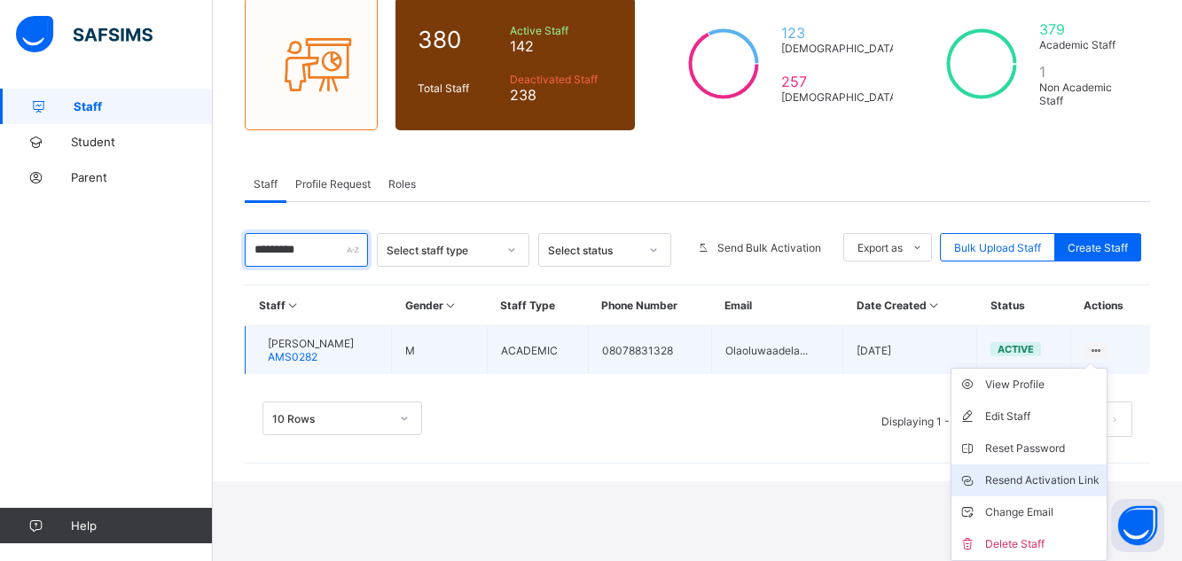
type input "*******"
click at [1091, 473] on div "Resend Activation Link" at bounding box center [1042, 481] width 114 height 18
click at [1091, 482] on div "Resend Activation Link" at bounding box center [1042, 481] width 114 height 18
click at [1073, 478] on div "Resend Activation Link" at bounding box center [1042, 481] width 114 height 18
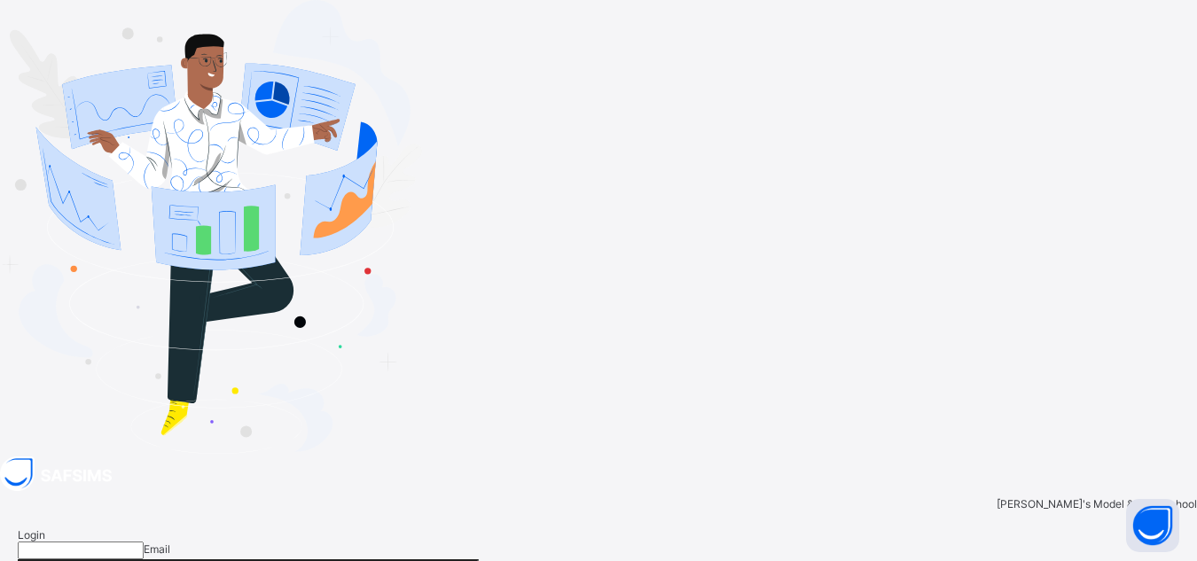
click at [144, 542] on input "email" at bounding box center [81, 551] width 126 height 18
type input "**********"
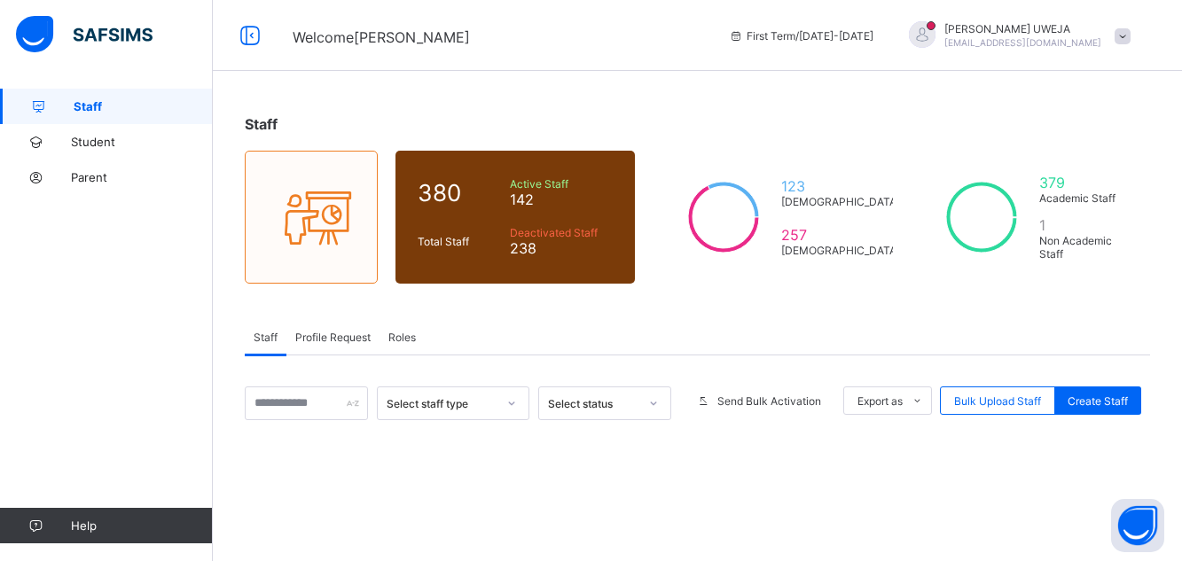
type input "*"
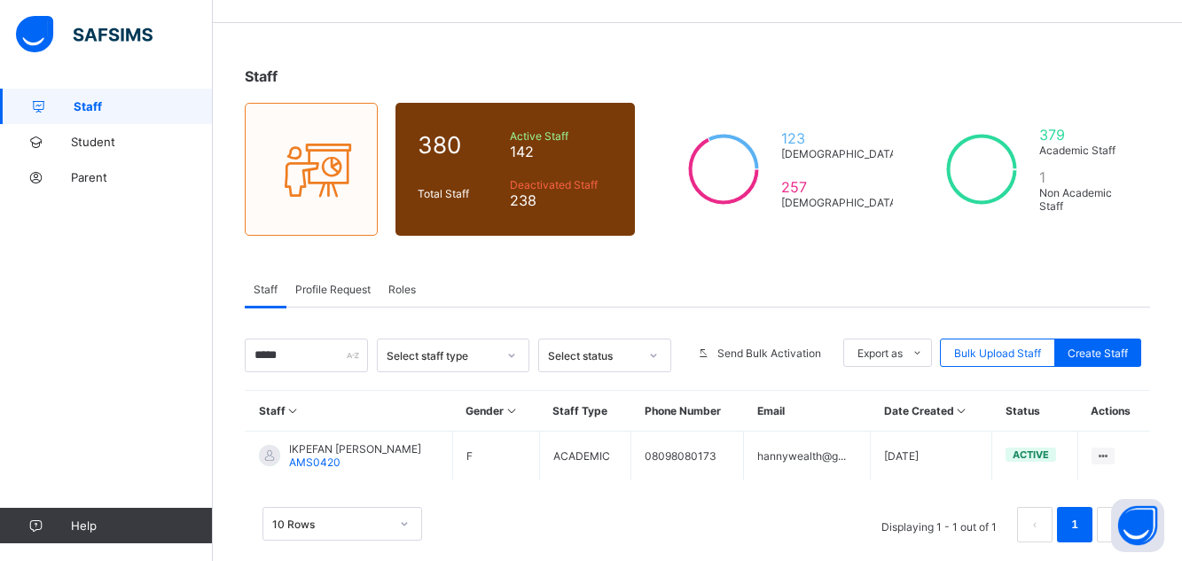
scroll to position [74, 0]
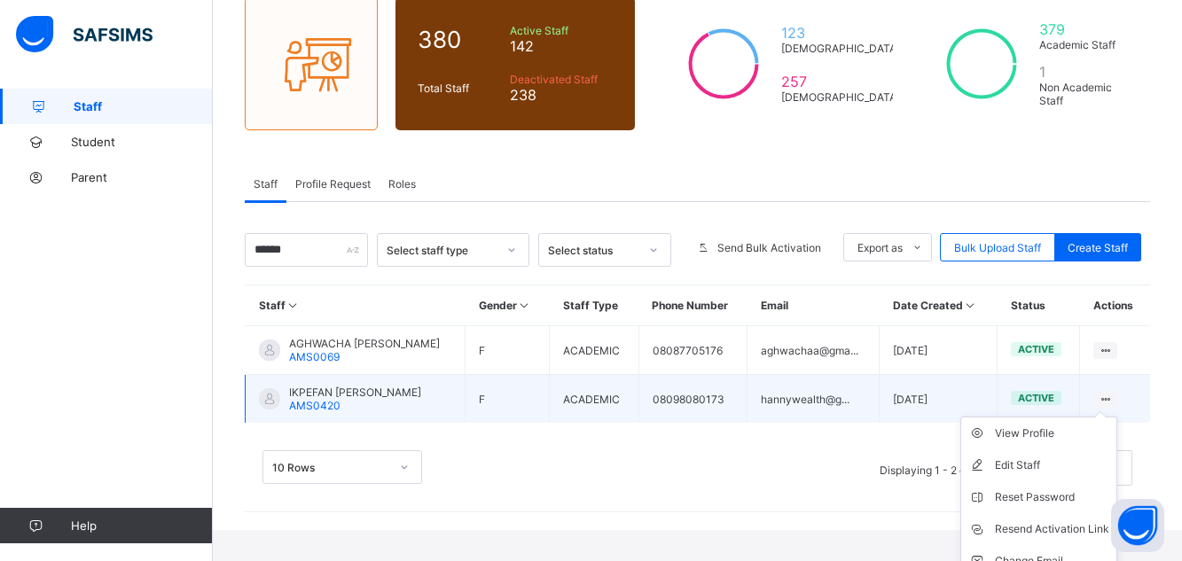
scroll to position [180, 0]
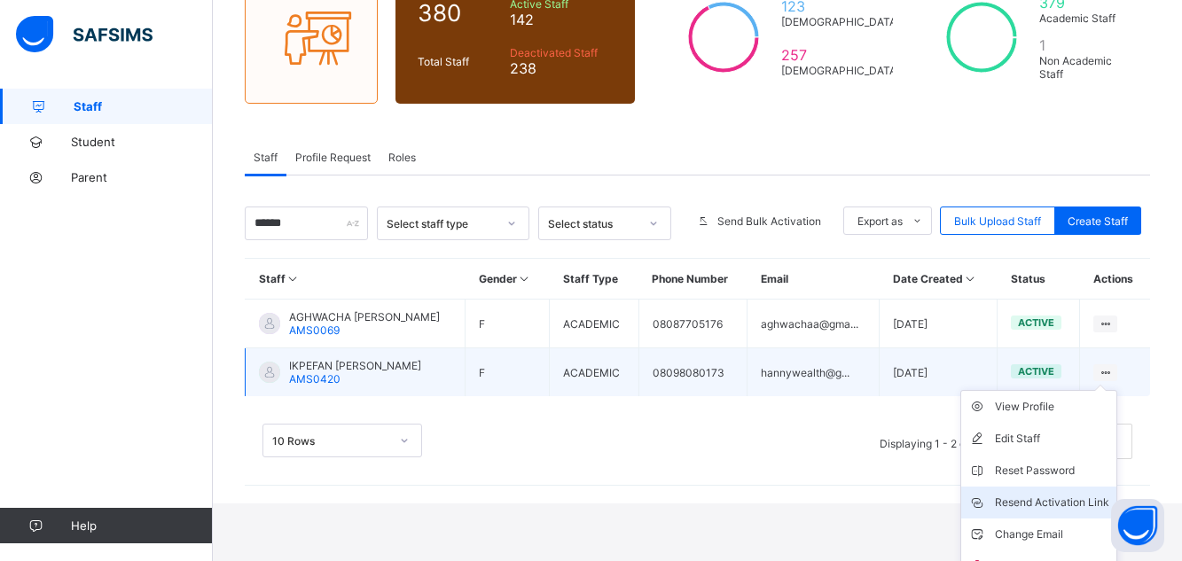
click at [1102, 500] on div "Resend Activation Link" at bounding box center [1052, 503] width 114 height 18
click at [1092, 505] on div "Resend Activation Link" at bounding box center [1052, 503] width 114 height 18
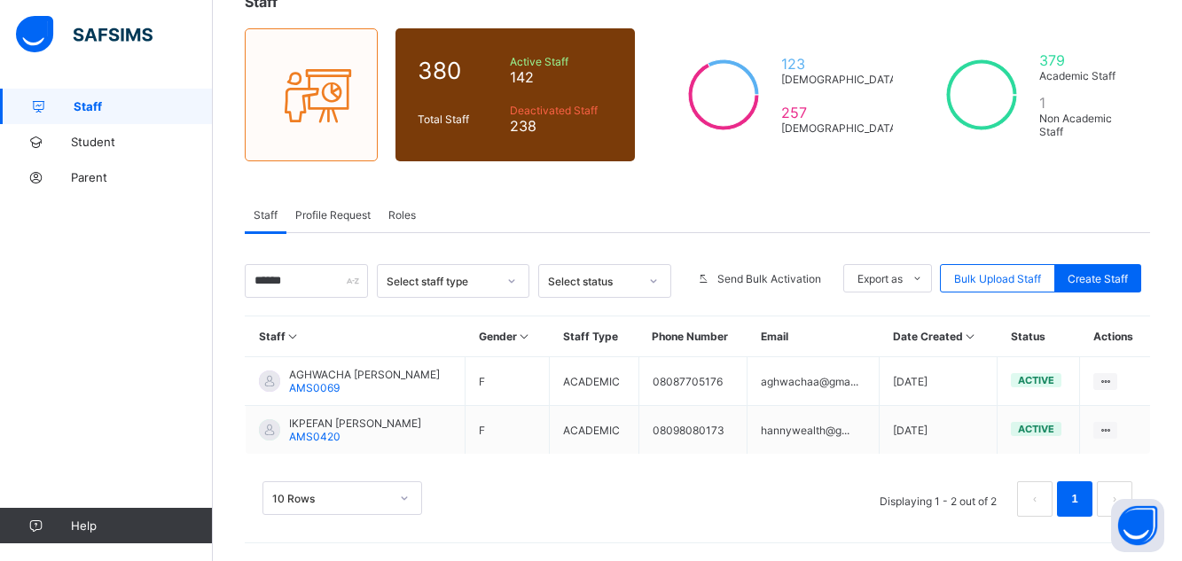
scroll to position [122, 0]
click at [312, 281] on input "*****" at bounding box center [306, 281] width 123 height 34
type input "*"
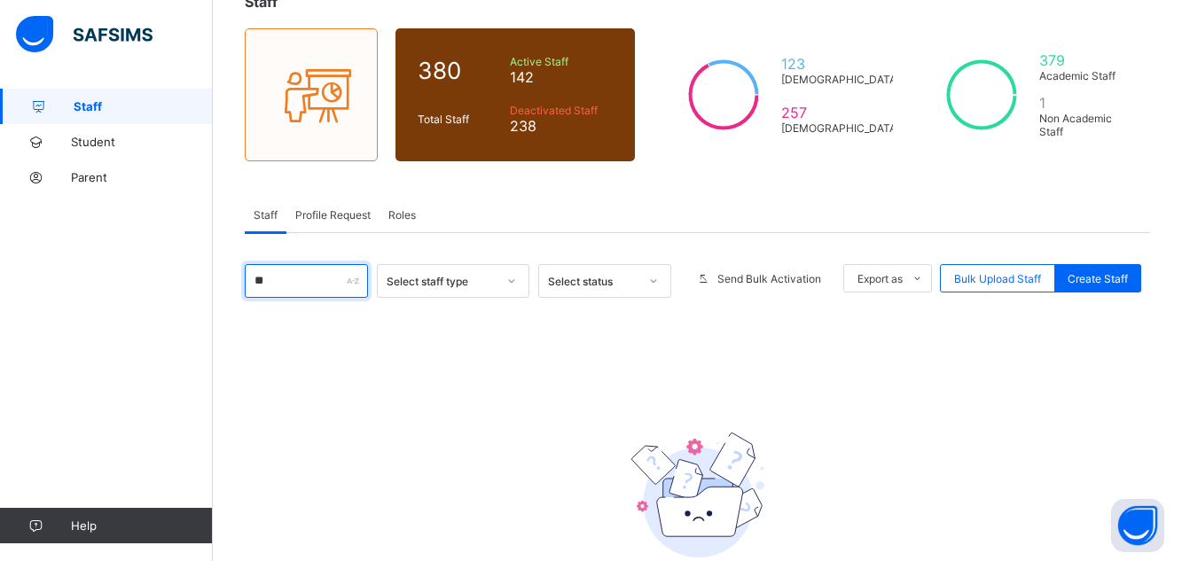
type input "*"
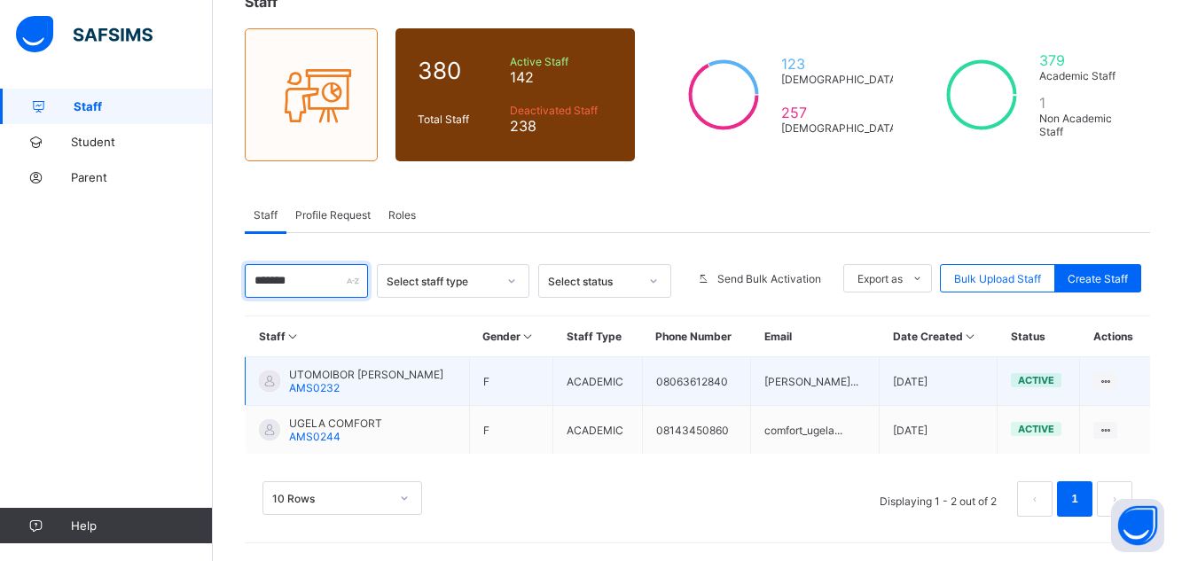
scroll to position [74, 0]
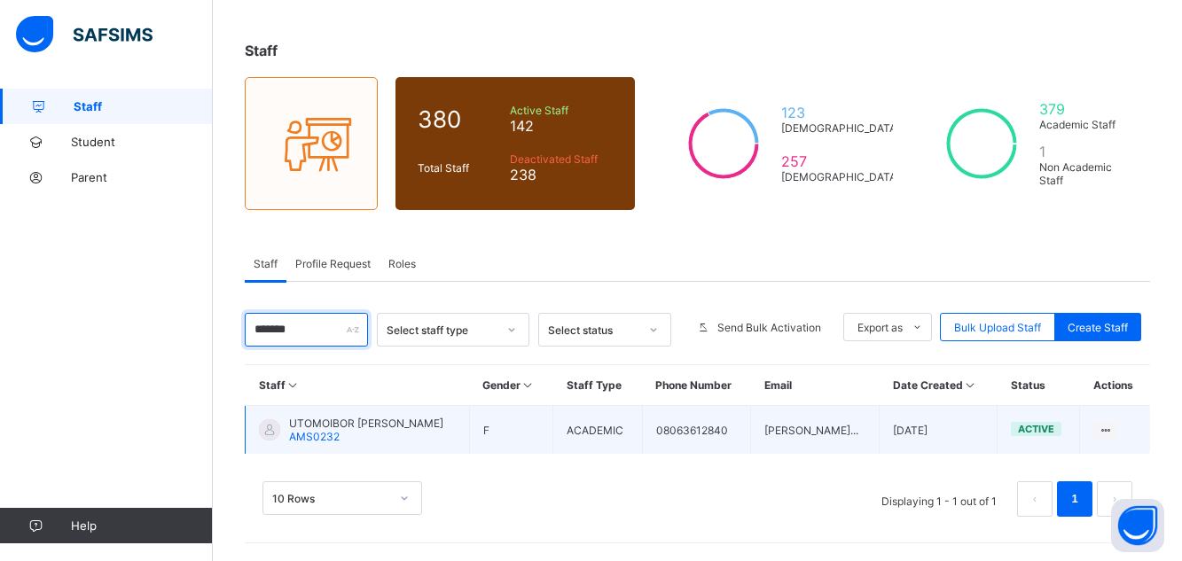
type input "******"
click at [340, 428] on span "UTOMOIBOR [PERSON_NAME]" at bounding box center [366, 423] width 154 height 13
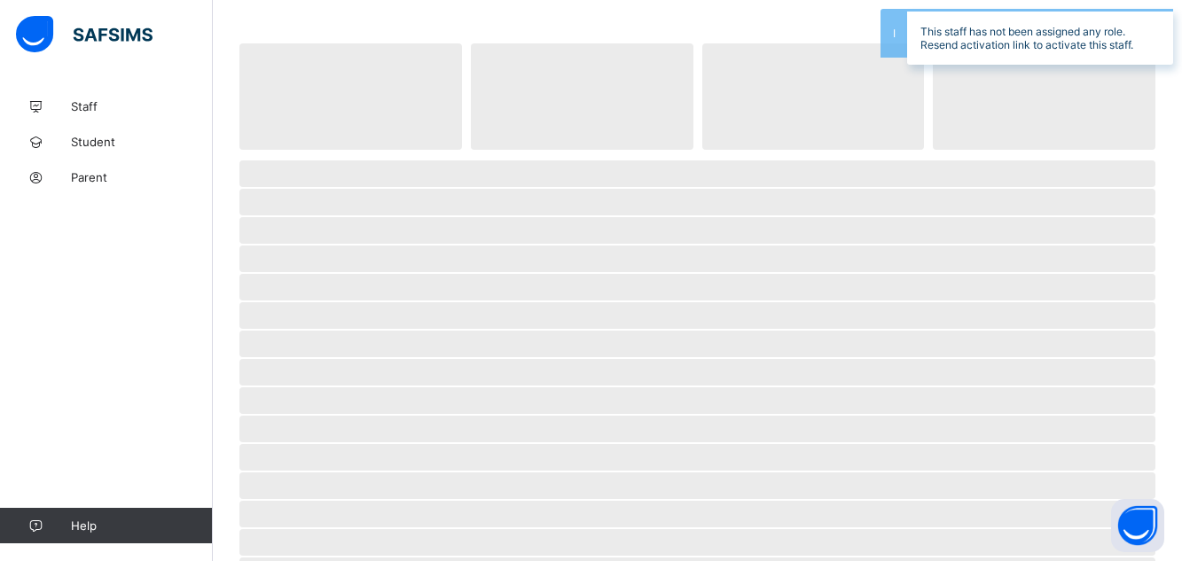
click at [340, 428] on span "‌" at bounding box center [697, 429] width 916 height 27
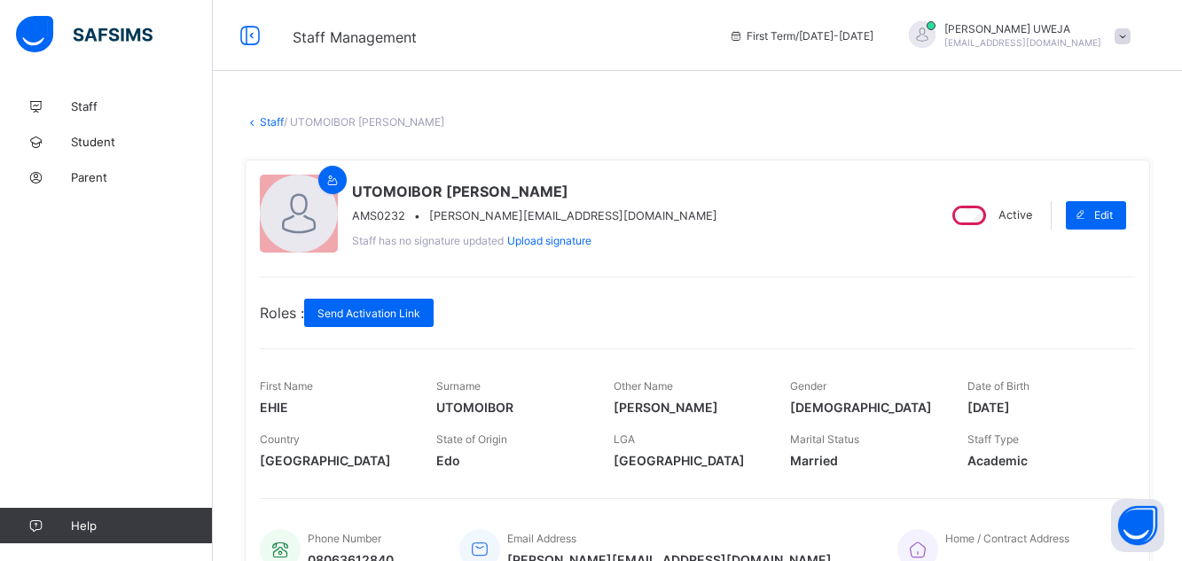
scroll to position [416, 0]
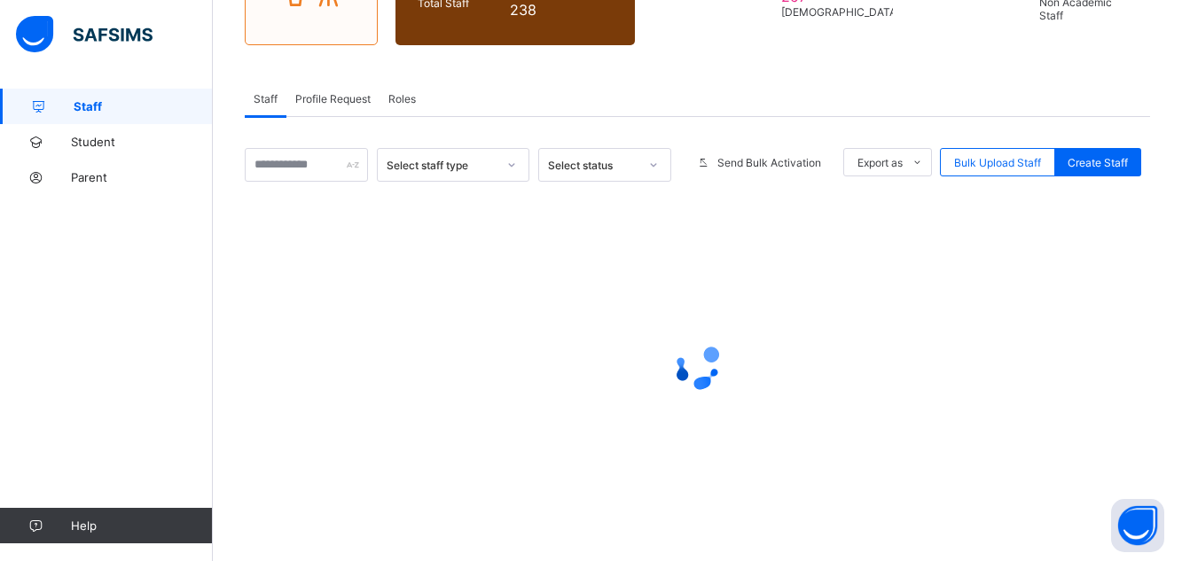
scroll to position [74, 0]
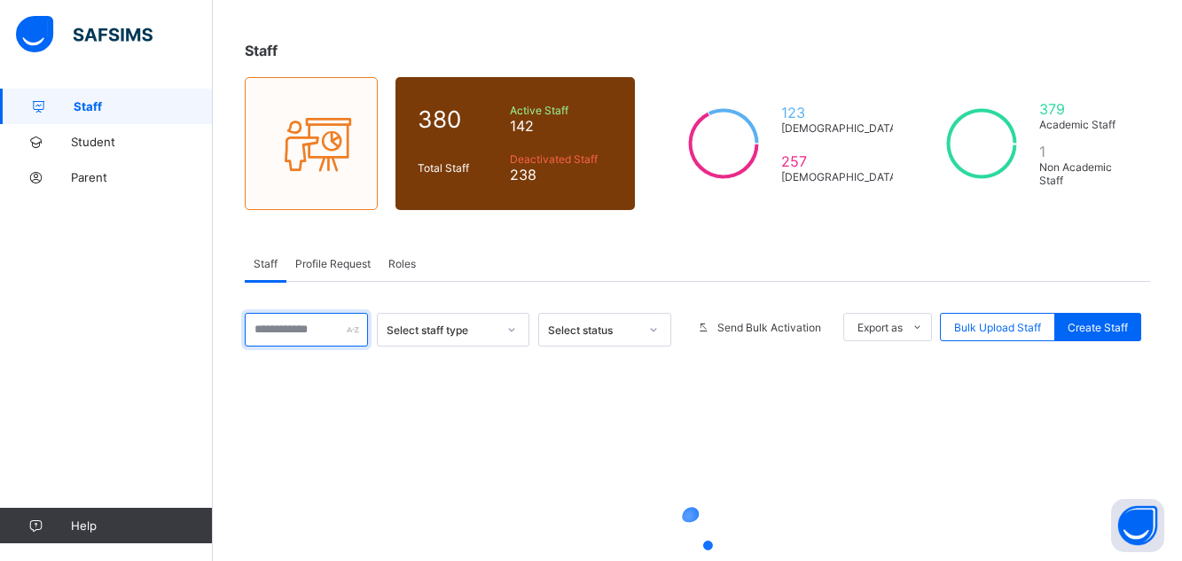
click at [278, 334] on input "text" at bounding box center [306, 330] width 123 height 34
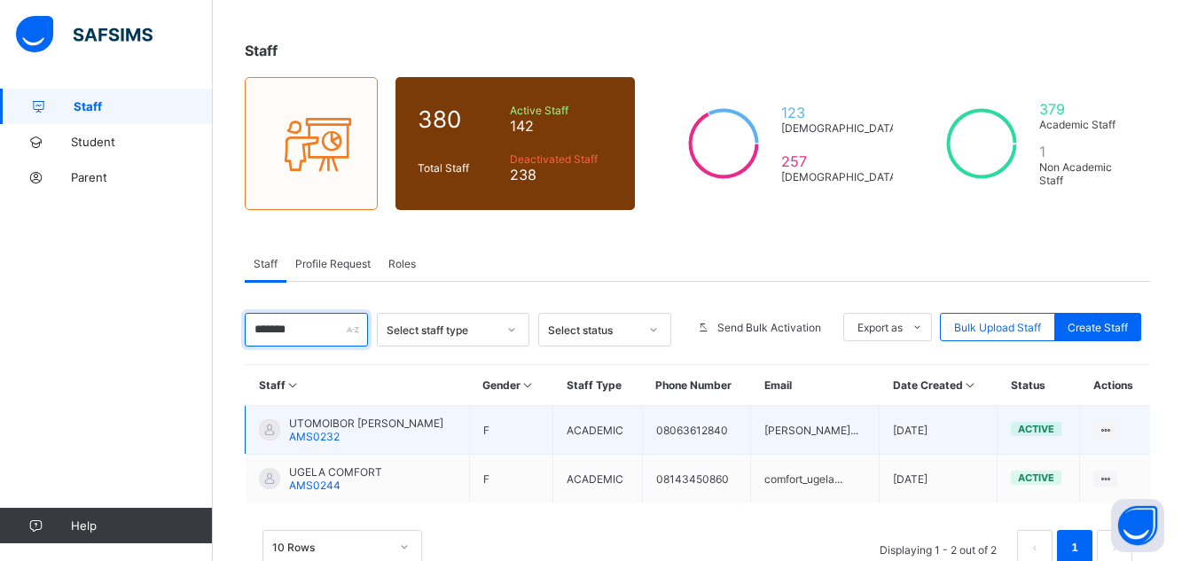
type input "******"
click at [355, 432] on div "UTOMOIBOR EHIE ANGELA AMS0232" at bounding box center [366, 430] width 154 height 27
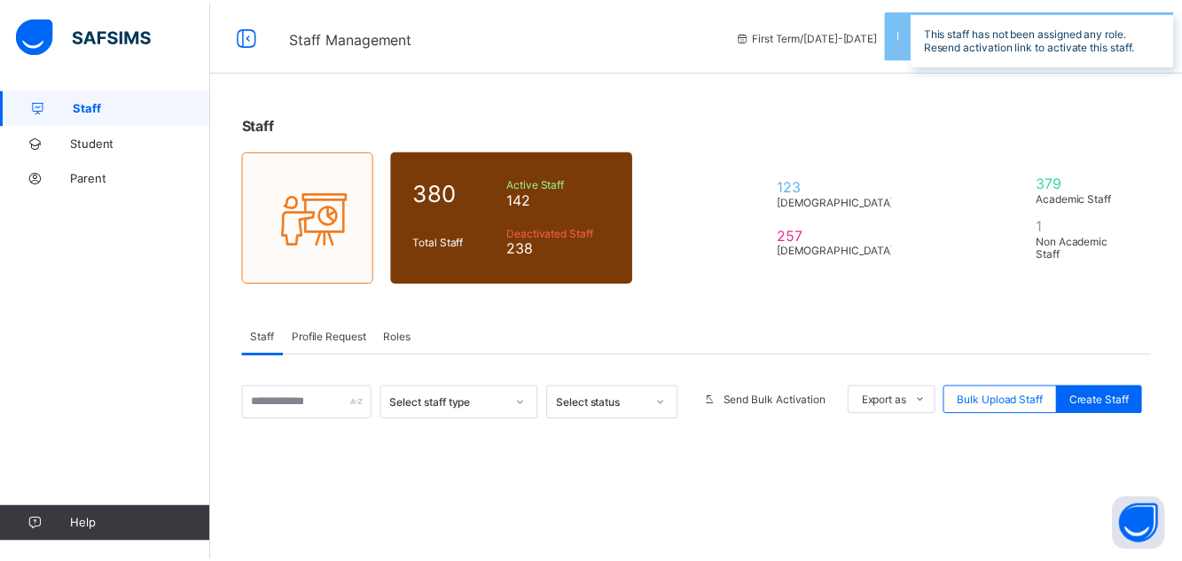
scroll to position [74, 0]
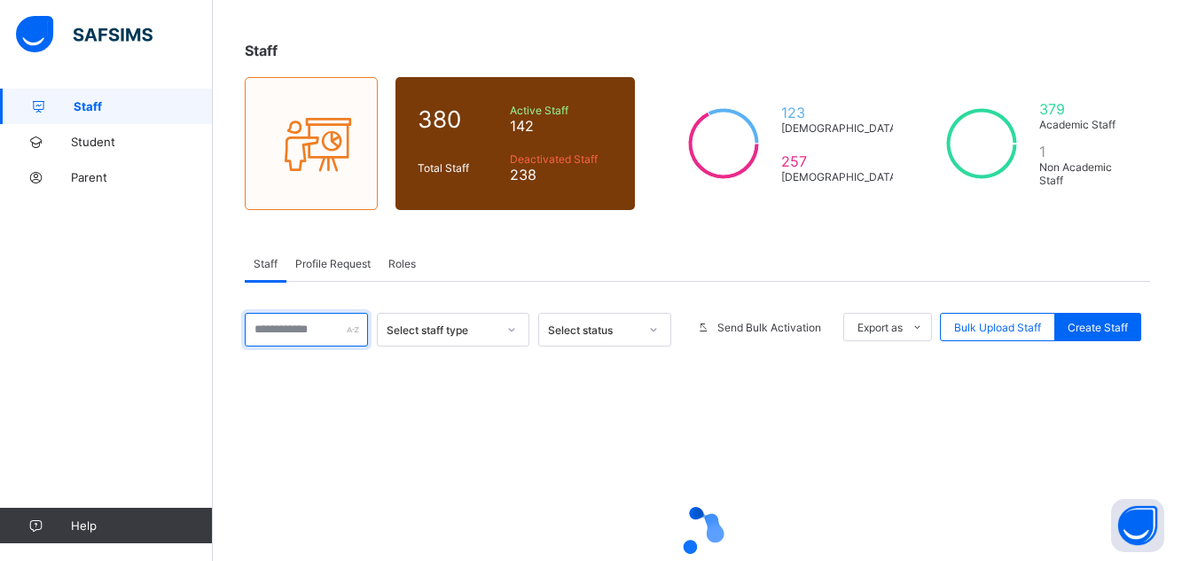
click at [291, 338] on input "text" at bounding box center [306, 330] width 123 height 34
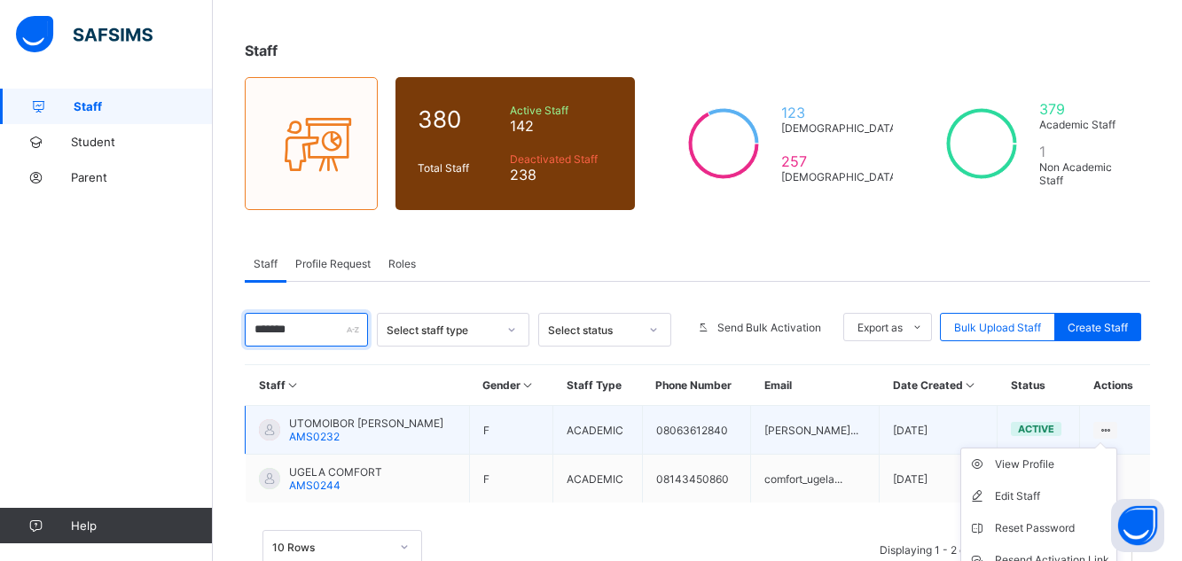
type input "******"
click at [1118, 448] on ul "View Profile Edit Staff Reset Password Resend Activation Link Change Email Dele…" at bounding box center [1039, 544] width 157 height 193
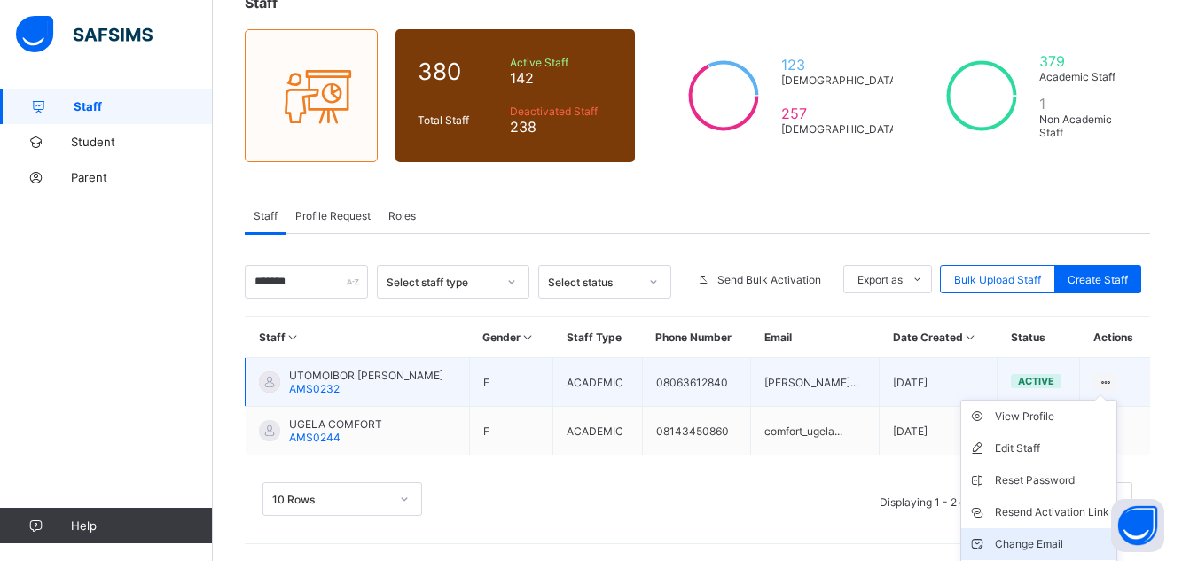
scroll to position [122, 0]
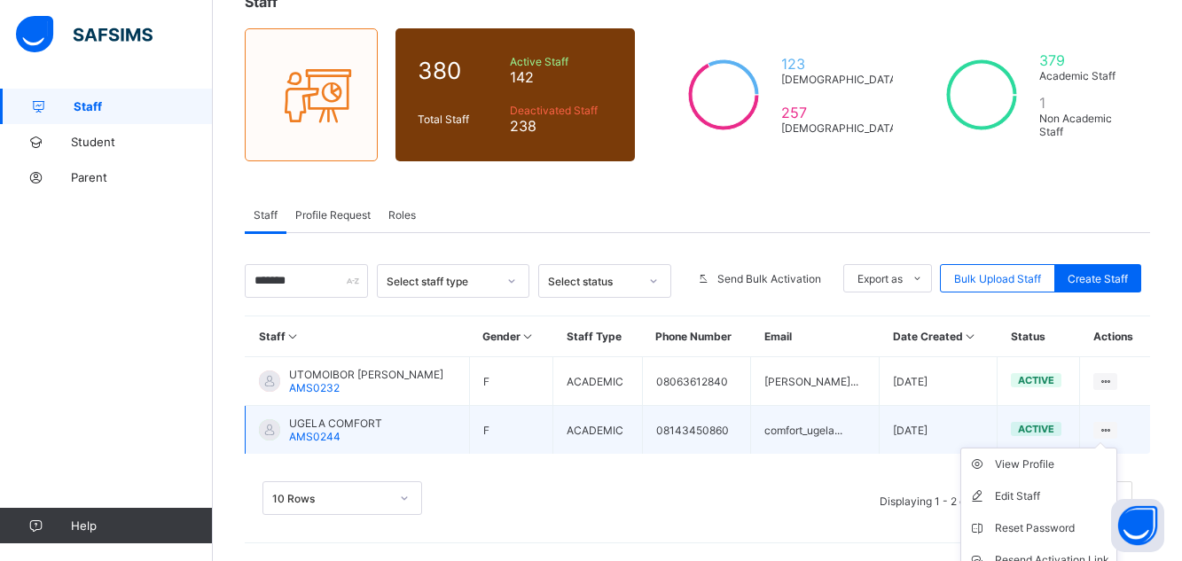
click at [1118, 448] on ul "View Profile Edit Staff Reset Password Resend Activation Link Change Email Dele…" at bounding box center [1039, 544] width 157 height 193
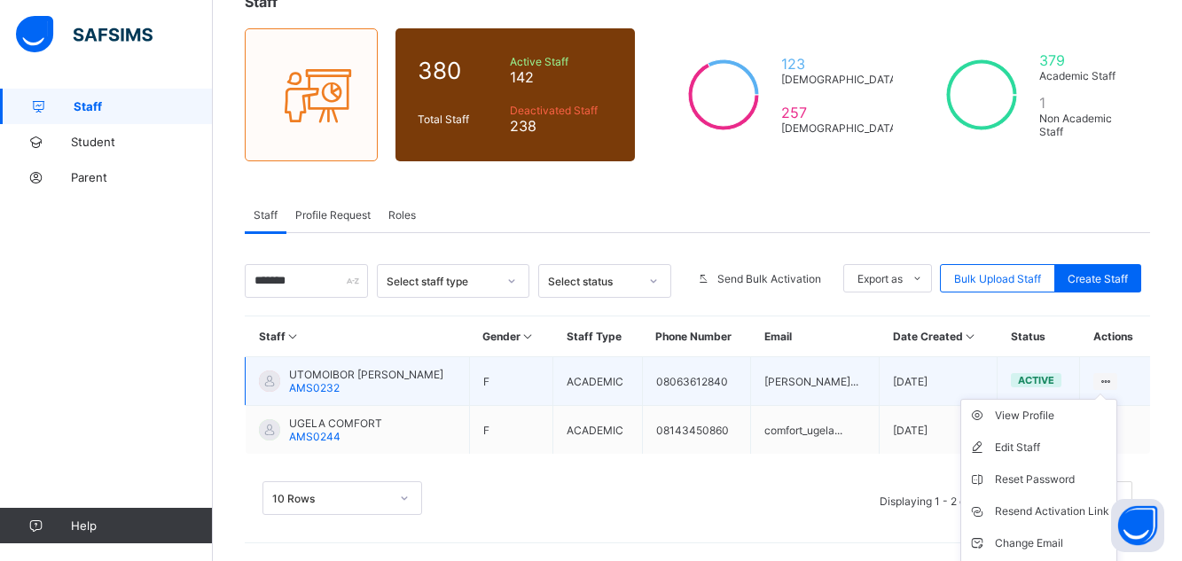
click at [1113, 378] on icon at bounding box center [1105, 381] width 15 height 13
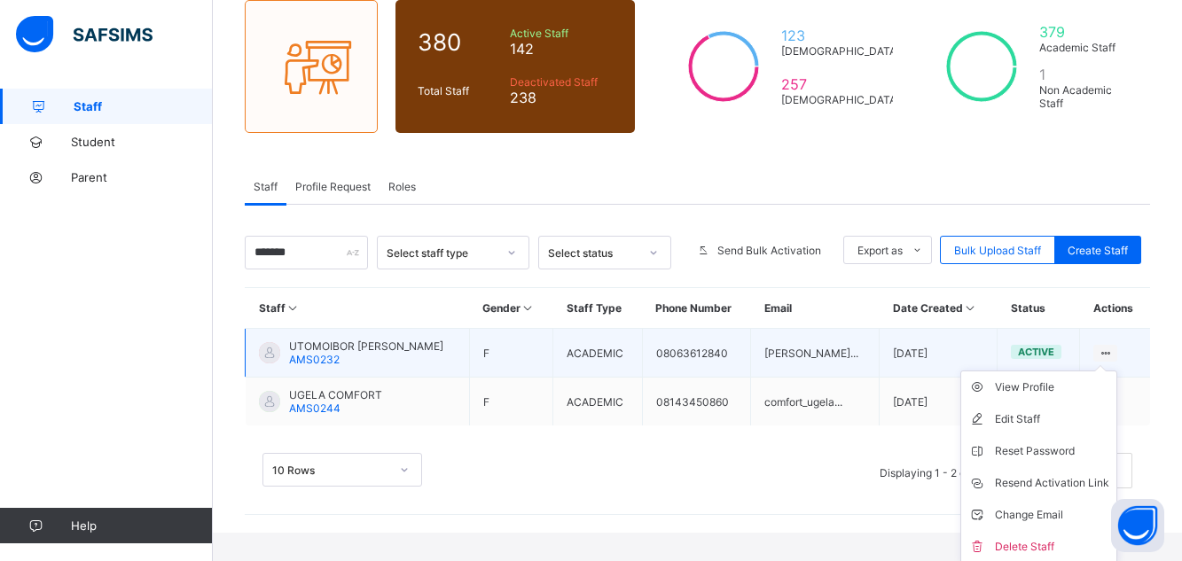
scroll to position [153, 0]
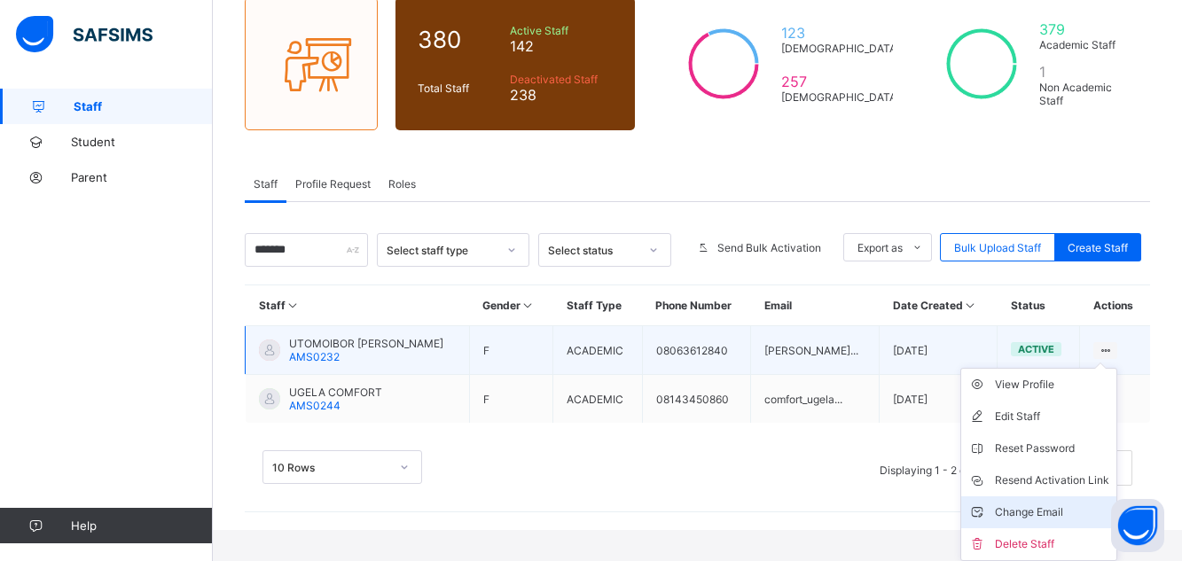
click at [1046, 511] on div "Change Email" at bounding box center [1052, 513] width 114 height 18
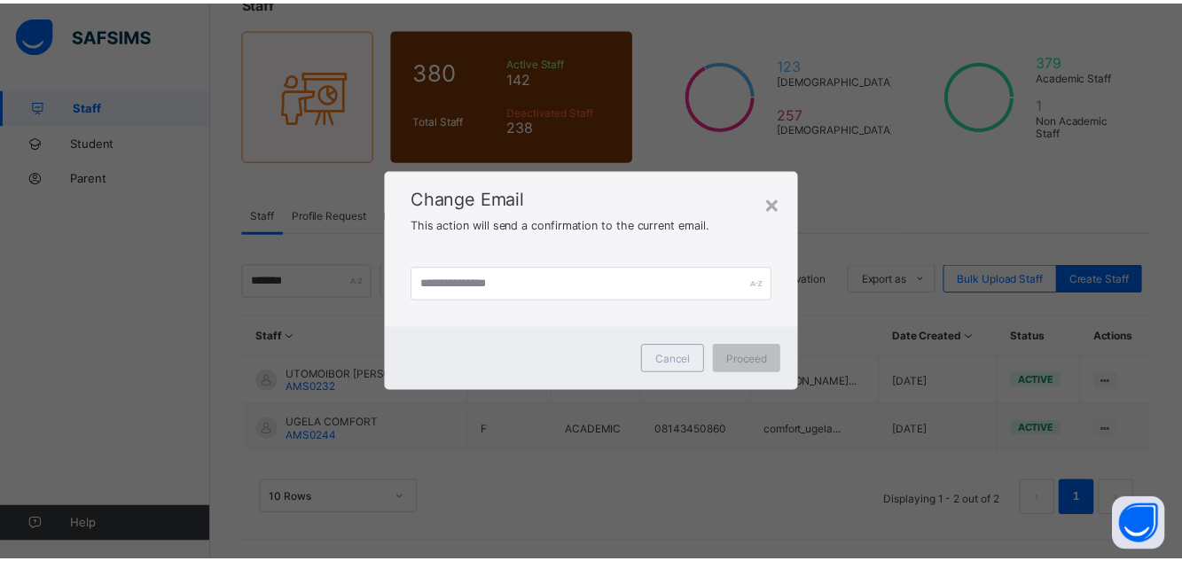
scroll to position [74, 0]
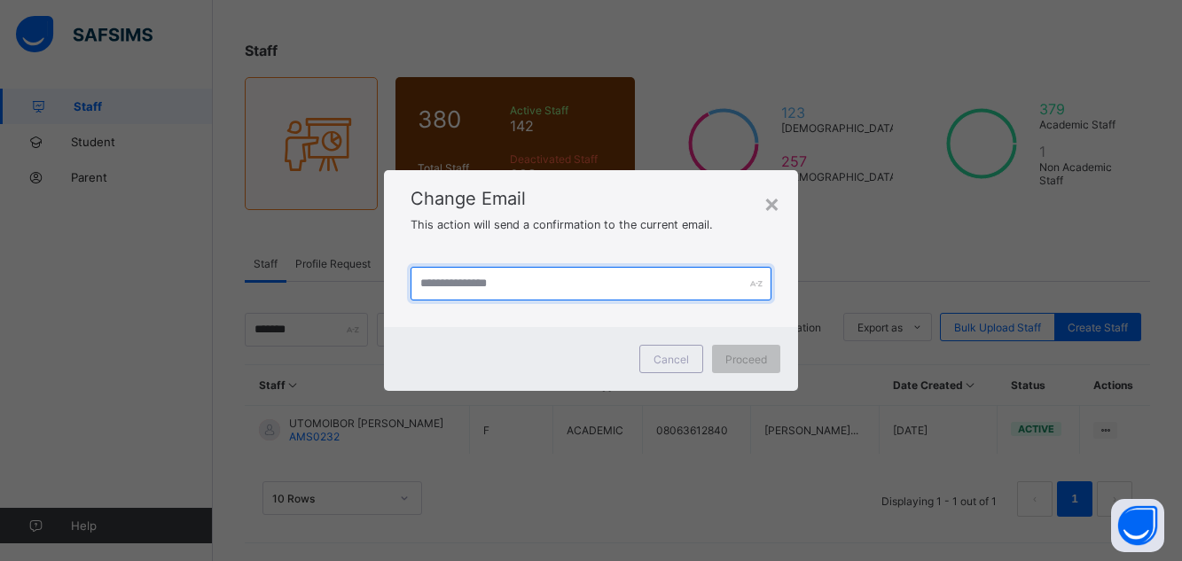
click at [559, 279] on input "text" at bounding box center [591, 284] width 361 height 34
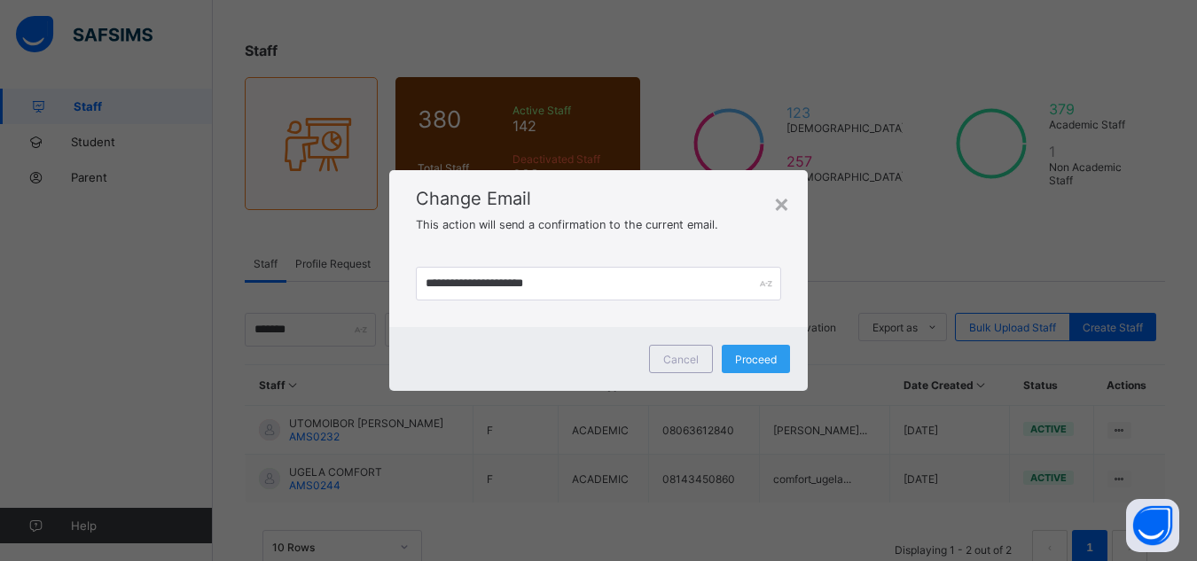
click at [739, 365] on span "Proceed" at bounding box center [756, 359] width 42 height 13
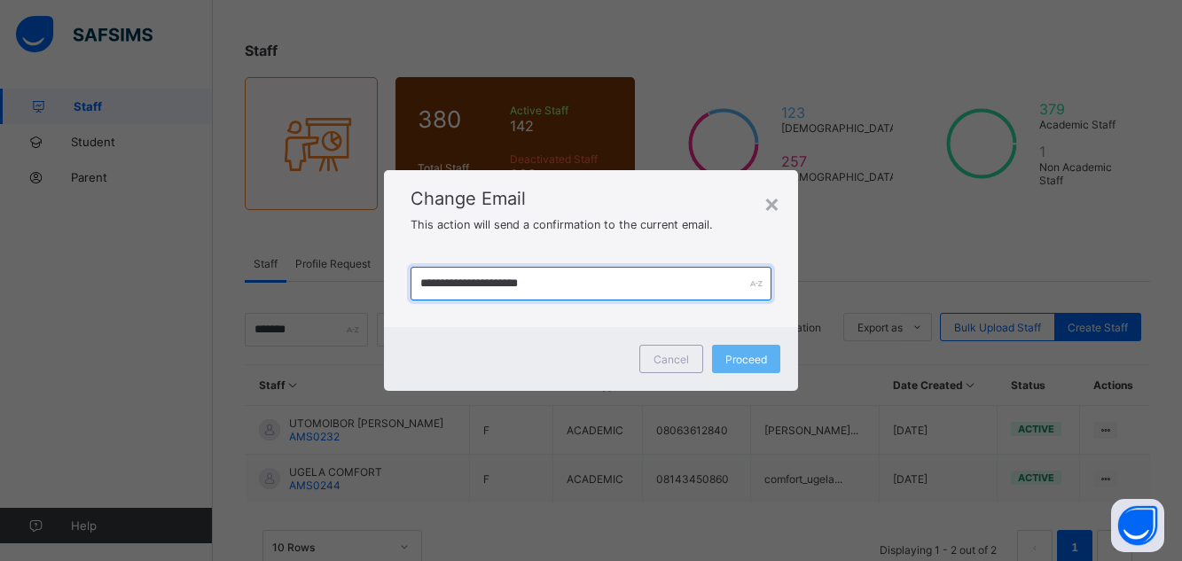
click at [464, 286] on input "**********" at bounding box center [591, 284] width 361 height 34
click at [438, 281] on input "**********" at bounding box center [591, 284] width 361 height 34
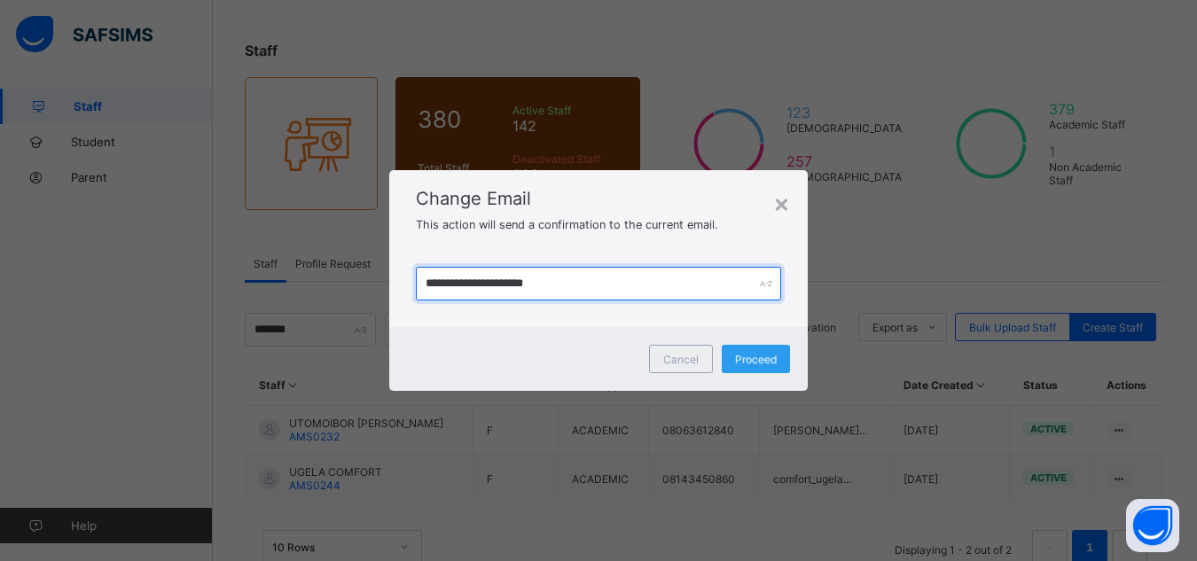
type input "**********"
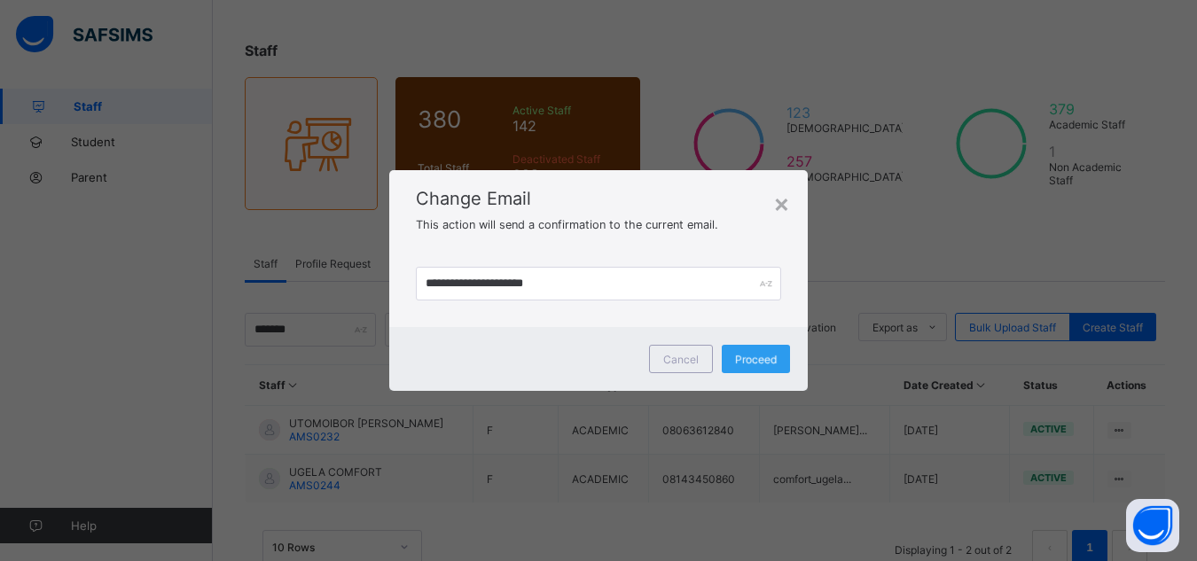
click at [762, 359] on div "Proceed" at bounding box center [756, 359] width 68 height 28
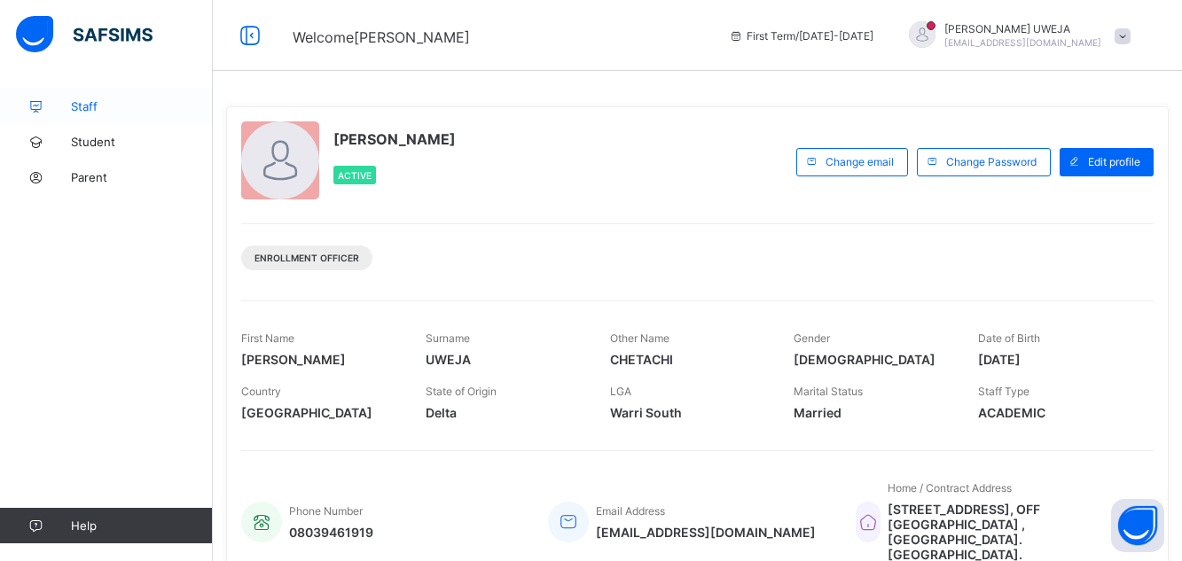
click at [94, 108] on span "Staff" at bounding box center [142, 106] width 142 height 14
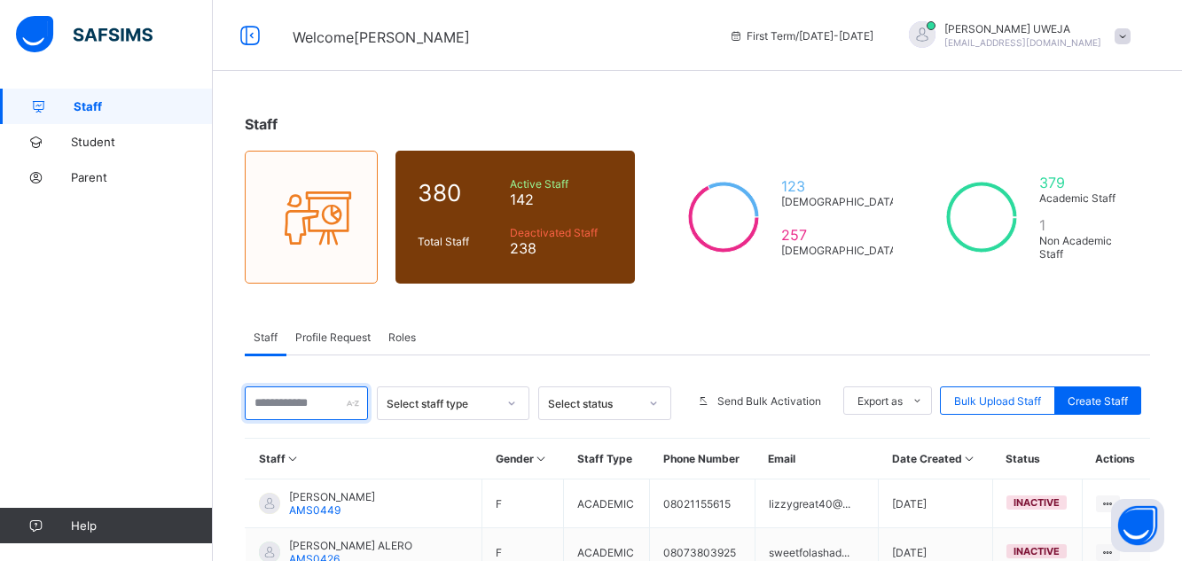
click at [314, 406] on input "text" at bounding box center [306, 404] width 123 height 34
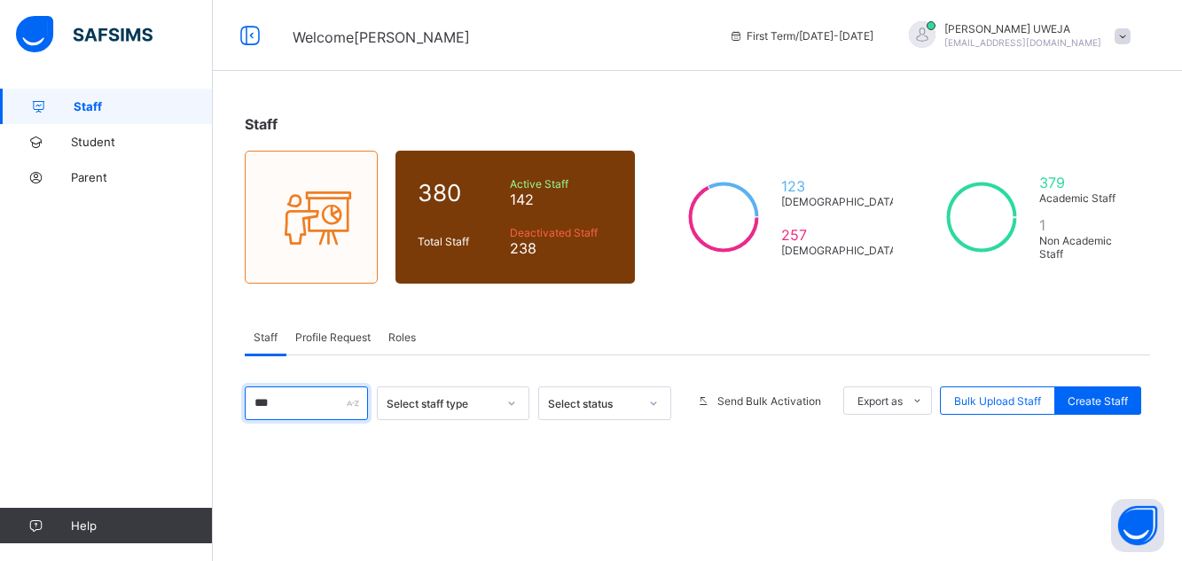
type input "****"
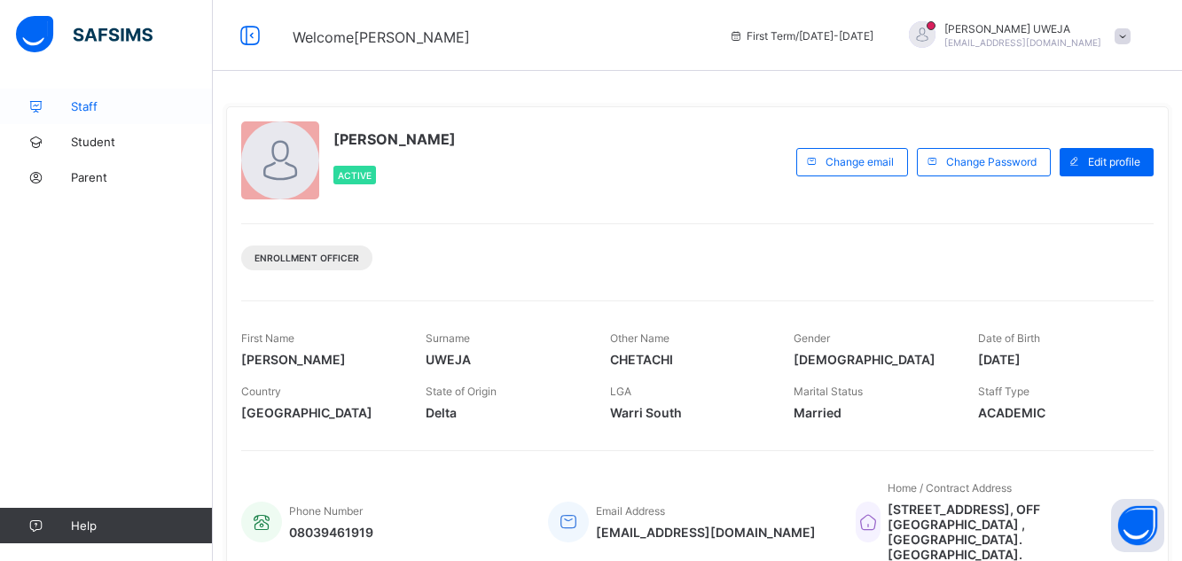
click at [100, 104] on span "Staff" at bounding box center [142, 106] width 142 height 14
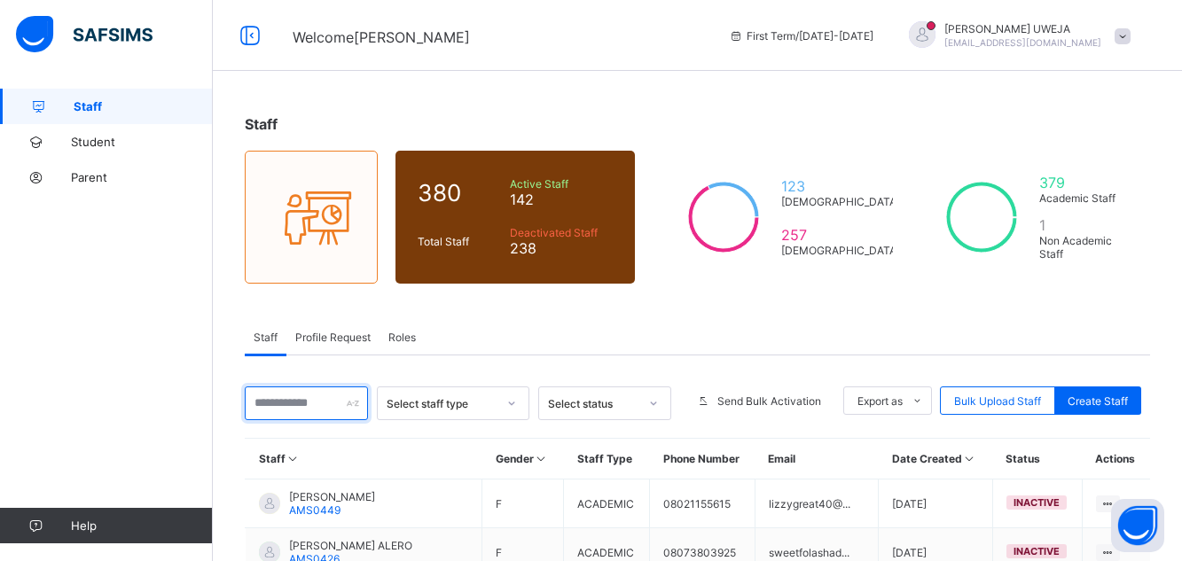
click at [294, 408] on input "text" at bounding box center [306, 404] width 123 height 34
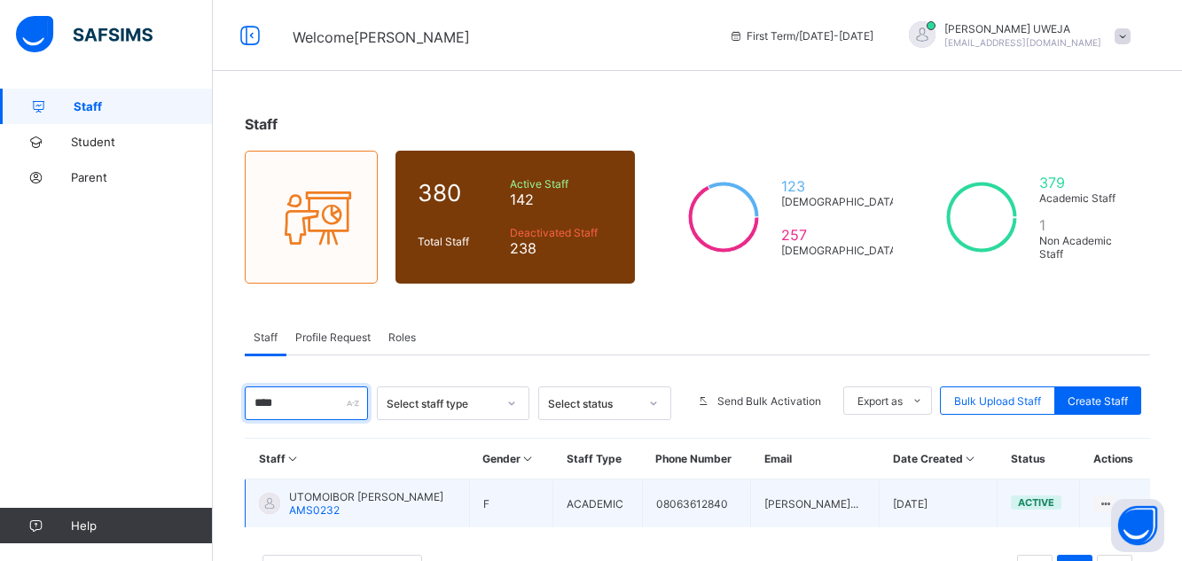
type input "****"
click at [345, 498] on span "UTOMOIBOR [PERSON_NAME]" at bounding box center [366, 497] width 154 height 13
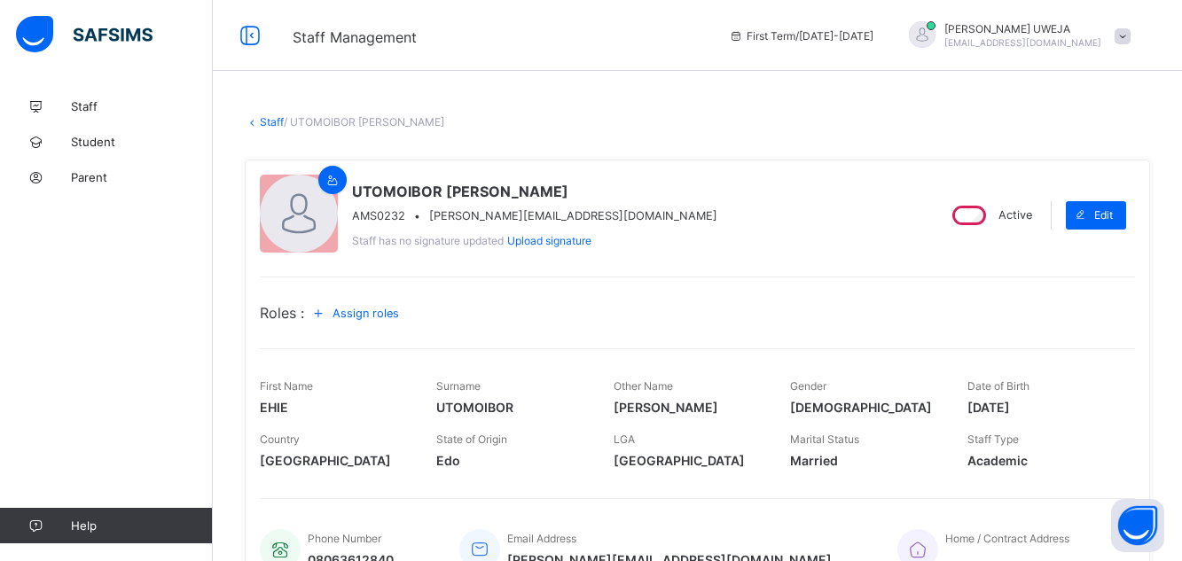
scroll to position [416, 0]
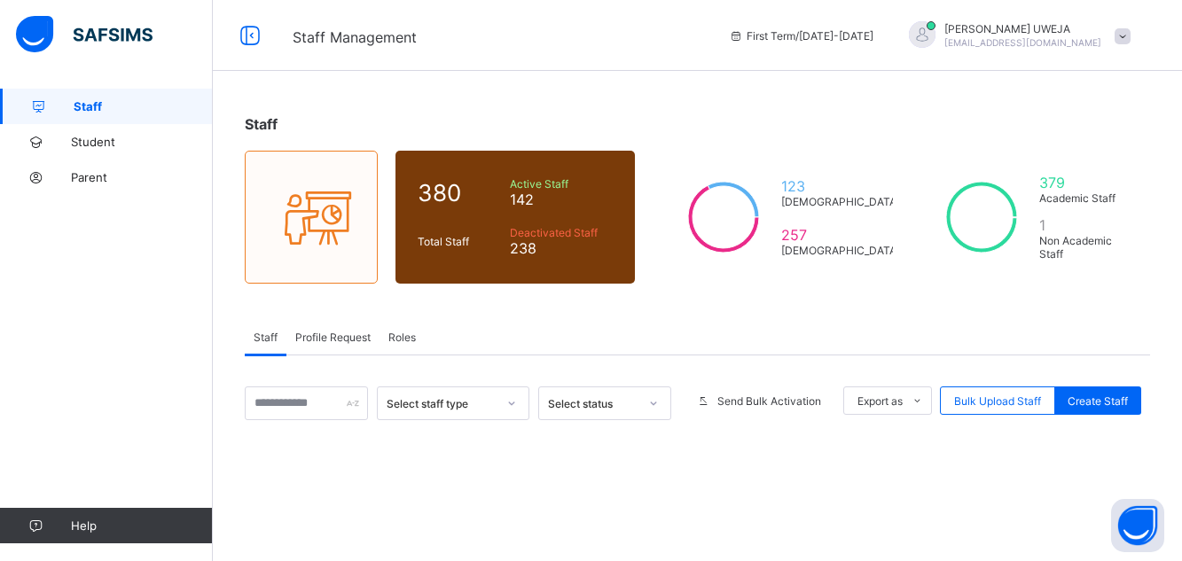
click at [93, 110] on span "Staff" at bounding box center [143, 106] width 139 height 14
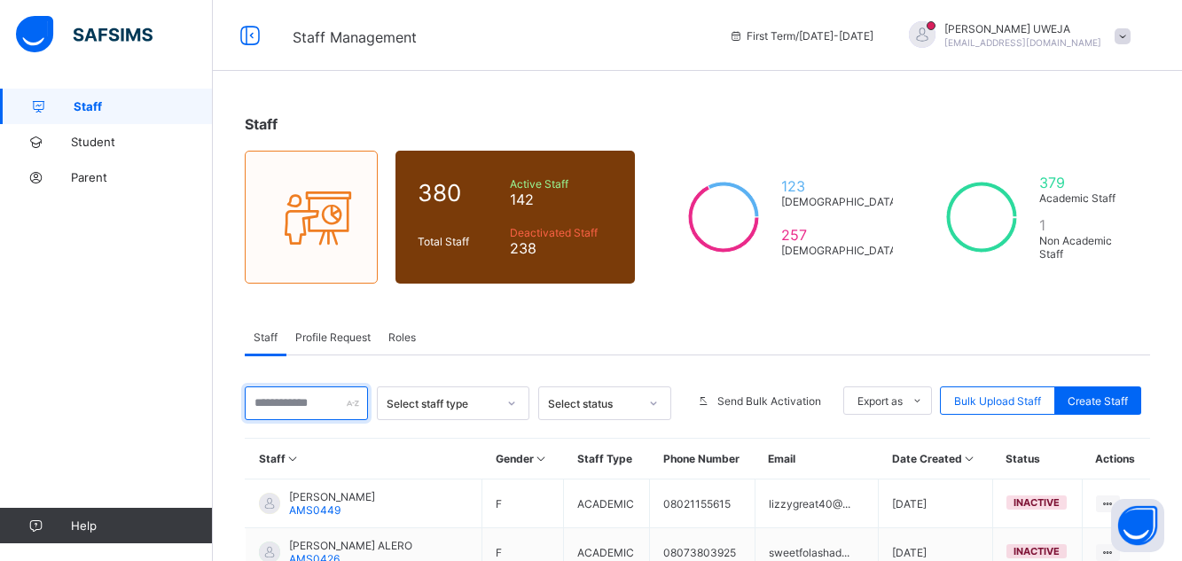
click at [295, 407] on input "text" at bounding box center [306, 404] width 123 height 34
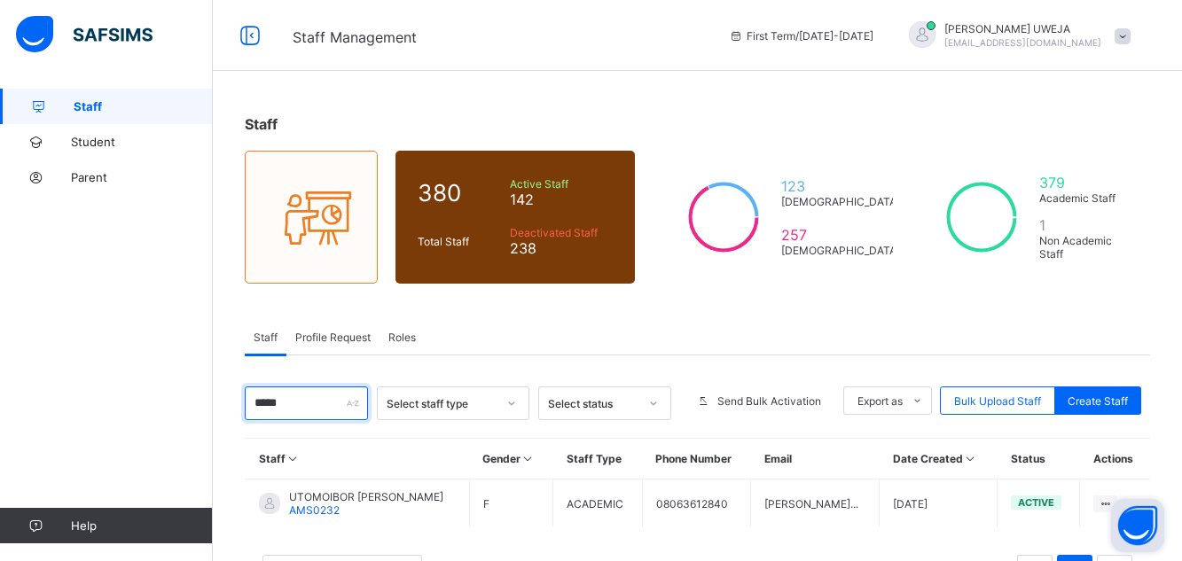
type input "****"
click at [1112, 502] on button "Open asap" at bounding box center [1137, 525] width 53 height 53
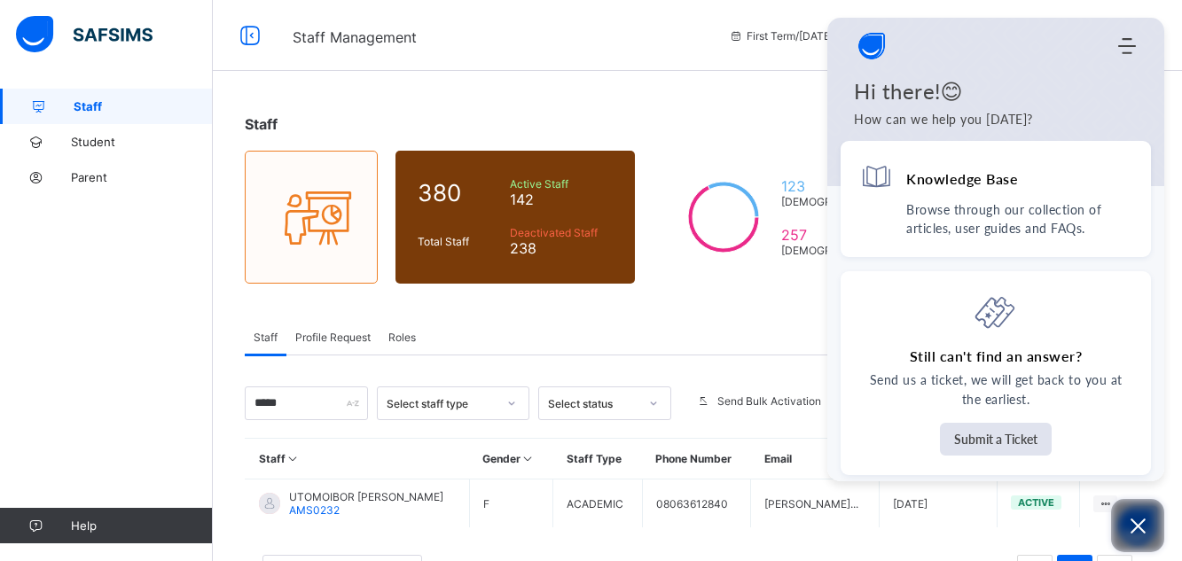
click at [1132, 524] on icon "Open asap" at bounding box center [1138, 526] width 22 height 22
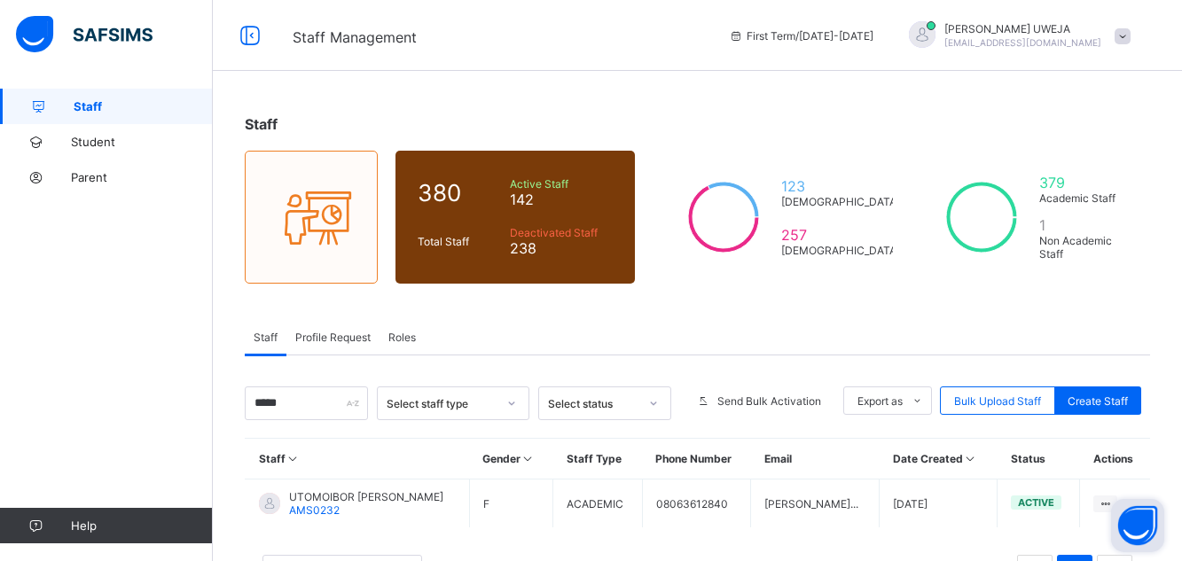
scroll to position [74, 0]
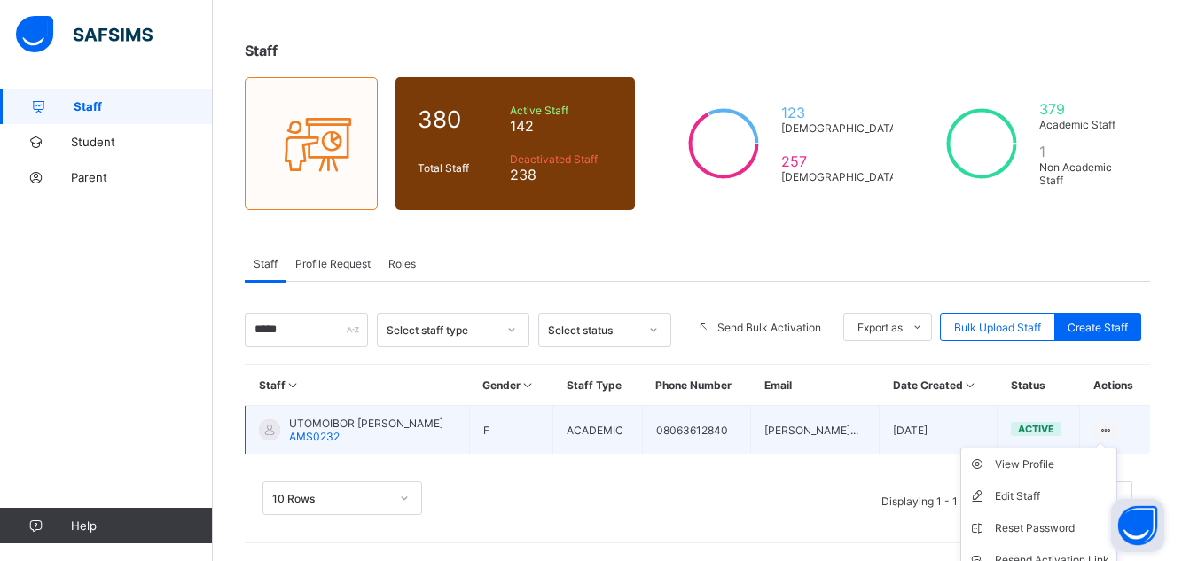
click at [1113, 429] on icon at bounding box center [1105, 430] width 15 height 13
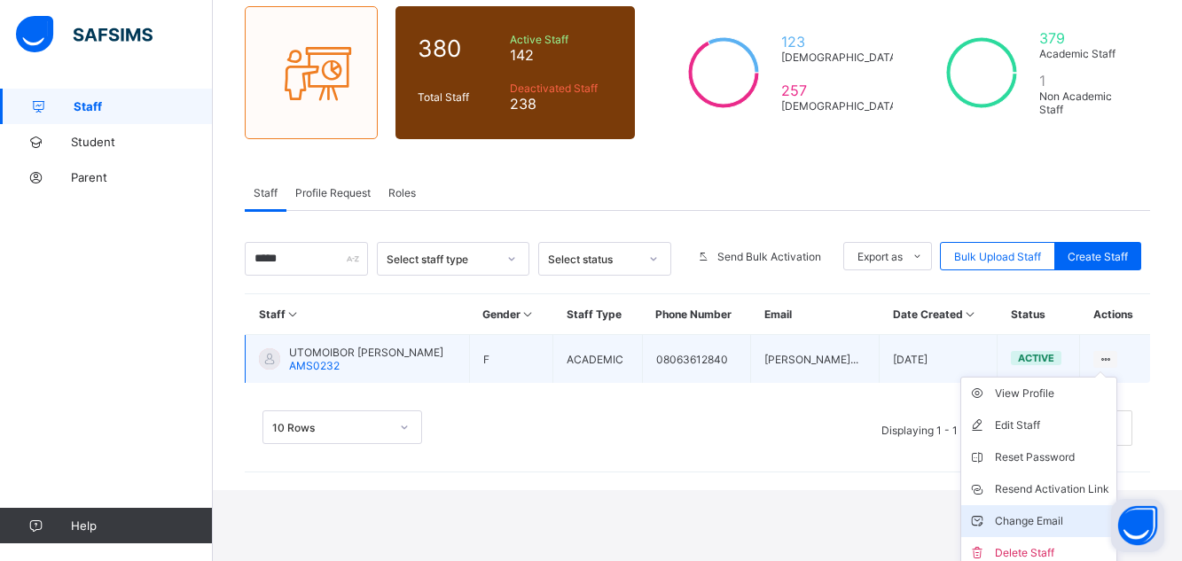
click at [1056, 520] on div "Change Email" at bounding box center [1052, 522] width 114 height 18
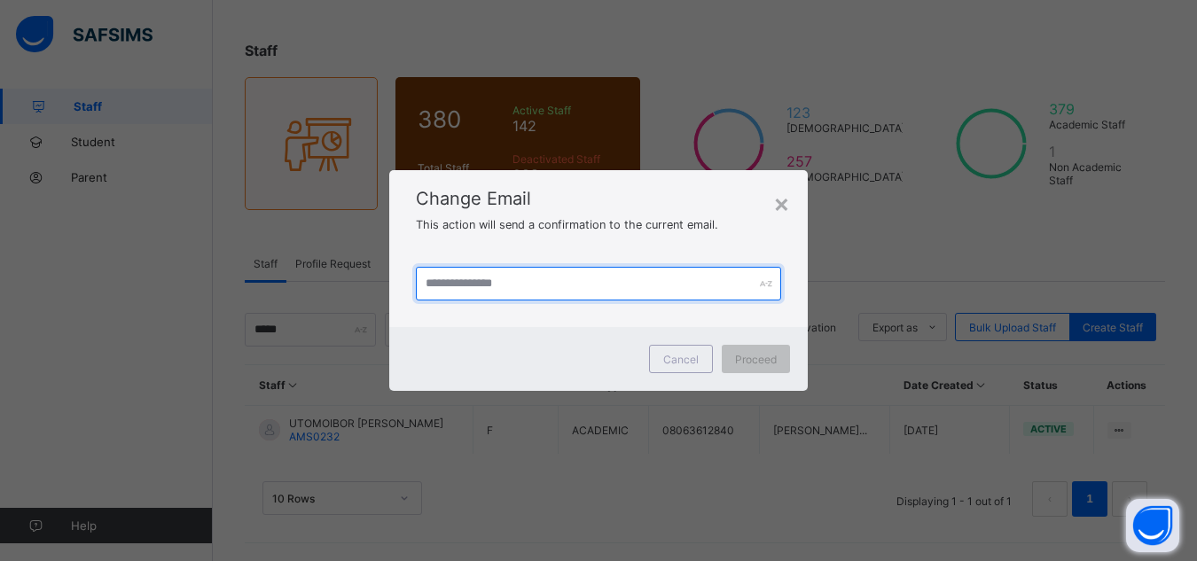
click at [447, 284] on input "text" at bounding box center [599, 284] width 366 height 34
type input "**********"
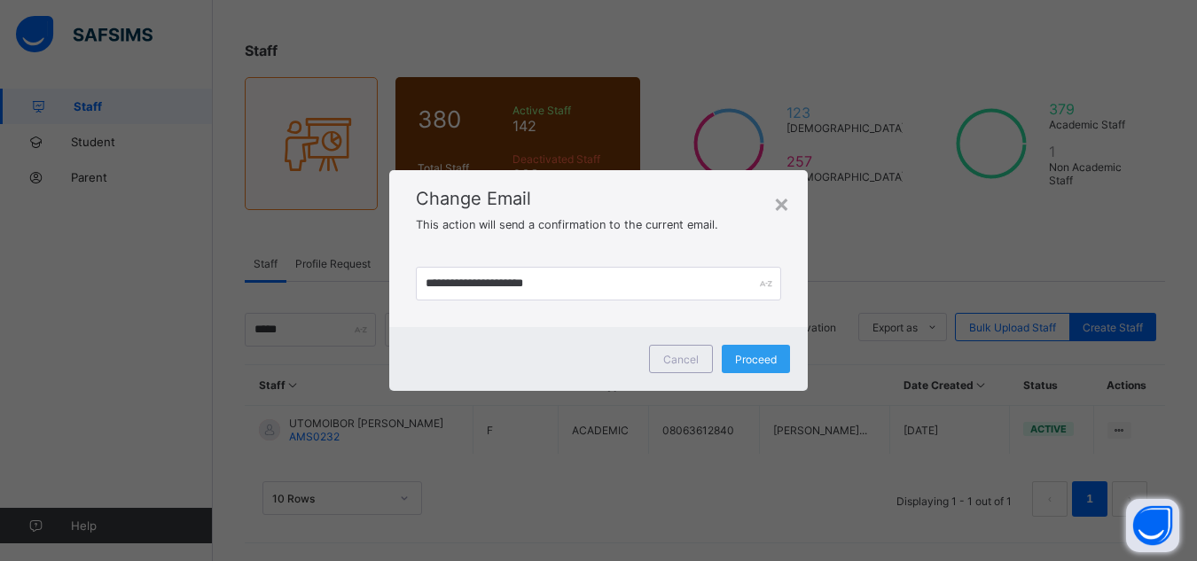
click at [752, 360] on span "Proceed" at bounding box center [756, 359] width 42 height 13
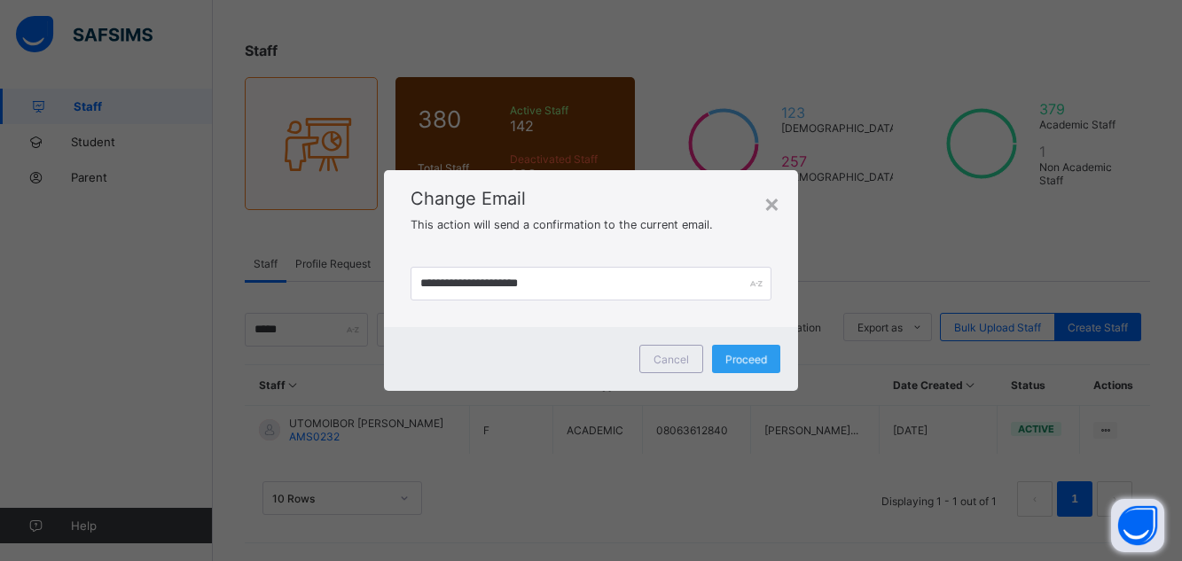
click at [752, 360] on div "Proceed" at bounding box center [746, 359] width 68 height 28
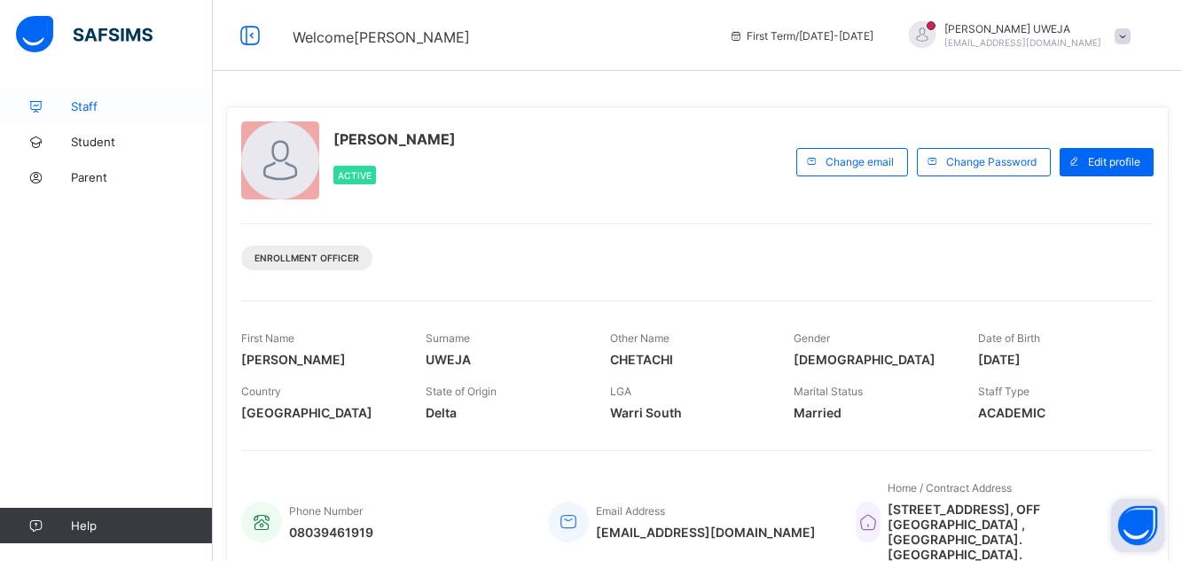
click at [107, 106] on span "Staff" at bounding box center [142, 106] width 142 height 14
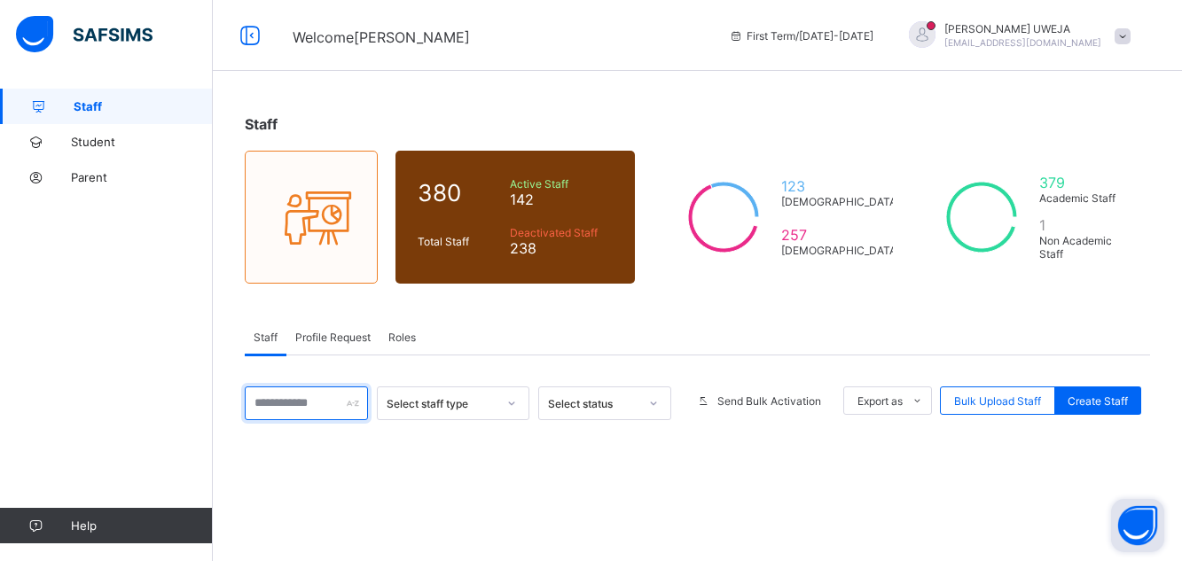
click at [320, 404] on input "text" at bounding box center [306, 404] width 123 height 34
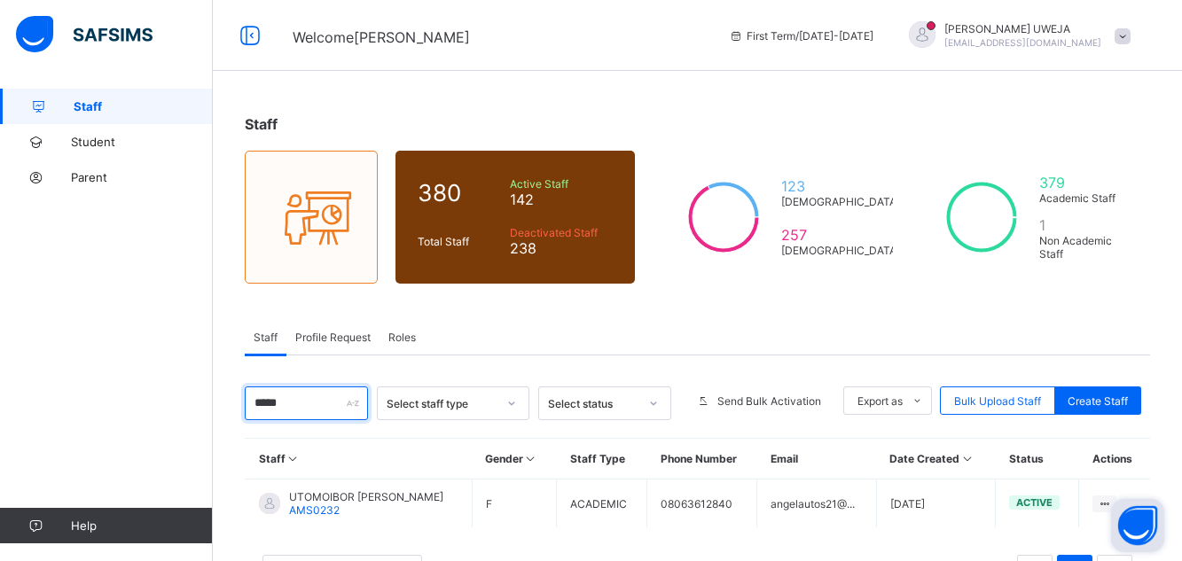
scroll to position [74, 0]
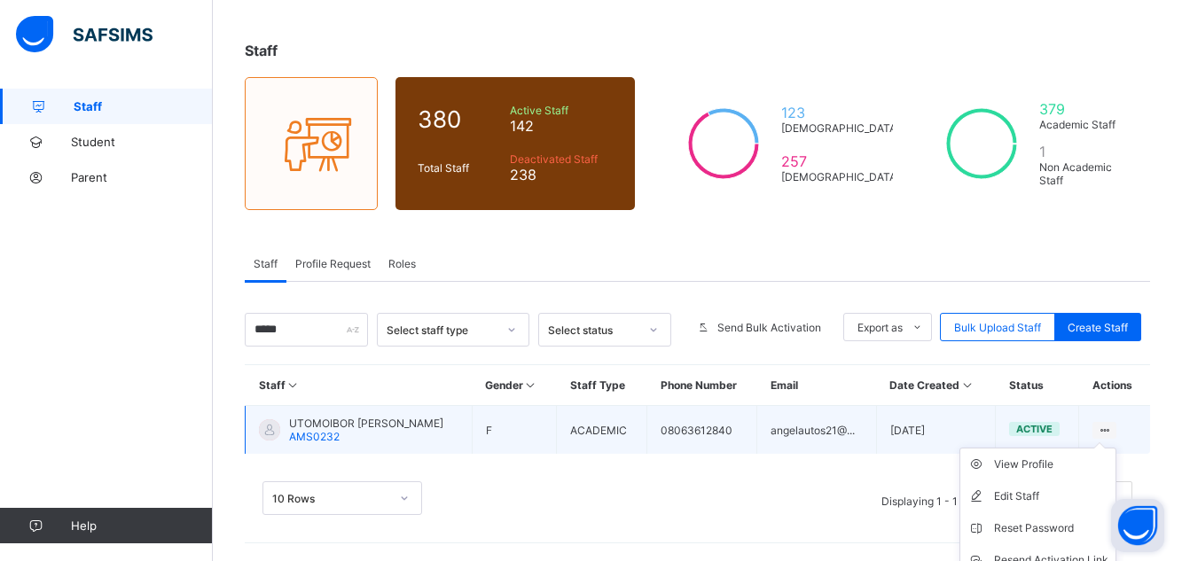
click at [1117, 448] on ul "View Profile Edit Staff Reset Password Resend Activation Link Change Email Dele…" at bounding box center [1038, 544] width 157 height 193
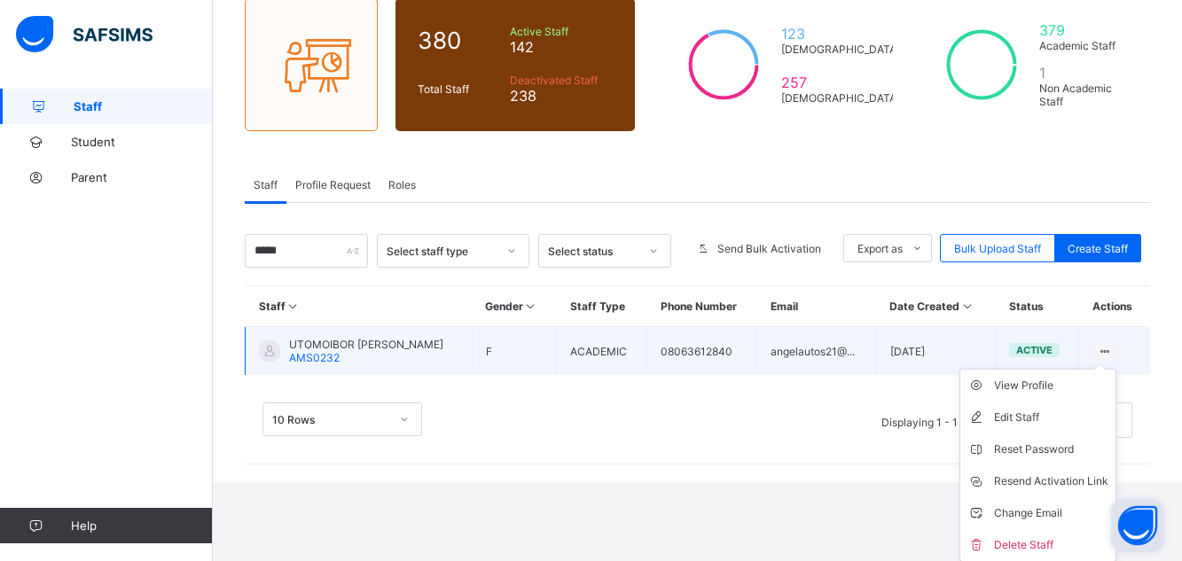
scroll to position [153, 0]
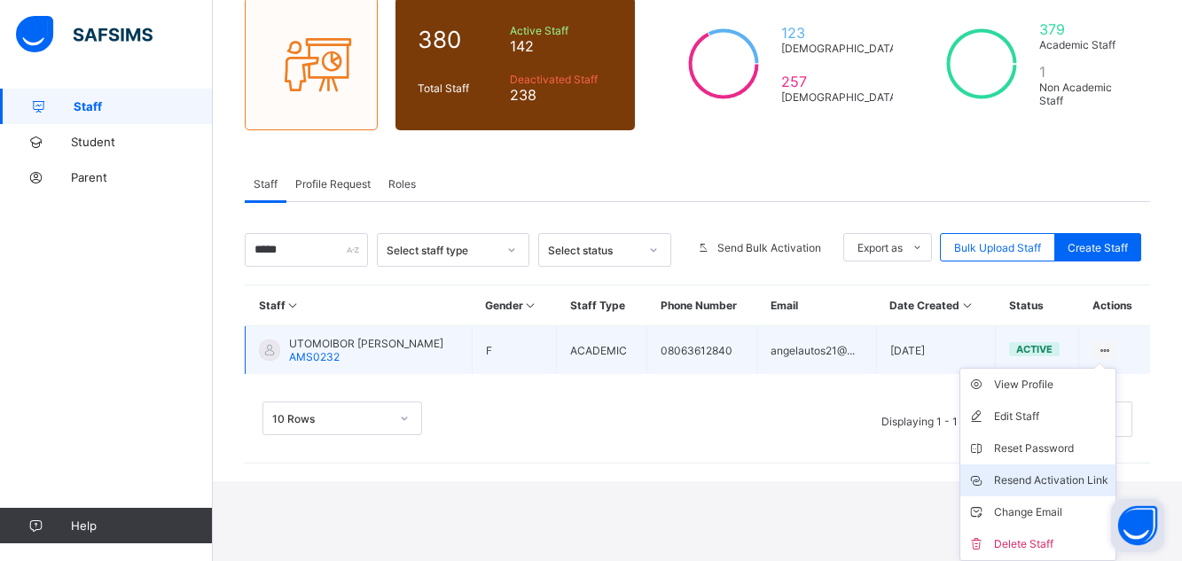
click at [1057, 485] on div "Resend Activation Link" at bounding box center [1051, 481] width 114 height 18
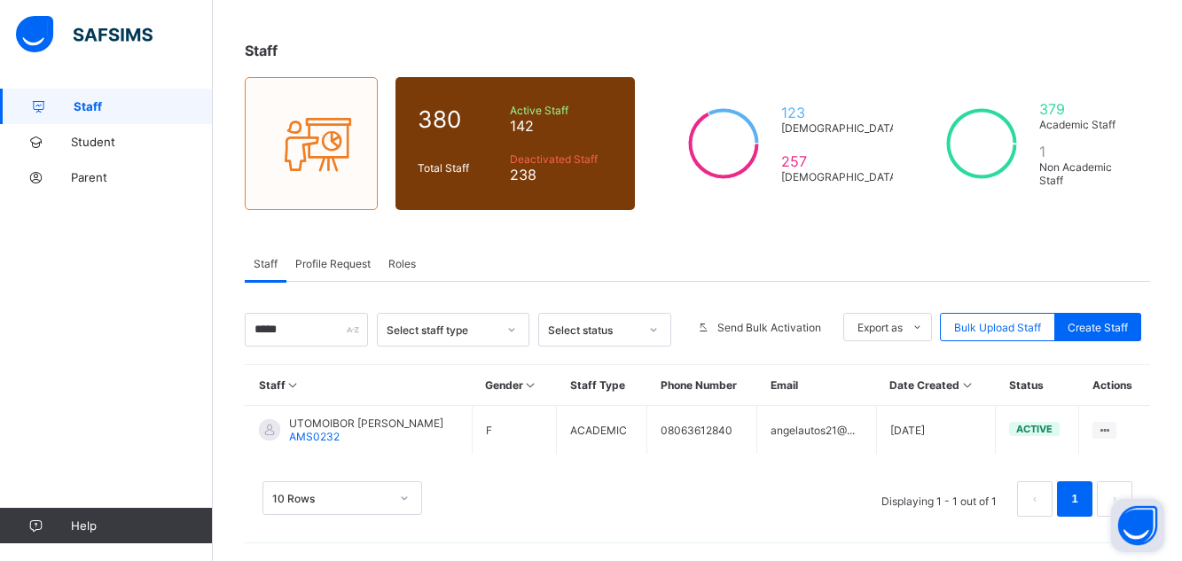
scroll to position [74, 0]
click at [290, 333] on input "****" at bounding box center [306, 330] width 123 height 34
type input "*"
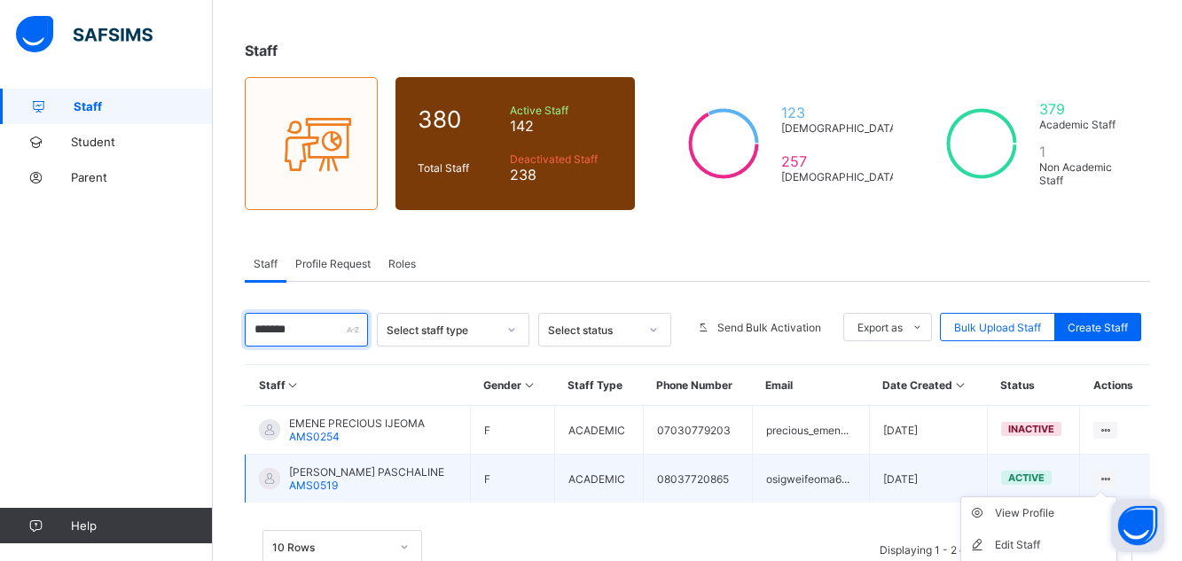
type input "******"
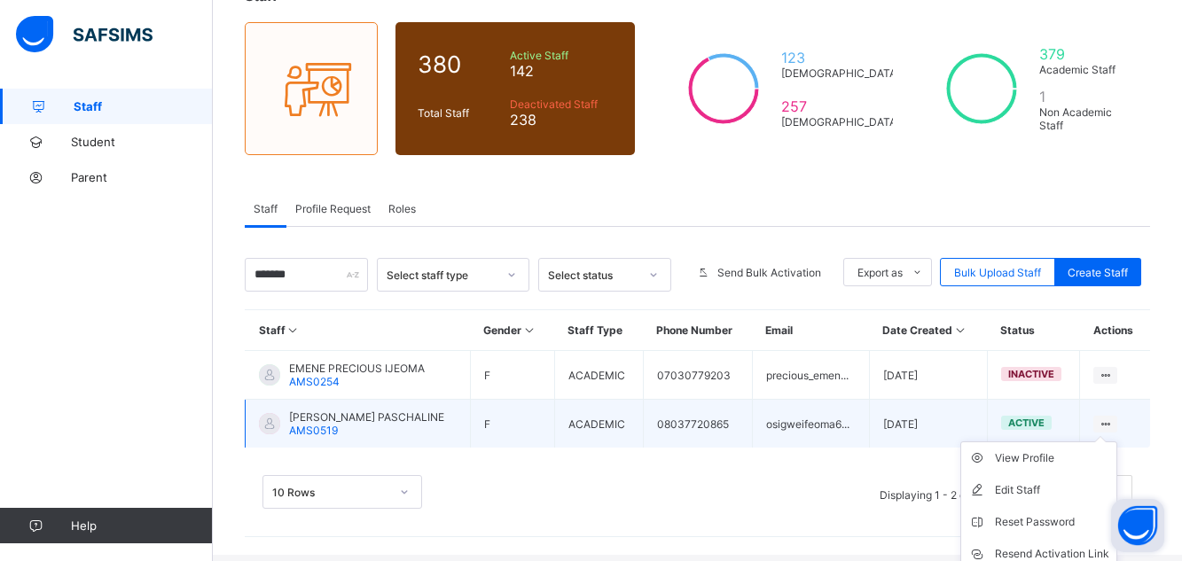
scroll to position [145, 0]
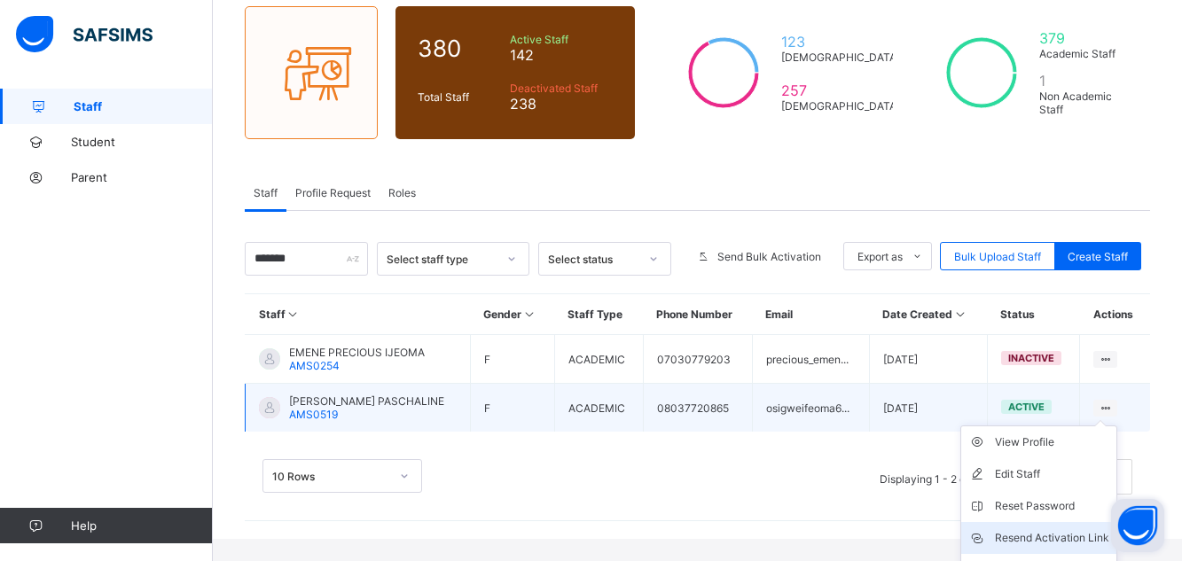
click at [1069, 537] on div "Resend Activation Link" at bounding box center [1052, 539] width 114 height 18
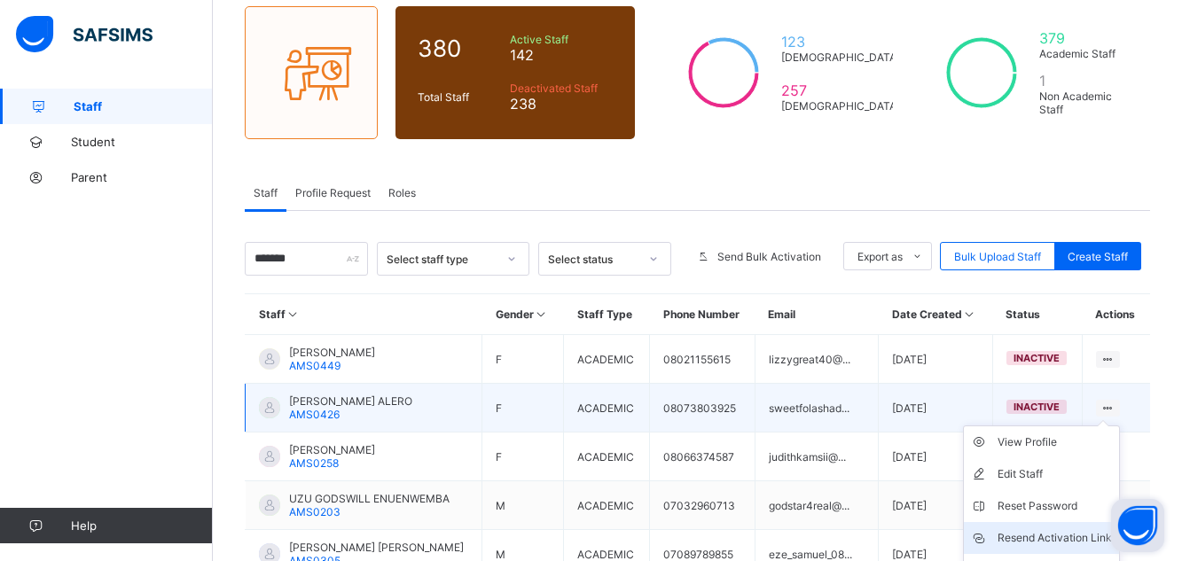
click at [1069, 537] on div "Resend Activation Link" at bounding box center [1055, 539] width 114 height 18
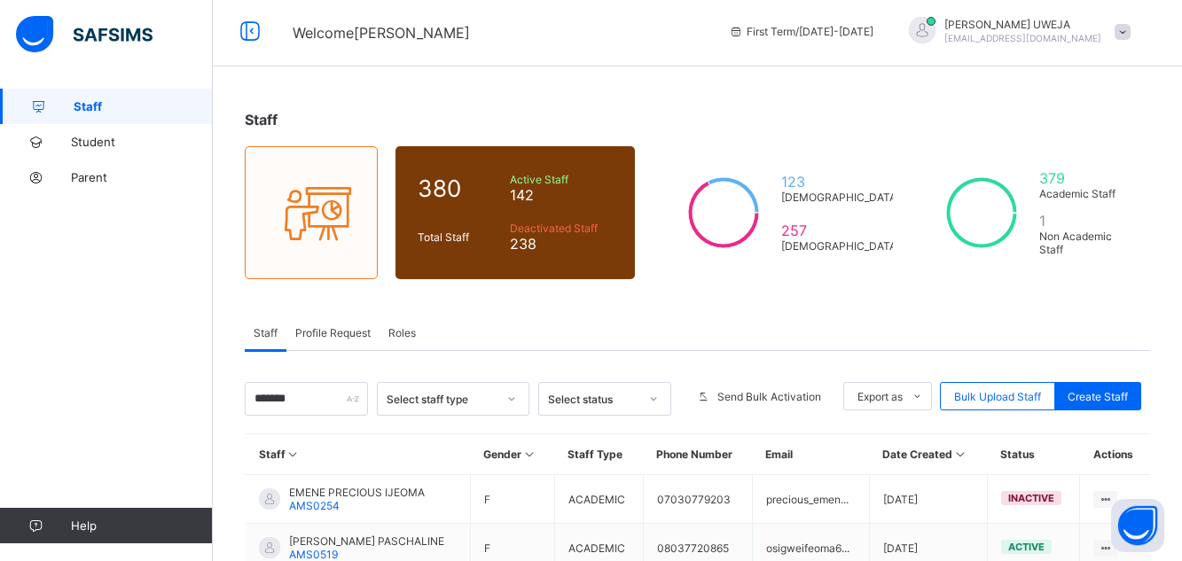
scroll to position [0, 0]
